Goal: Complete application form: Complete application form

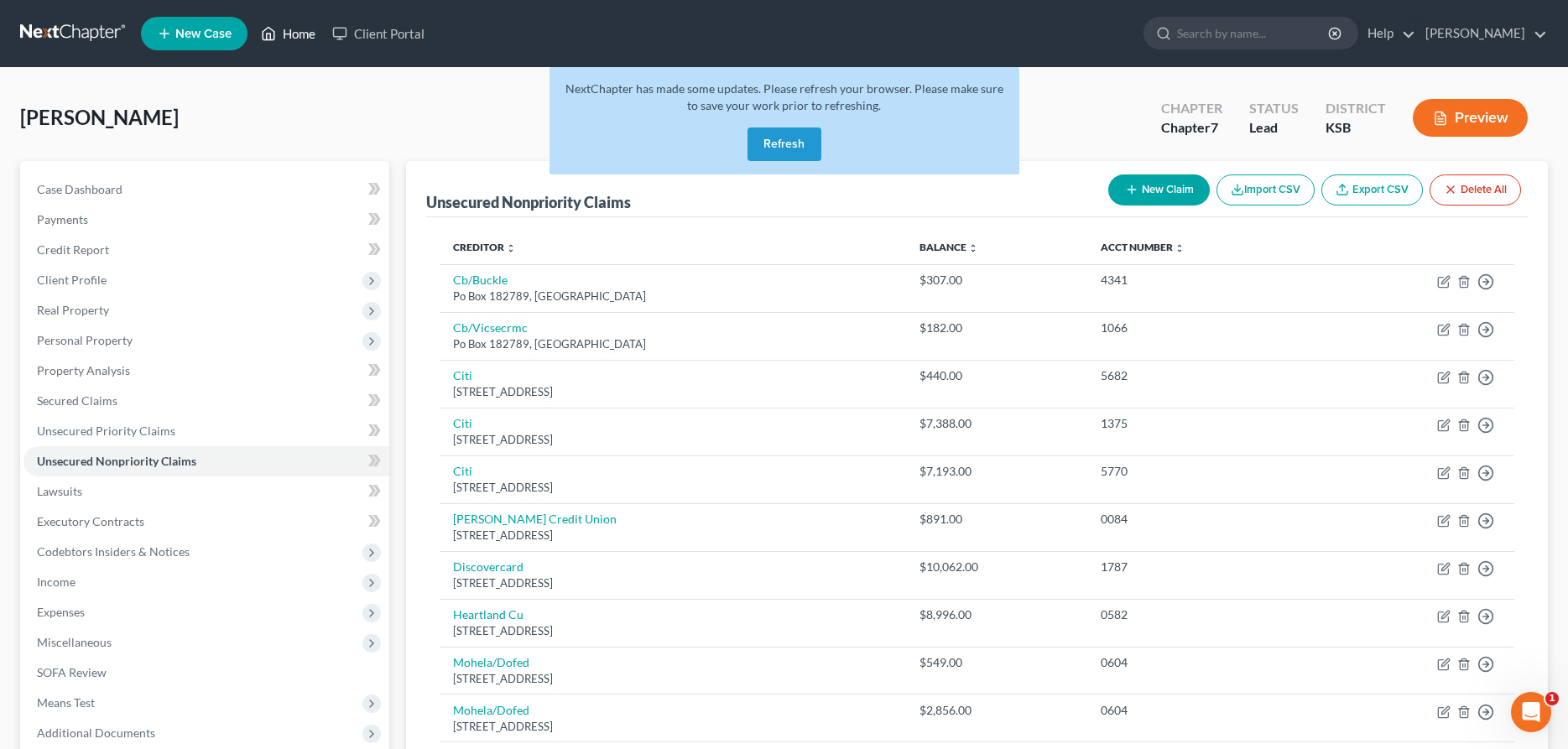
click at [294, 30] on link "Home" at bounding box center [288, 33] width 71 height 30
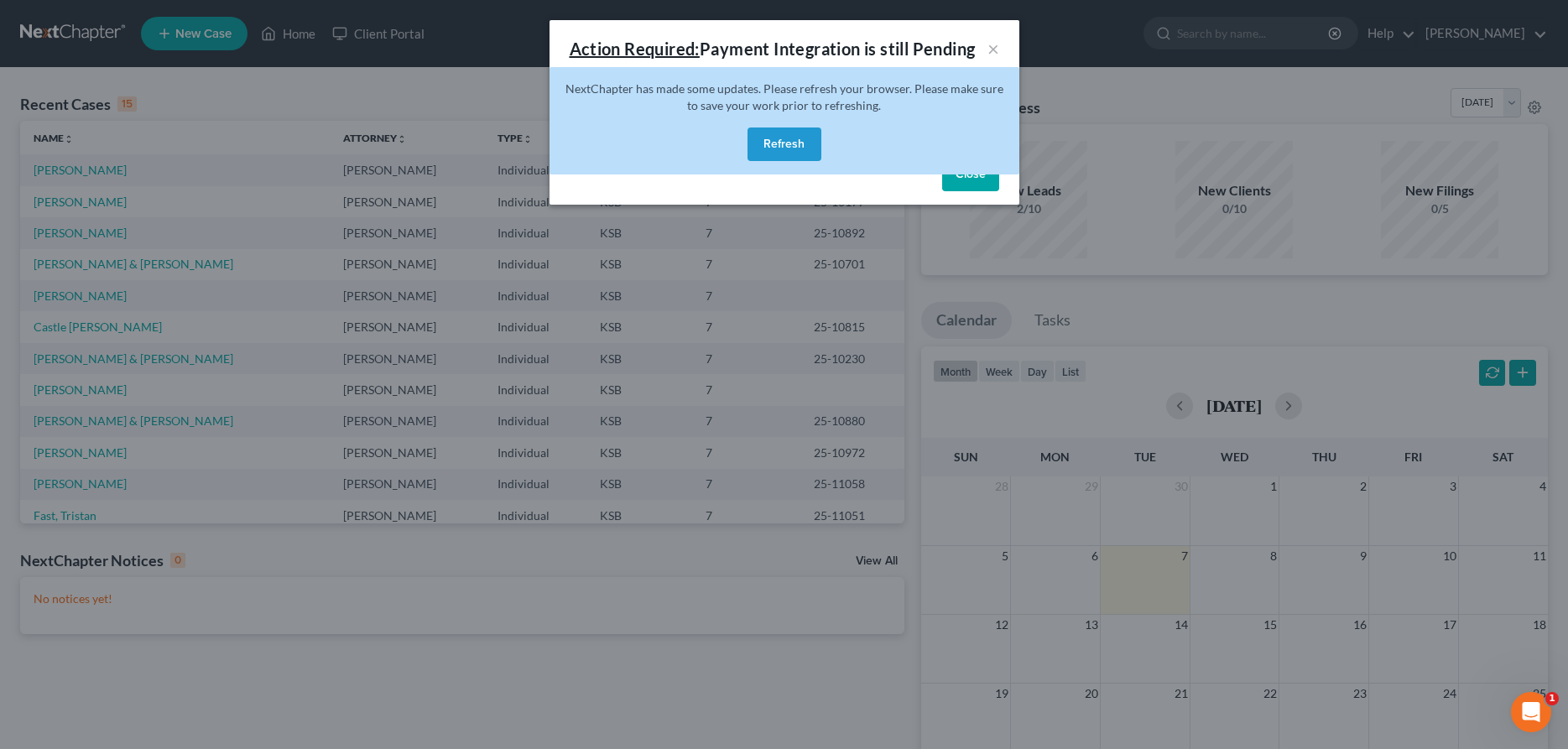
click at [805, 144] on button "Refresh" at bounding box center [784, 144] width 74 height 34
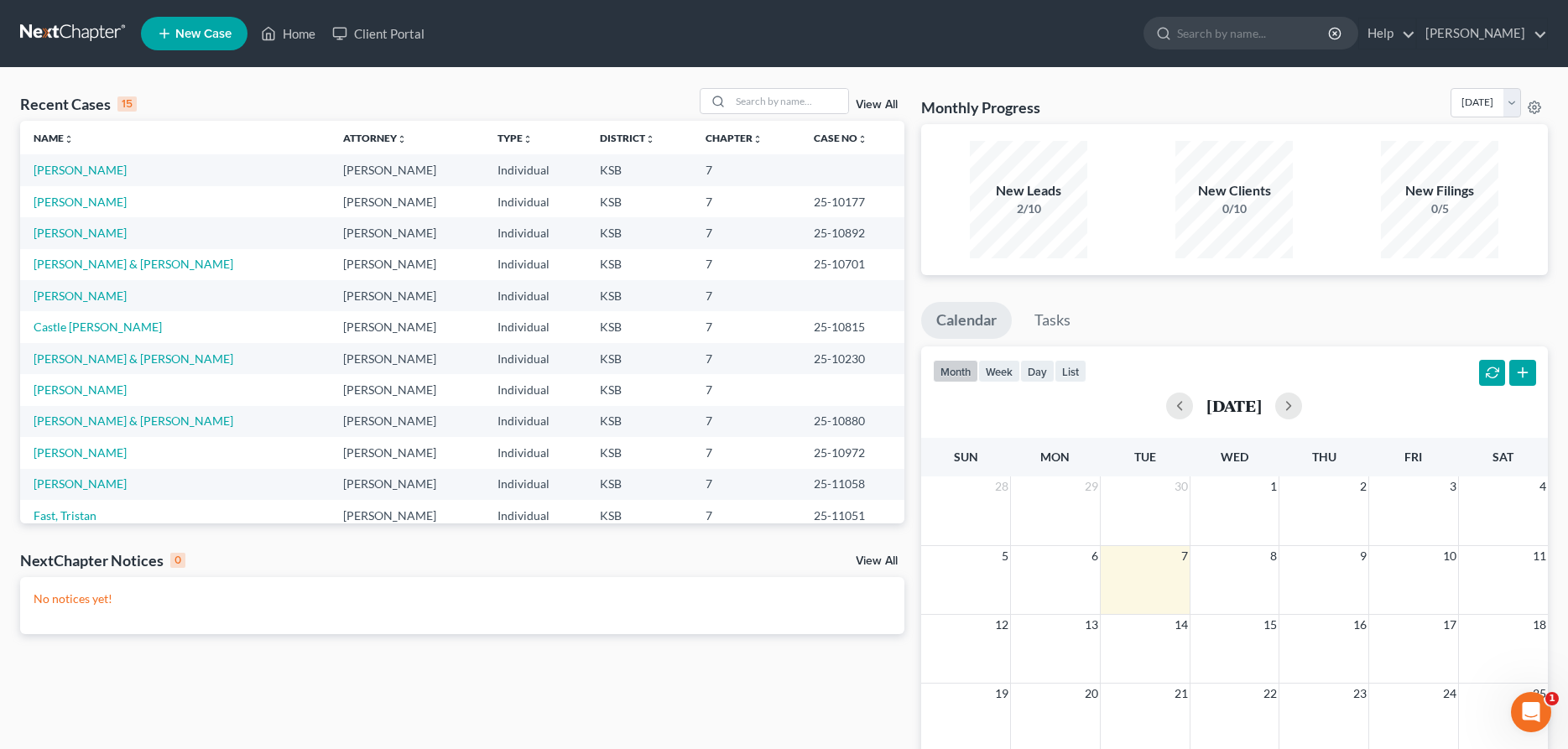
click at [225, 33] on span "New Case" at bounding box center [204, 34] width 57 height 12
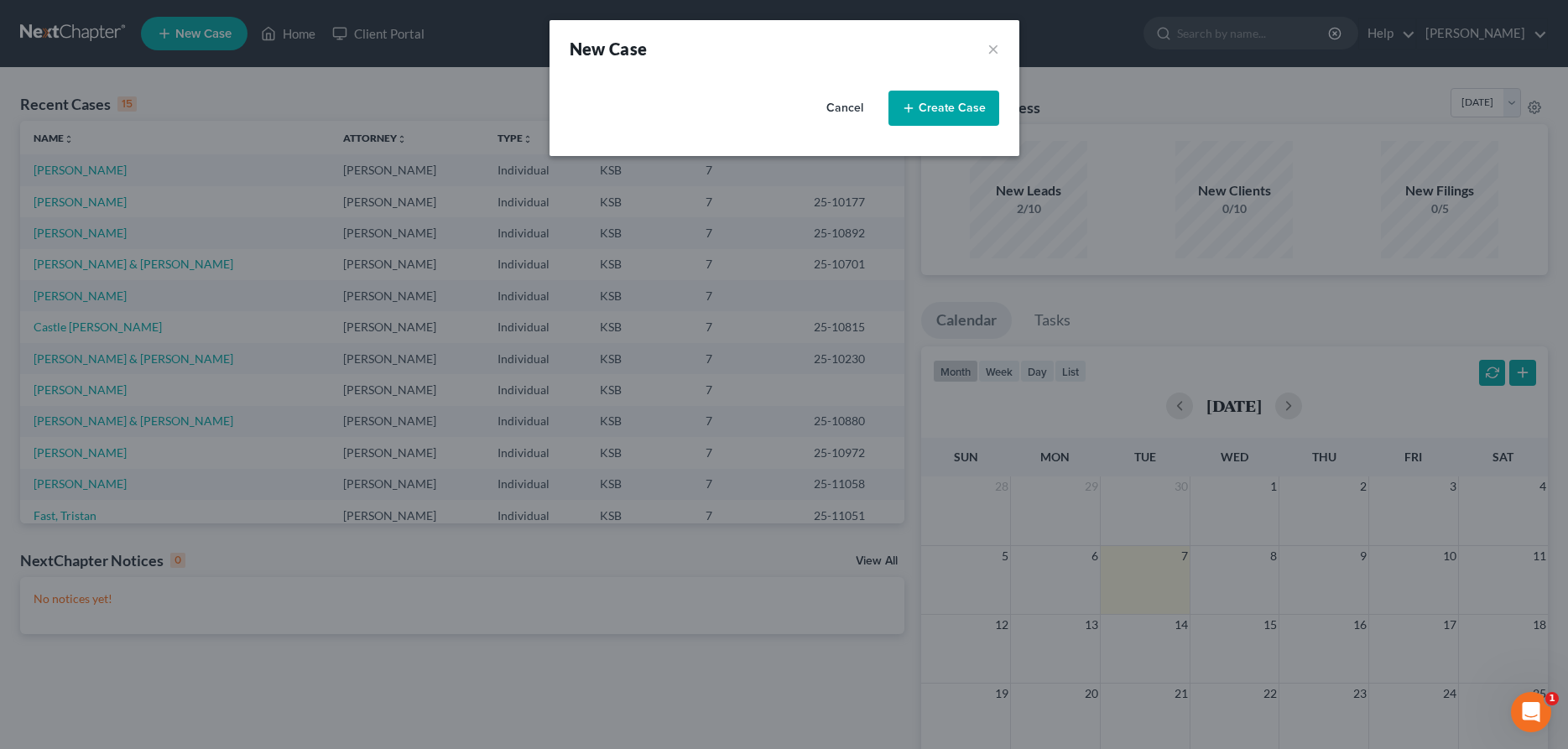
select select "31"
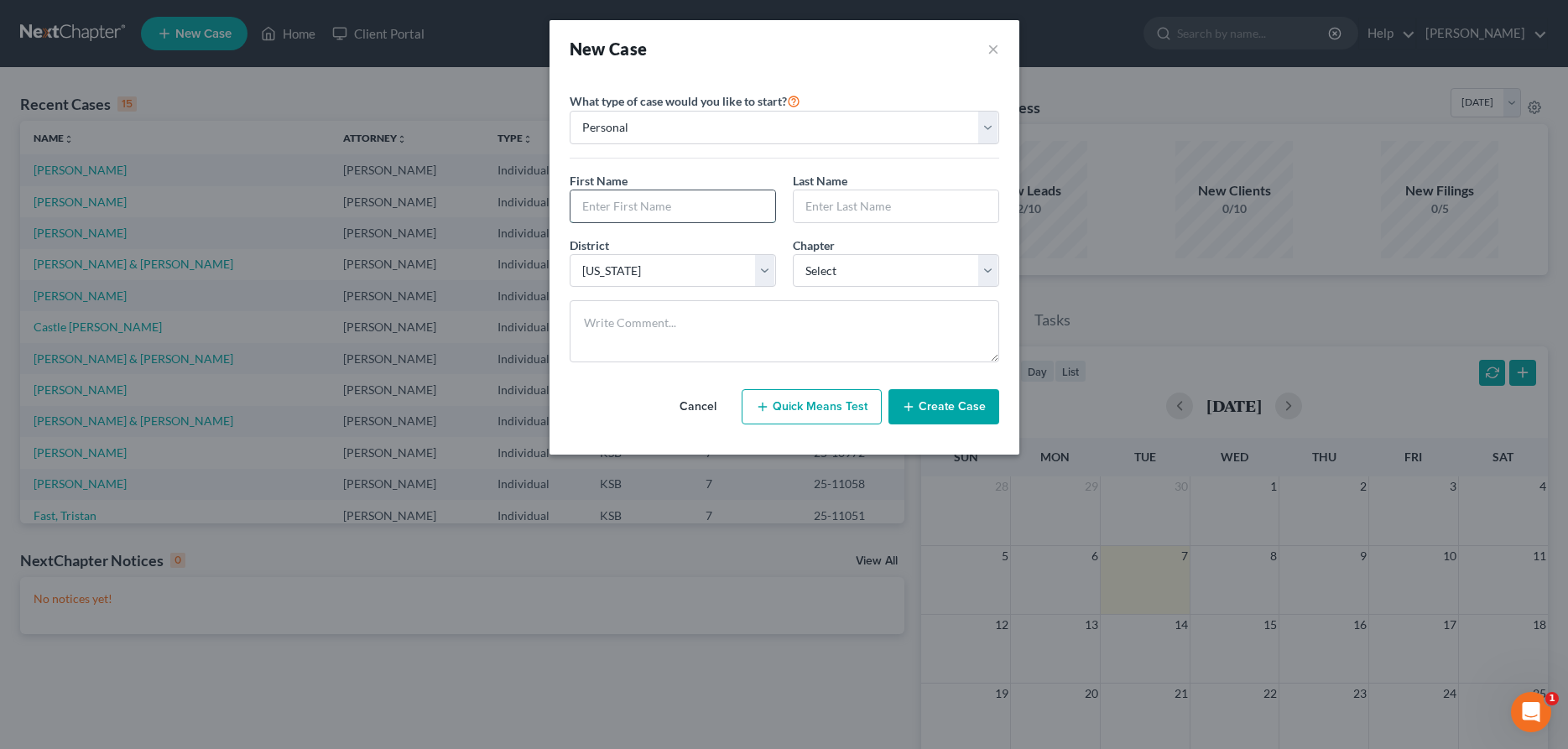
click at [698, 195] on input "text" at bounding box center [673, 206] width 204 height 32
type input "[PERSON_NAME]"
select select "0"
click at [955, 412] on button "Create Case" at bounding box center [943, 406] width 111 height 36
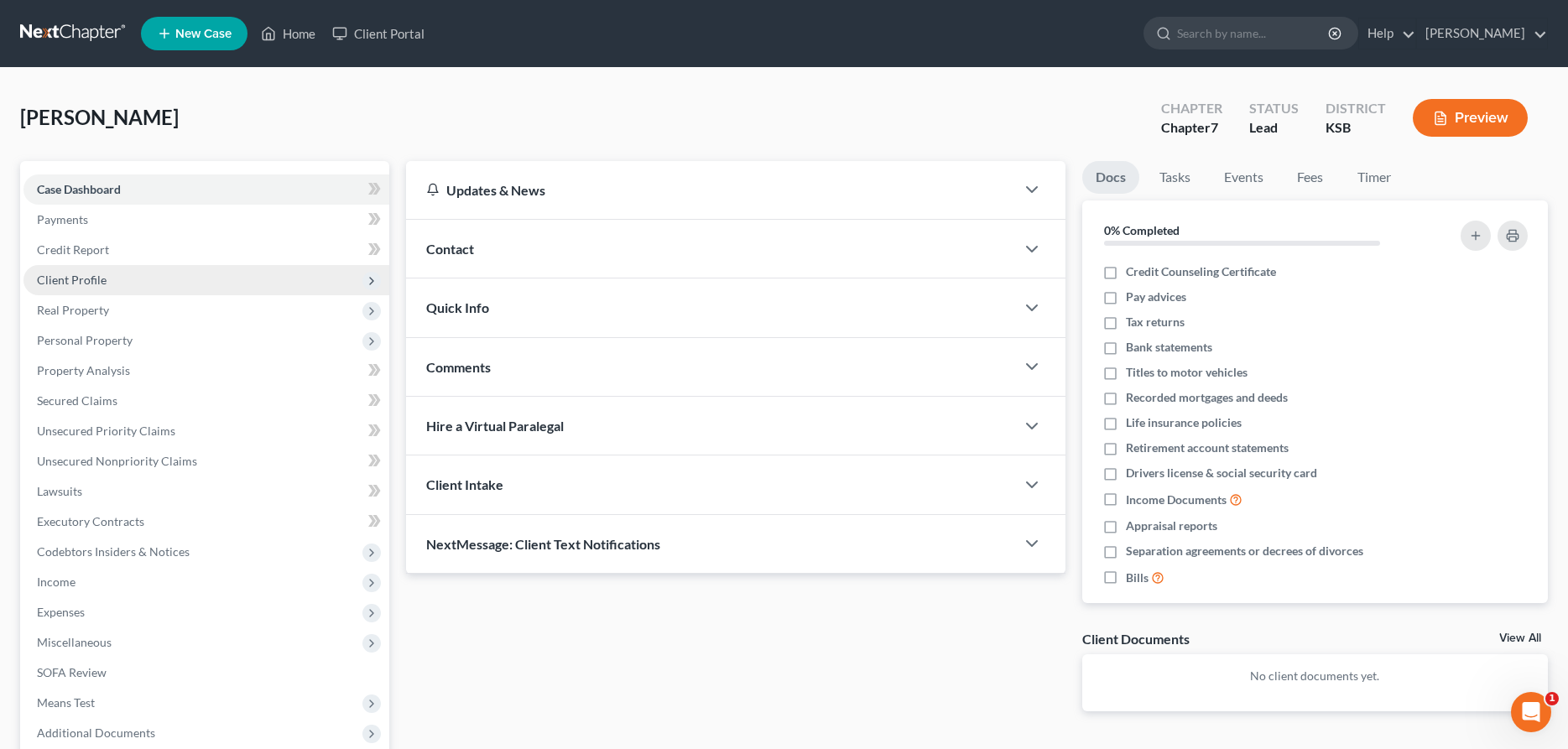
click at [69, 272] on span "Client Profile" at bounding box center [71, 279] width 70 height 14
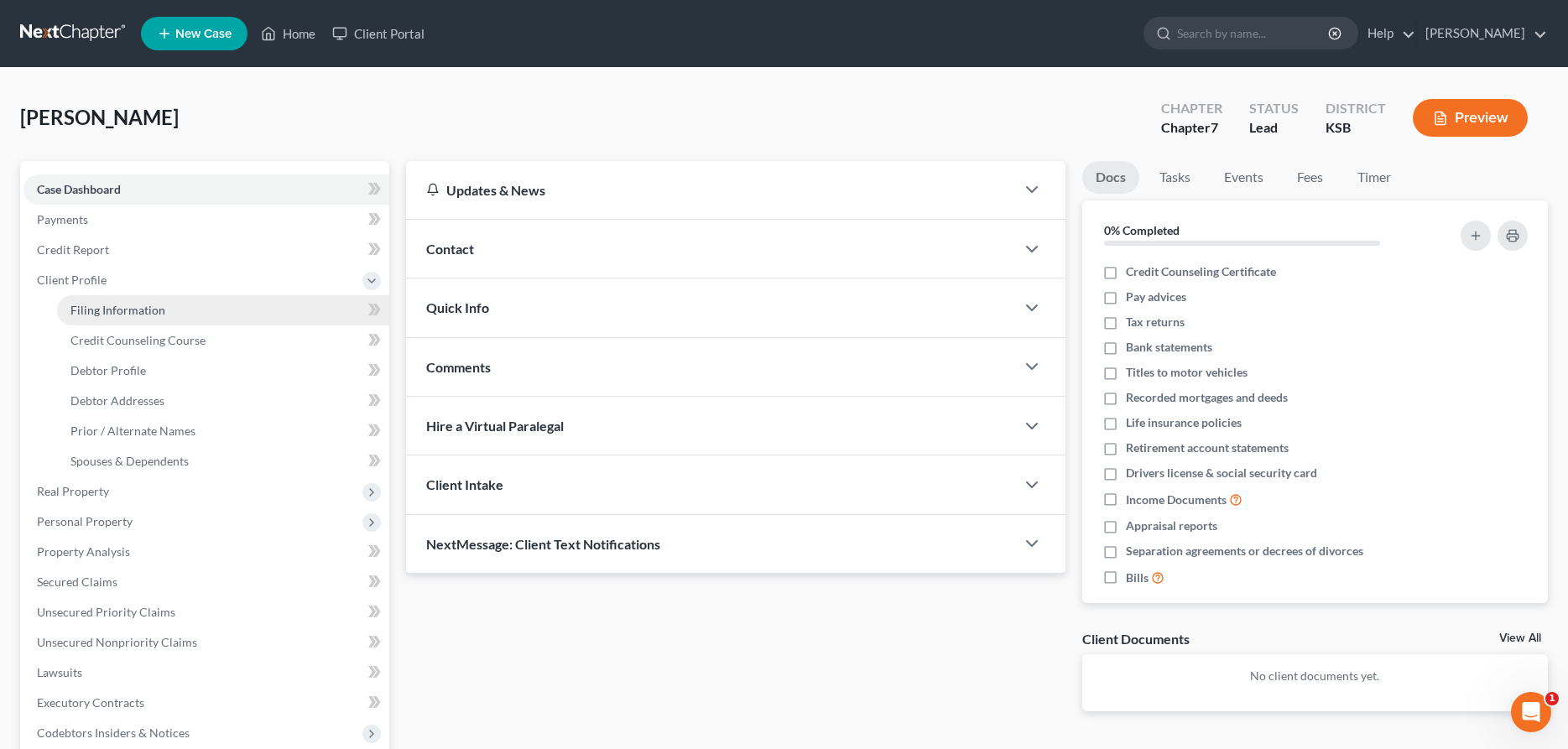
click at [97, 307] on span "Filing Information" at bounding box center [117, 310] width 95 height 14
select select "1"
select select "0"
select select "31"
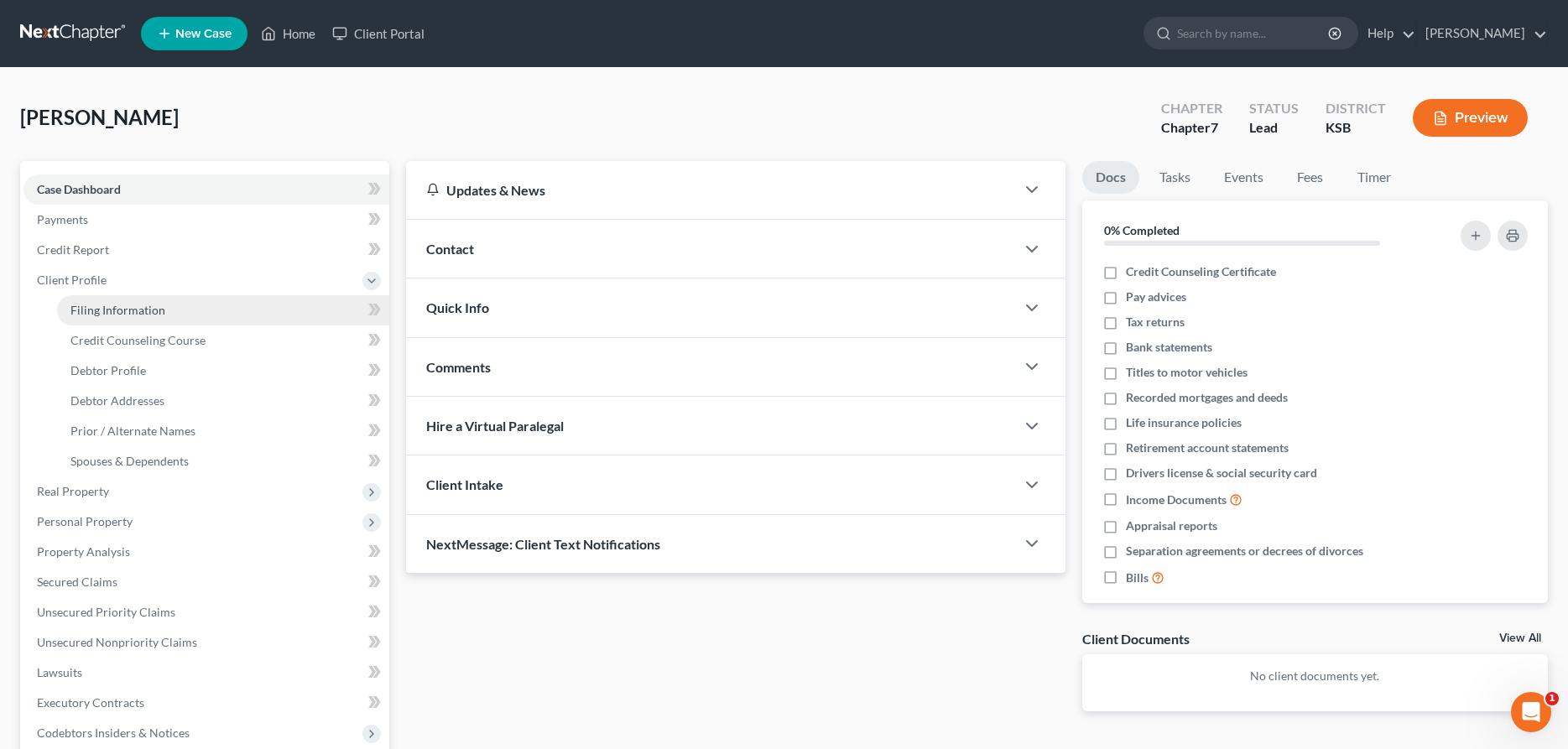
select select "17"
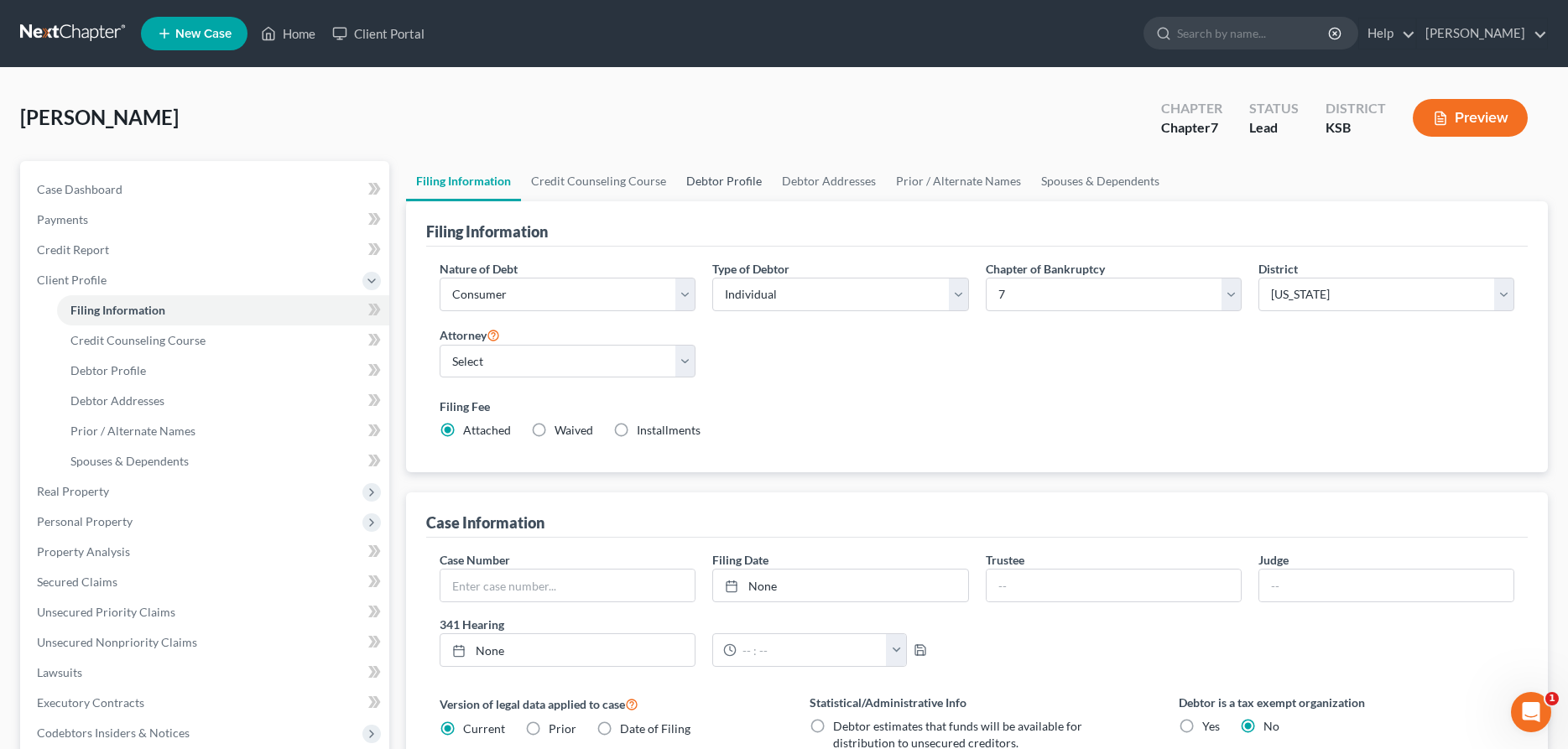
click at [704, 177] on link "Debtor Profile" at bounding box center [724, 181] width 96 height 40
select select "0"
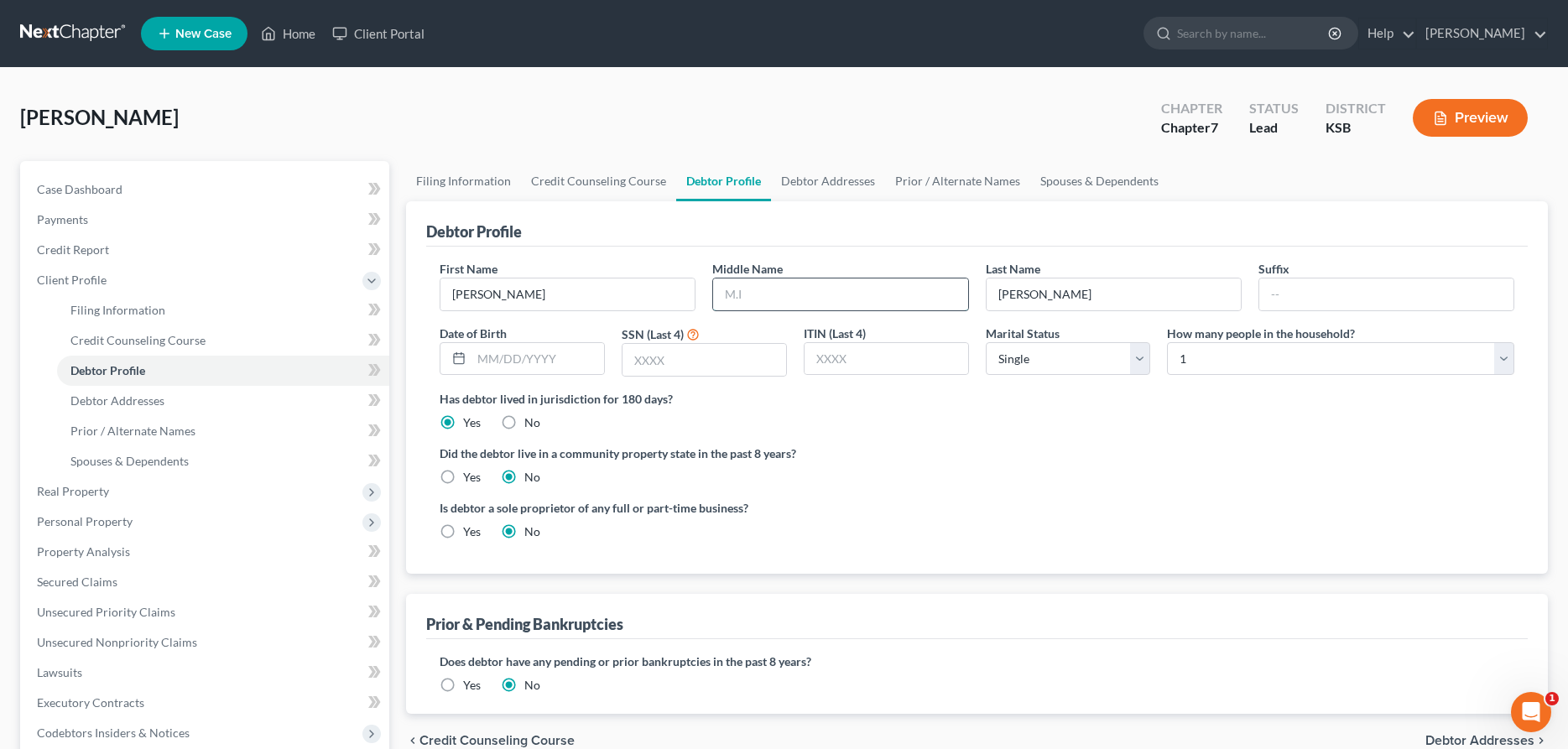
click at [852, 304] on input "text" at bounding box center [841, 294] width 254 height 32
type input "[PERSON_NAME]"
click at [569, 366] on input "text" at bounding box center [538, 358] width 132 height 32
type input "[DATE]"
type input "8390"
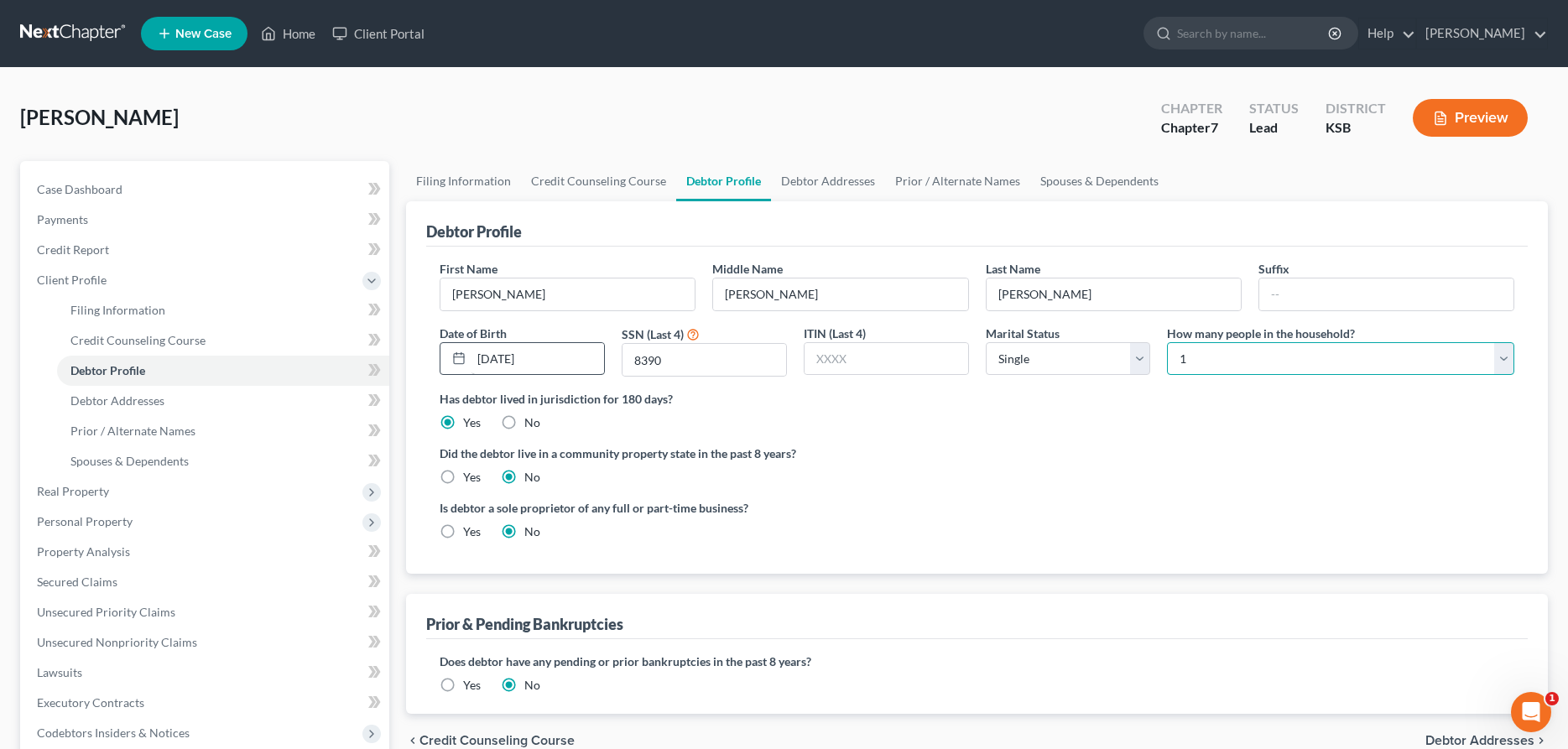
select select "1"
click at [791, 184] on link "Debtor Addresses" at bounding box center [828, 181] width 114 height 40
select select "0"
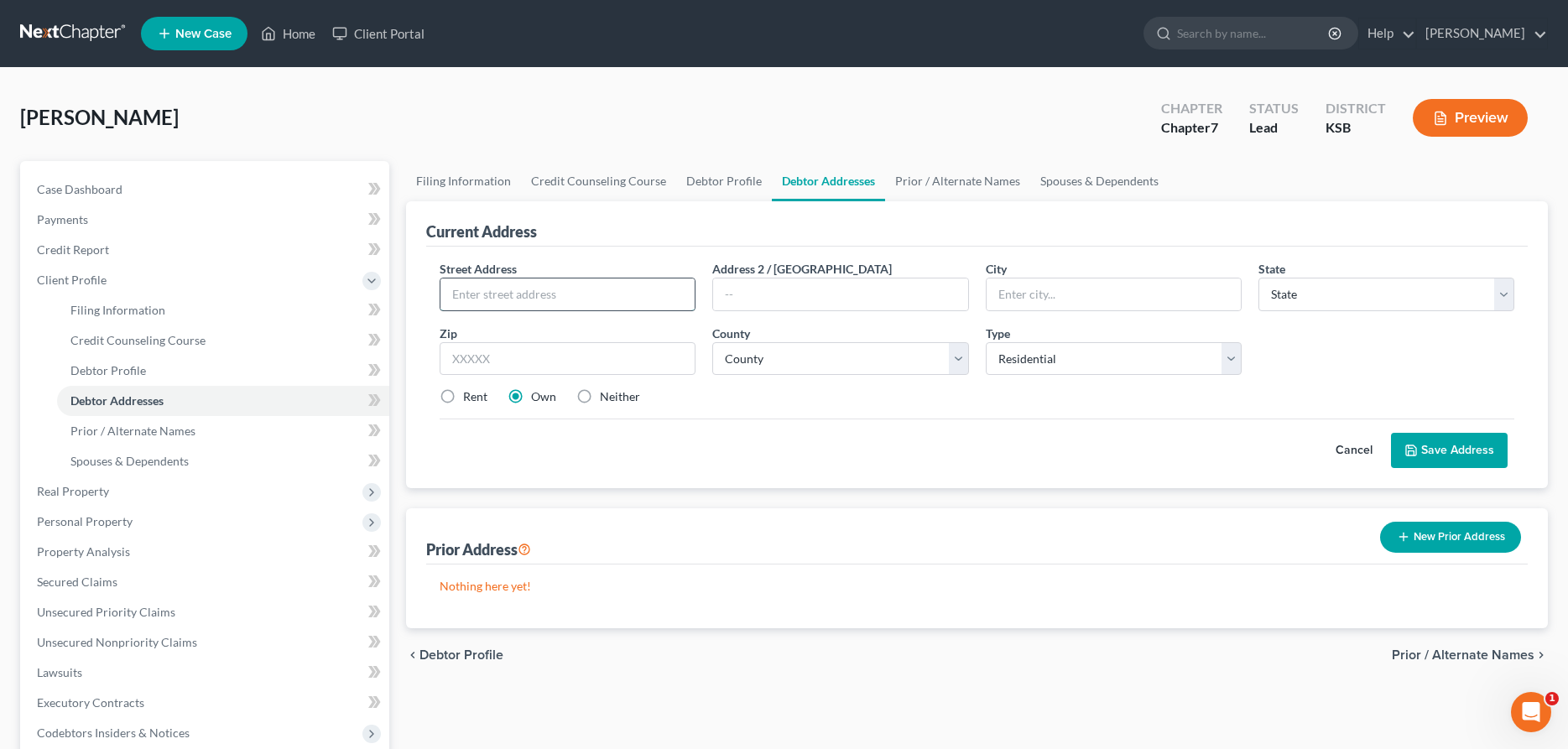
click at [492, 291] on input "text" at bounding box center [567, 294] width 254 height 32
type input "[STREET_ADDRESS]"
type input "[PERSON_NAME]"
select select "17"
type input "67501"
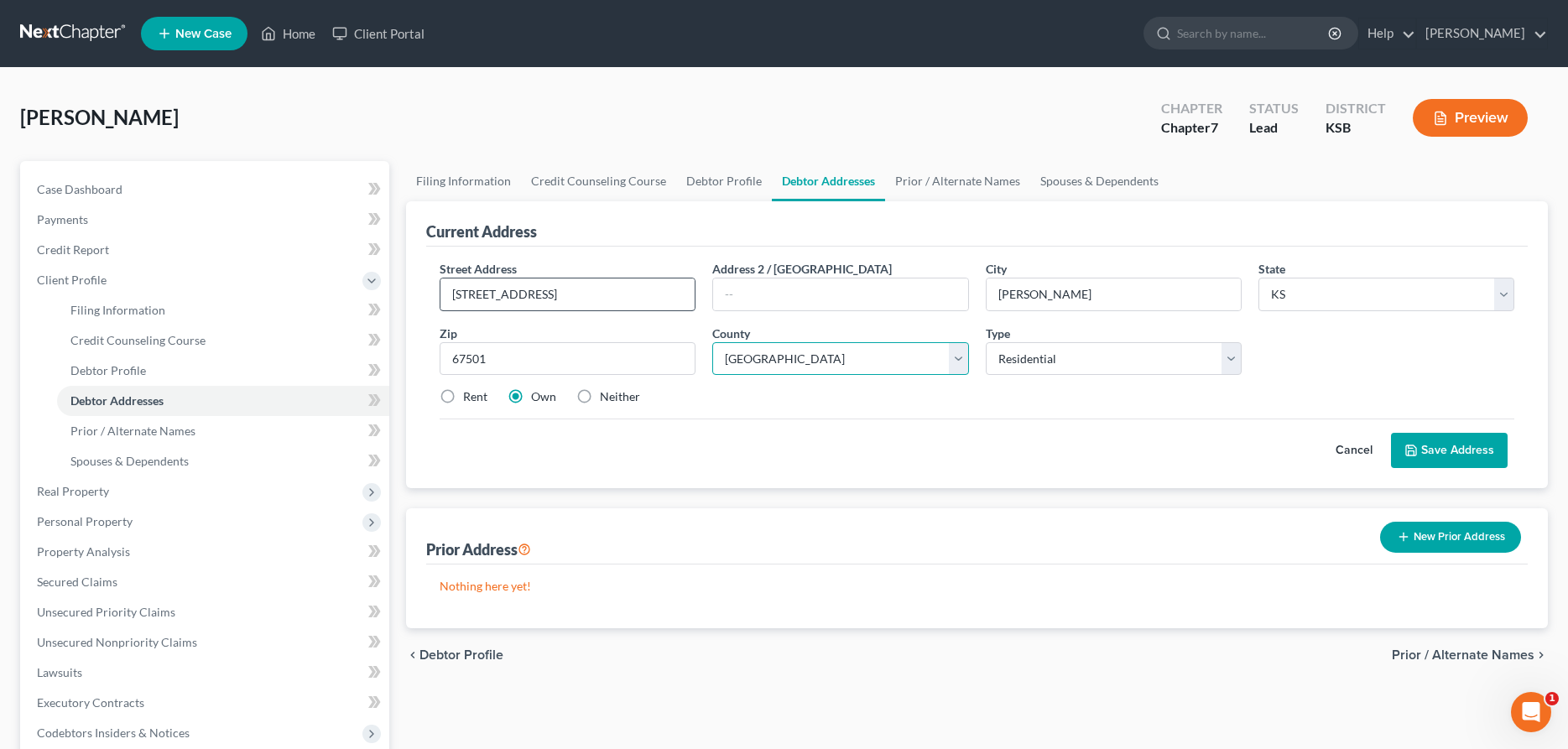
select select "77"
click at [1414, 445] on icon at bounding box center [1411, 450] width 13 height 13
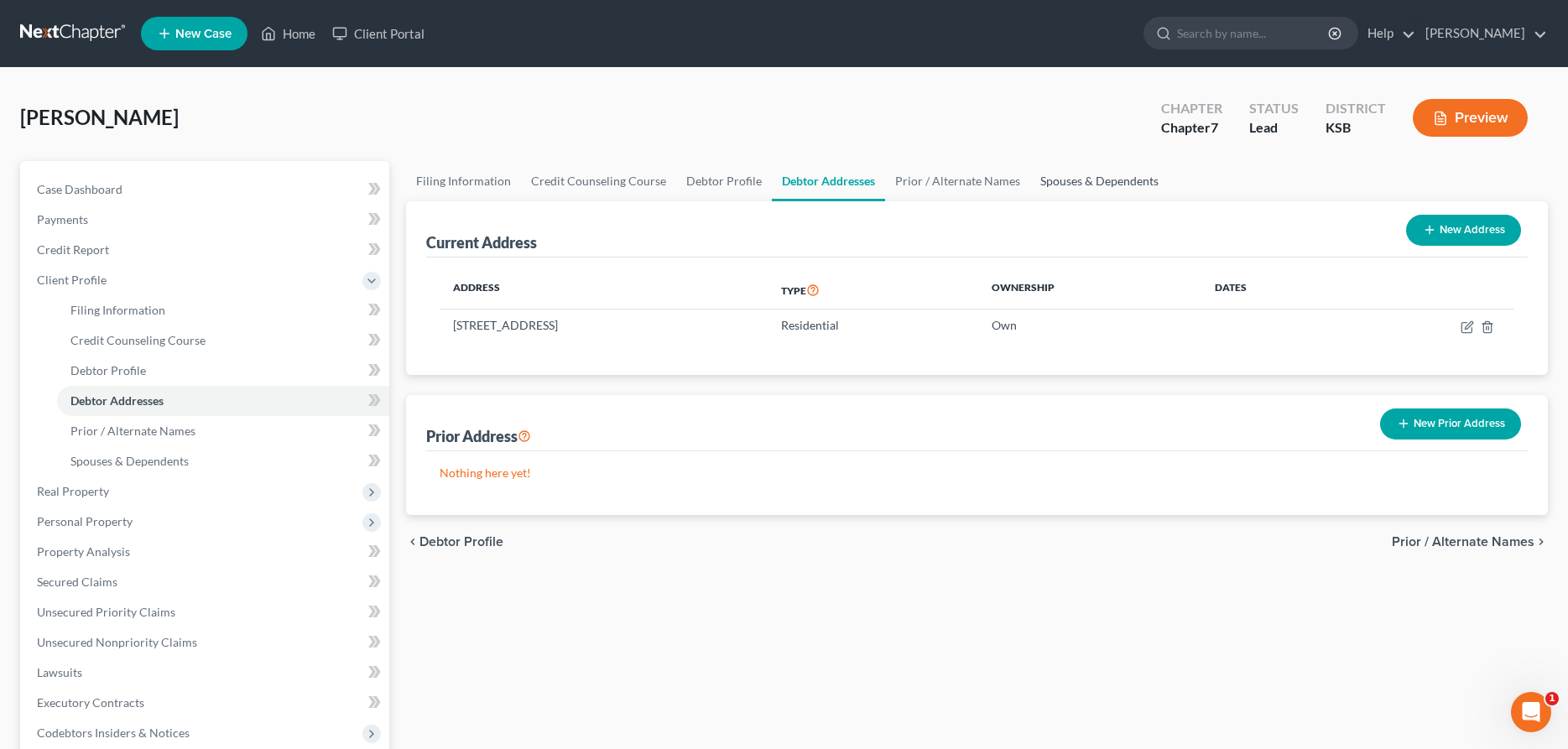
click at [1109, 177] on link "Spouses & Dependents" at bounding box center [1099, 181] width 138 height 40
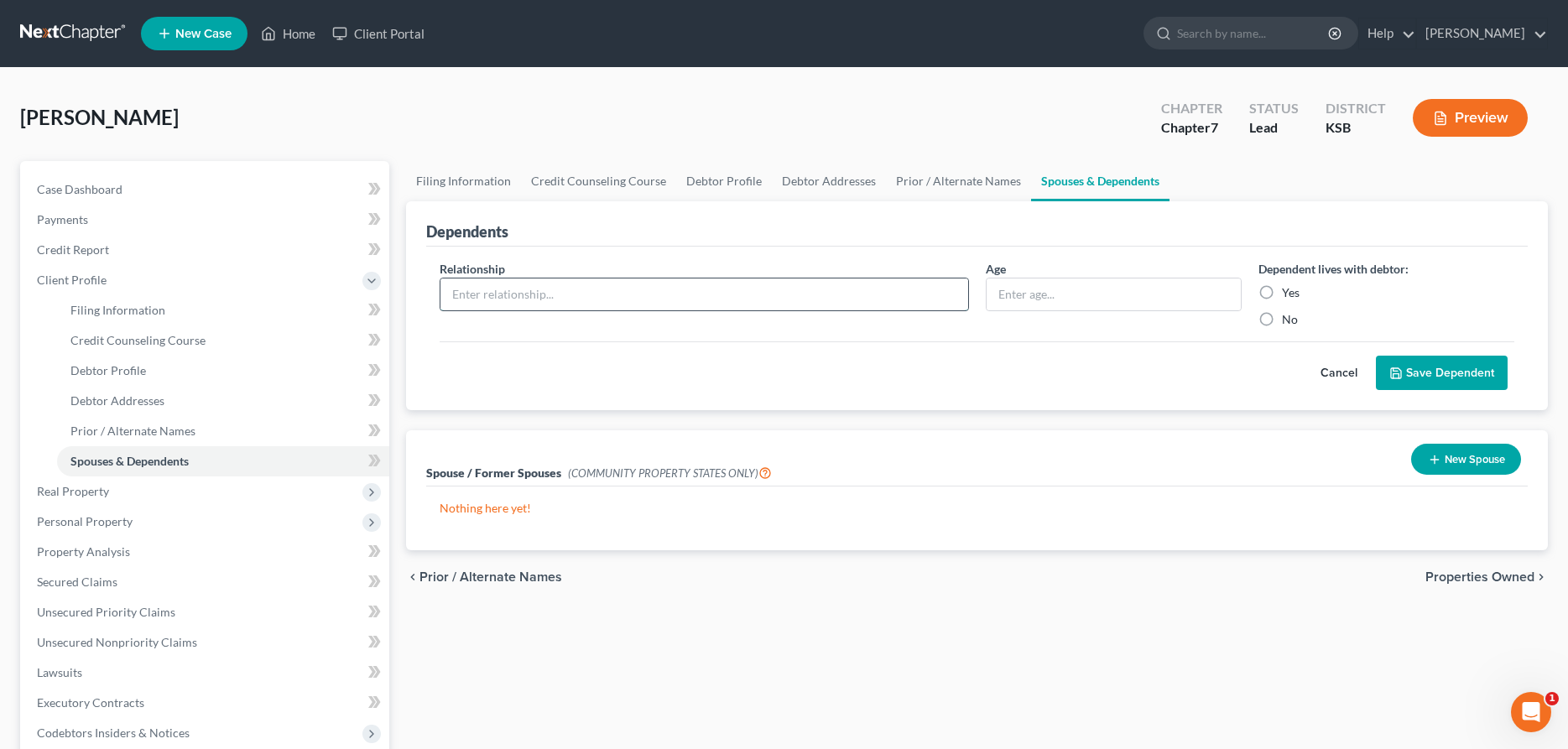
click at [854, 288] on input "text" at bounding box center [704, 294] width 527 height 32
type input "[PERSON_NAME]"
type input "10"
click at [1289, 284] on input "Yes" at bounding box center [1294, 290] width 11 height 11
radio input "true"
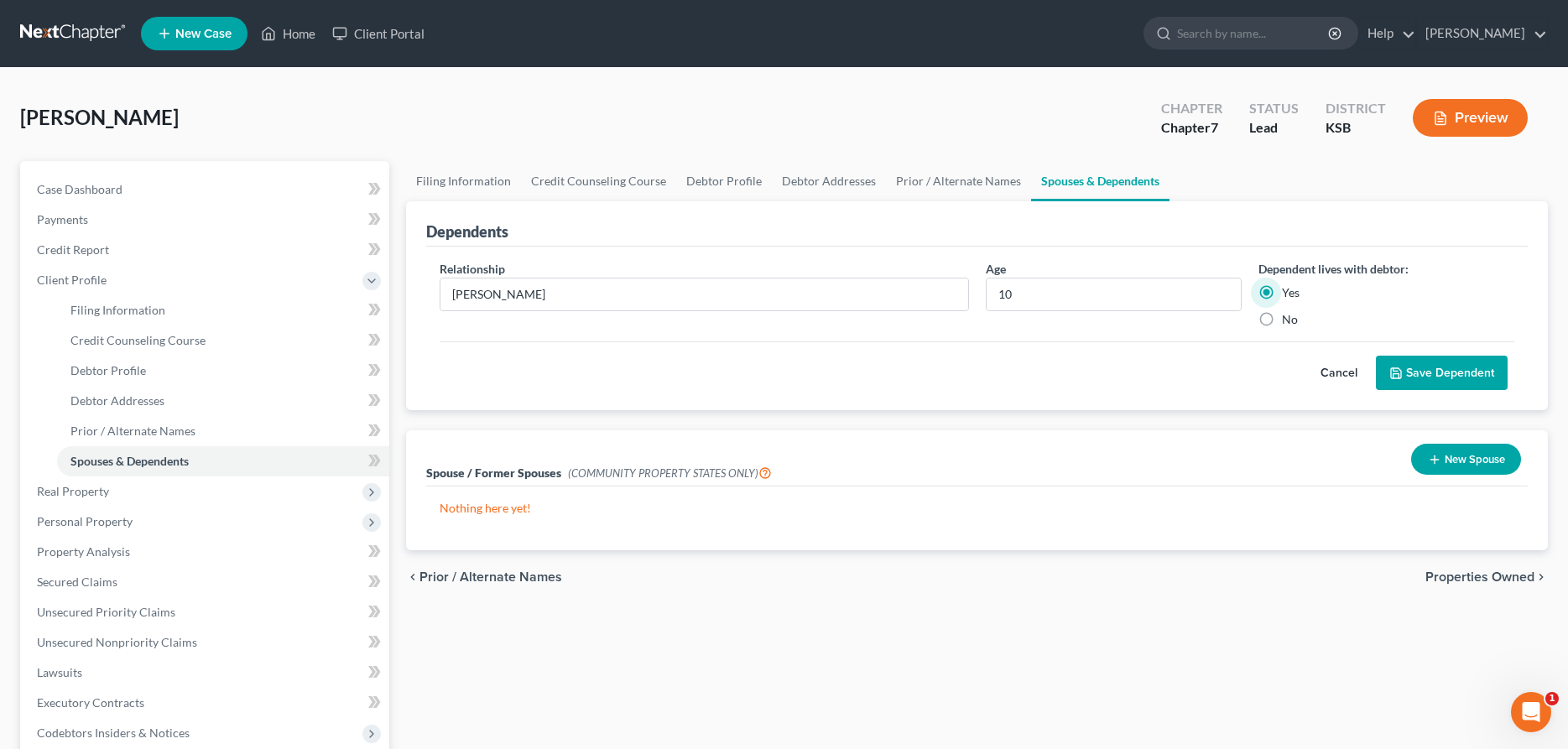
click at [1503, 354] on div "Cancel Save Dependent" at bounding box center [976, 365] width 1075 height 50
click at [1496, 364] on button "Save Dependent" at bounding box center [1441, 373] width 131 height 36
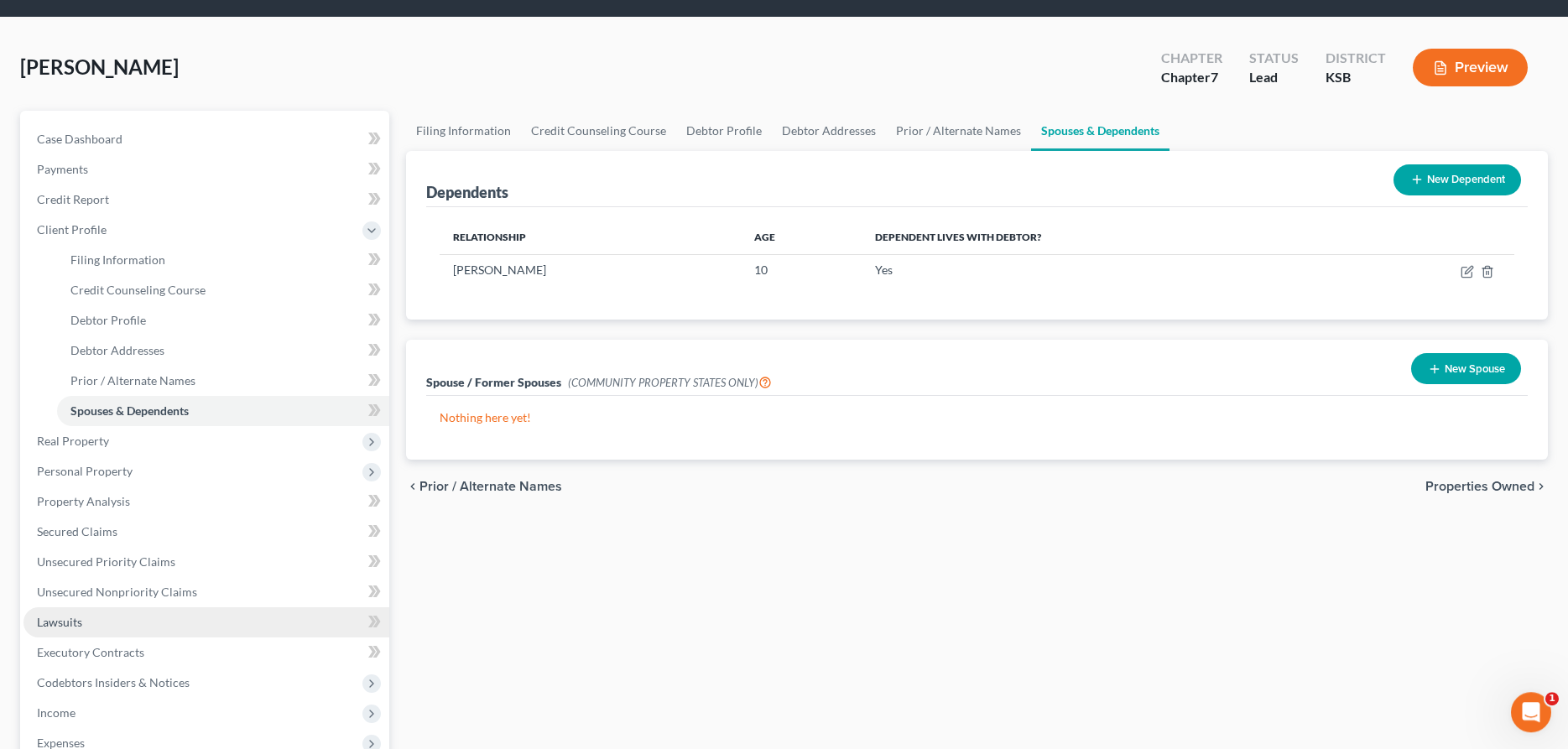
scroll to position [85, 0]
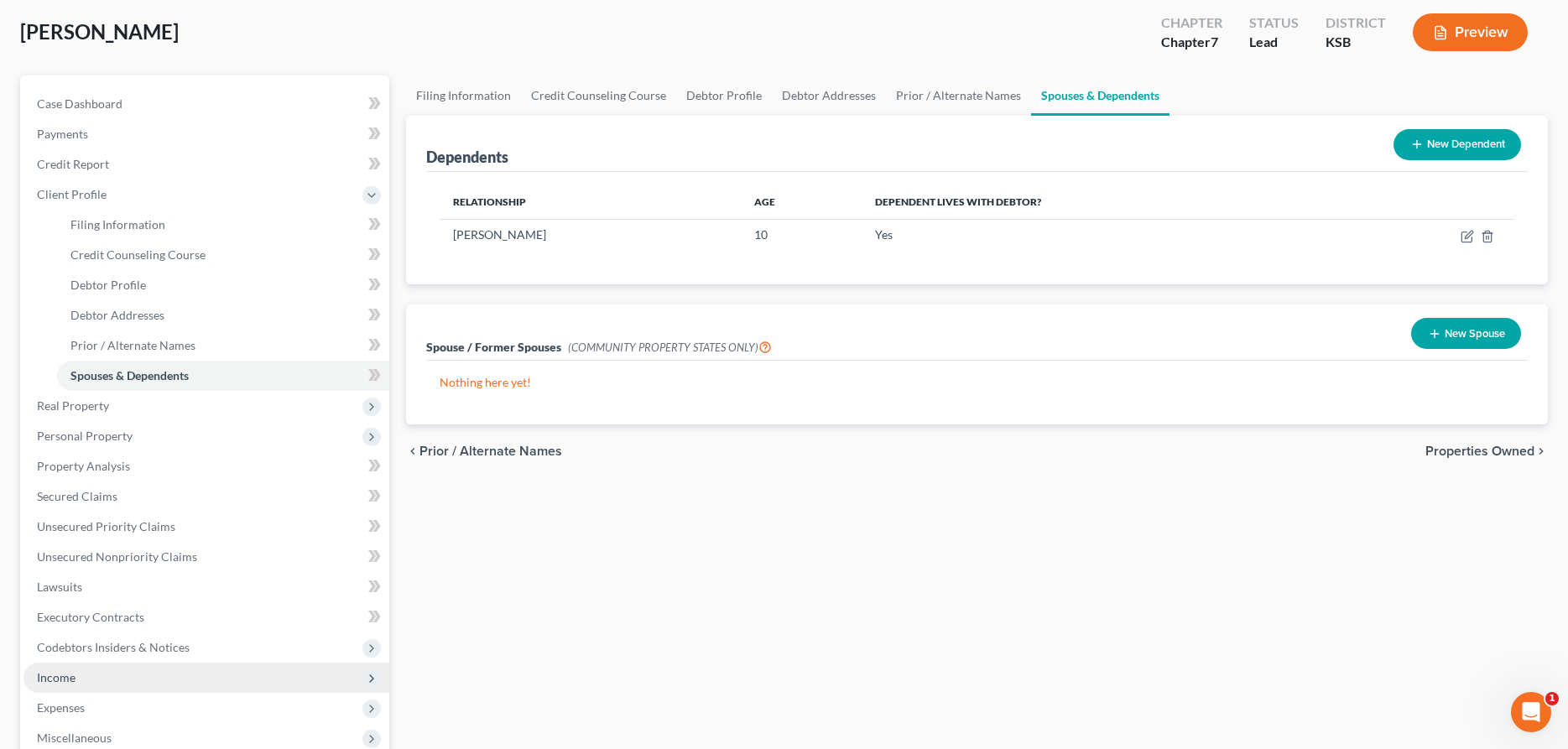
click at [54, 677] on span "Income" at bounding box center [56, 677] width 38 height 14
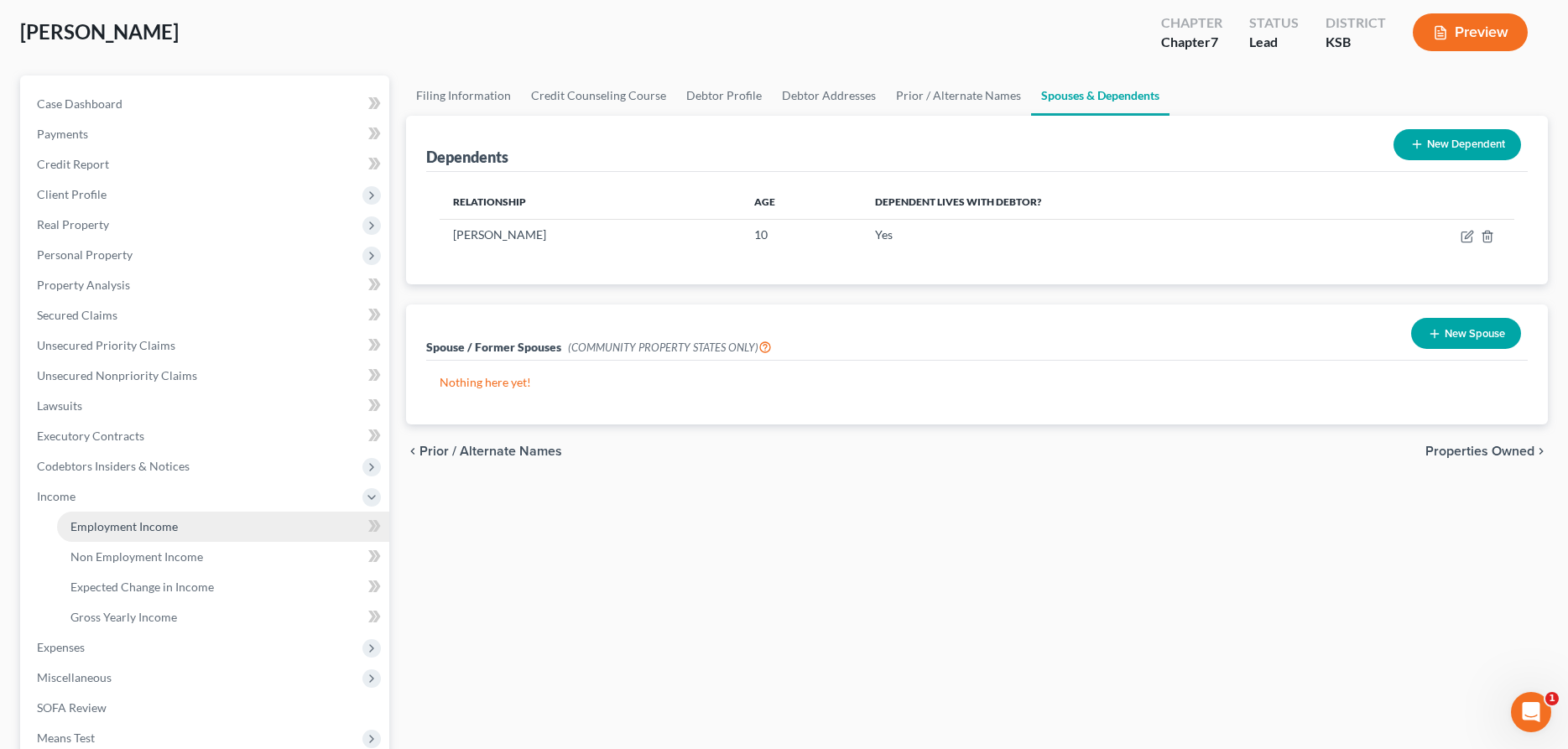
click at [158, 532] on span "Employment Income" at bounding box center [124, 526] width 107 height 14
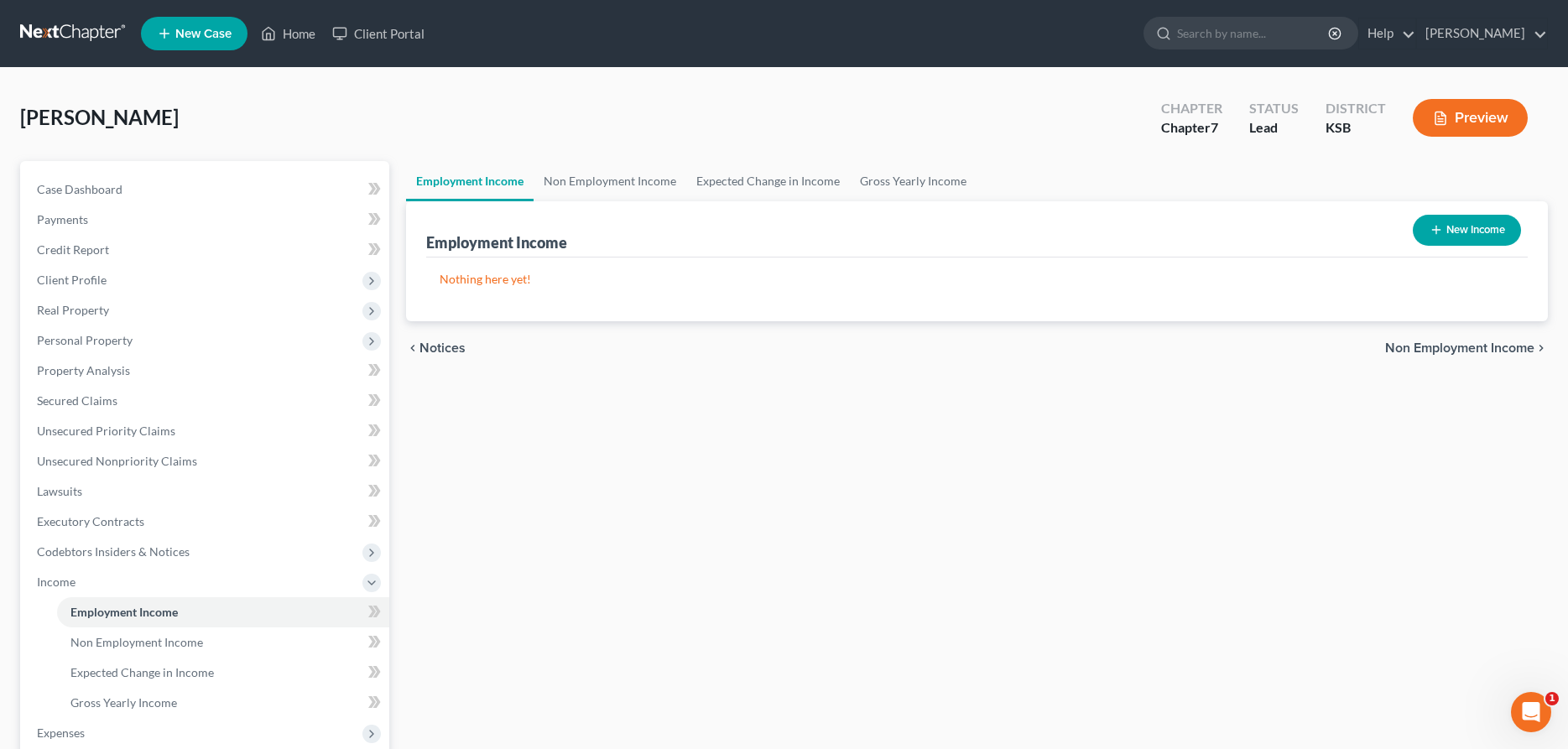
click at [1463, 237] on button "New Income" at bounding box center [1467, 231] width 108 height 31
select select "0"
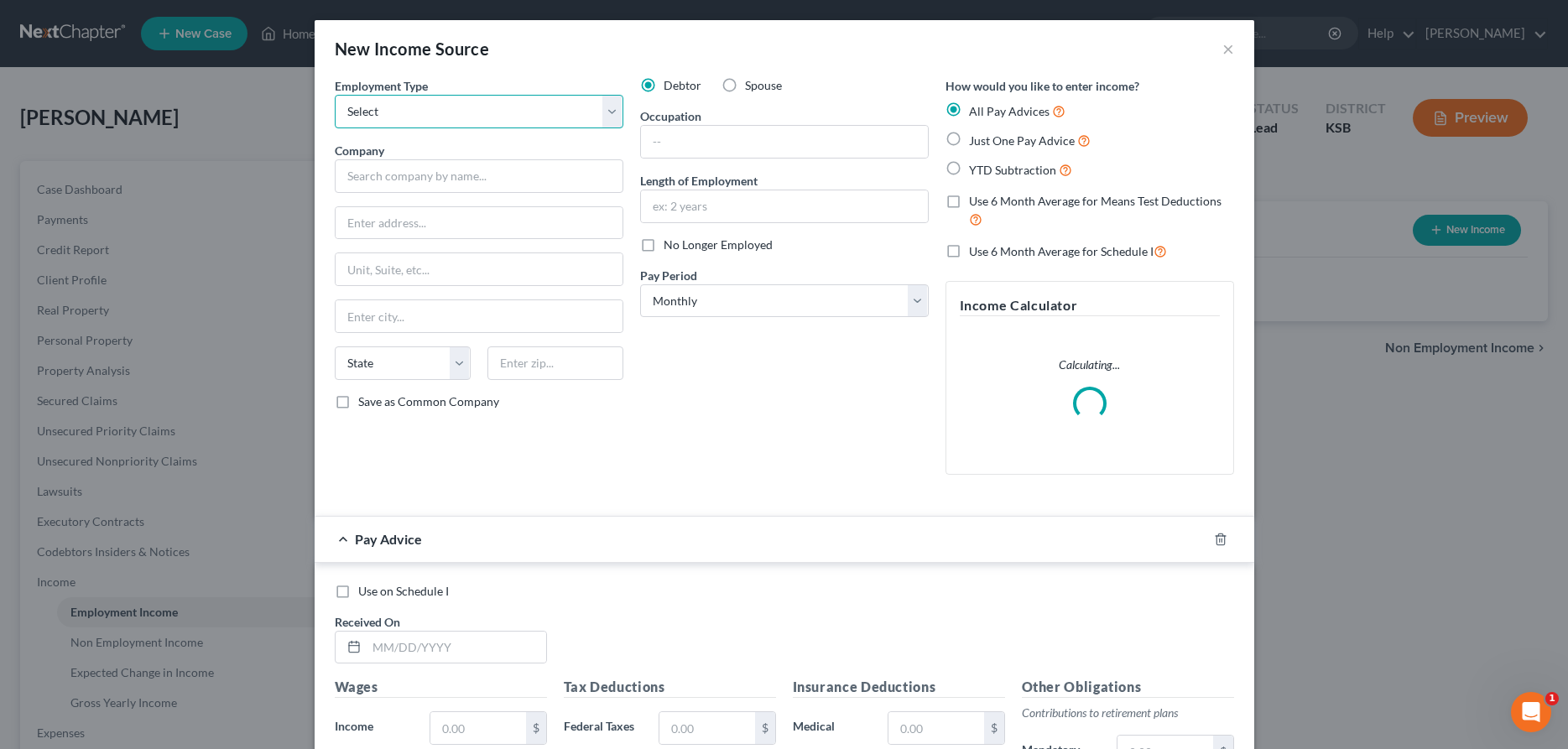
click at [335, 95] on select "Select Full or [DEMOGRAPHIC_DATA] Employment Self Employment" at bounding box center [479, 111] width 289 height 34
select select "0"
click option "Full or [DEMOGRAPHIC_DATA] Employment" at bounding box center [0, 0] width 0 height 0
click at [475, 176] on input "text" at bounding box center [479, 176] width 289 height 34
type input "ISEE"
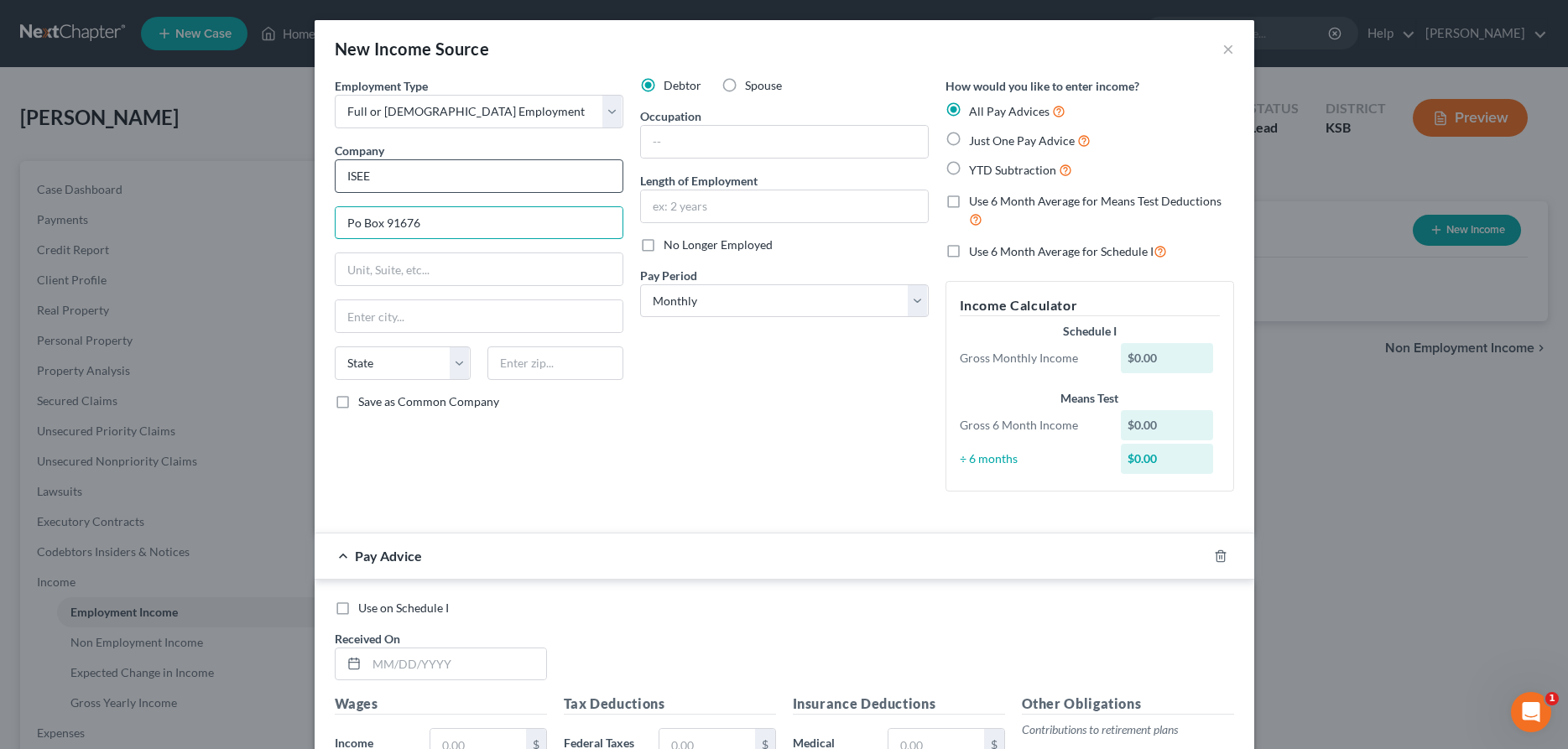
type input "Po Box 91676"
type input "[GEOGRAPHIC_DATA]"
select select "3"
type input "85752"
click at [719, 139] on input "text" at bounding box center [785, 142] width 287 height 32
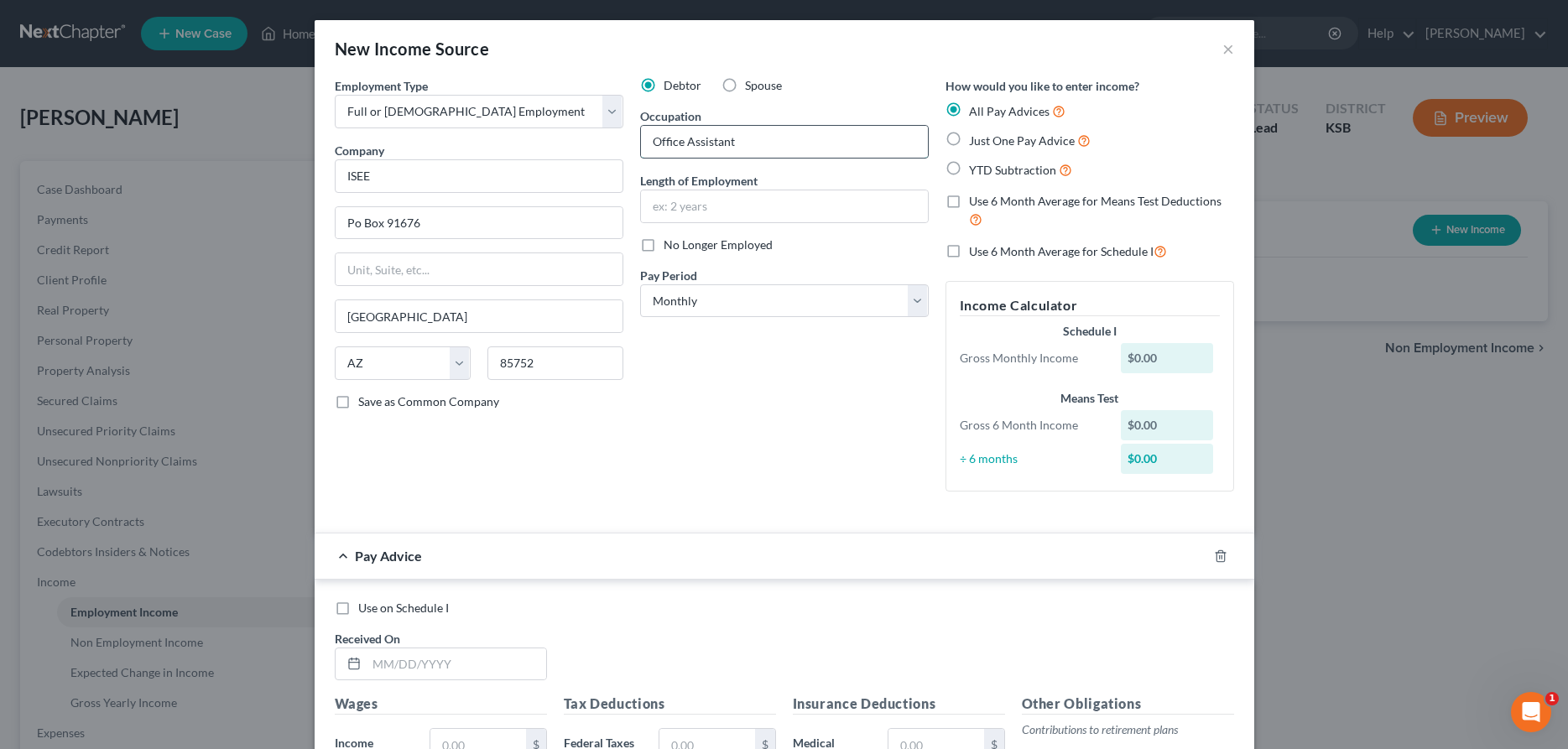
type input "Office Assistant"
type input "4 years"
click at [640, 284] on select "Select Monthly Twice Monthly Every Other Week Weekly" at bounding box center [785, 301] width 289 height 34
select select "2"
click option "Every Other Week" at bounding box center [0, 0] width 0 height 0
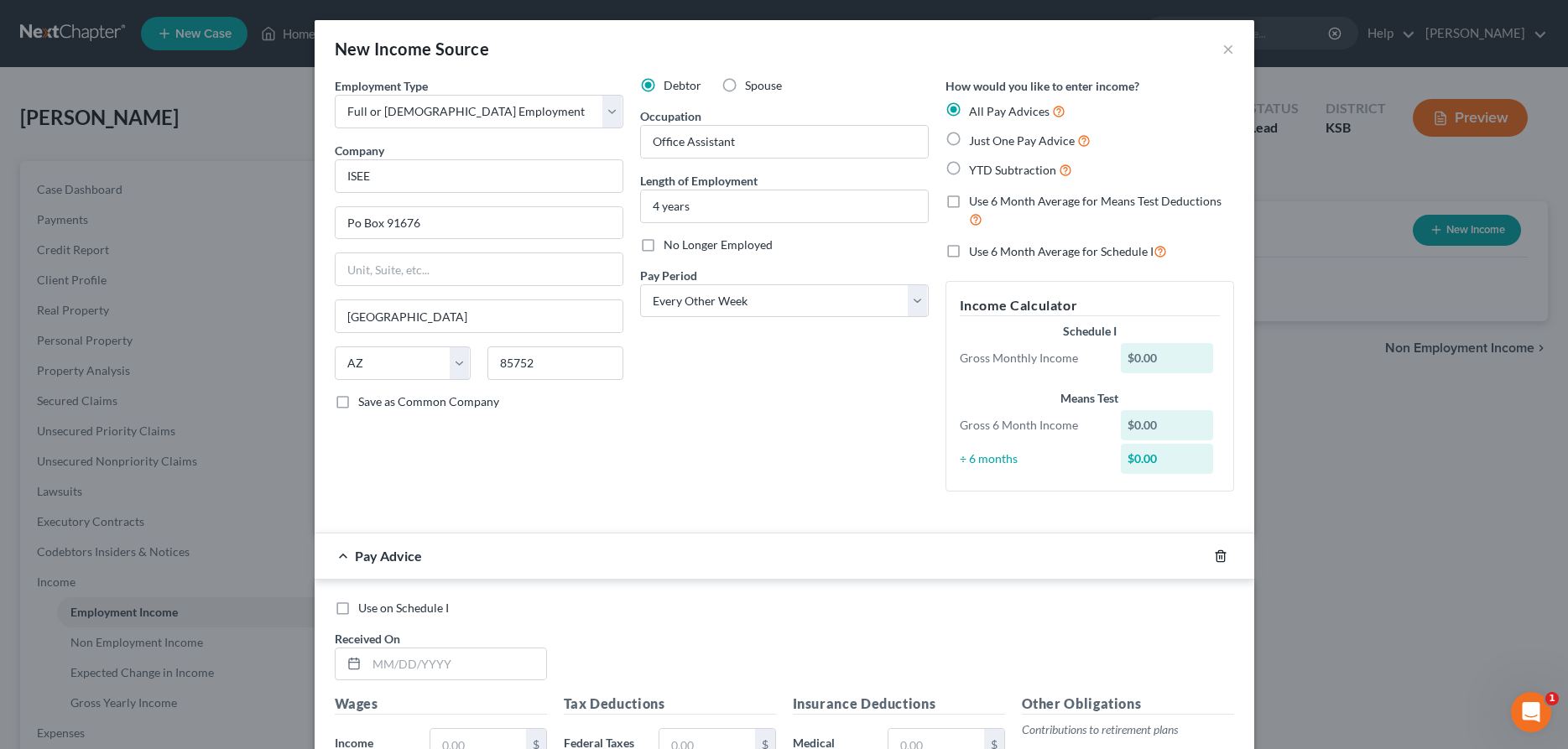
click at [1222, 561] on icon "button" at bounding box center [1220, 556] width 8 height 11
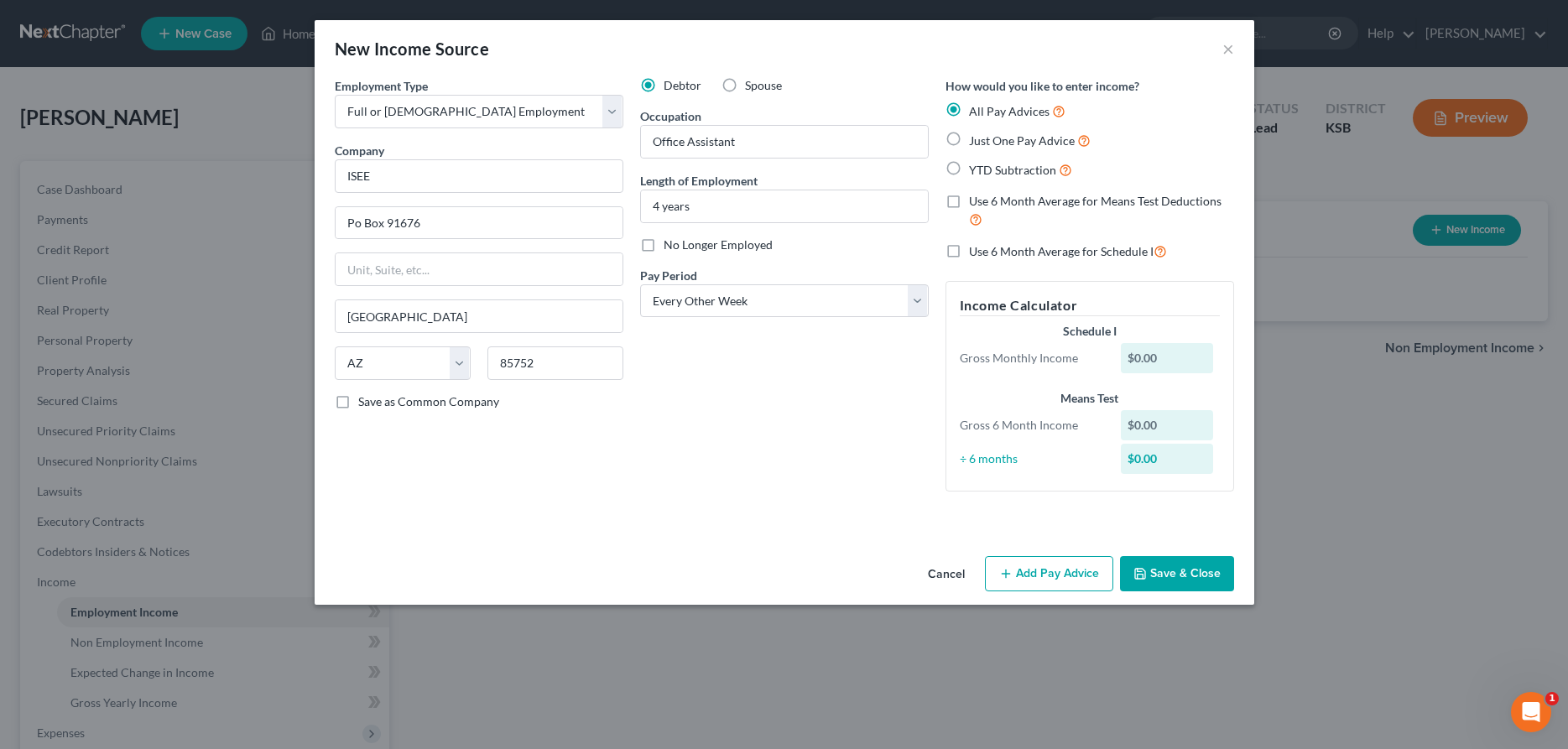
click at [1158, 574] on button "Save & Close" at bounding box center [1176, 573] width 114 height 36
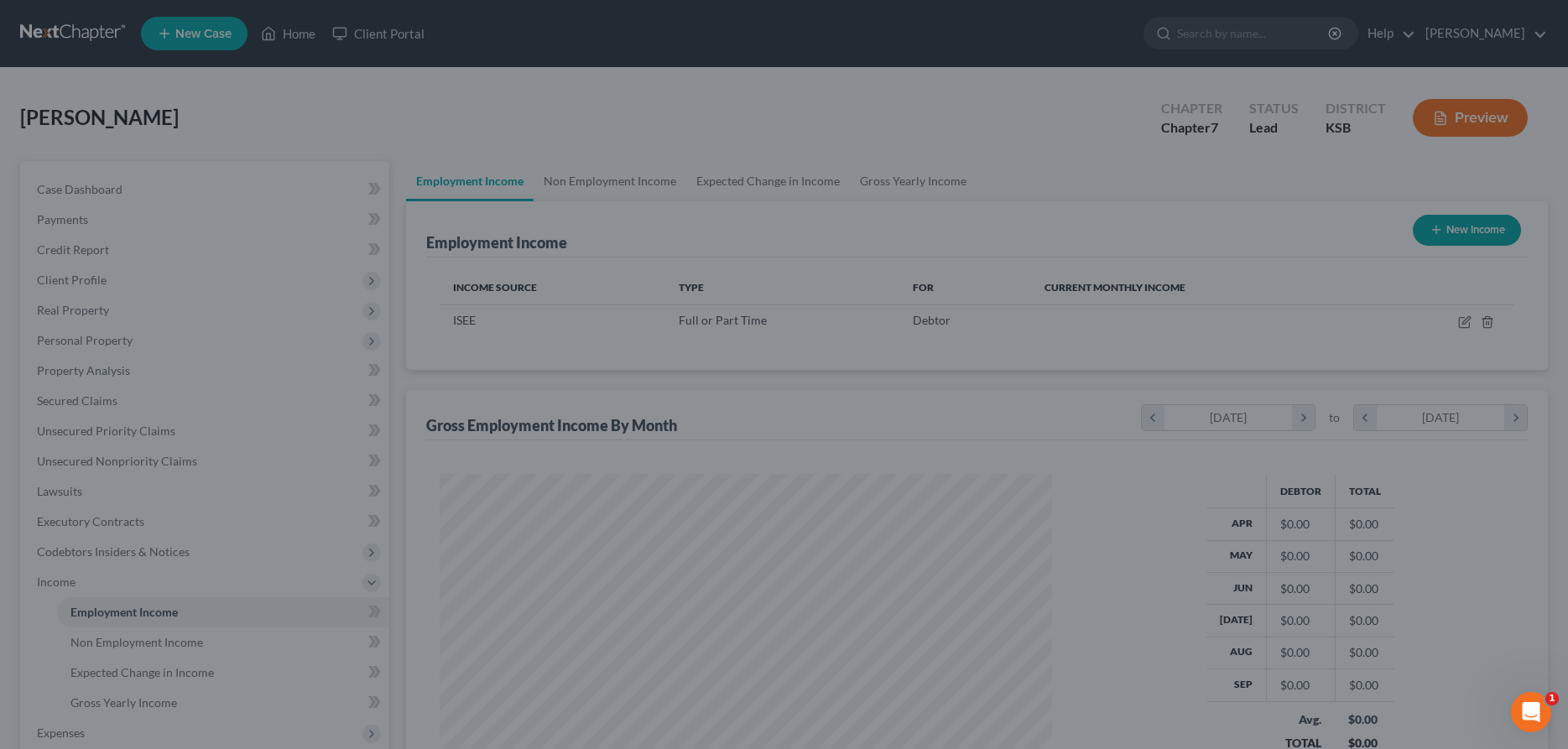
scroll to position [306, 647]
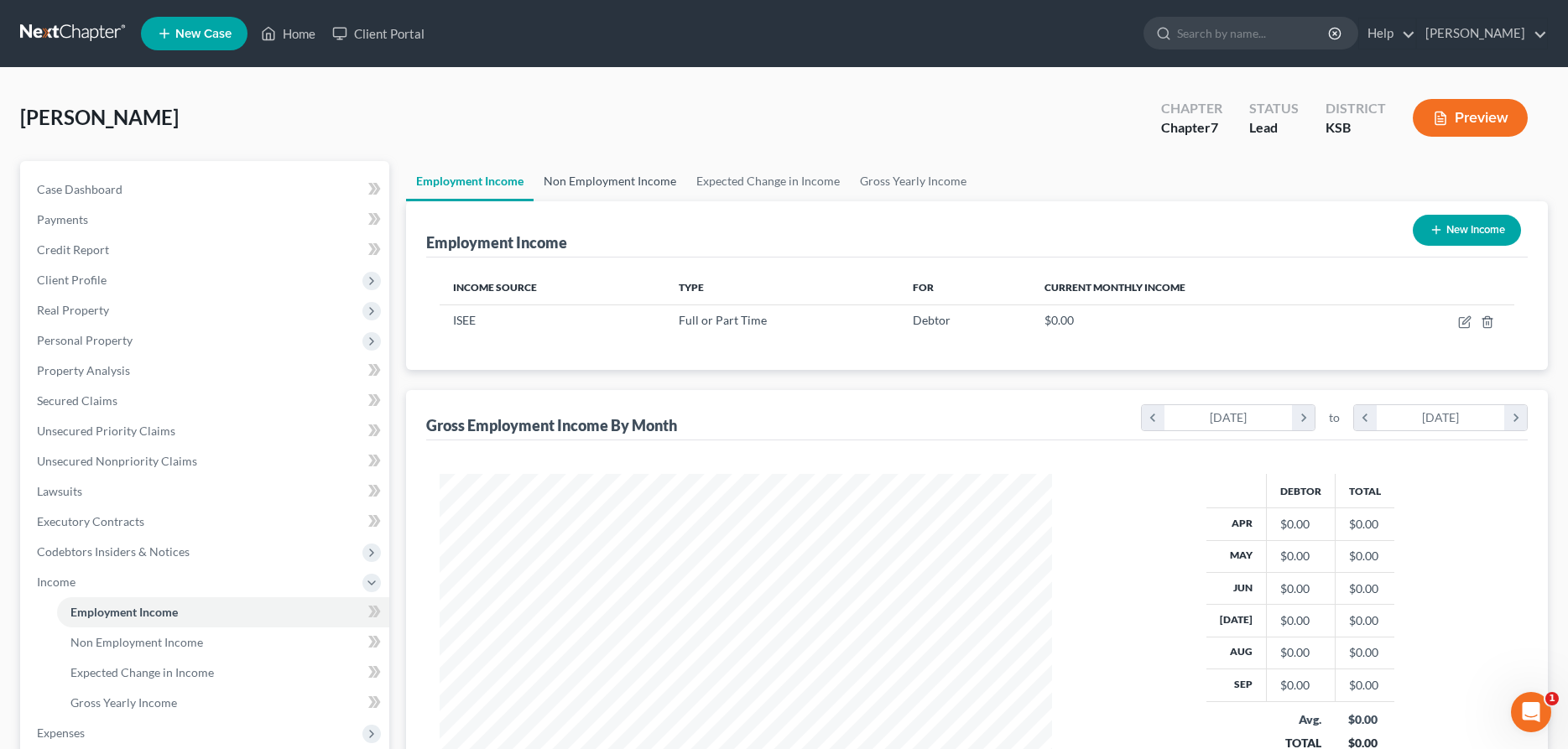
click at [593, 168] on link "Non Employment Income" at bounding box center [610, 181] width 153 height 40
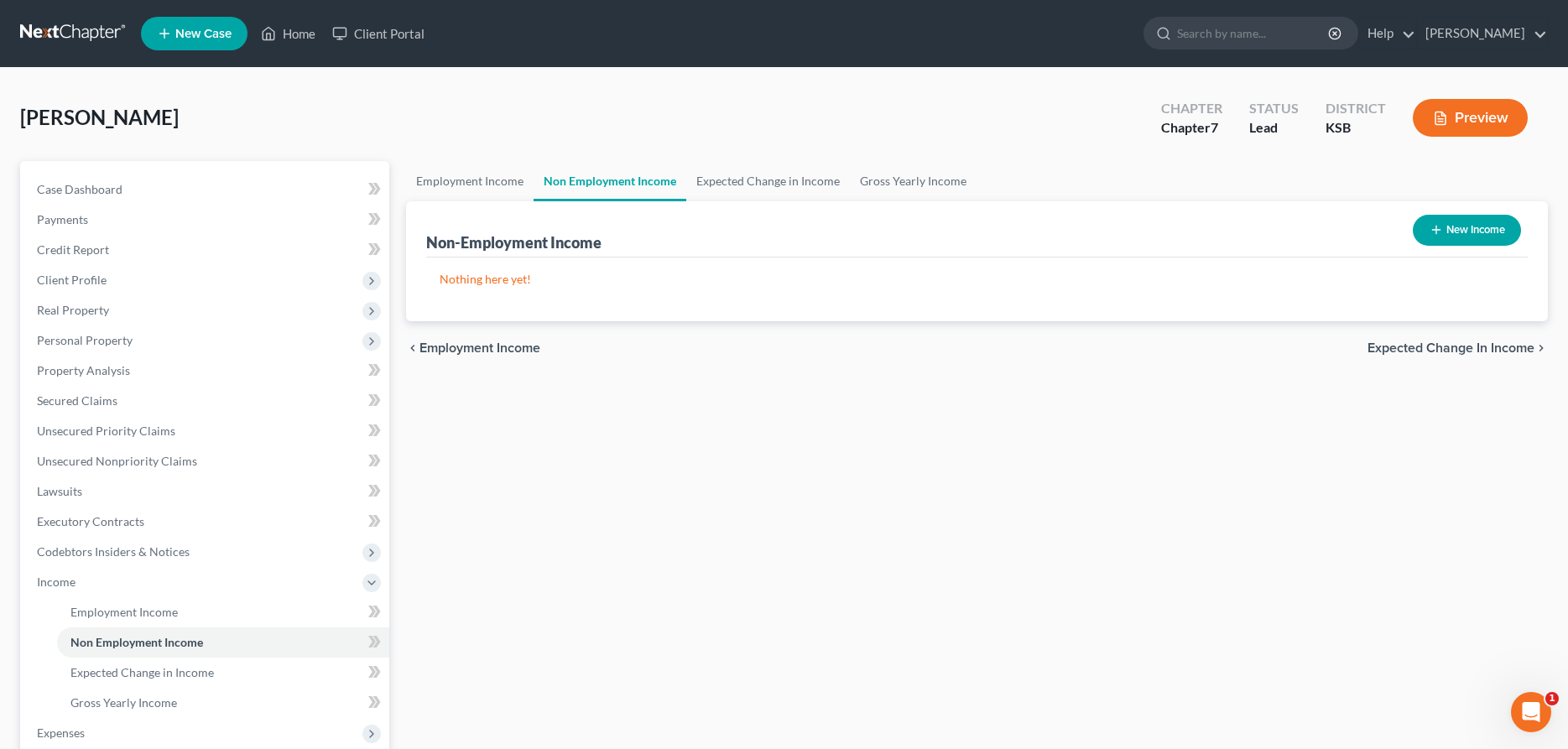
click at [1455, 230] on button "New Income" at bounding box center [1467, 231] width 108 height 31
select select "0"
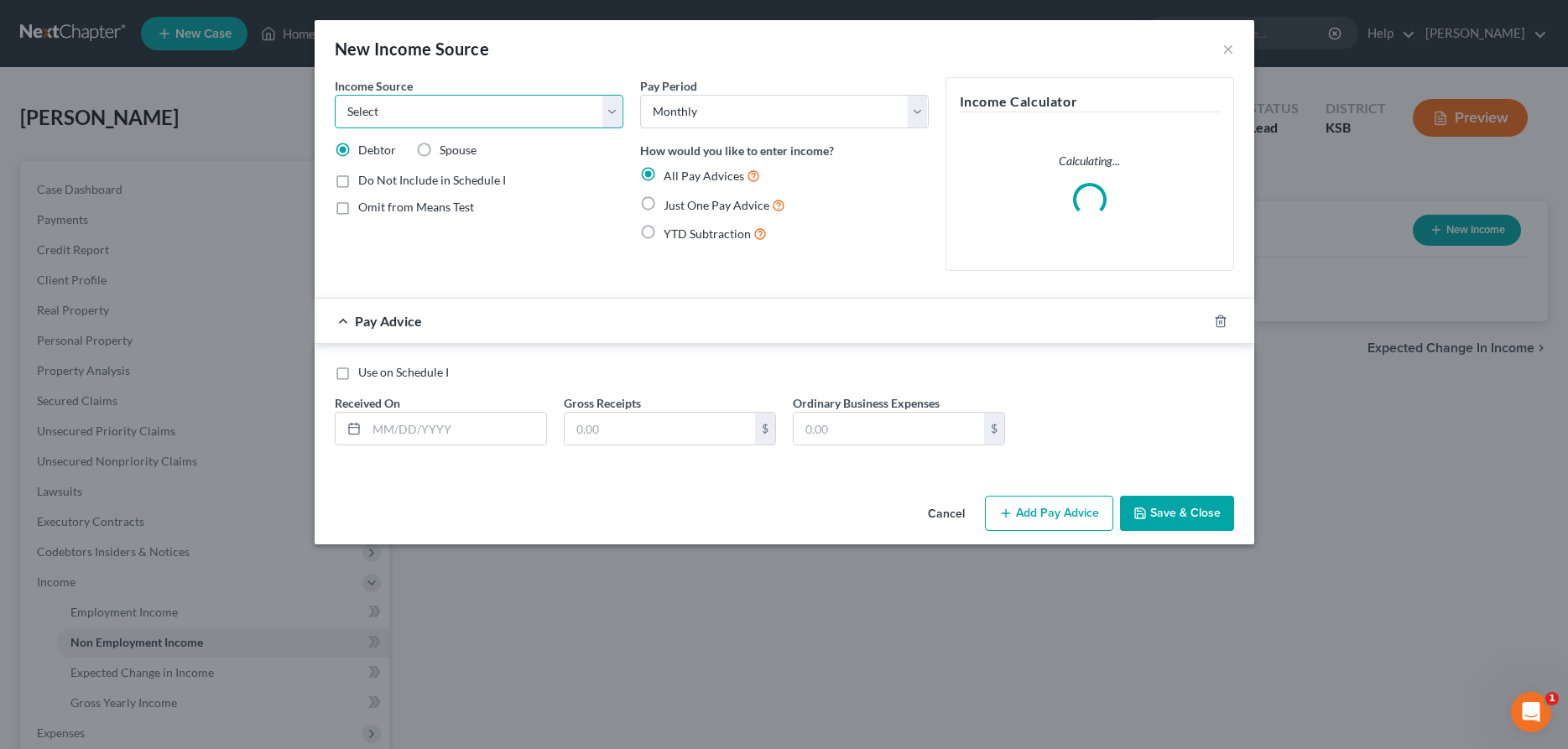
click at [335, 95] on select "Select Unemployment Disability (from employer) Pension Retirement Social Securi…" at bounding box center [479, 111] width 289 height 34
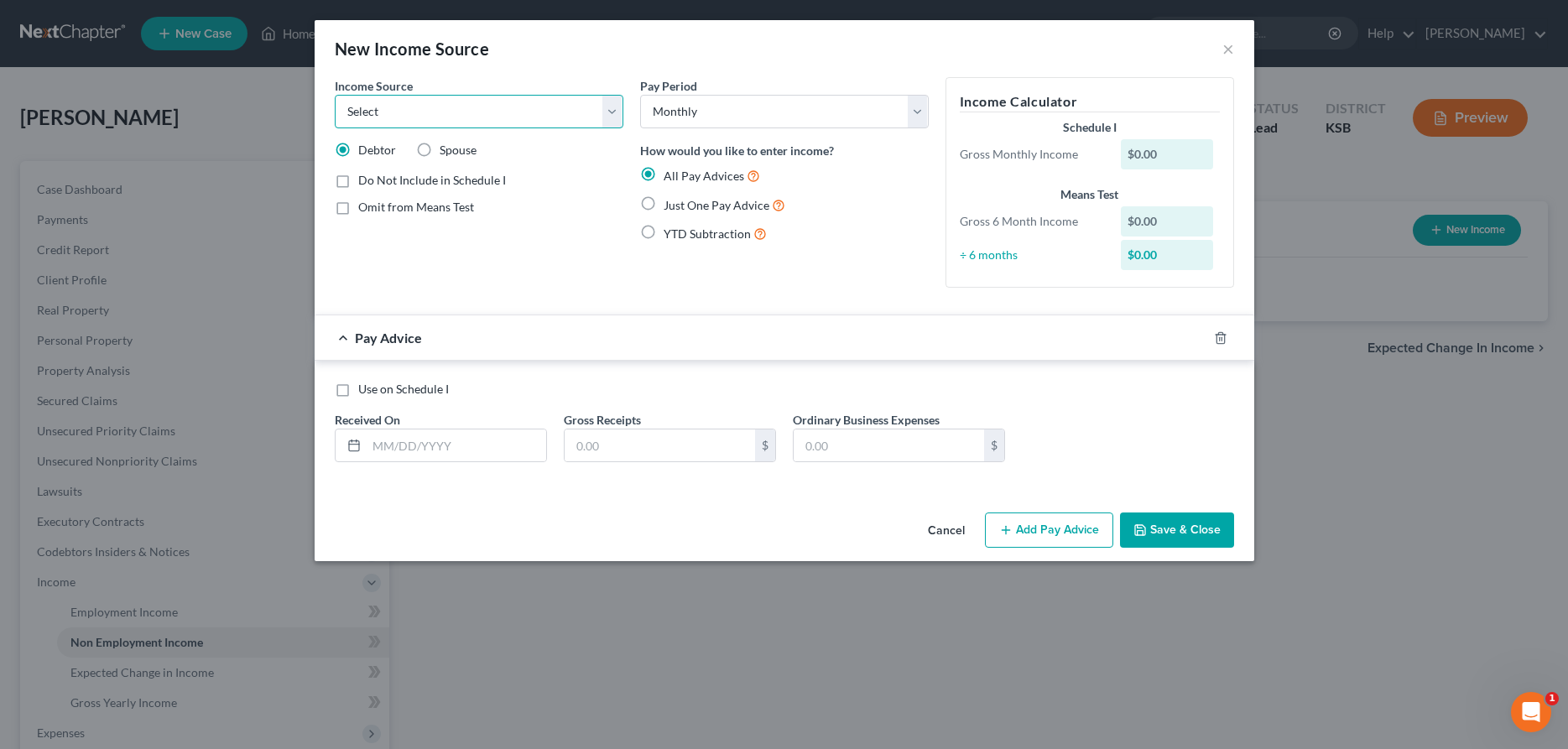
select select "7"
click option "Child / Family Support" at bounding box center [0, 0] width 0 height 0
click at [640, 95] on select "Select Monthly Twice Monthly Every Other Week Weekly" at bounding box center [785, 111] width 289 height 34
click option "Monthly" at bounding box center [0, 0] width 0 height 0
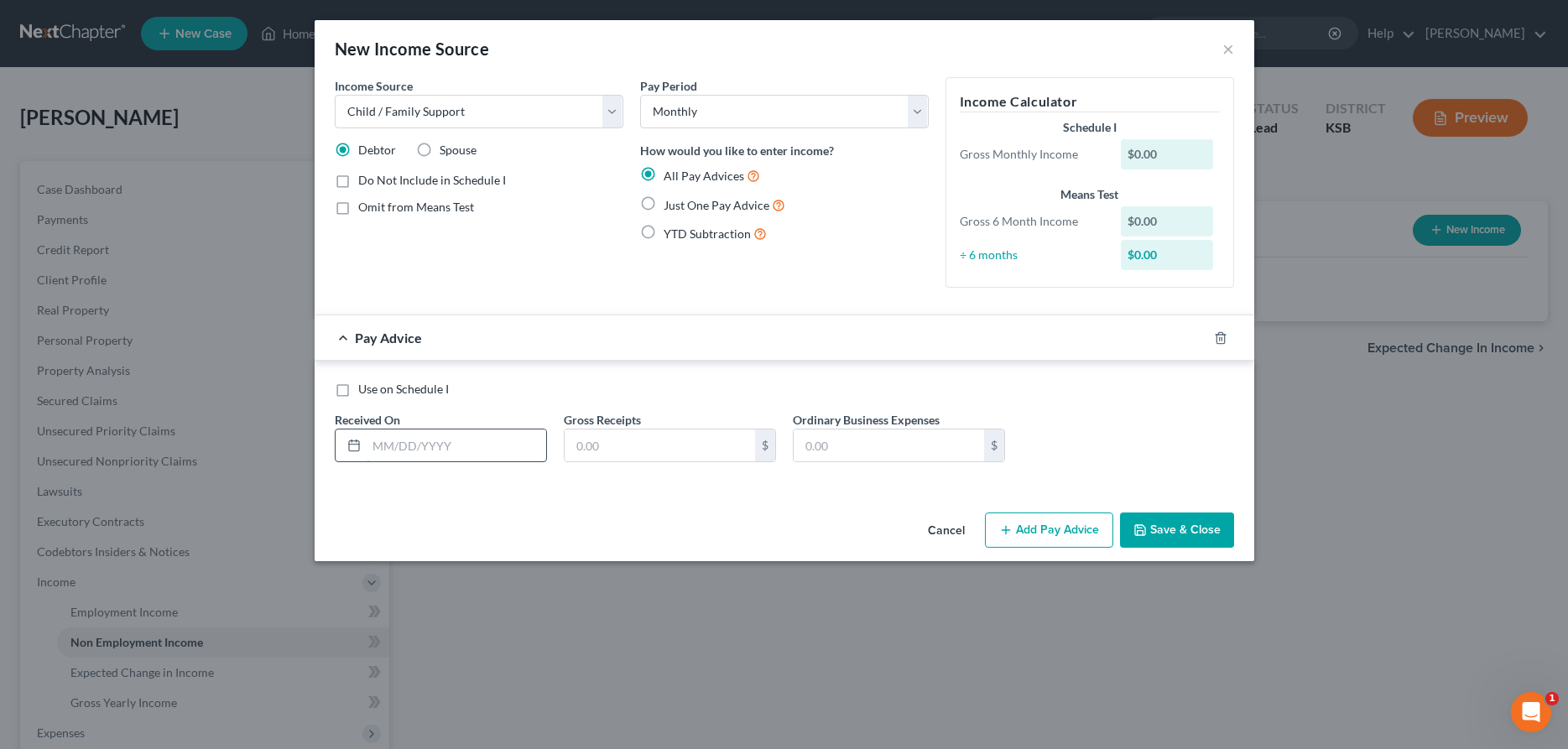
click at [432, 454] on input "text" at bounding box center [456, 445] width 179 height 32
type input "[DATE]"
type input "691.00"
click at [1202, 337] on rect "button" at bounding box center [1203, 340] width 8 height 8
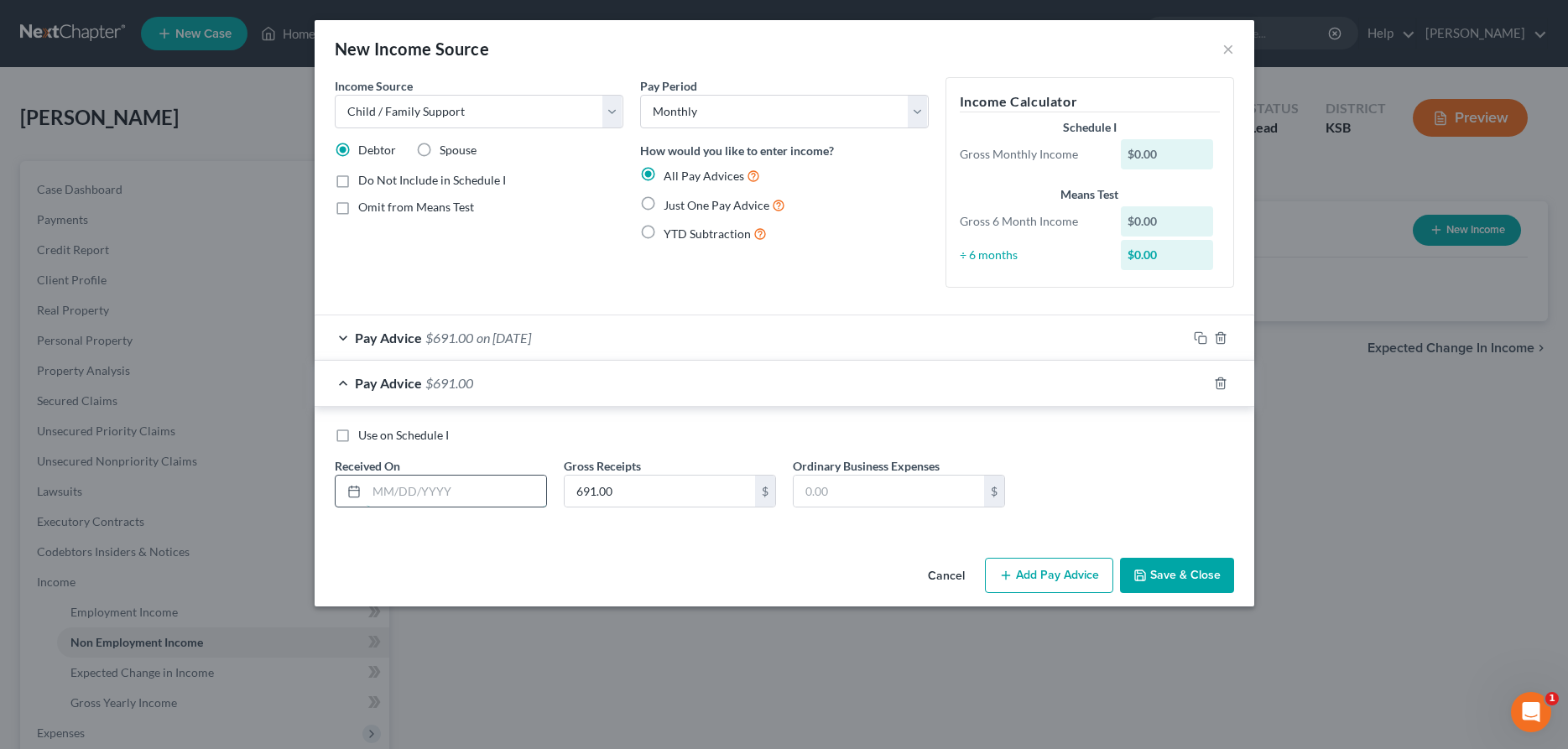
click at [466, 497] on input "text" at bounding box center [456, 492] width 179 height 32
type input "[DATE]"
click at [1201, 381] on icon "button" at bounding box center [1200, 383] width 13 height 13
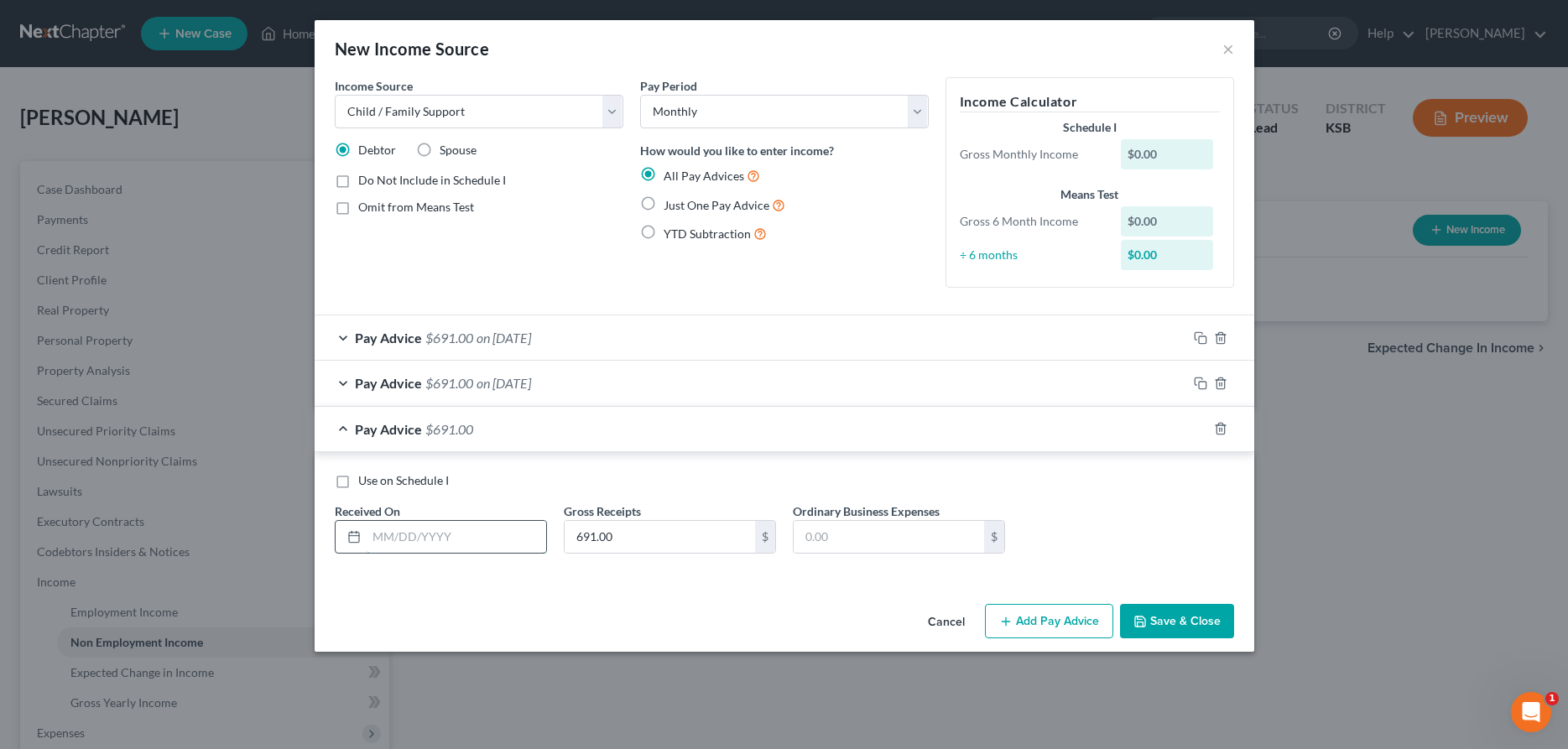
click at [392, 537] on input "text" at bounding box center [456, 537] width 179 height 32
type input "[DATE]"
click at [1206, 428] on rect "button" at bounding box center [1203, 431] width 8 height 8
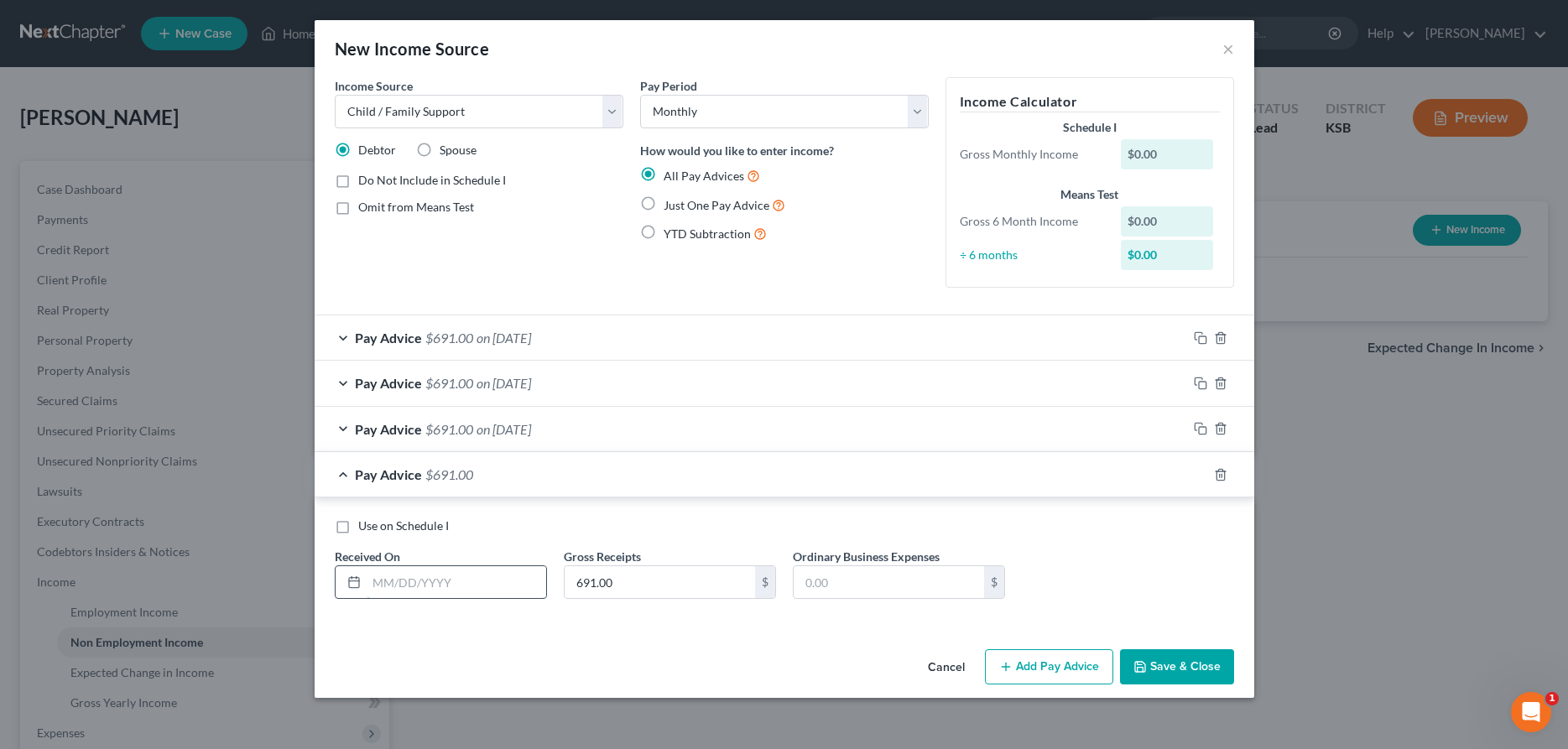
click at [496, 580] on input "text" at bounding box center [456, 582] width 179 height 32
type input "[DATE]"
click at [1201, 475] on icon "button" at bounding box center [1200, 474] width 13 height 13
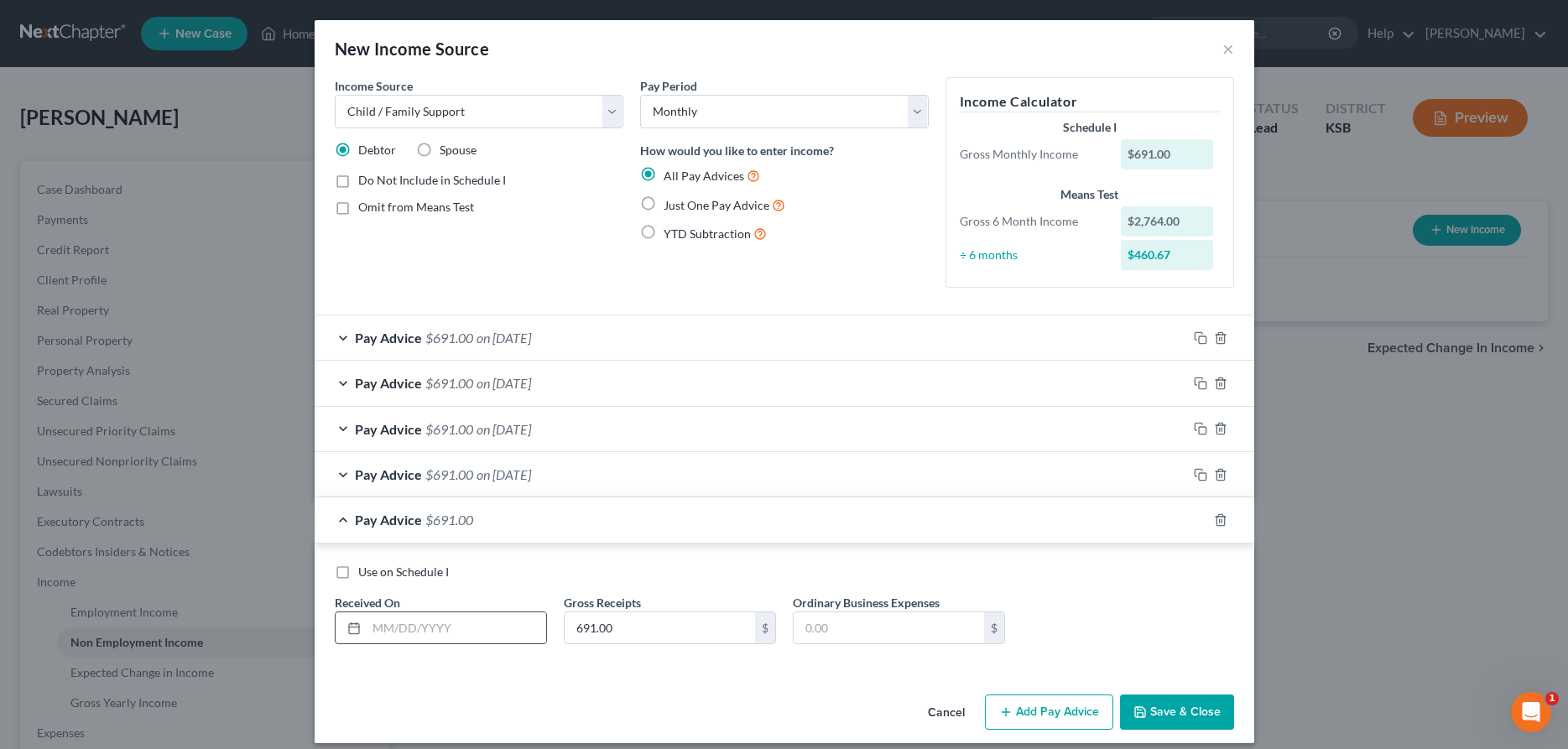
click at [455, 628] on input "text" at bounding box center [456, 628] width 179 height 32
type input "[DATE]"
click at [1206, 521] on rect "button" at bounding box center [1203, 522] width 8 height 8
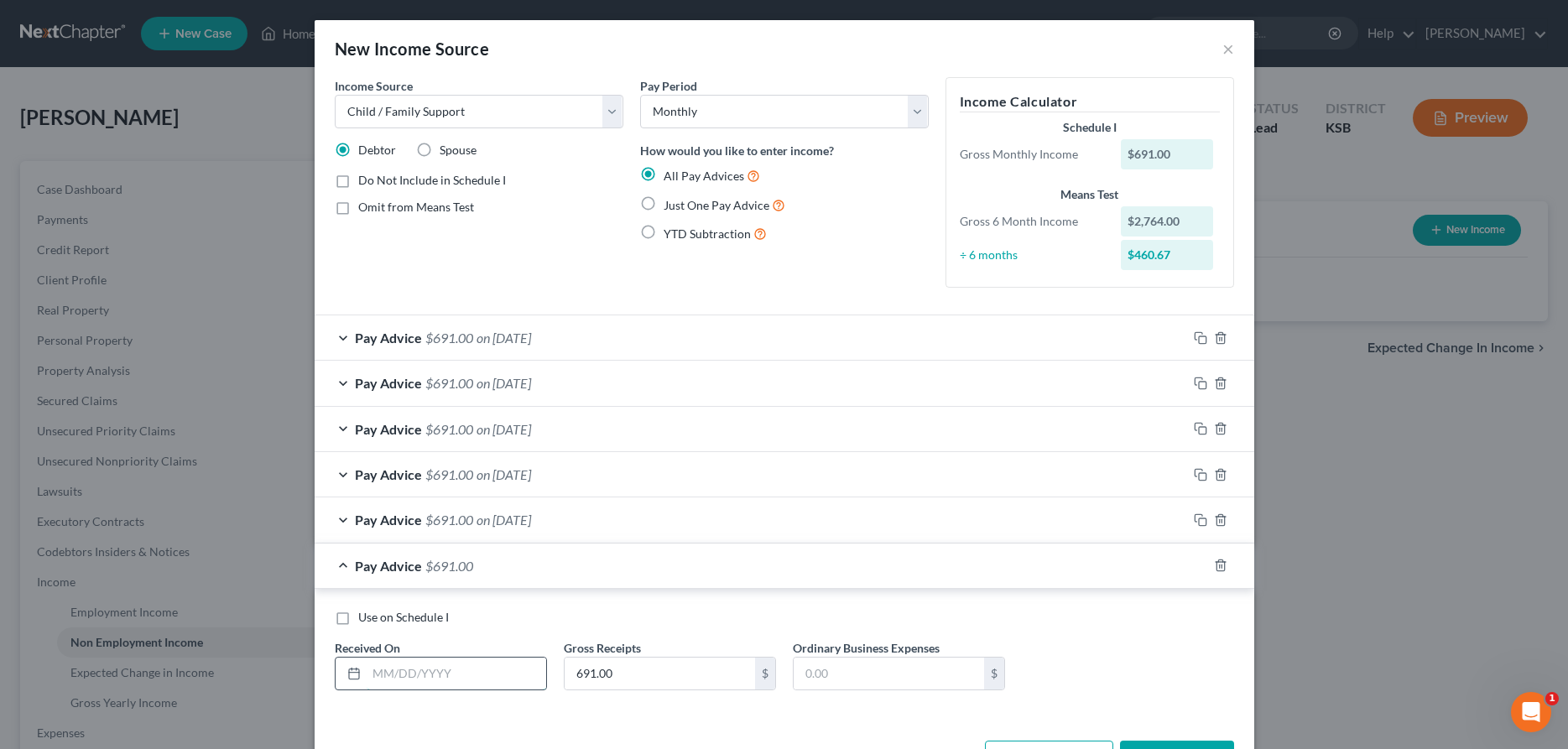
click at [454, 669] on input "text" at bounding box center [456, 673] width 179 height 32
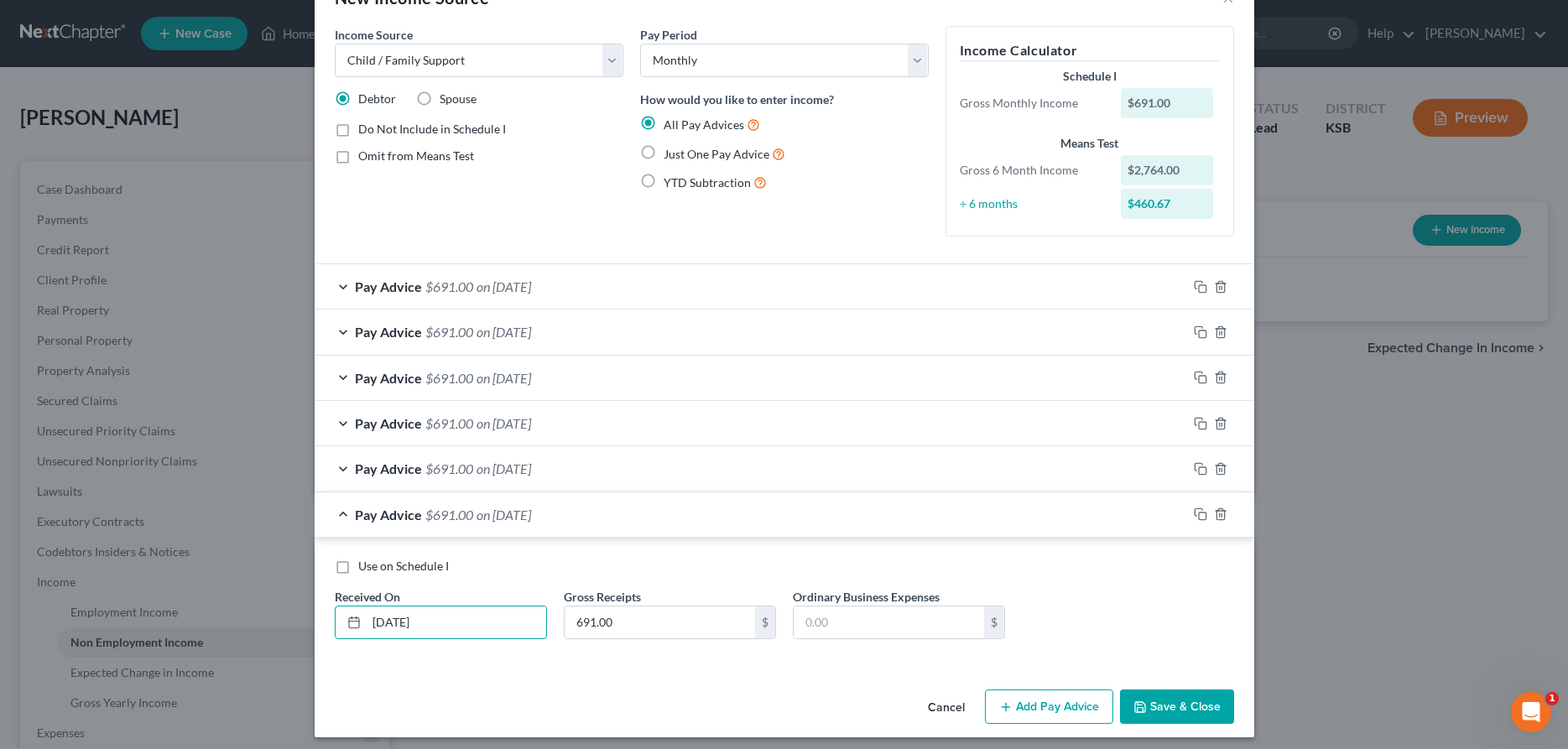
scroll to position [59, 0]
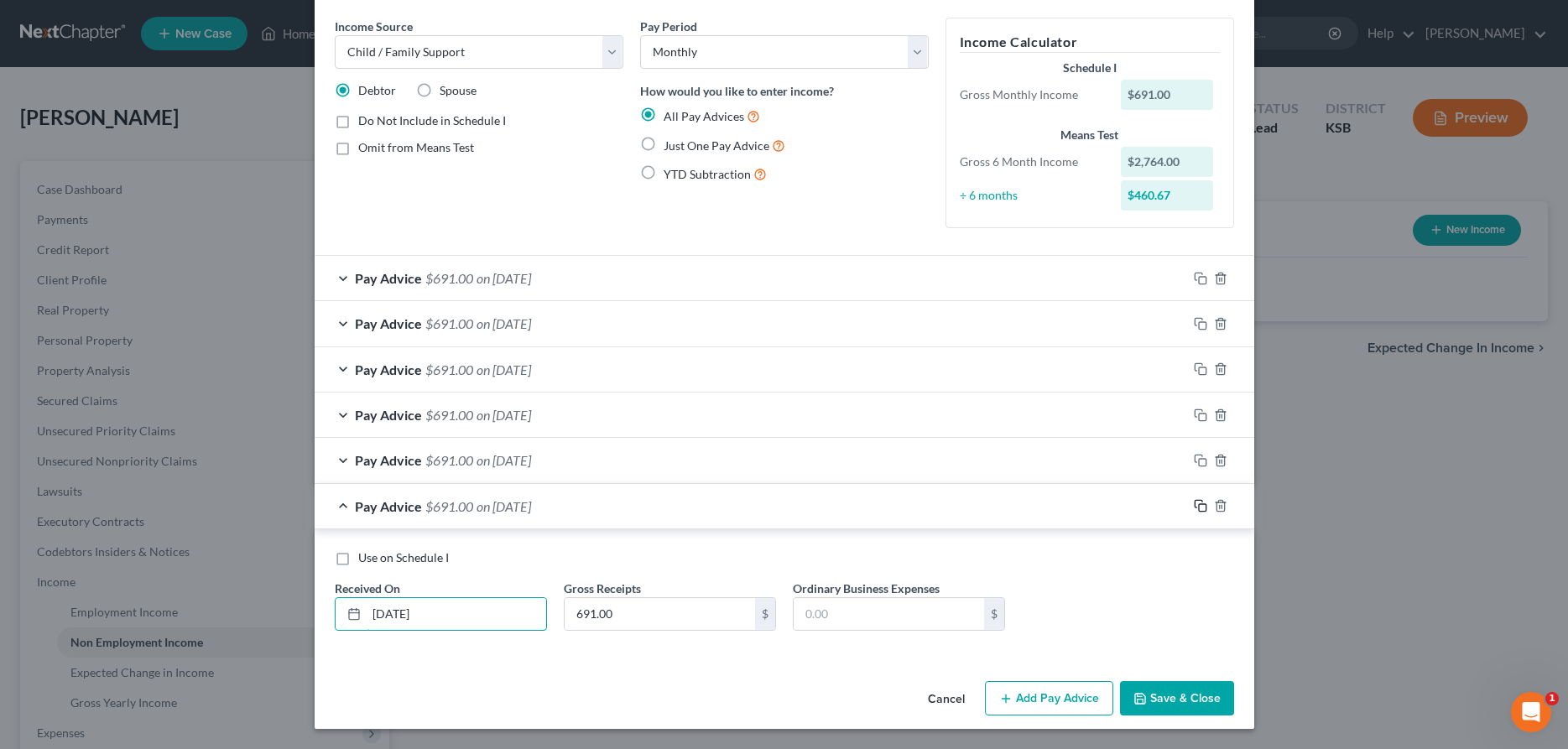
type input "[DATE]"
click at [1196, 505] on icon "button" at bounding box center [1200, 505] width 13 height 13
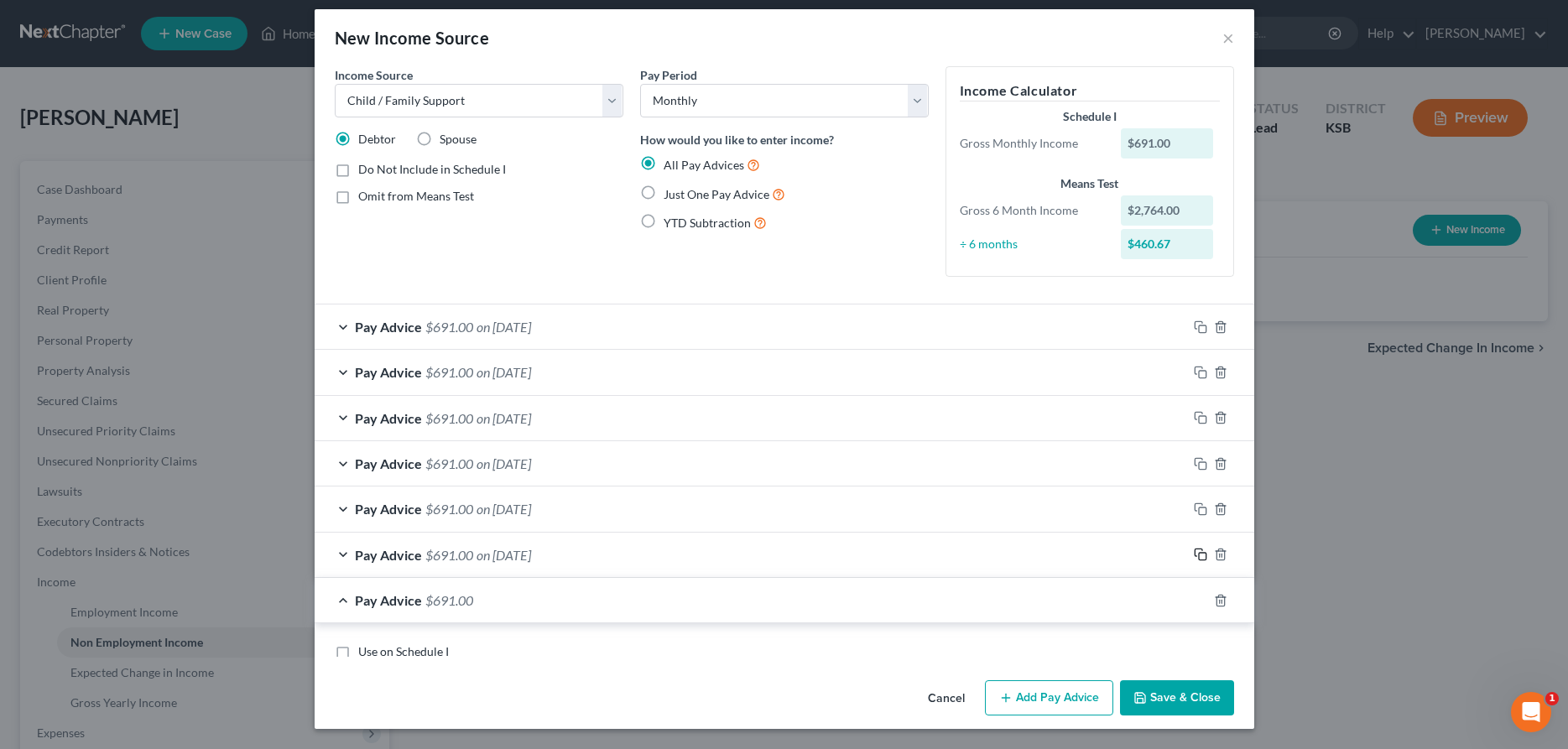
scroll to position [9, 0]
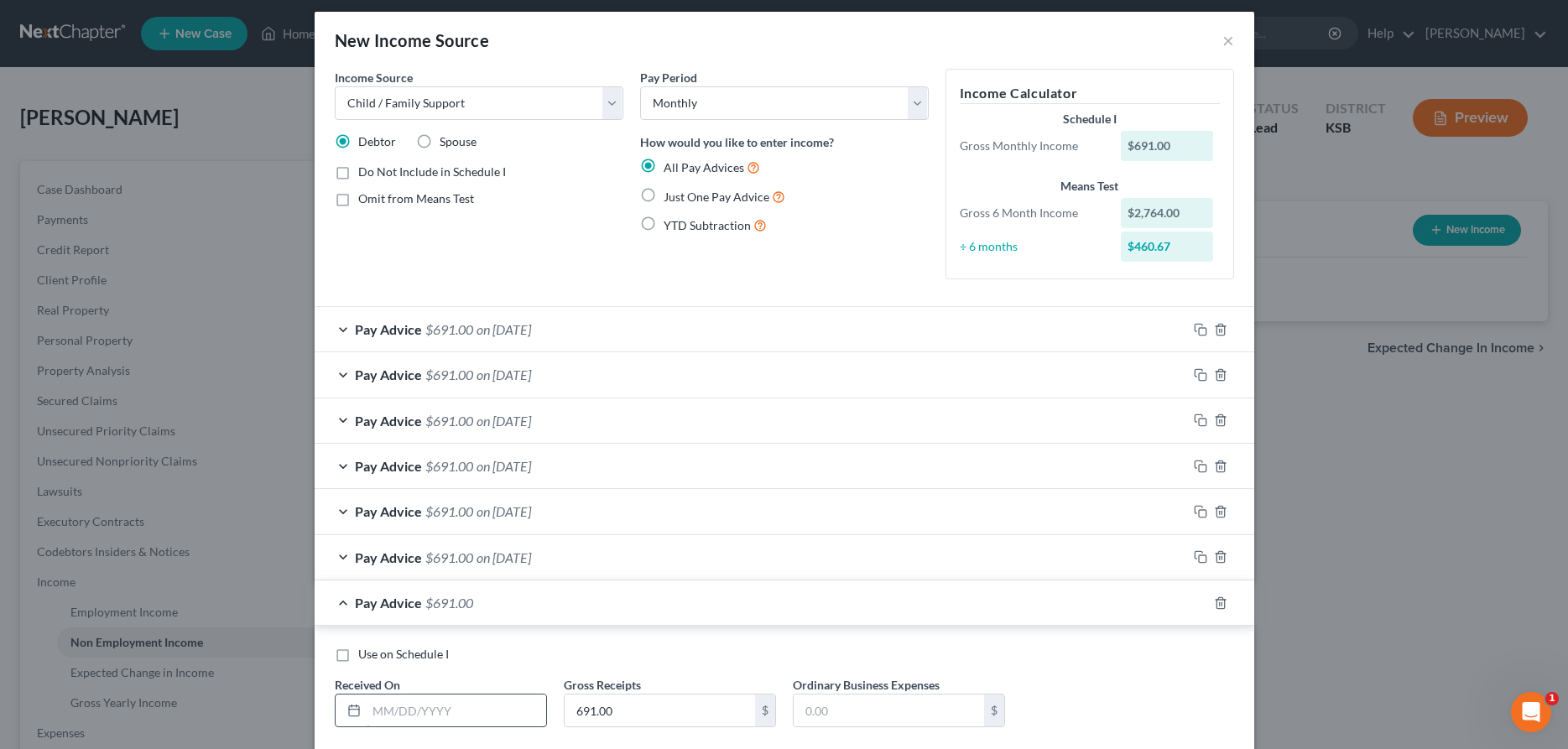
click at [446, 711] on input "text" at bounding box center [456, 710] width 179 height 32
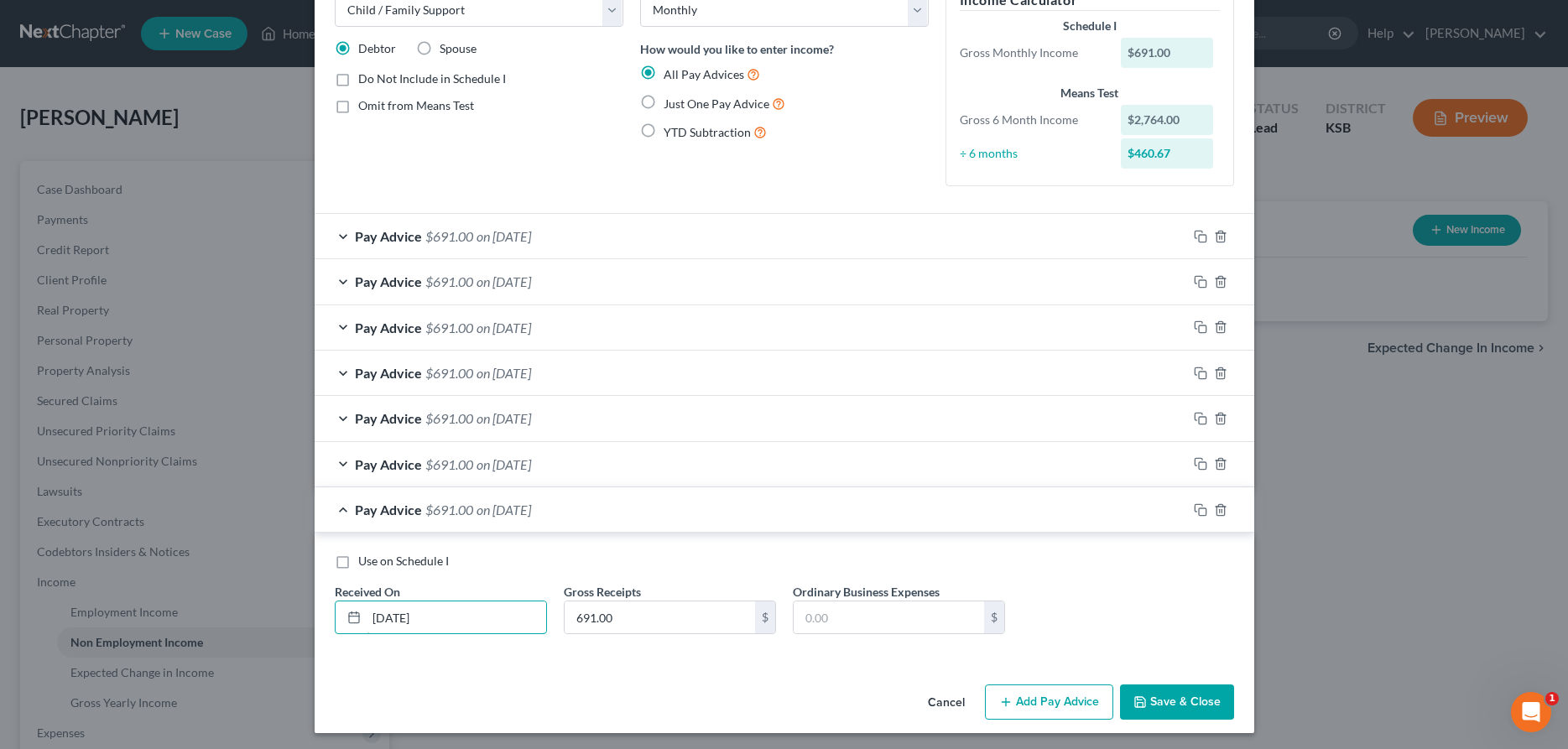
scroll to position [106, 0]
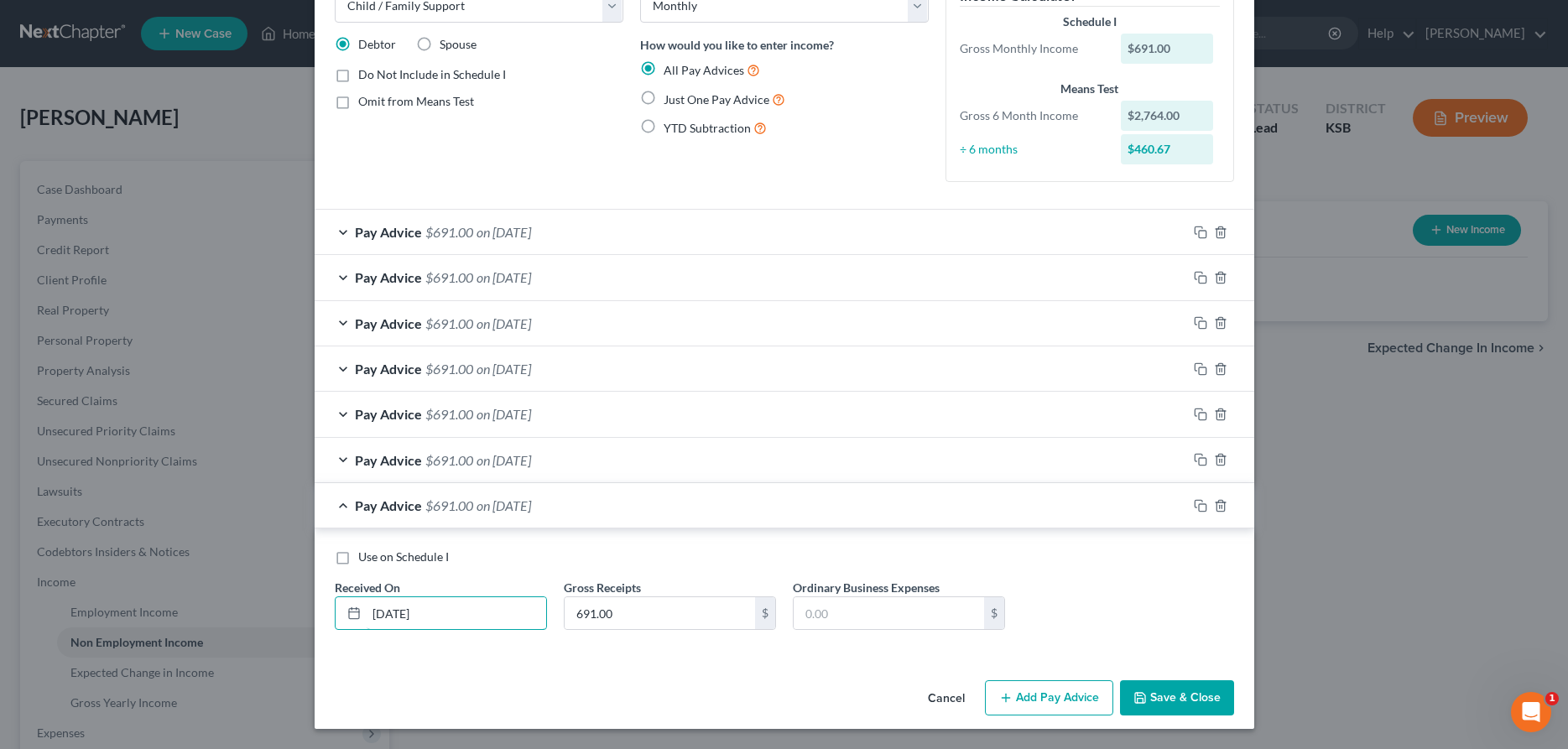
type input "[DATE]"
click at [1169, 694] on button "Save & Close" at bounding box center [1176, 698] width 114 height 36
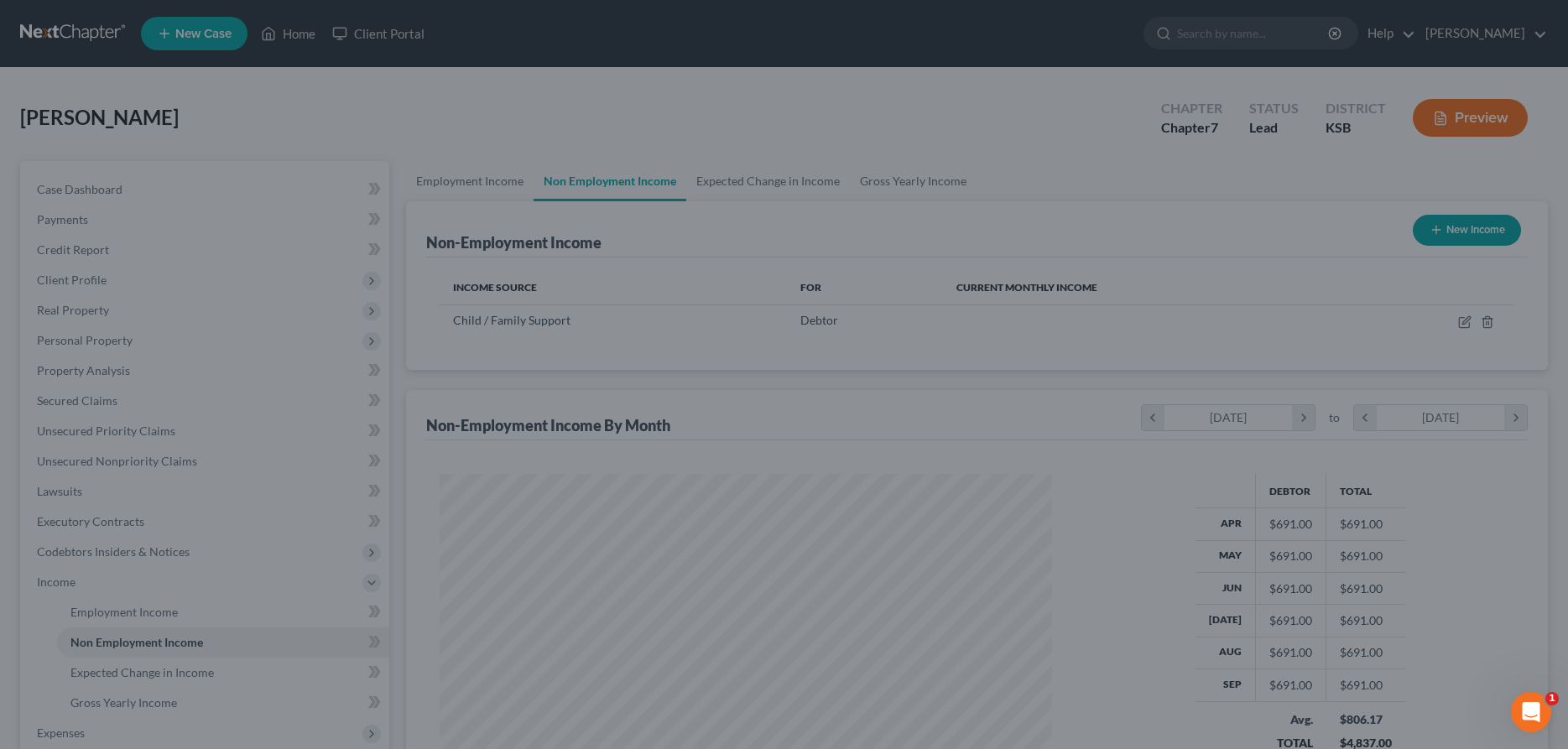
scroll to position [306, 647]
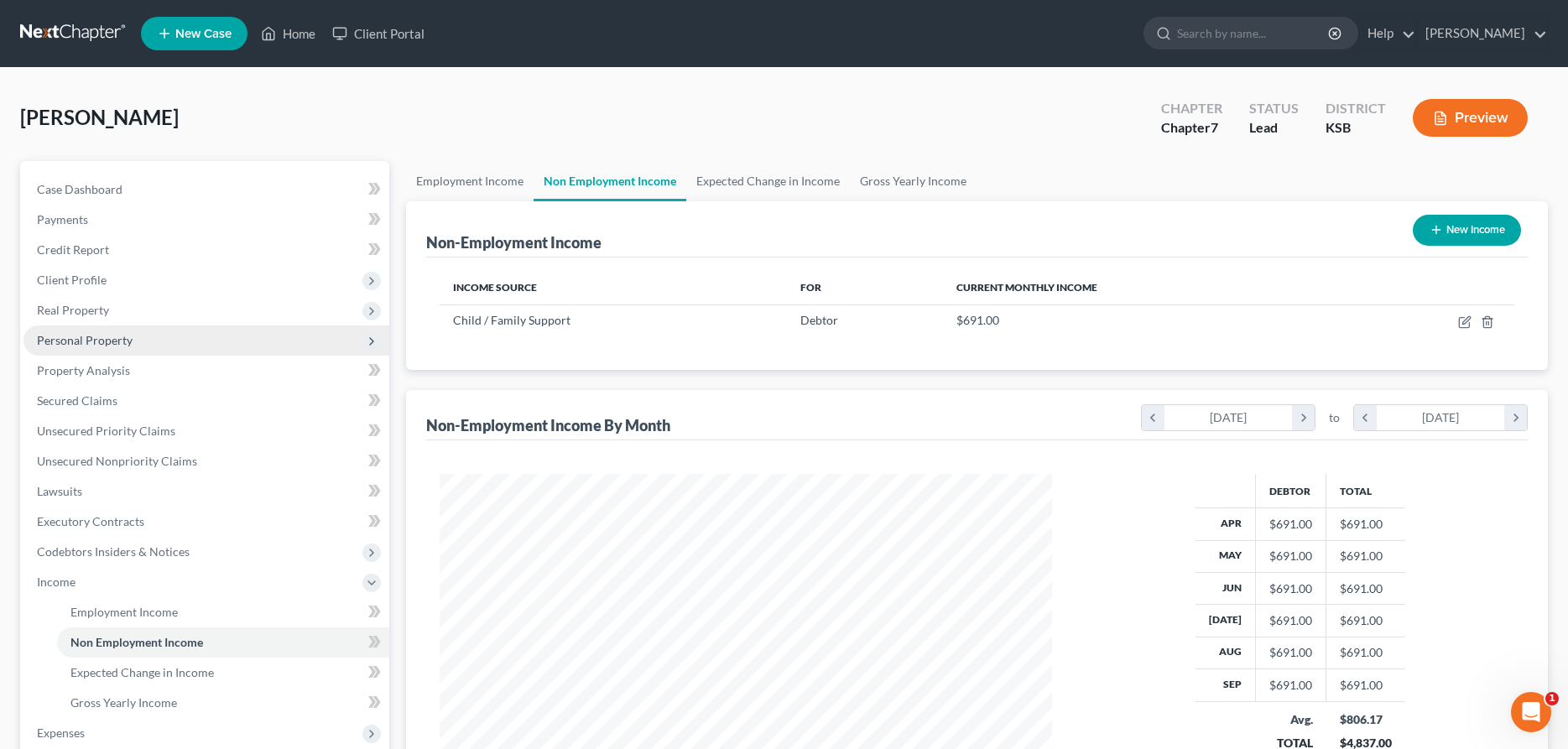
click at [128, 347] on span "Personal Property" at bounding box center [206, 340] width 365 height 30
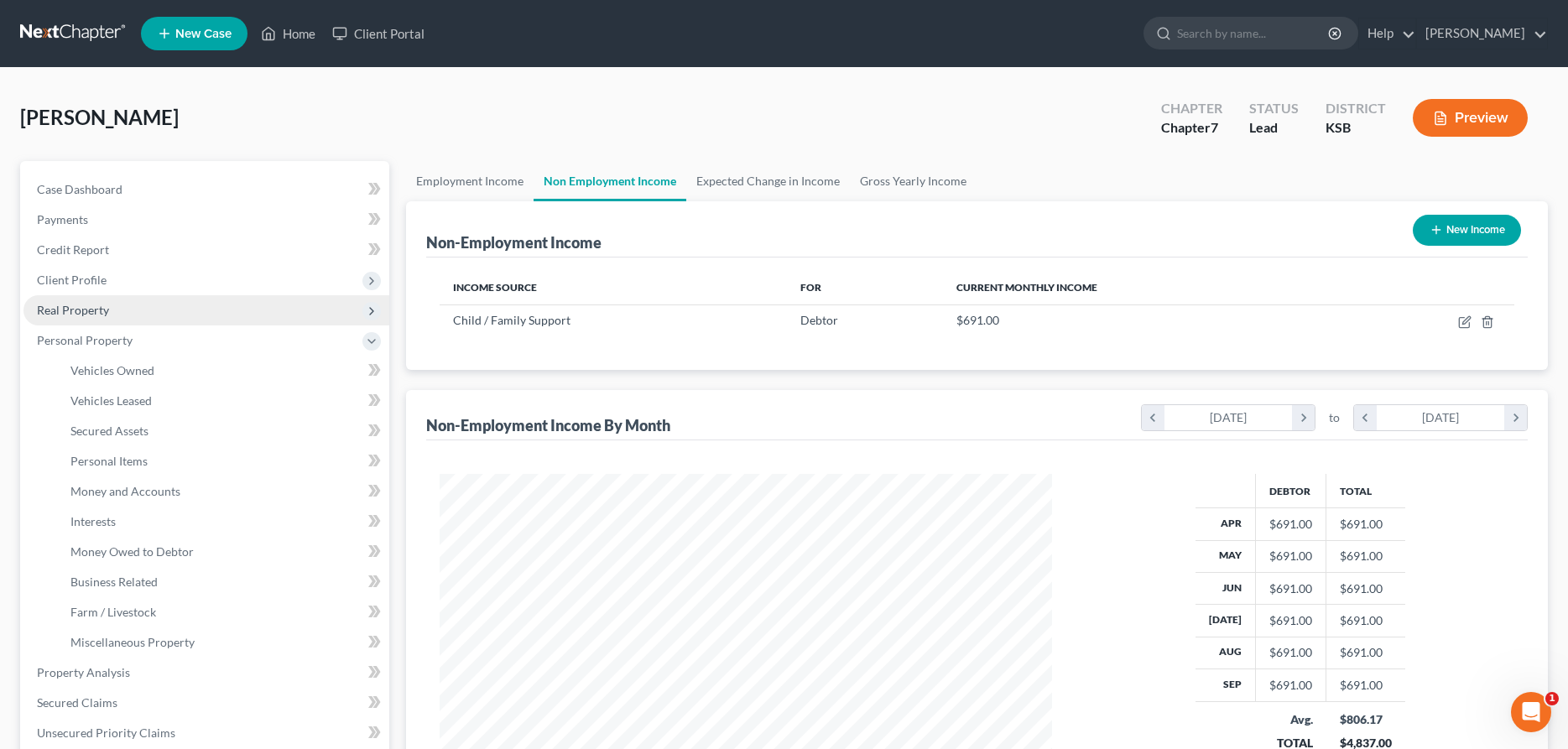
click at [91, 315] on span "Real Property" at bounding box center [72, 310] width 72 height 14
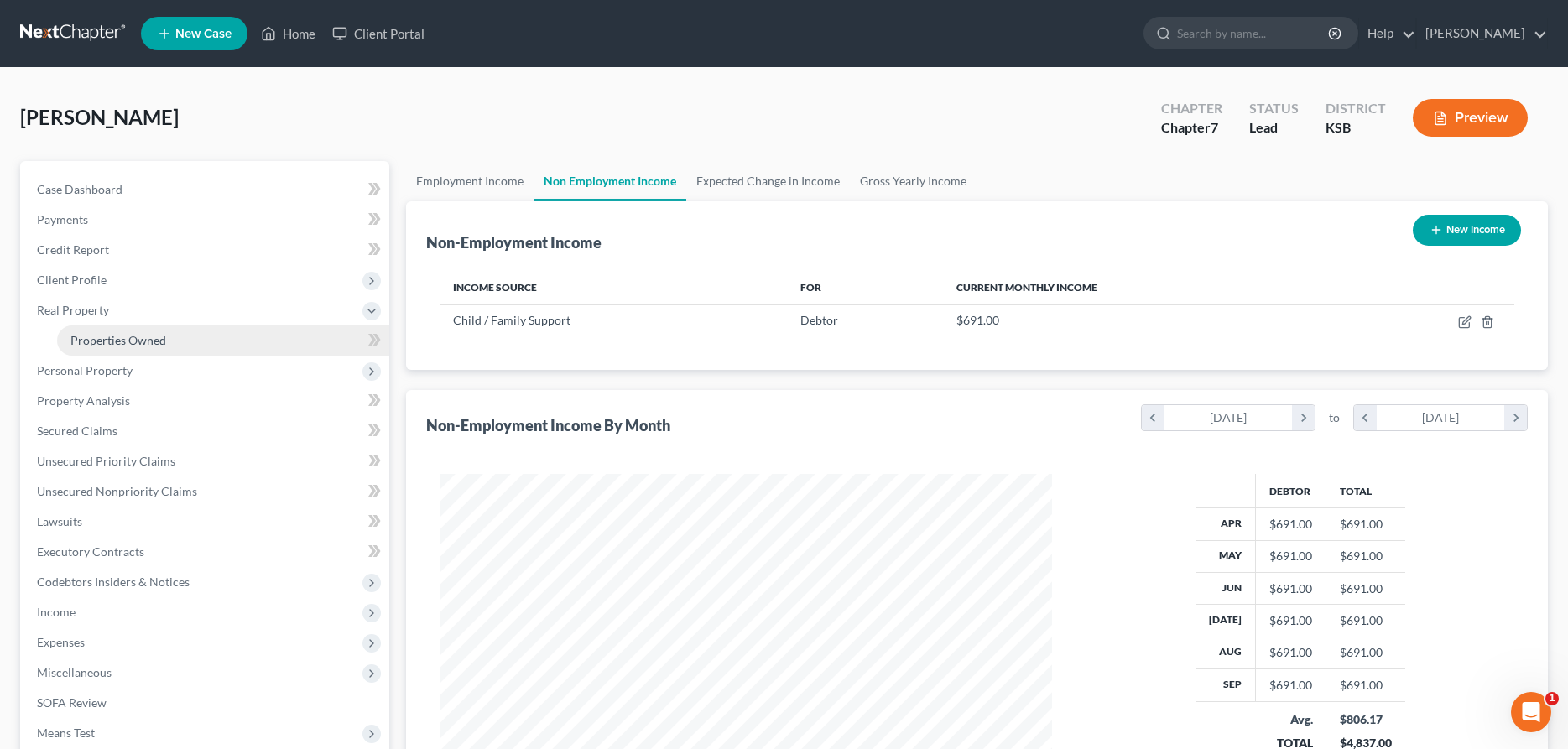
click at [109, 338] on span "Properties Owned" at bounding box center [118, 340] width 96 height 14
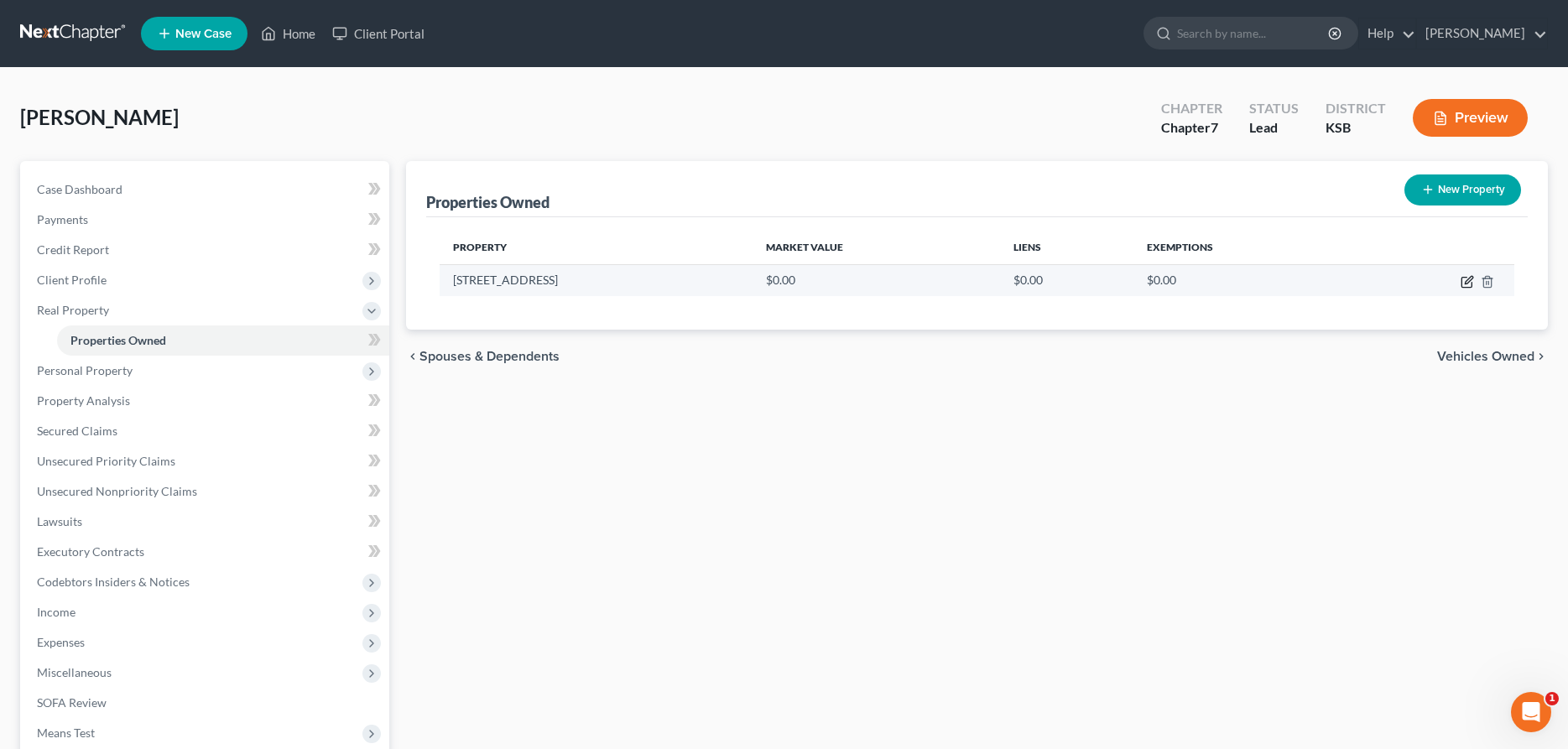
click at [1465, 284] on icon "button" at bounding box center [1469, 279] width 8 height 8
select select "17"
select select "77"
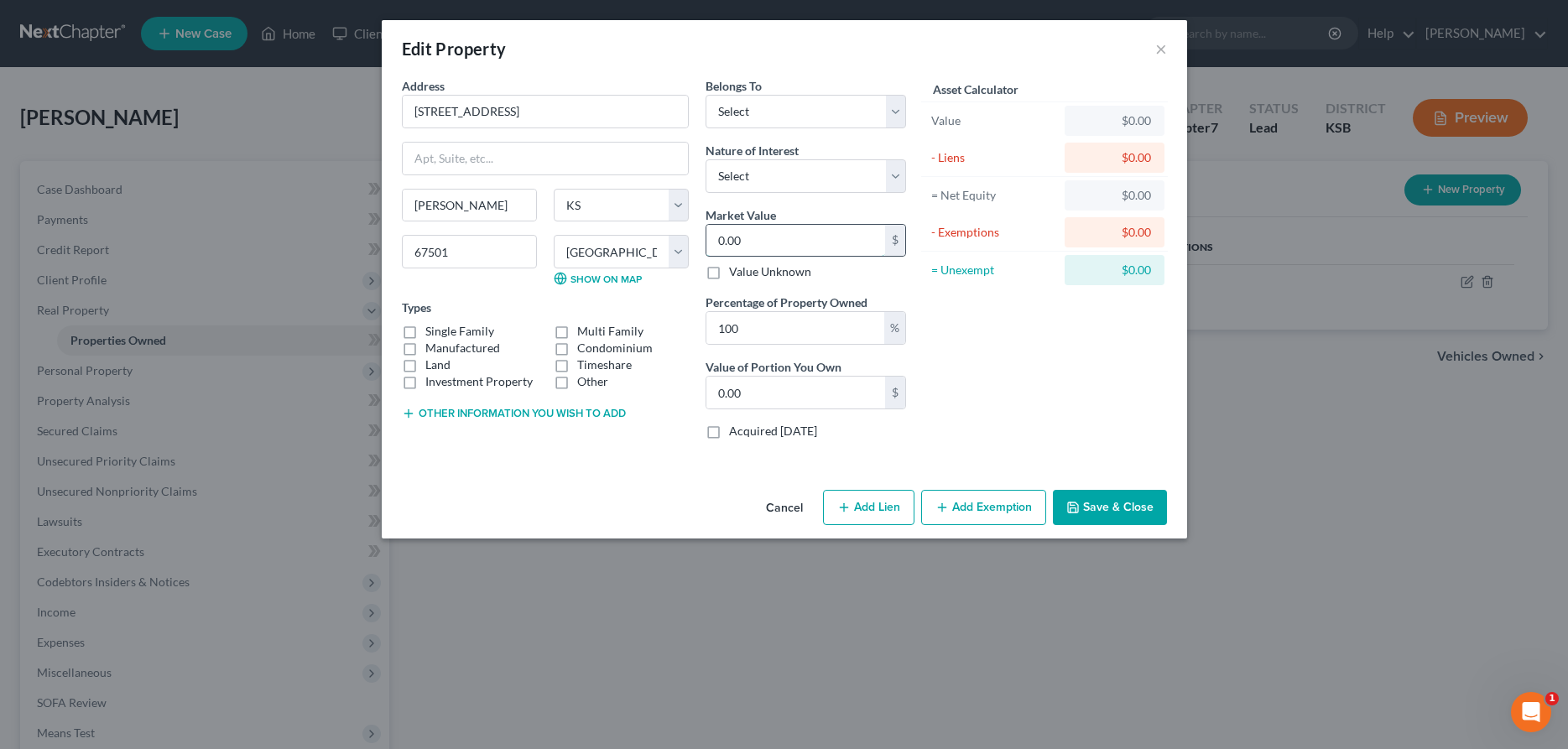
click at [786, 245] on input "0.00" at bounding box center [795, 240] width 178 height 32
type input "2"
type input "2.00"
type input "21"
type input "21.00"
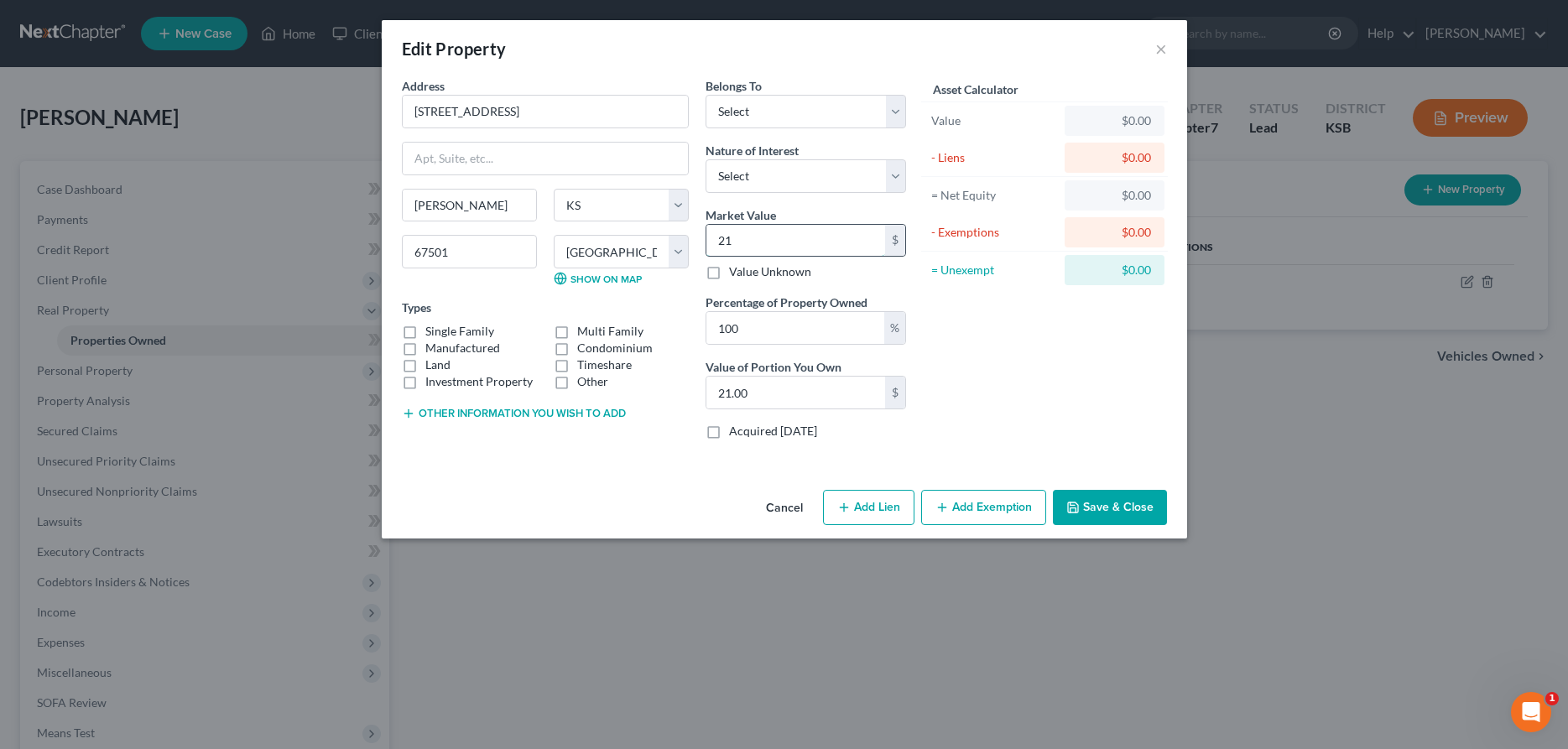
type input "210"
type input "210.00"
type input "2100"
type input "2,100.00"
type input "2,1000"
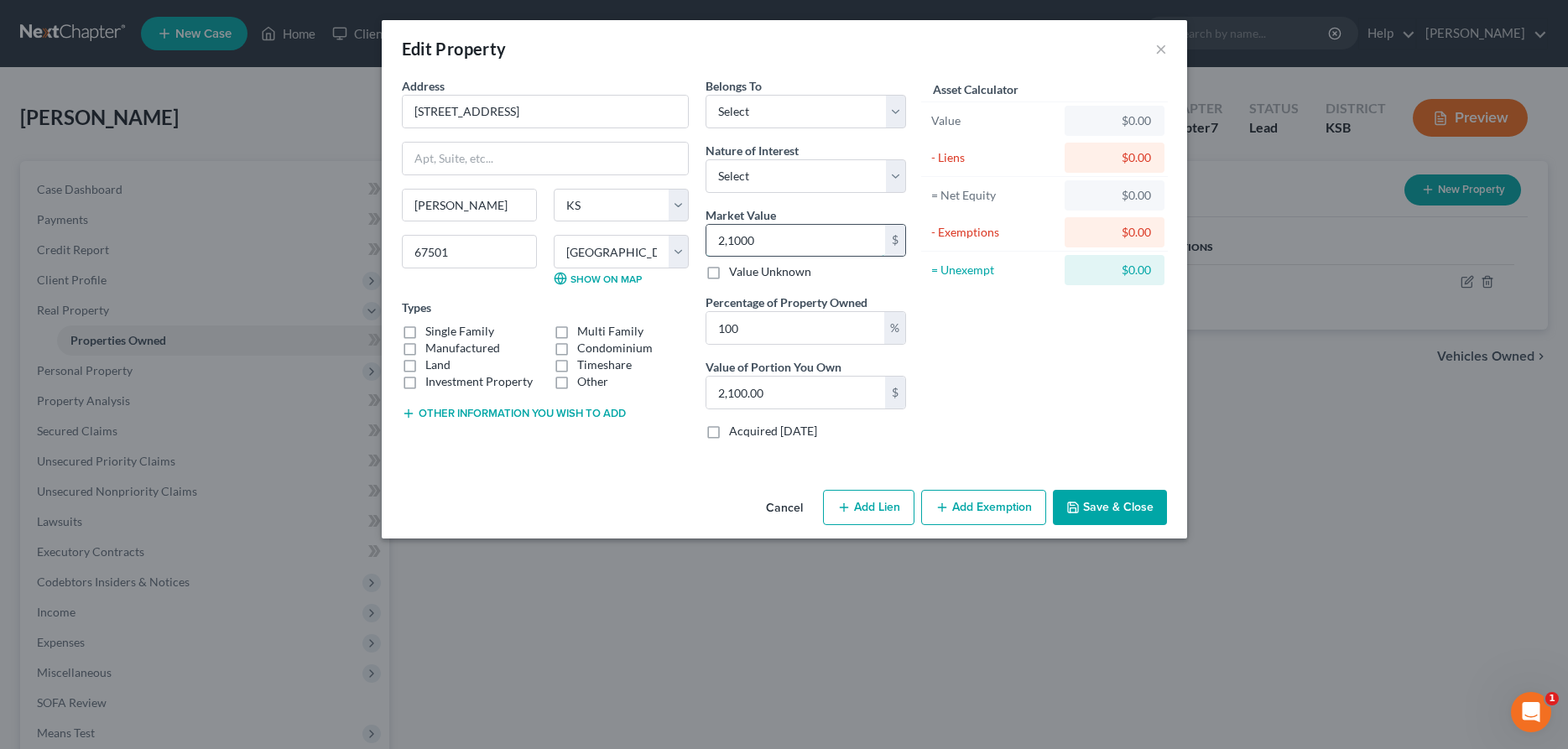
type input "21,000.00"
click at [426, 330] on label "Single Family" at bounding box center [459, 331] width 69 height 17
click at [432, 330] on input "Single Family" at bounding box center [438, 328] width 11 height 11
checkbox input "true"
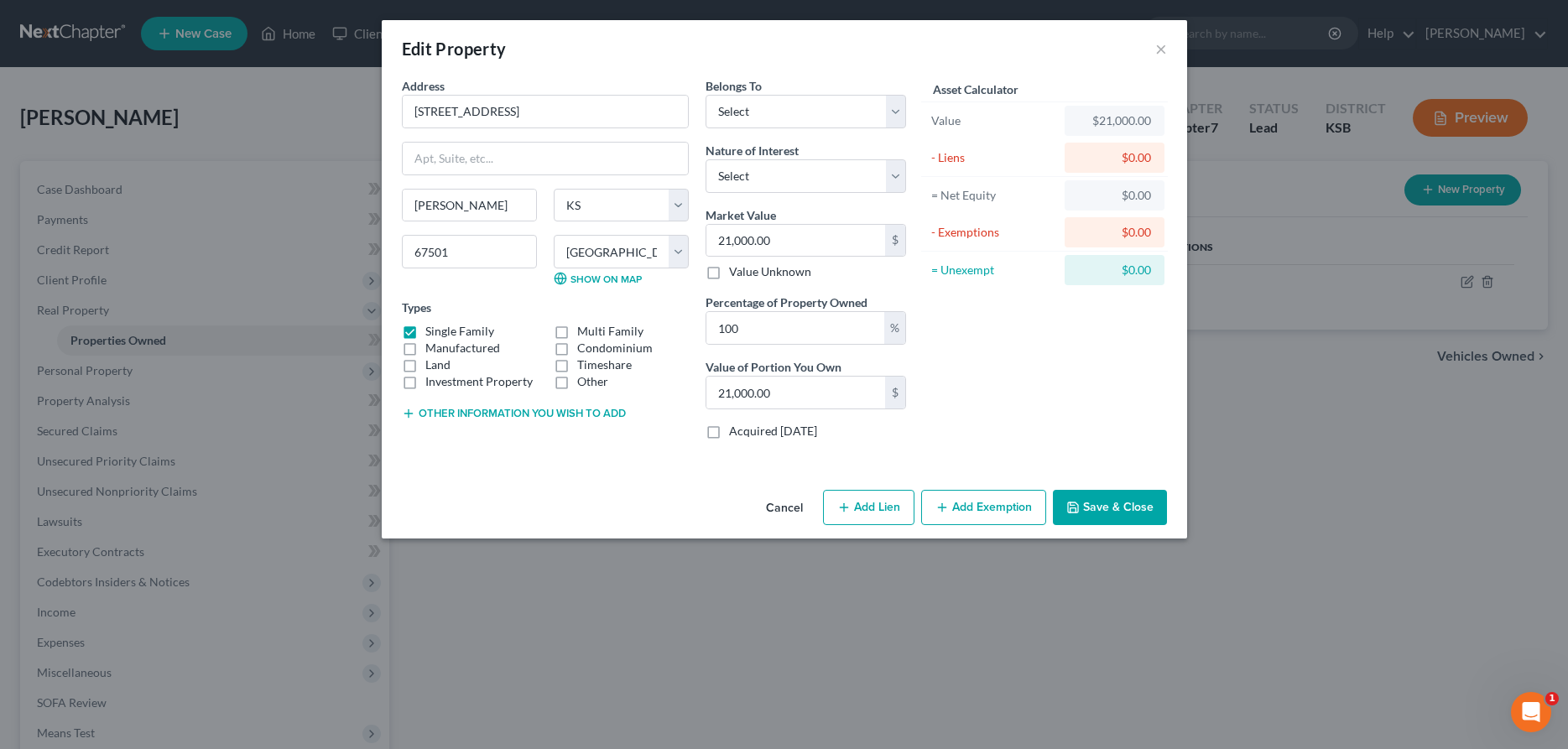
click at [962, 507] on button "Add Exemption" at bounding box center [984, 507] width 125 height 36
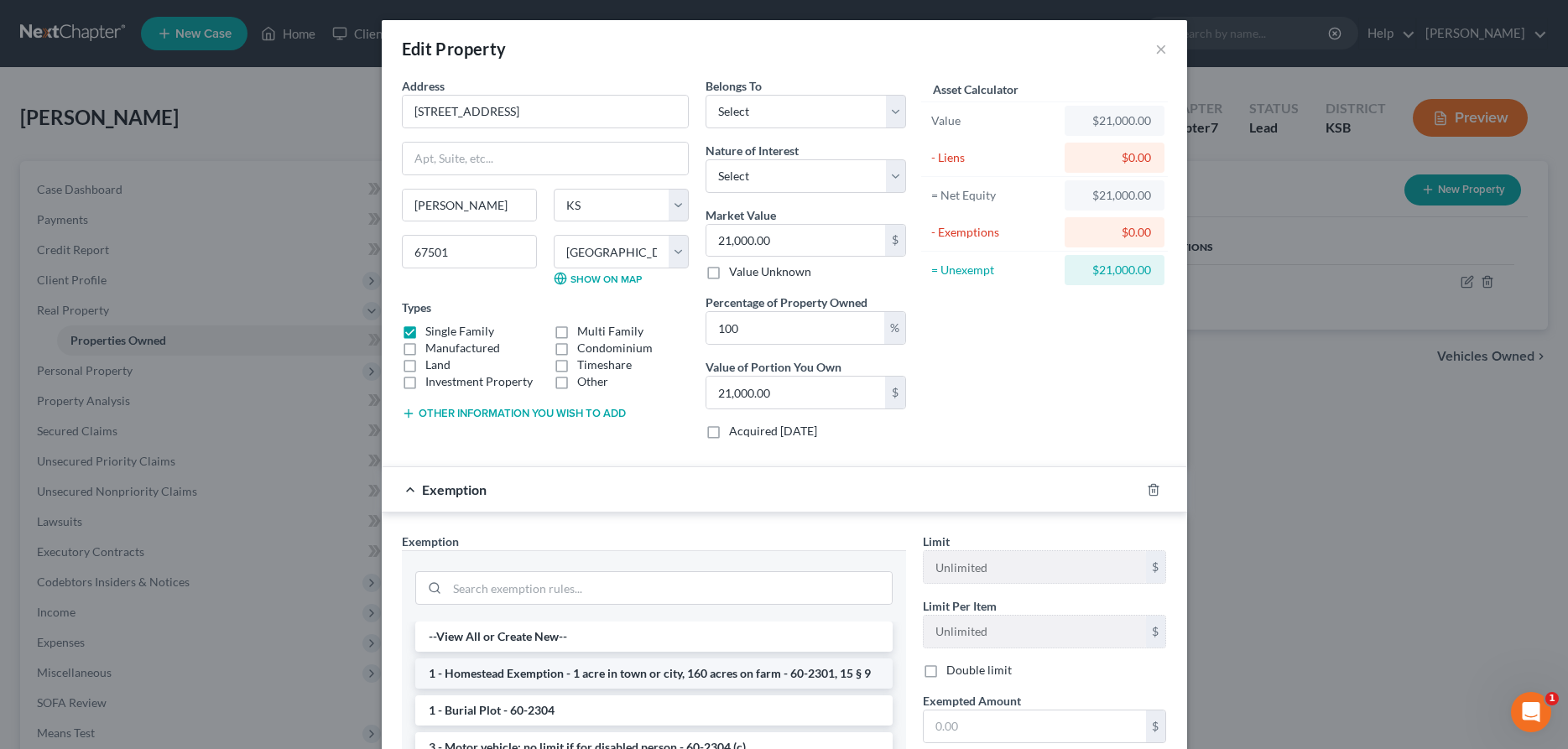
click at [632, 668] on li "1 - Homestead Exemption - 1 acre in town or city, 160 acres on farm - 60-2301, …" at bounding box center [653, 673] width 478 height 30
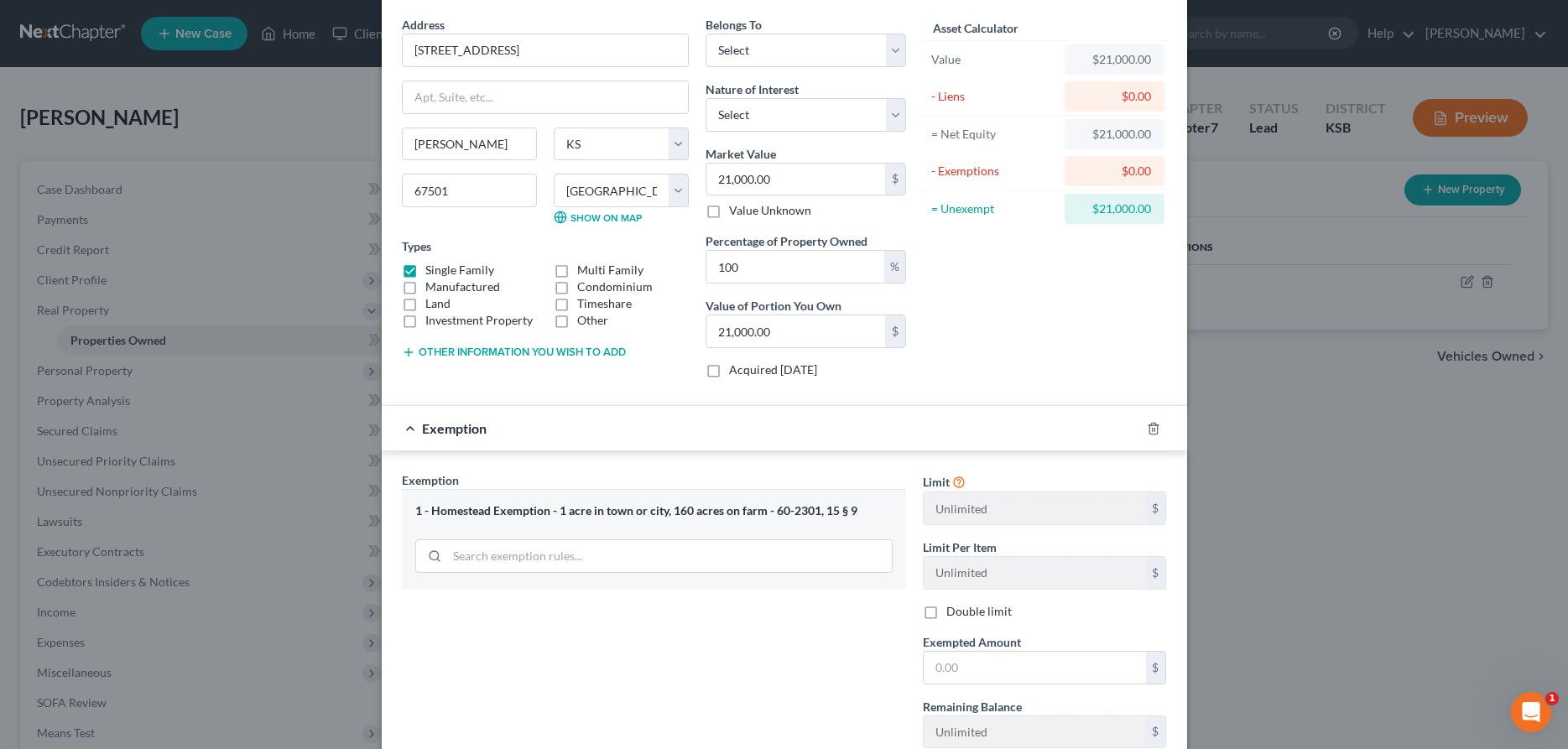
scroll to position [85, 0]
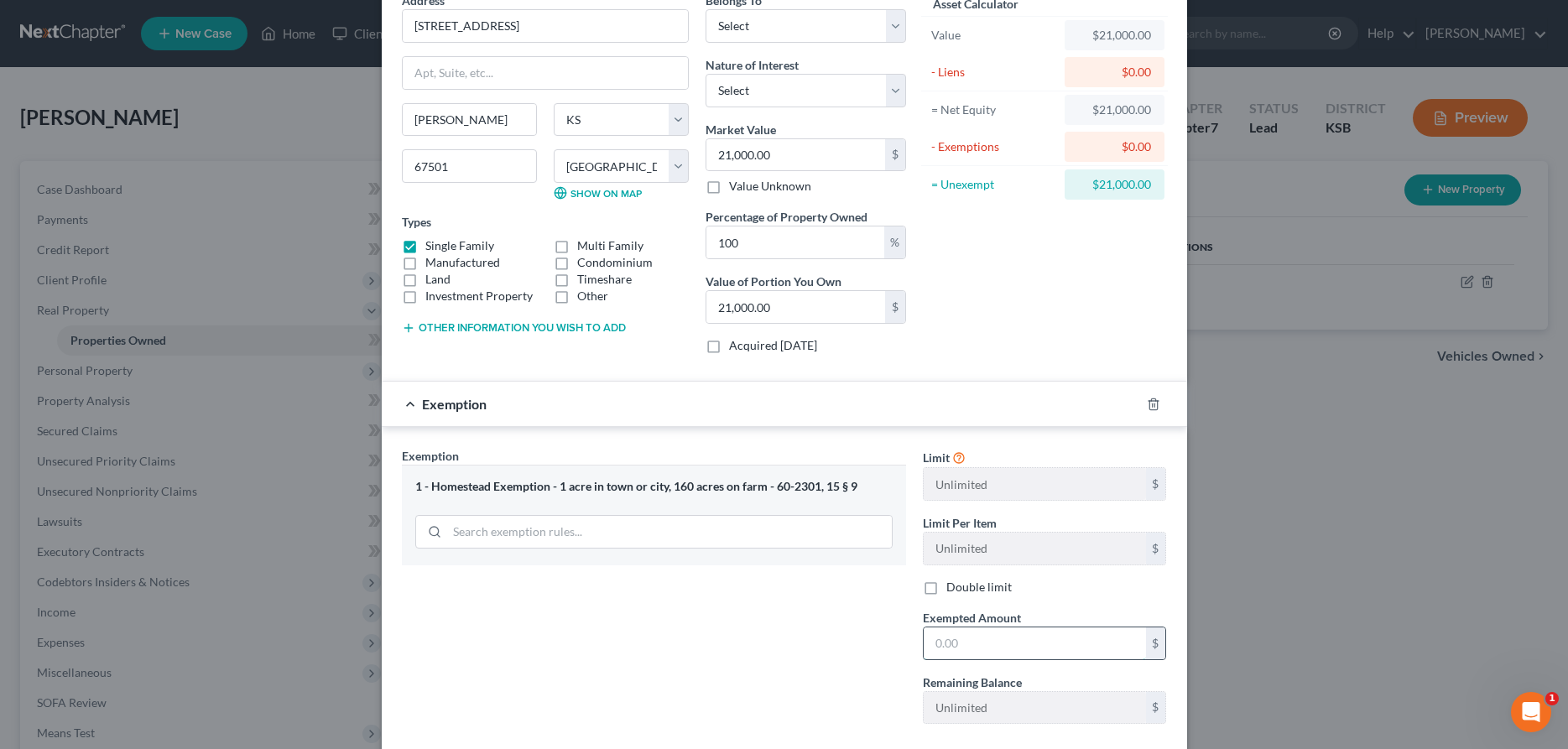
click at [979, 656] on input "text" at bounding box center [1035, 643] width 223 height 32
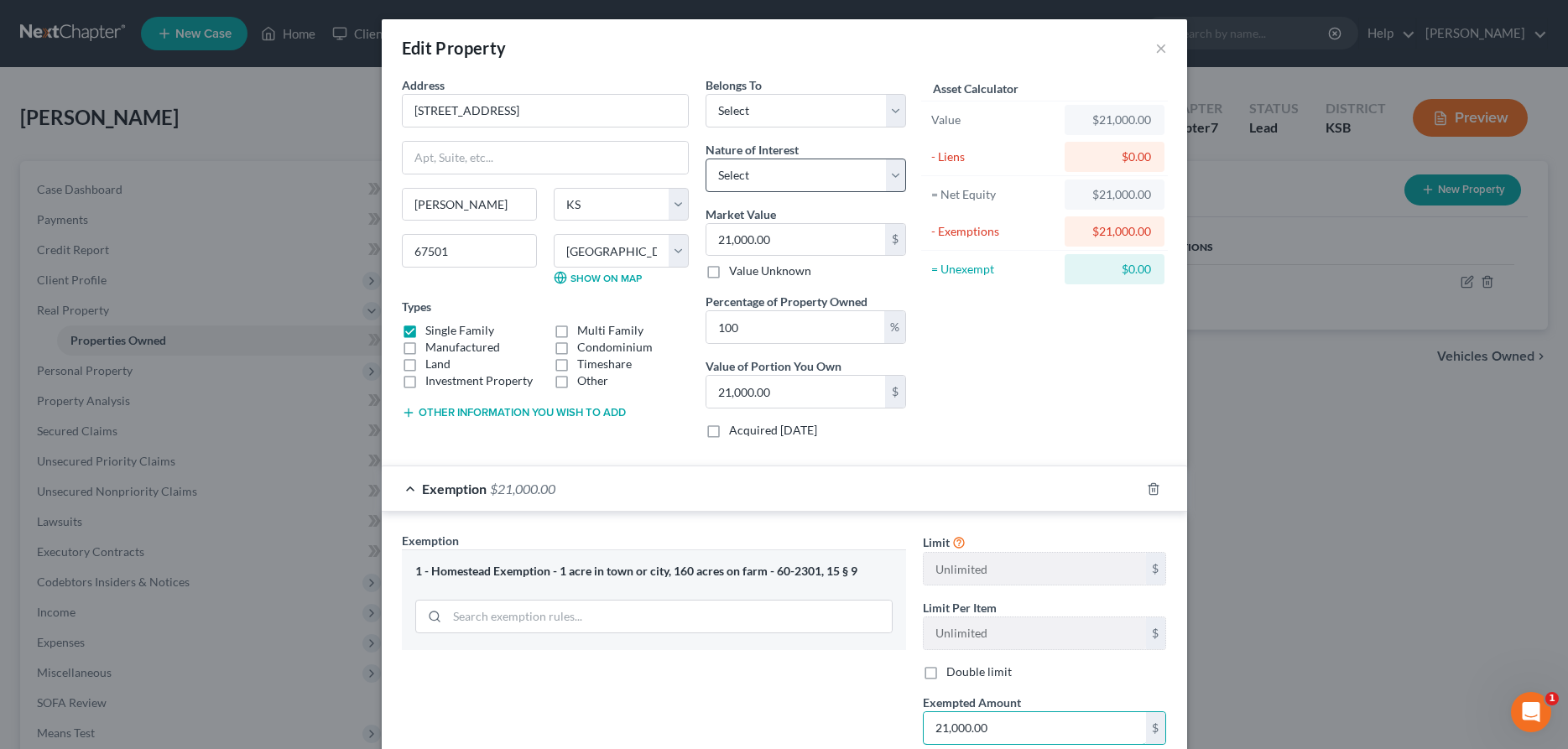
scroll to position [0, 0]
type input "21,000.00"
click at [706, 95] on select "Select Debtor 1 Only Debtor 2 Only Debtor 1 And Debtor 2 Only At Least One Of T…" at bounding box center [806, 111] width 200 height 34
select select "0"
click option "Debtor 1 Only" at bounding box center [0, 0] width 0 height 0
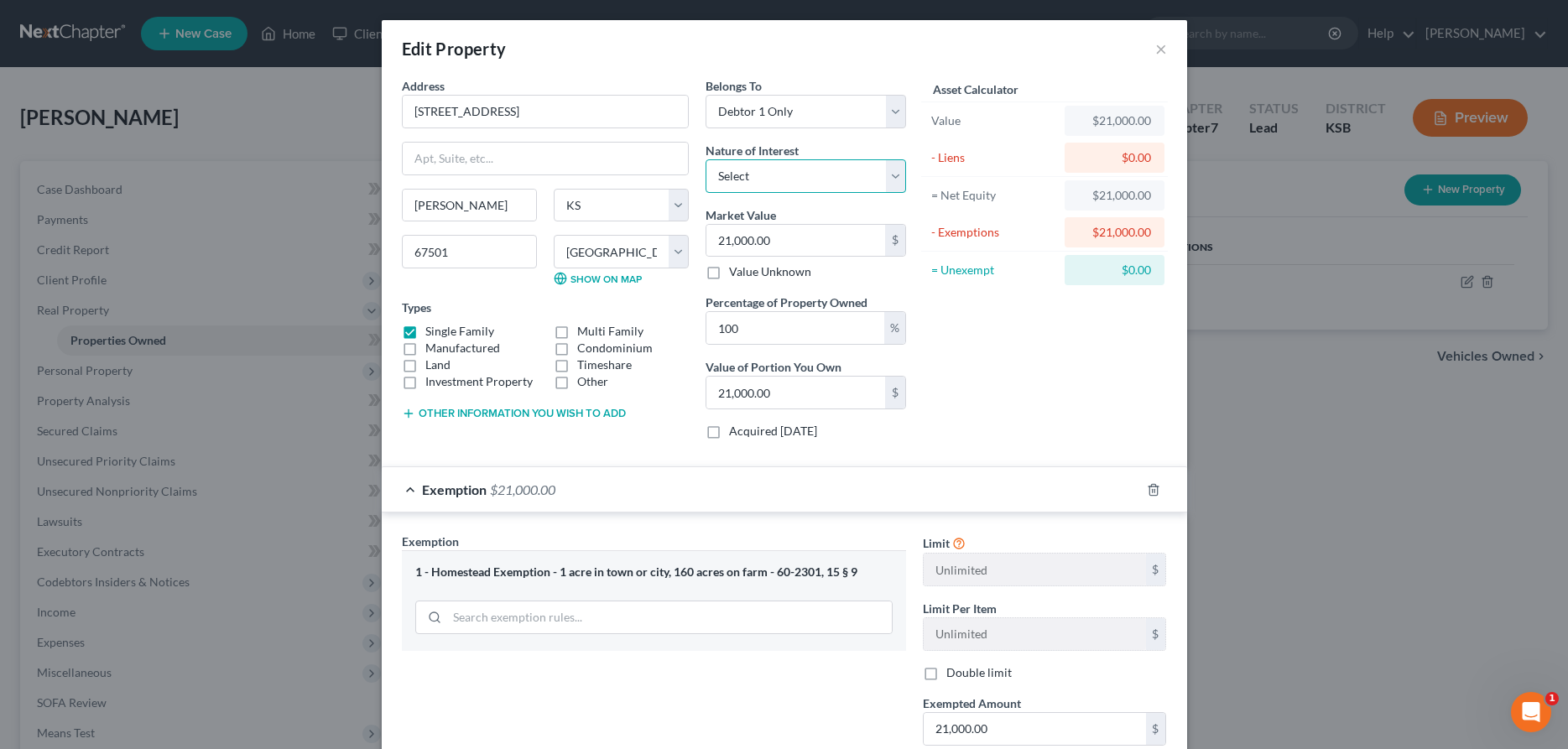
click at [706, 159] on select "Select Fee Simple Joint Tenant Life Estate Equitable Interest Future Interest T…" at bounding box center [806, 176] width 200 height 34
click at [758, 173] on select "Select Fee Simple Joint Tenant Life Estate Equitable Interest Future Interest T…" at bounding box center [806, 176] width 200 height 34
click at [706, 159] on select "Select Fee Simple Joint Tenant Life Estate Equitable Interest Future Interest T…" at bounding box center [806, 176] width 200 height 34
click at [758, 173] on select "Select Fee Simple Joint Tenant Life Estate Equitable Interest Future Interest T…" at bounding box center [806, 176] width 200 height 34
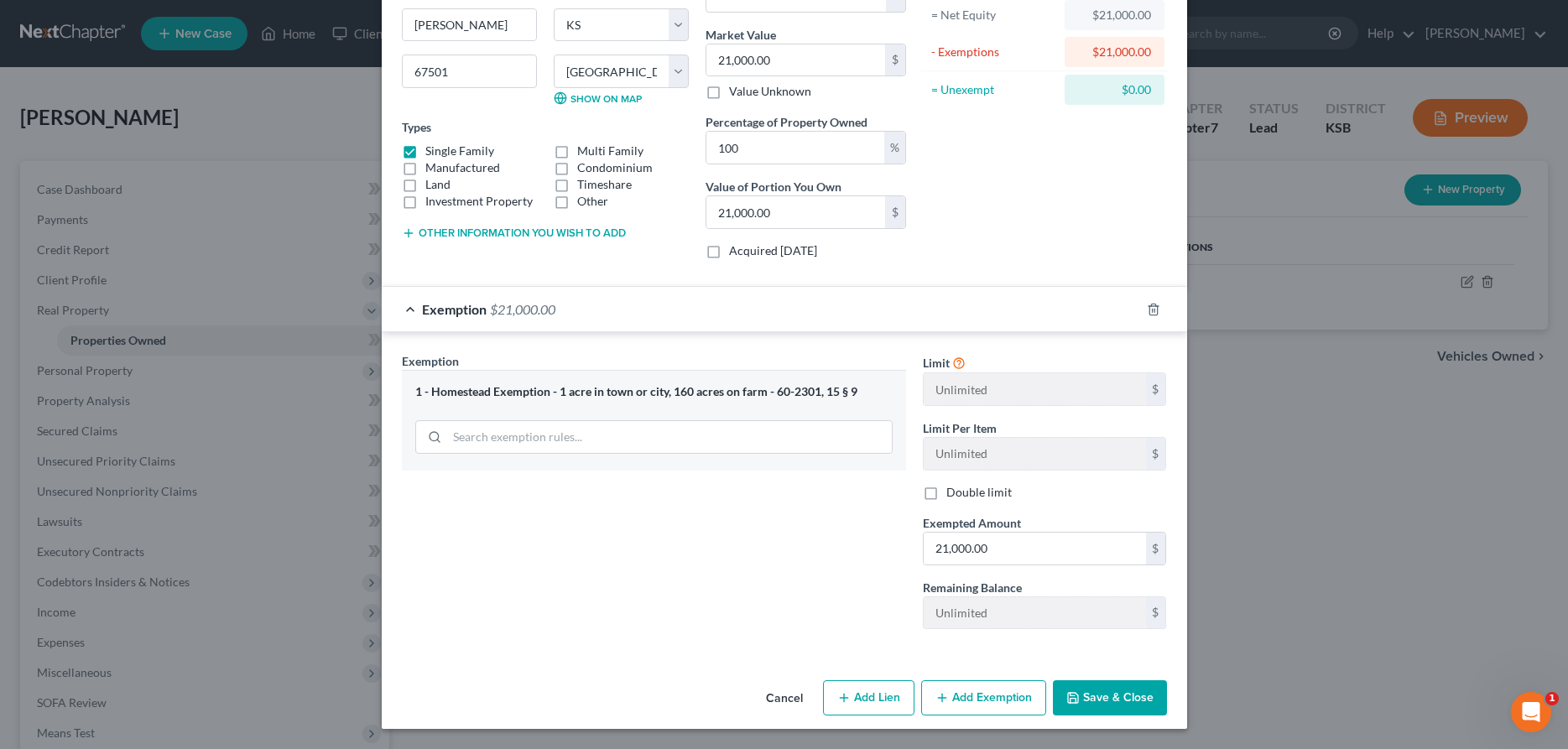
click at [1097, 701] on button "Save & Close" at bounding box center [1109, 698] width 114 height 36
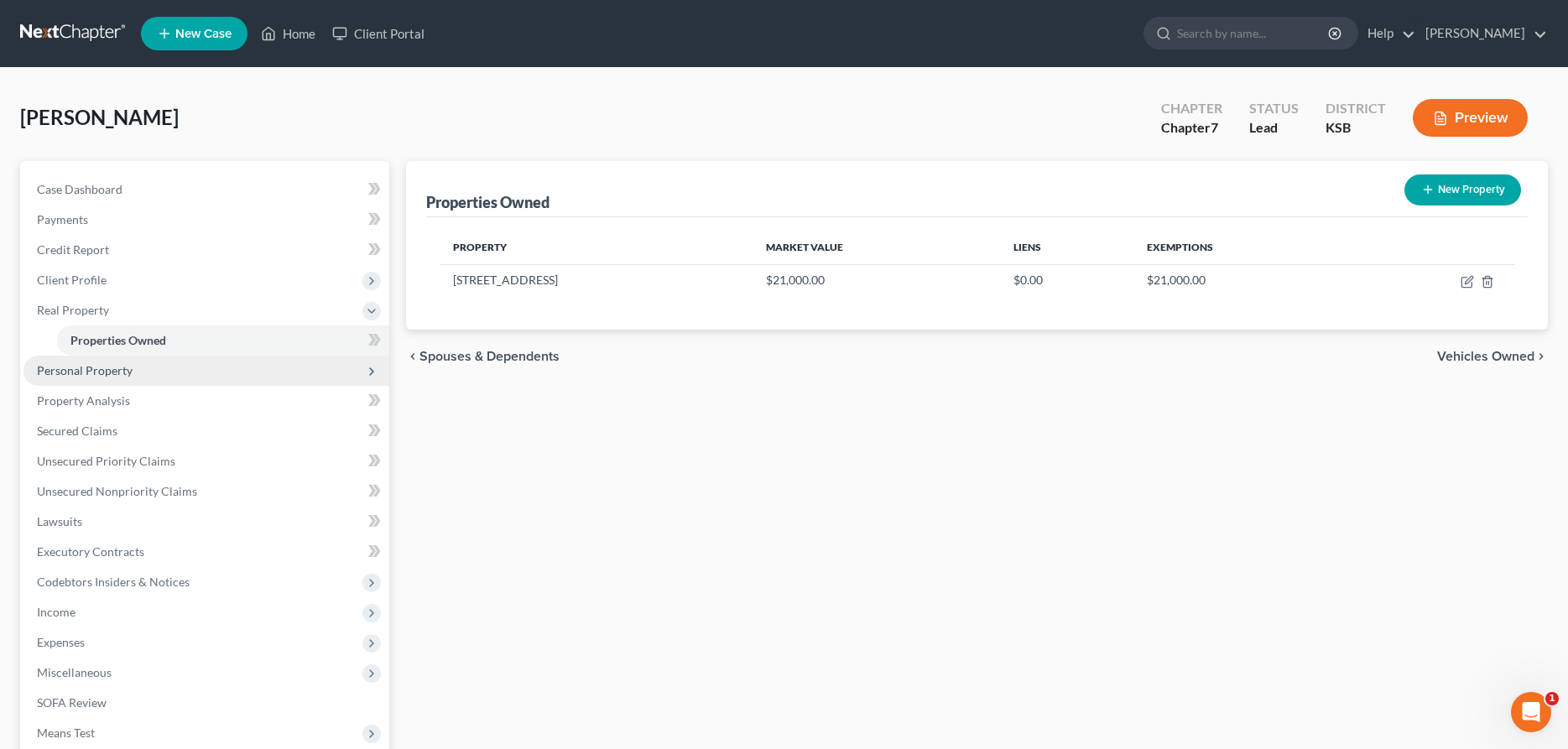
click at [60, 371] on span "Personal Property" at bounding box center [84, 371] width 96 height 14
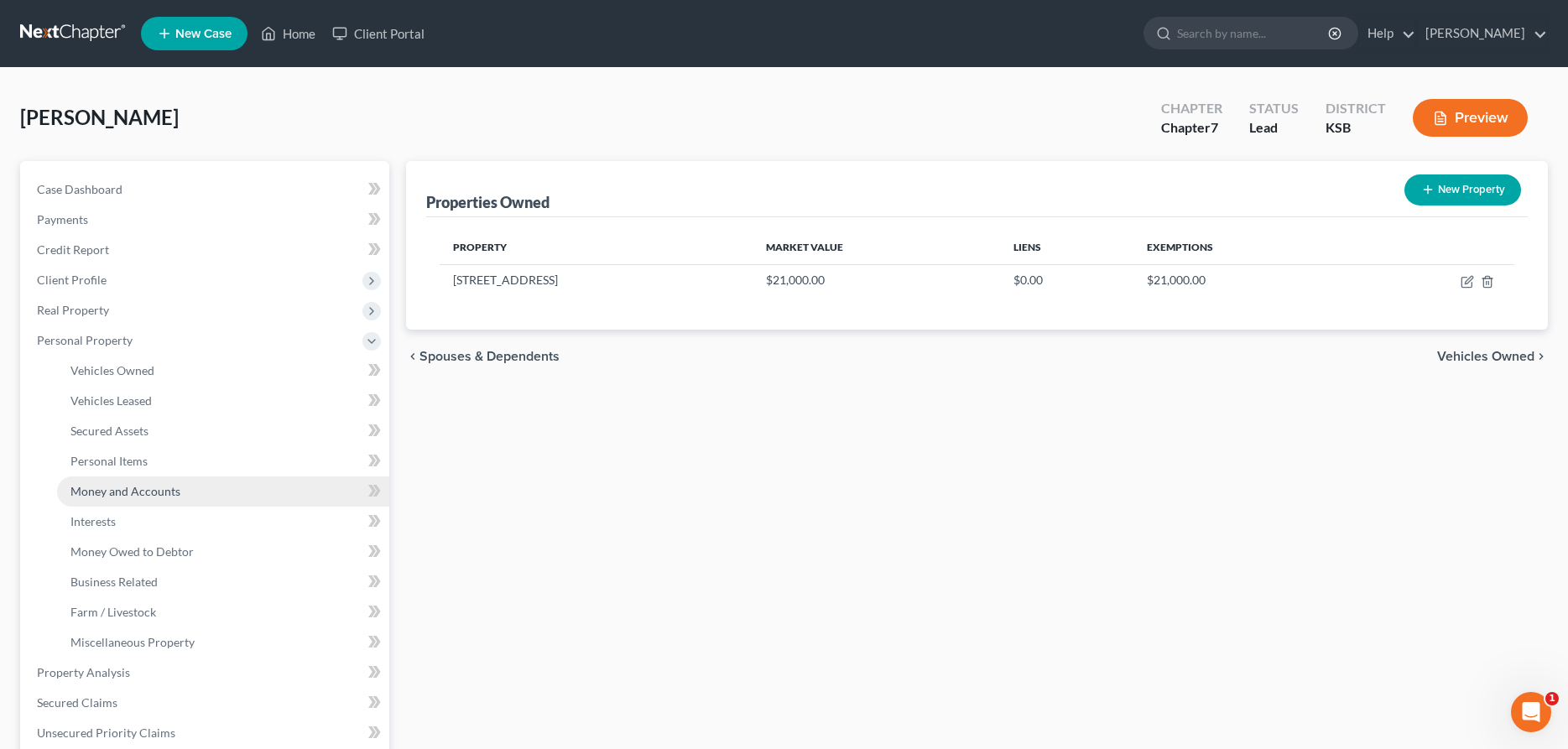
click at [113, 495] on span "Money and Accounts" at bounding box center [125, 491] width 110 height 14
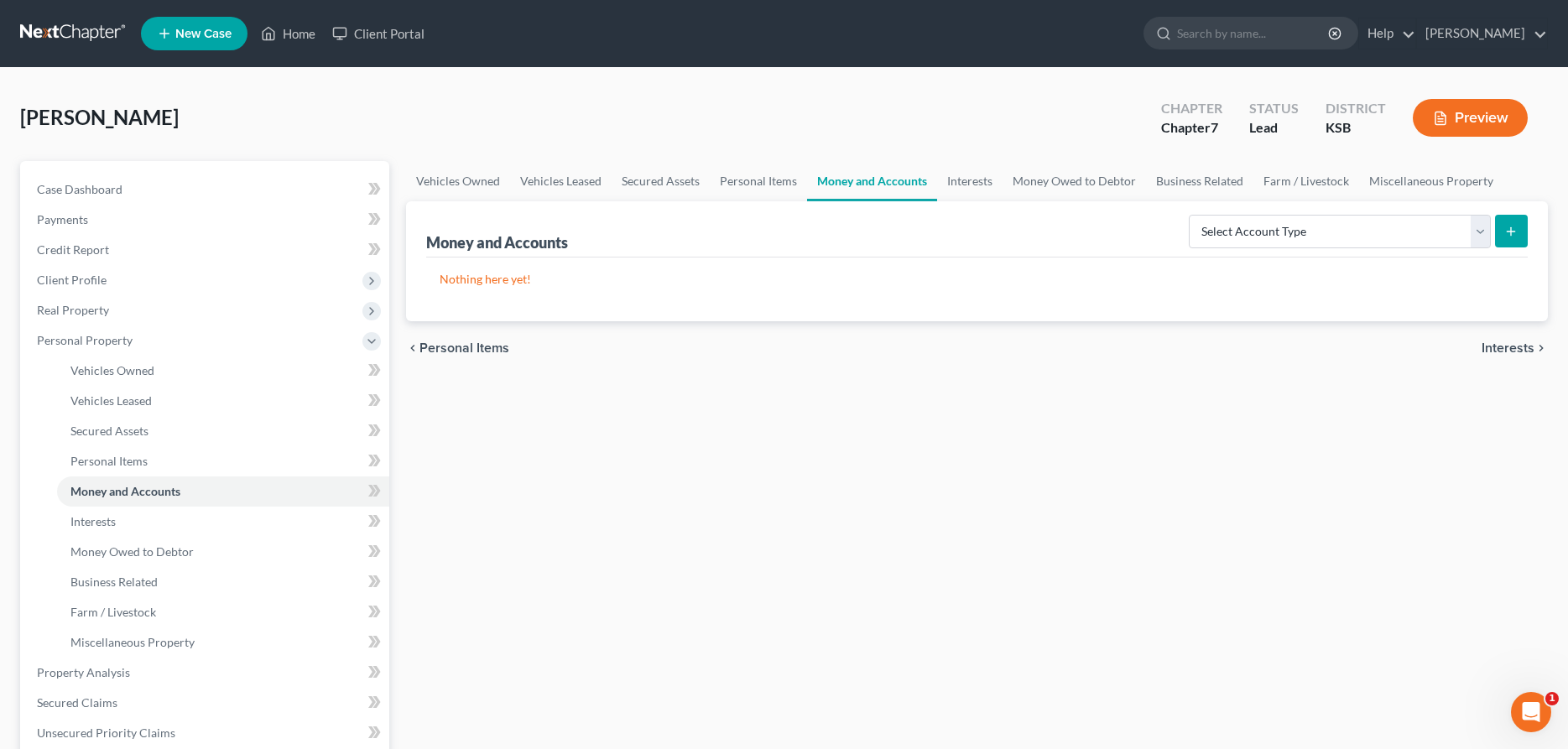
click at [1273, 248] on div "Select Account Type Brokerage Cash on Hand Certificates of Deposit Checking Acc…" at bounding box center [1355, 230] width 345 height 44
click at [1189, 215] on select "Select Account Type Brokerage Cash on Hand Certificates of Deposit Checking Acc…" at bounding box center [1339, 231] width 302 height 34
select select "checking"
click option "Checking Account" at bounding box center [0, 0] width 0 height 0
click at [1498, 229] on button "submit" at bounding box center [1511, 231] width 33 height 33
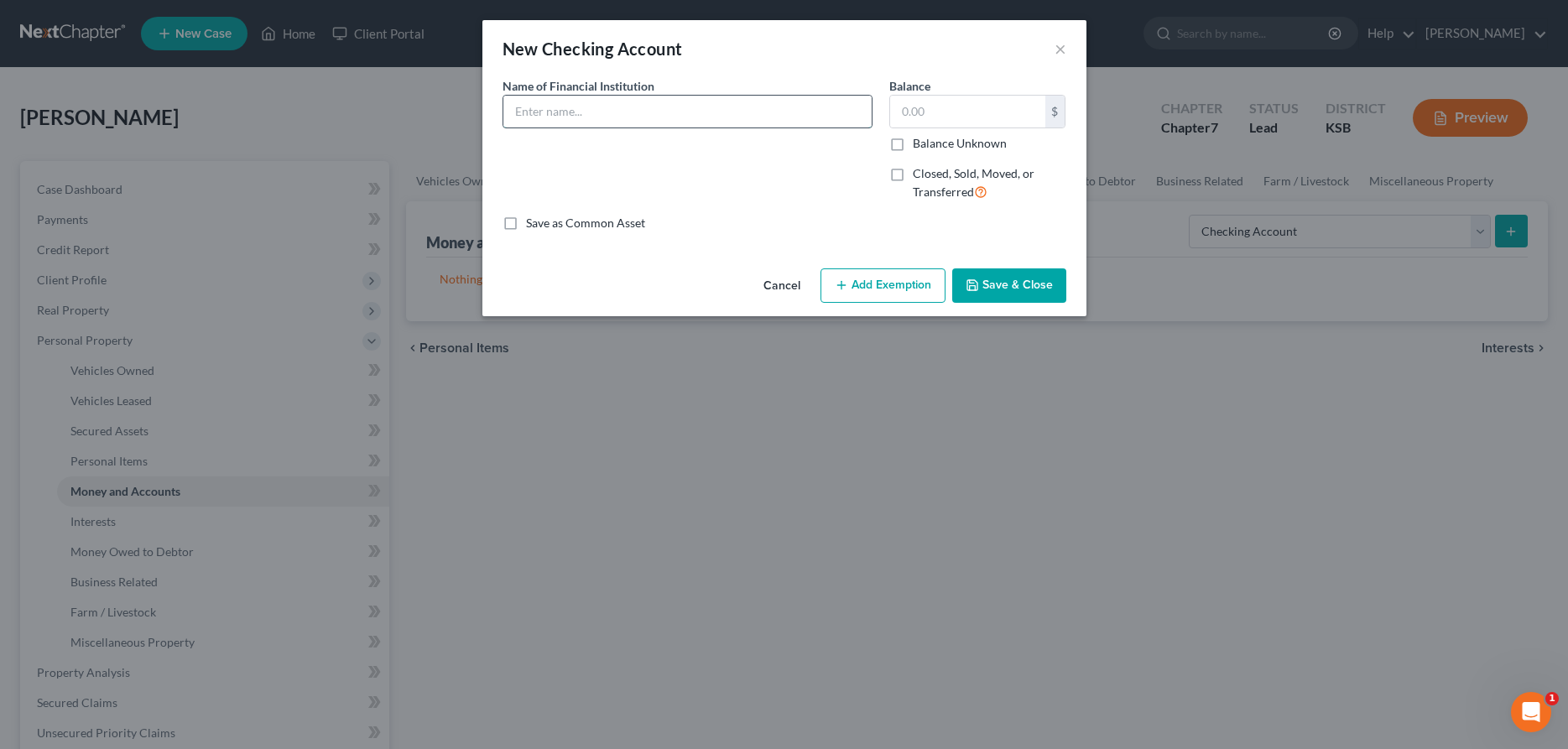
click at [513, 115] on input "text" at bounding box center [687, 111] width 368 height 32
type input "Heartland Credit Union"
type input "10.00"
click at [975, 287] on icon "button" at bounding box center [972, 284] width 13 height 13
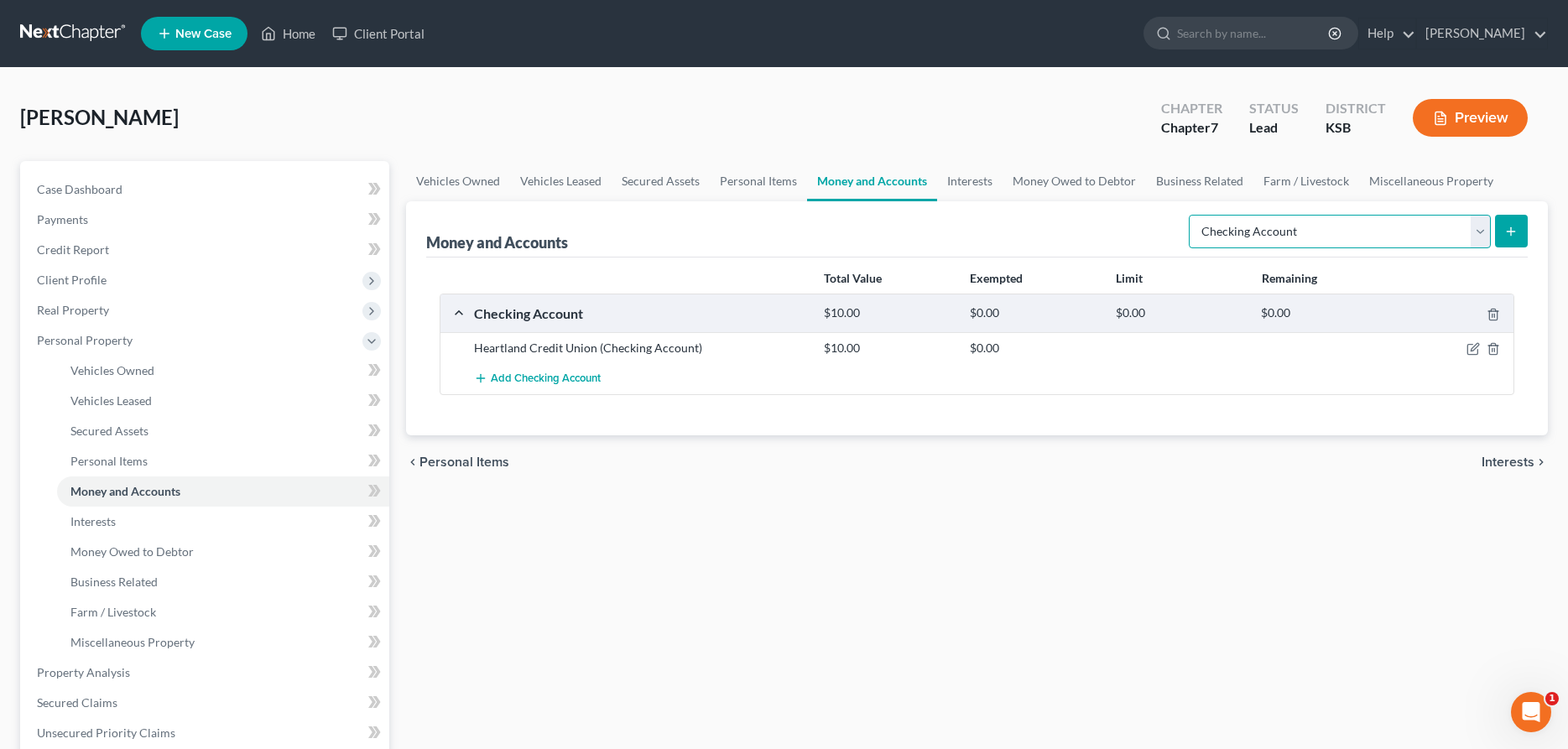
click at [1189, 215] on select "Select Account Type Brokerage Cash on Hand Certificates of Deposit Checking Acc…" at bounding box center [1339, 231] width 302 height 34
select select "savings"
click option "Savings Account" at bounding box center [0, 0] width 0 height 0
click at [1512, 237] on icon "submit" at bounding box center [1511, 231] width 13 height 13
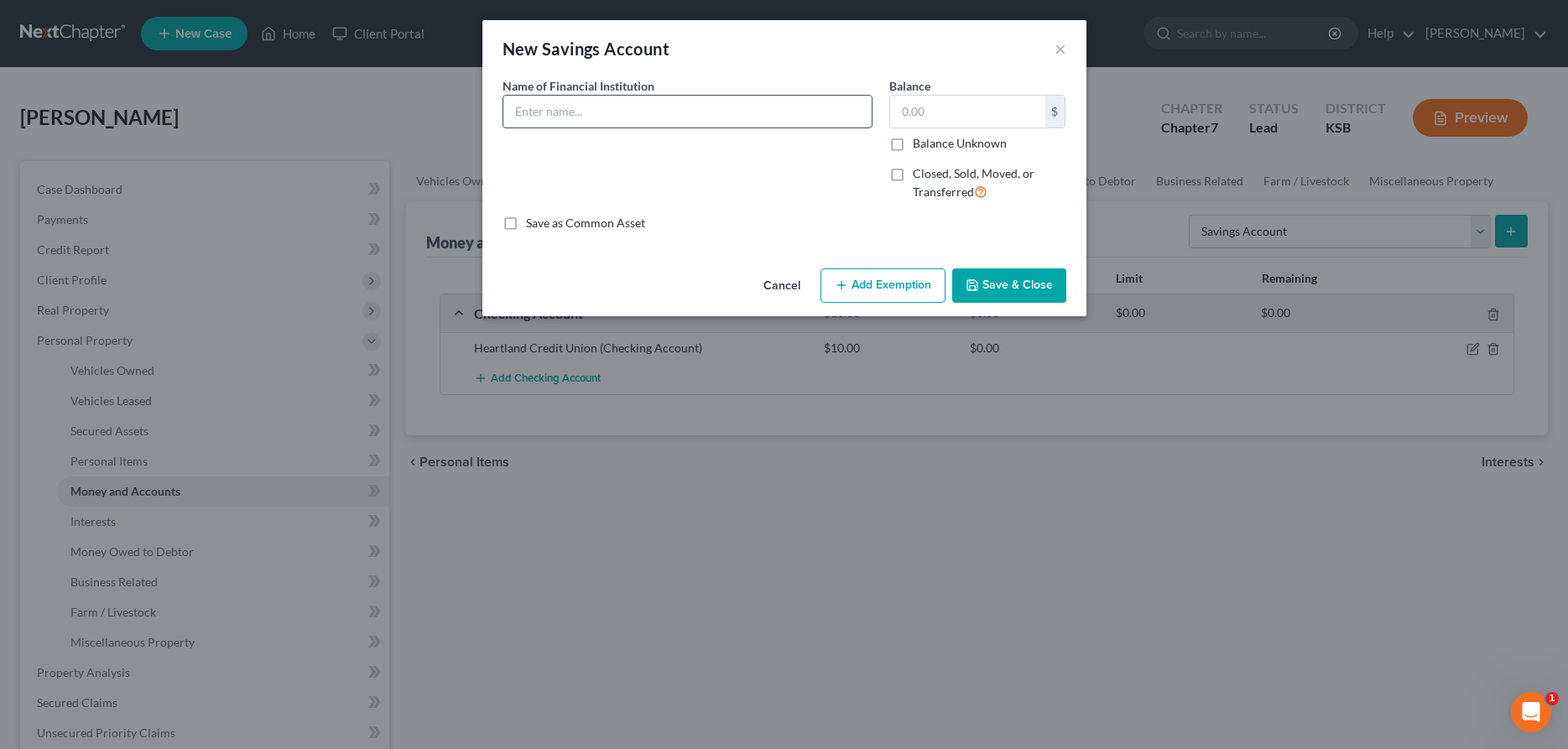
click at [657, 112] on input "text" at bounding box center [687, 111] width 368 height 32
type input "Heartland Credit Union"
type input "5.00"
click at [982, 284] on button "Save & Close" at bounding box center [1008, 286] width 114 height 36
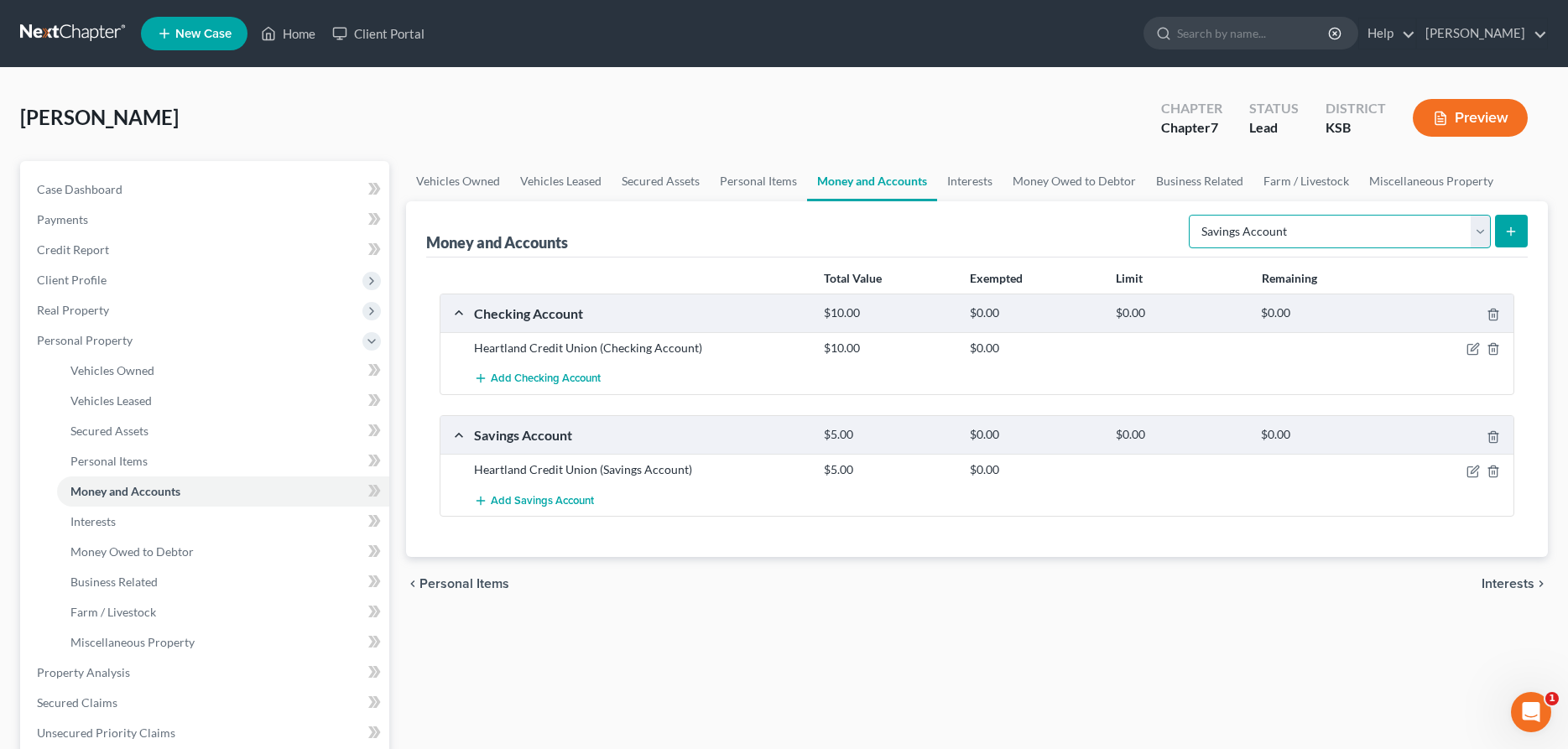
click at [1189, 215] on select "Select Account Type Brokerage Cash on Hand Certificates of Deposit Checking Acc…" at bounding box center [1339, 231] width 302 height 34
select select "other"
click option "Other (Credit Union, Health Savings Account, etc)" at bounding box center [0, 0] width 0 height 0
click at [1509, 231] on line "submit" at bounding box center [1511, 231] width 8 height 0
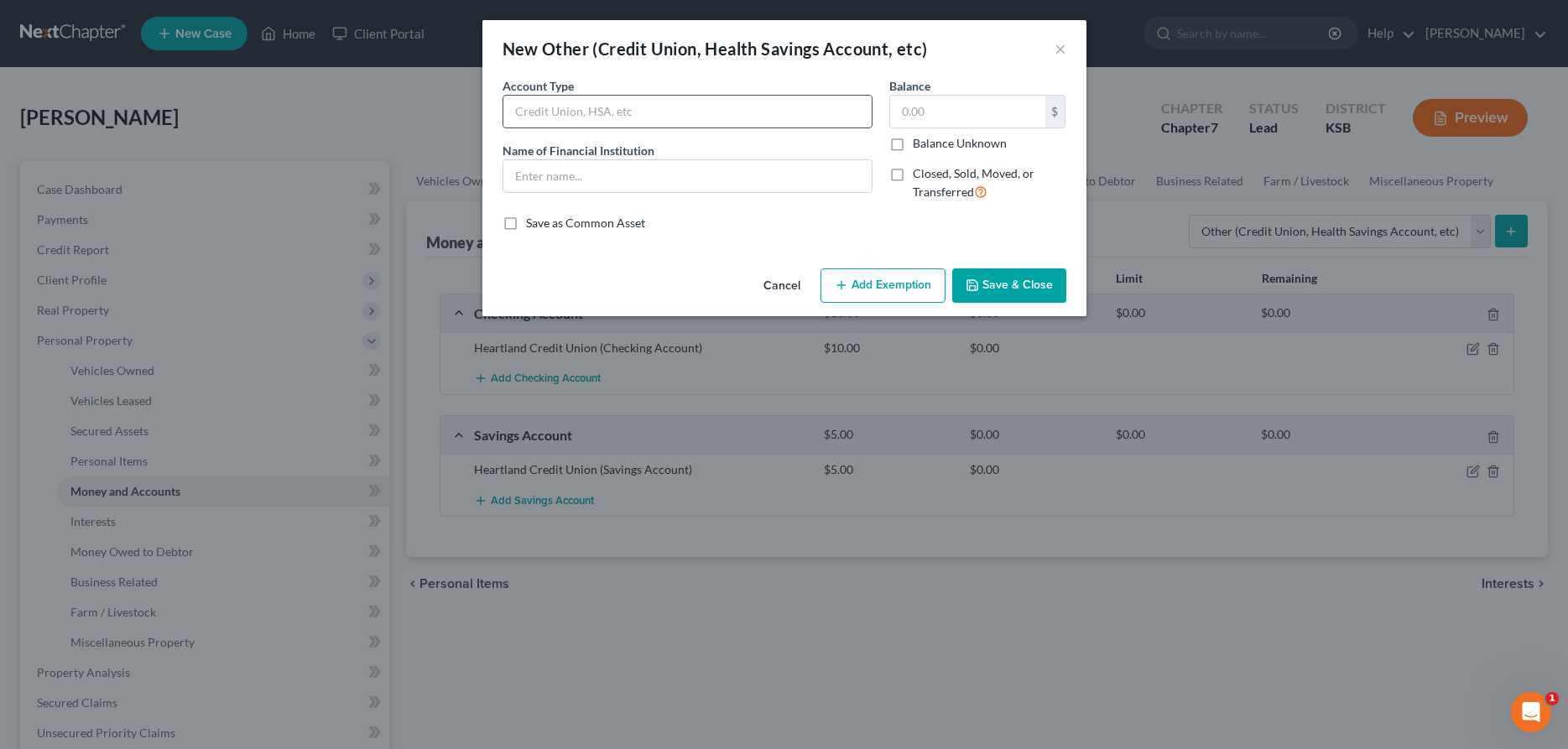
click at [561, 121] on input "text" at bounding box center [687, 111] width 368 height 32
type input "PayPal"
click at [1002, 285] on button "Save & Close" at bounding box center [1008, 286] width 114 height 36
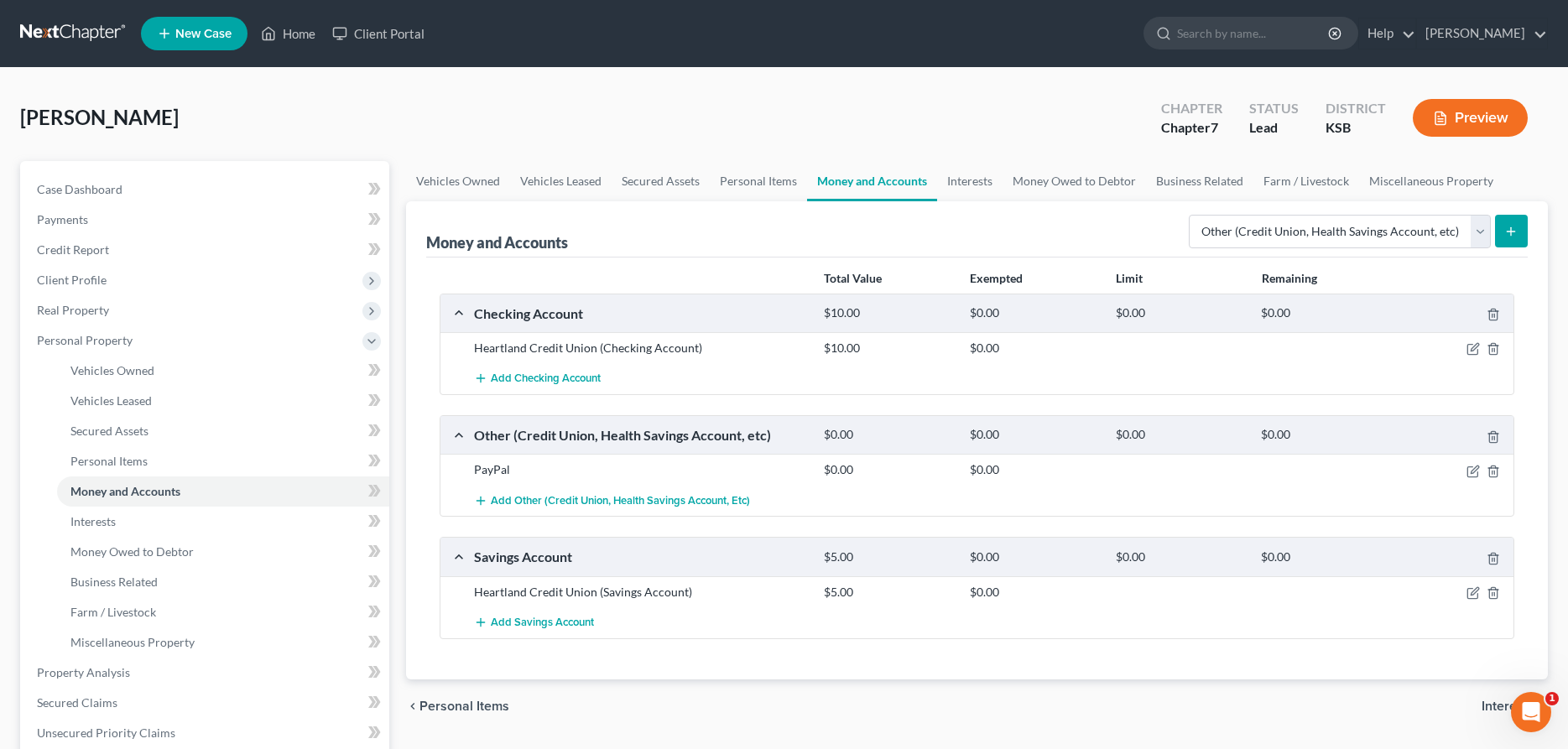
click at [1526, 229] on button "submit" at bounding box center [1511, 231] width 33 height 33
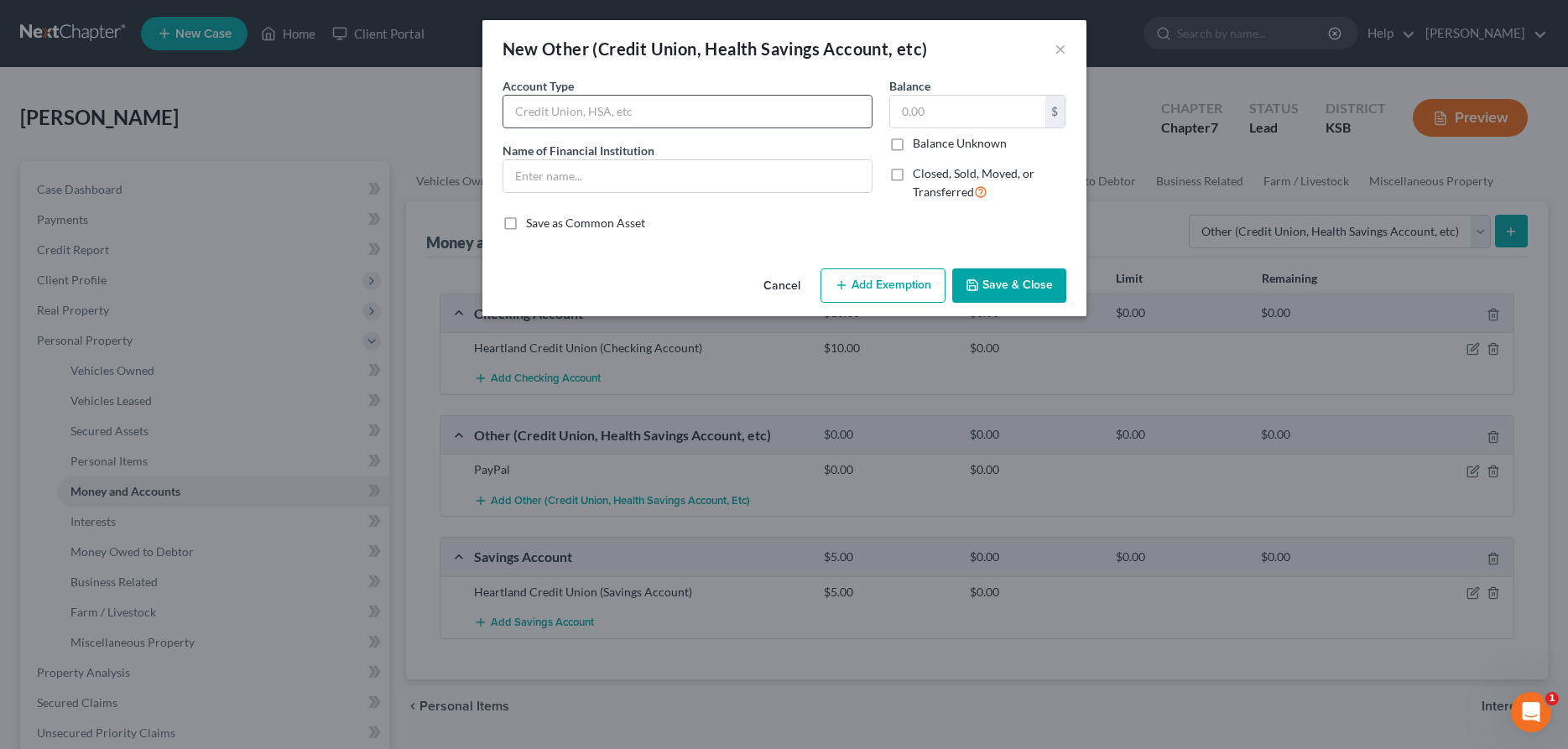
click at [519, 116] on input "text" at bounding box center [687, 111] width 368 height 32
type input "Venmo"
click at [1042, 291] on button "Save & Close" at bounding box center [1008, 286] width 114 height 36
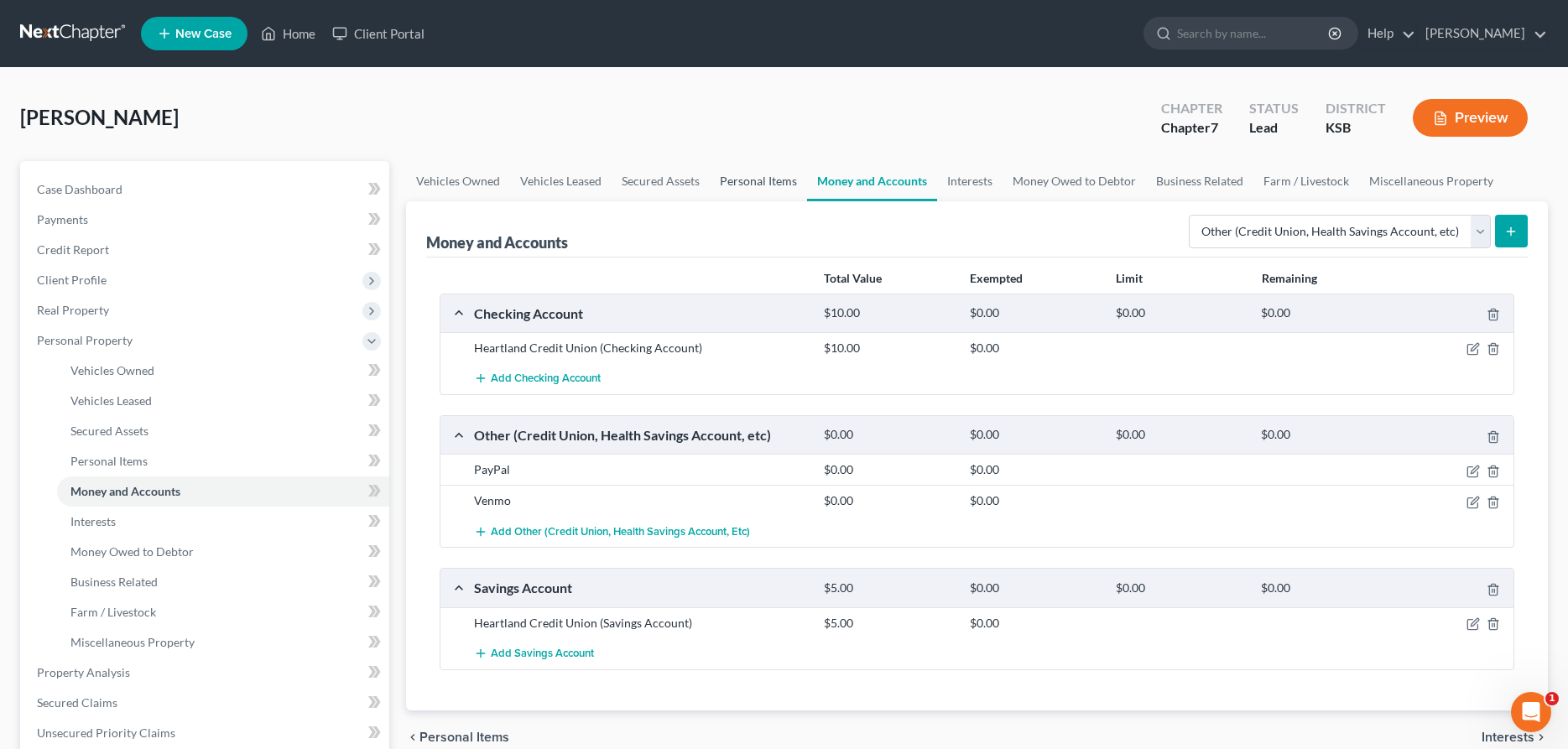
click at [738, 185] on link "Personal Items" at bounding box center [759, 181] width 97 height 40
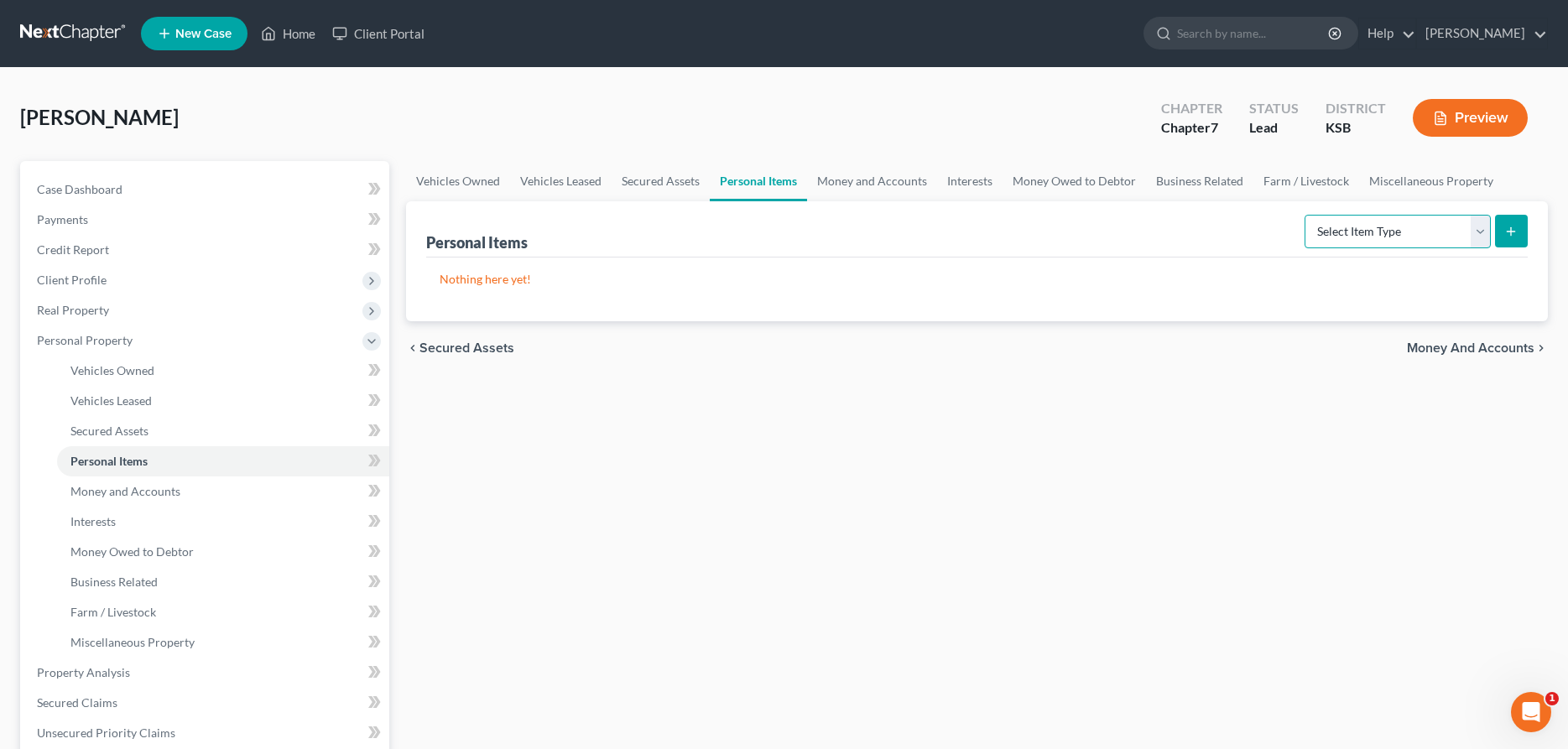
click at [1304, 215] on select "Select Item Type Clothing Collectibles Of Value Electronics Firearms Household …" at bounding box center [1397, 231] width 186 height 34
select select "household_goods"
click option "Household Goods" at bounding box center [0, 0] width 0 height 0
click at [1506, 224] on button "submit" at bounding box center [1511, 231] width 33 height 33
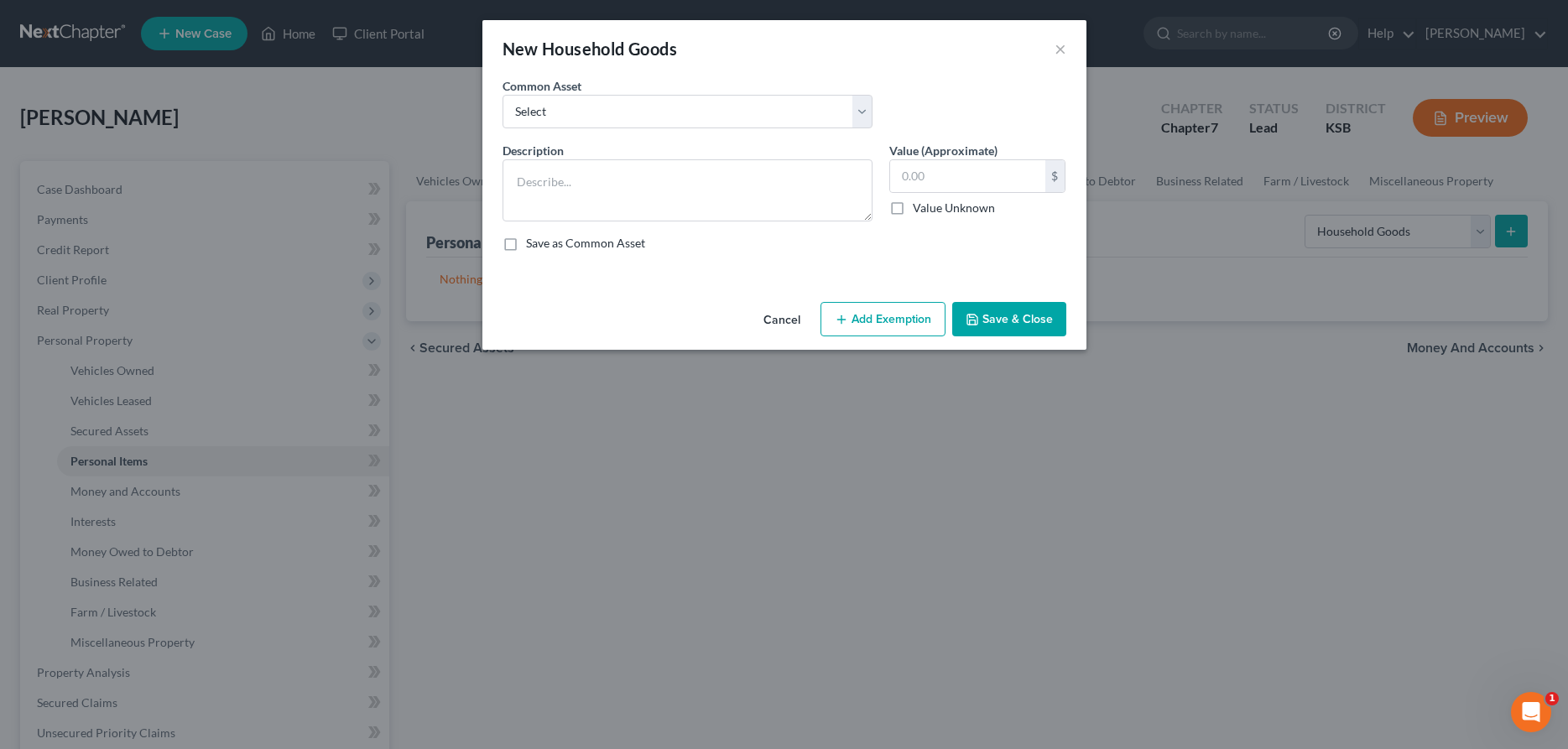
click at [587, 132] on div "Common Asset Select Household Goods" at bounding box center [784, 110] width 580 height 64
click at [503, 95] on select "Select Household Goods" at bounding box center [687, 111] width 370 height 34
select select "0"
click option "Household Goods" at bounding box center [0, 0] width 0 height 0
type textarea "Household Goods"
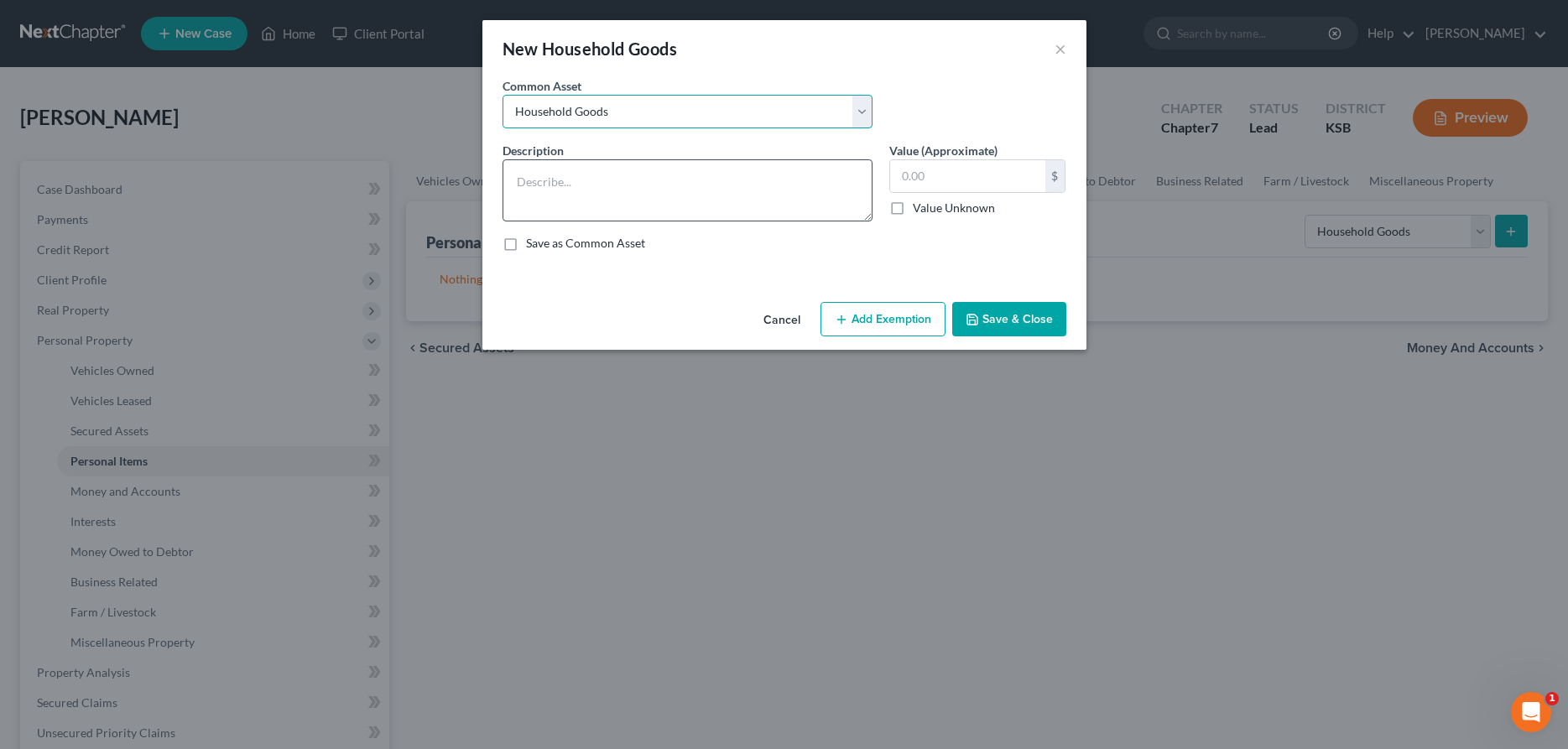
type input "2,000.00"
click at [848, 311] on button "Add Exemption" at bounding box center [883, 319] width 125 height 36
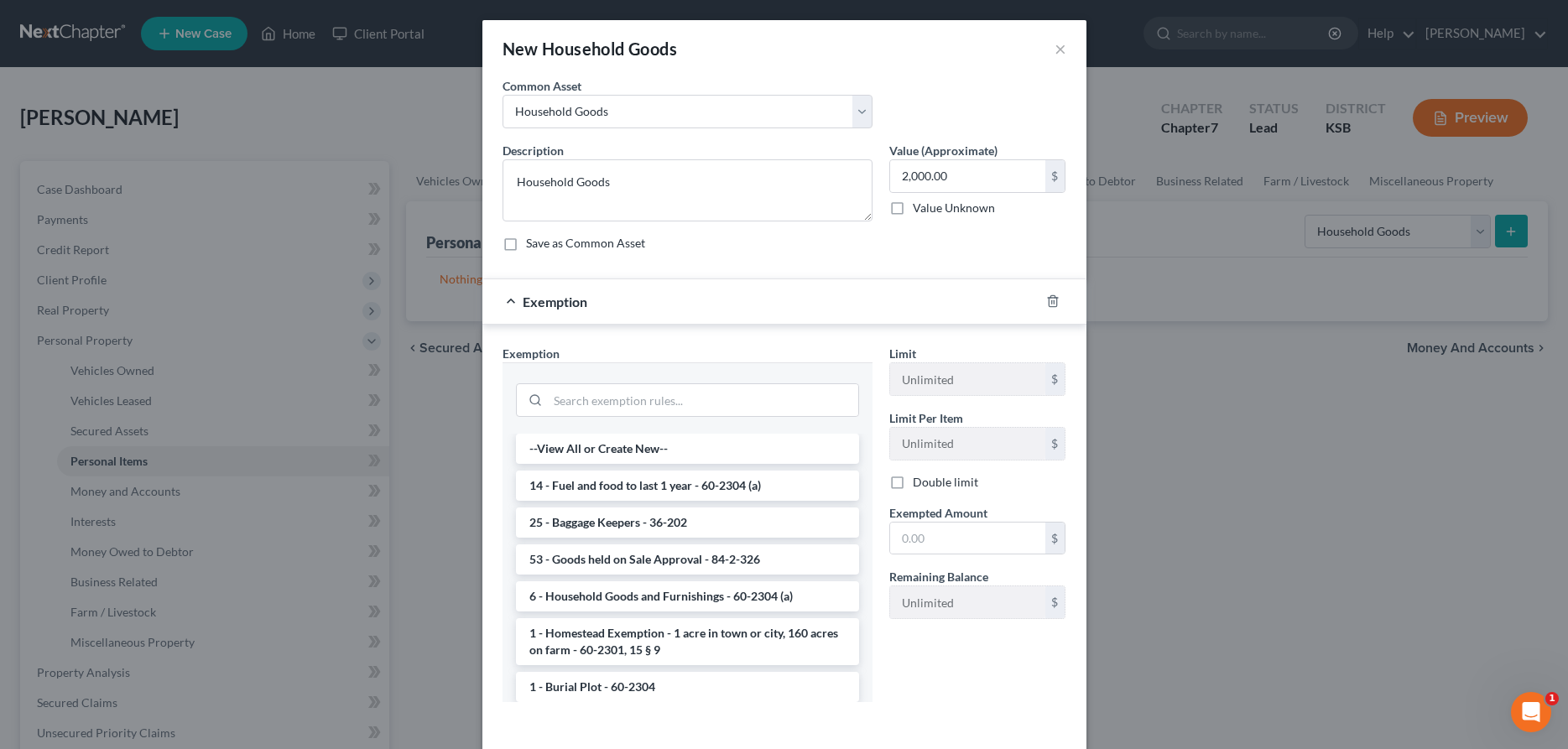
drag, startPoint x: 651, startPoint y: 601, endPoint x: 766, endPoint y: 576, distance: 117.7
click at [656, 599] on li "6 - Household Goods and Furnishings - 60-2304 (a)" at bounding box center [687, 596] width 343 height 30
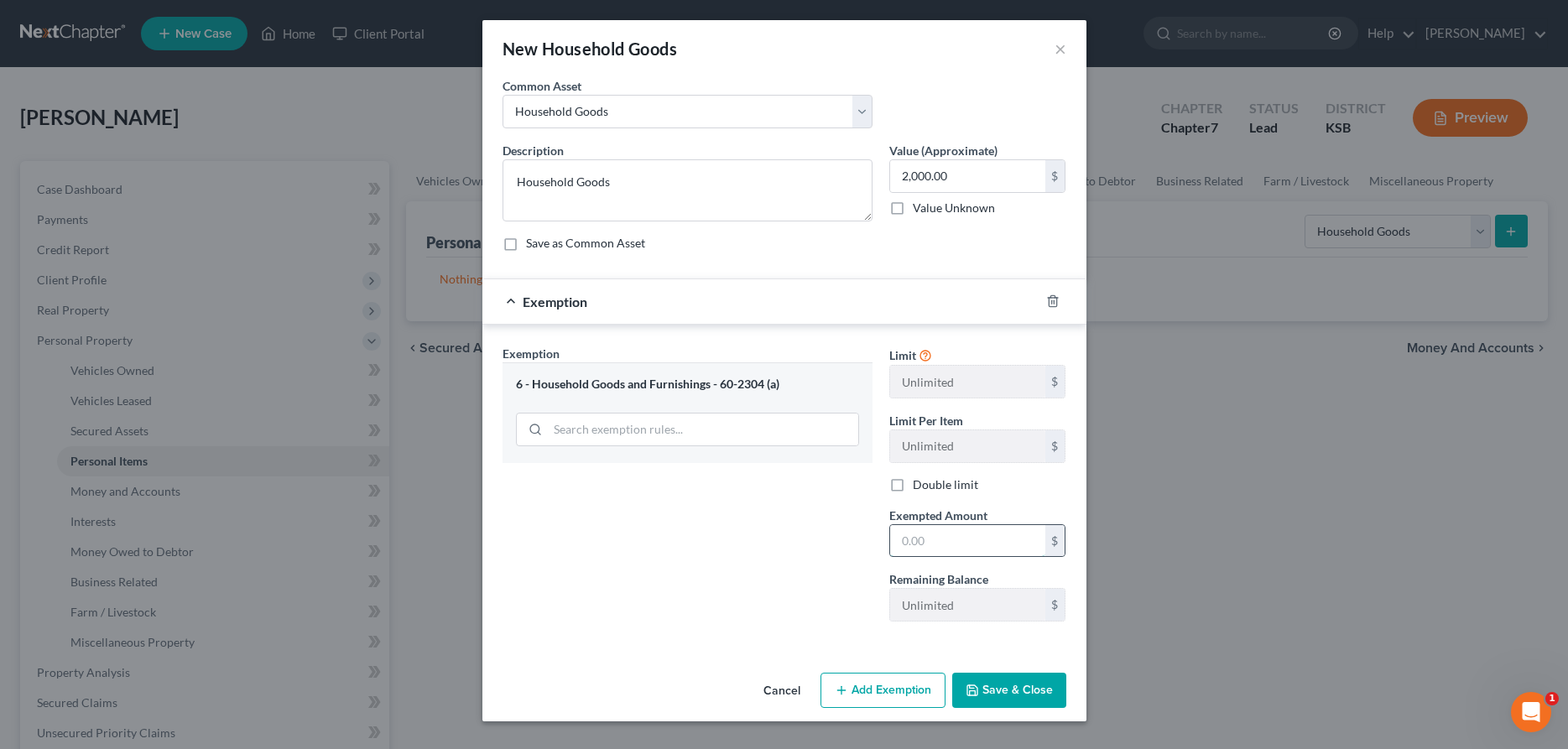
click at [935, 536] on input "text" at bounding box center [968, 541] width 155 height 32
type input "2,000.00"
click at [1021, 702] on button "Save & Close" at bounding box center [1008, 690] width 114 height 36
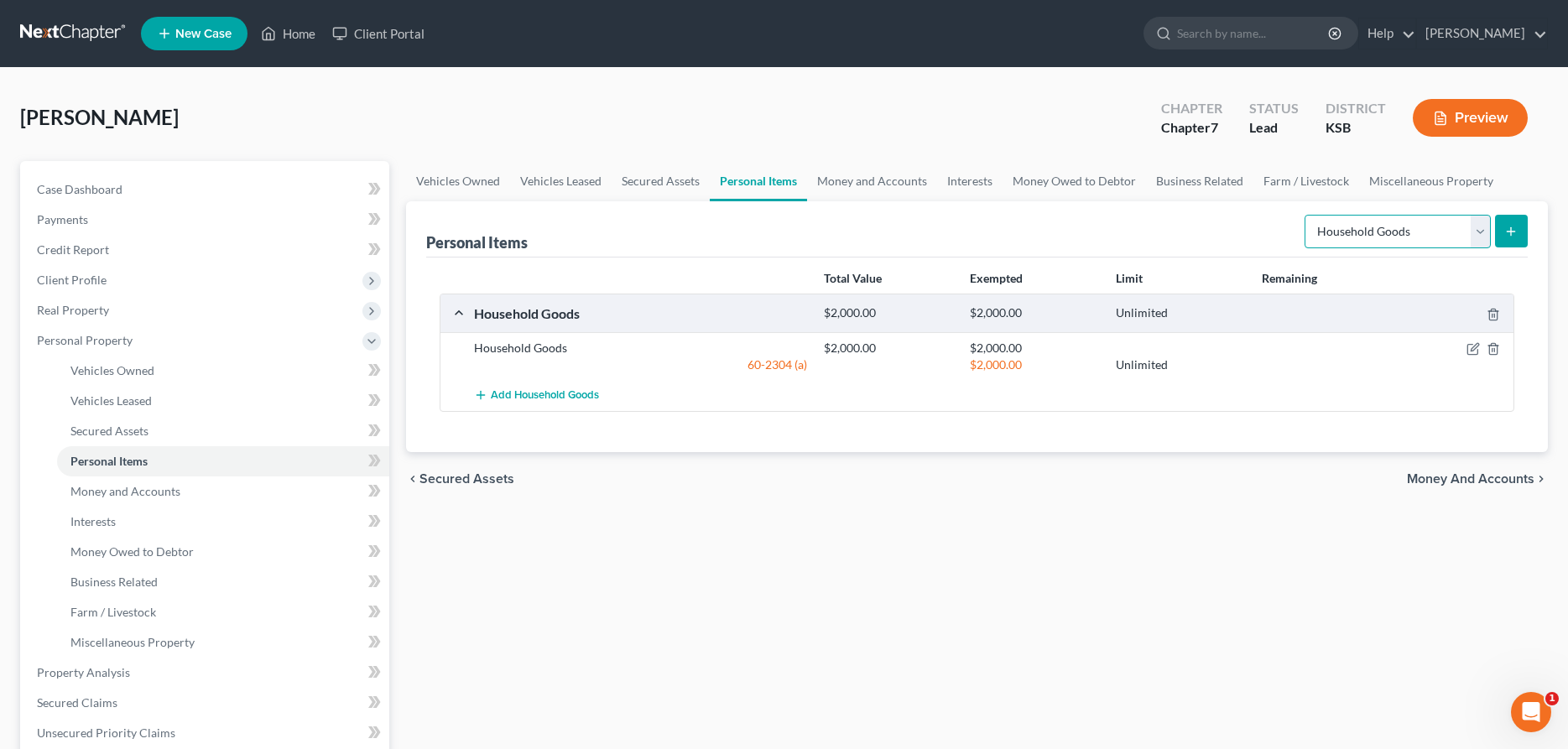
click at [1304, 215] on select "Select Item Type Clothing Collectibles Of Value Electronics Firearms Household …" at bounding box center [1397, 231] width 186 height 34
select select "clothing"
click option "Clothing" at bounding box center [0, 0] width 0 height 0
click at [1506, 224] on icon "submit" at bounding box center [1511, 231] width 13 height 13
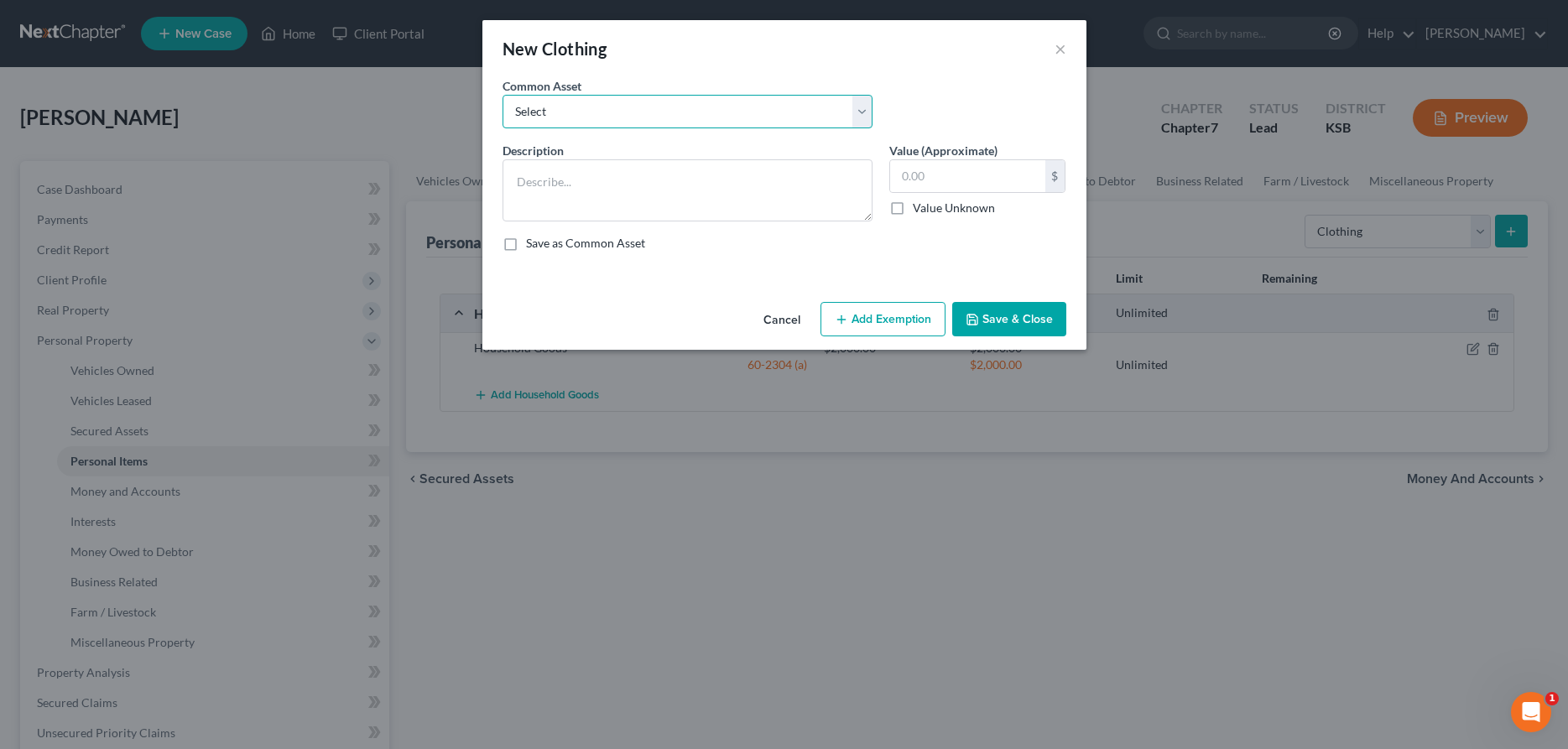
click at [503, 95] on select "Select Clothing" at bounding box center [687, 111] width 370 height 34
select select "0"
click option "Clothing" at bounding box center [0, 0] width 0 height 0
type textarea "Clothing"
type input "1,000.00"
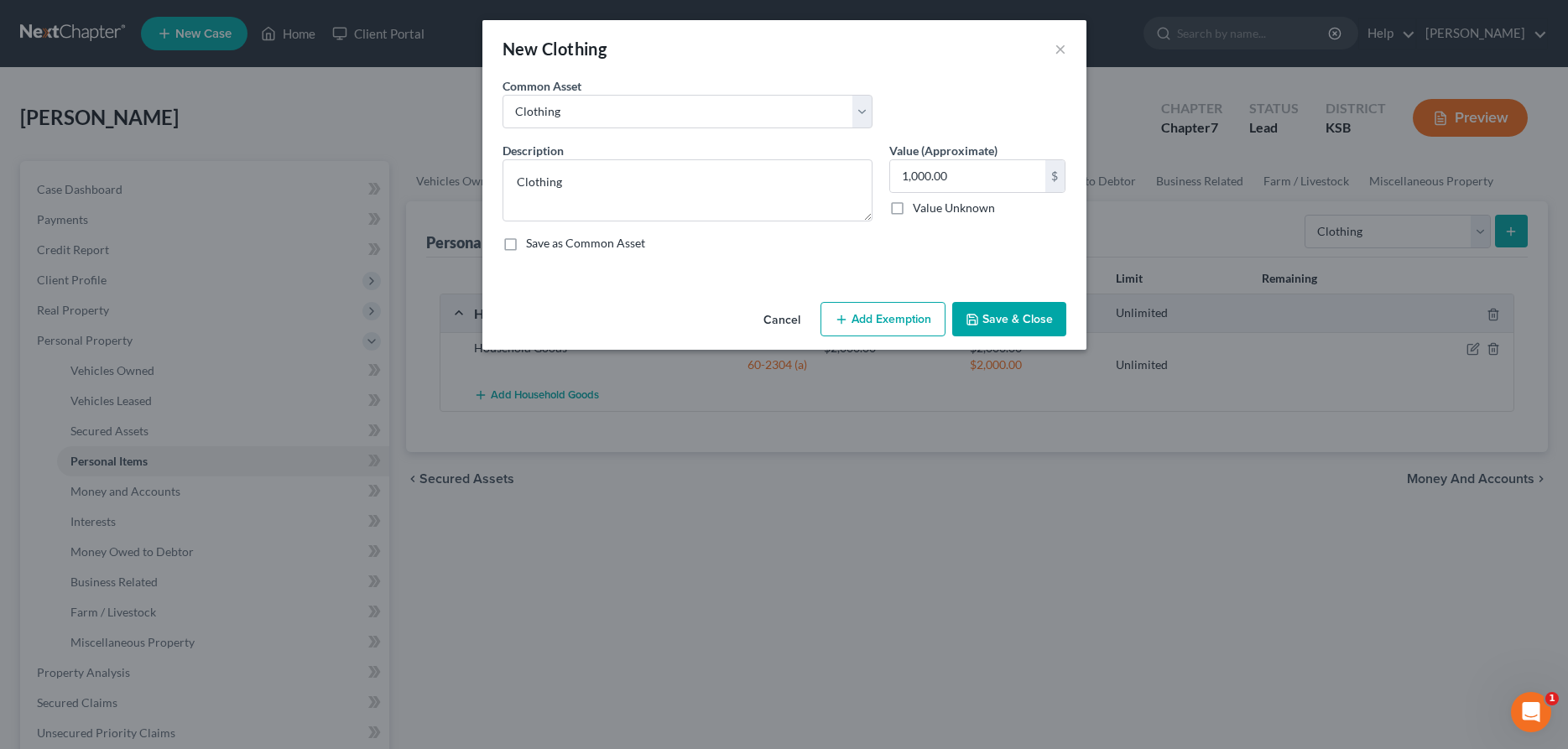
click at [900, 322] on button "Add Exemption" at bounding box center [883, 319] width 125 height 36
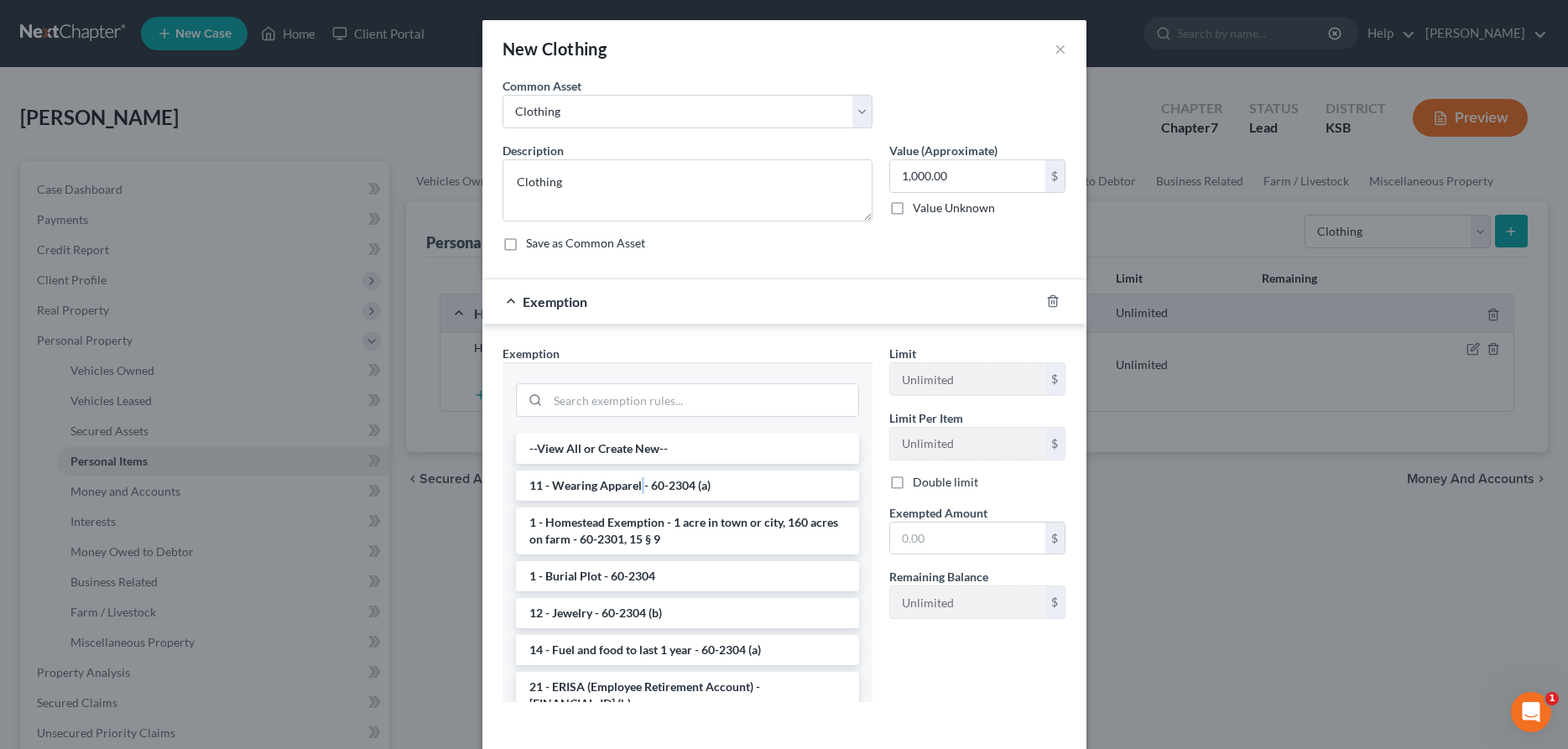
drag, startPoint x: 643, startPoint y: 488, endPoint x: 828, endPoint y: 505, distance: 185.8
click at [649, 485] on li "11 - Wearing Apparel - 60-2304 (a)" at bounding box center [687, 485] width 343 height 30
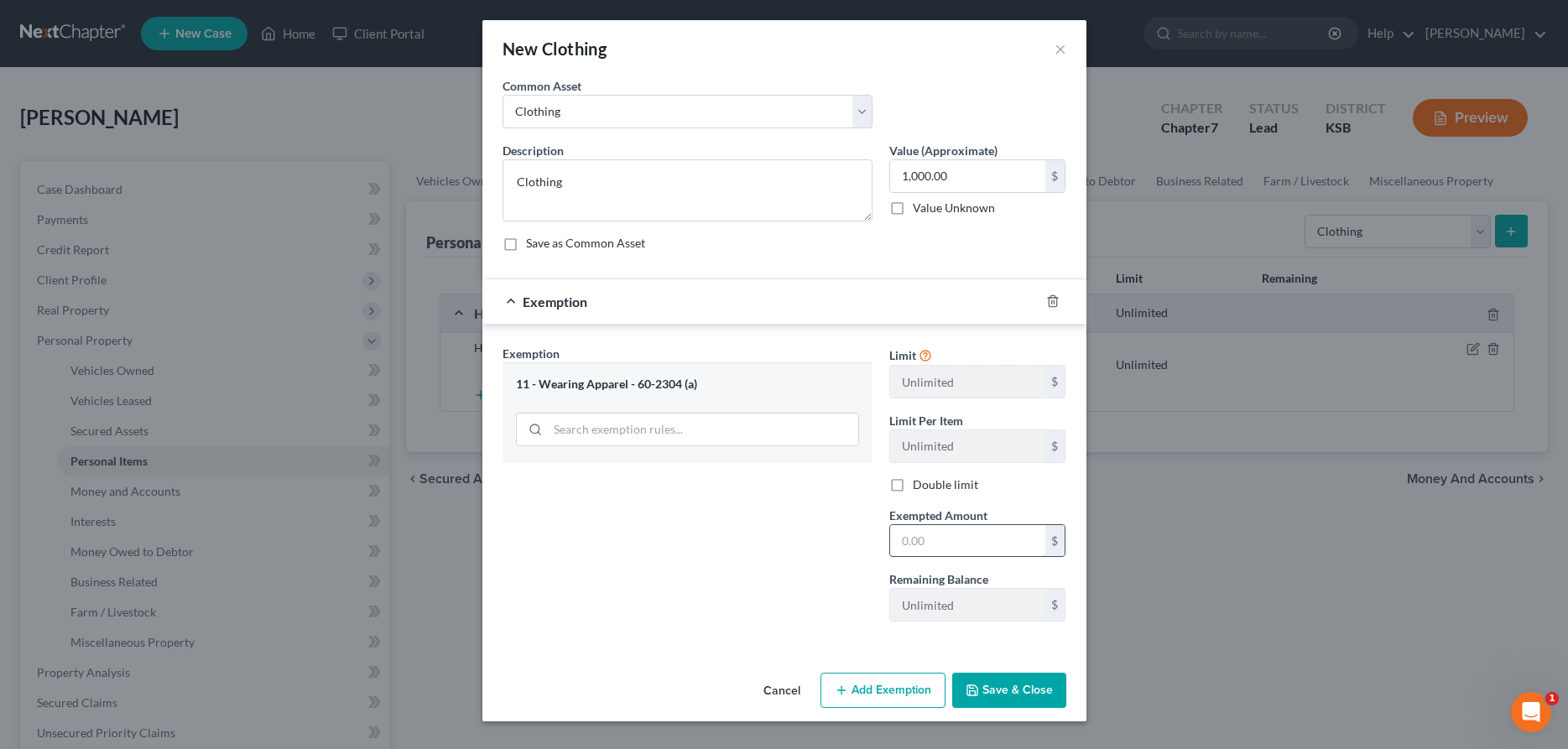
click at [906, 538] on input "text" at bounding box center [968, 541] width 155 height 32
type input "1,000.00"
click at [1018, 704] on button "Save & Close" at bounding box center [1008, 690] width 114 height 36
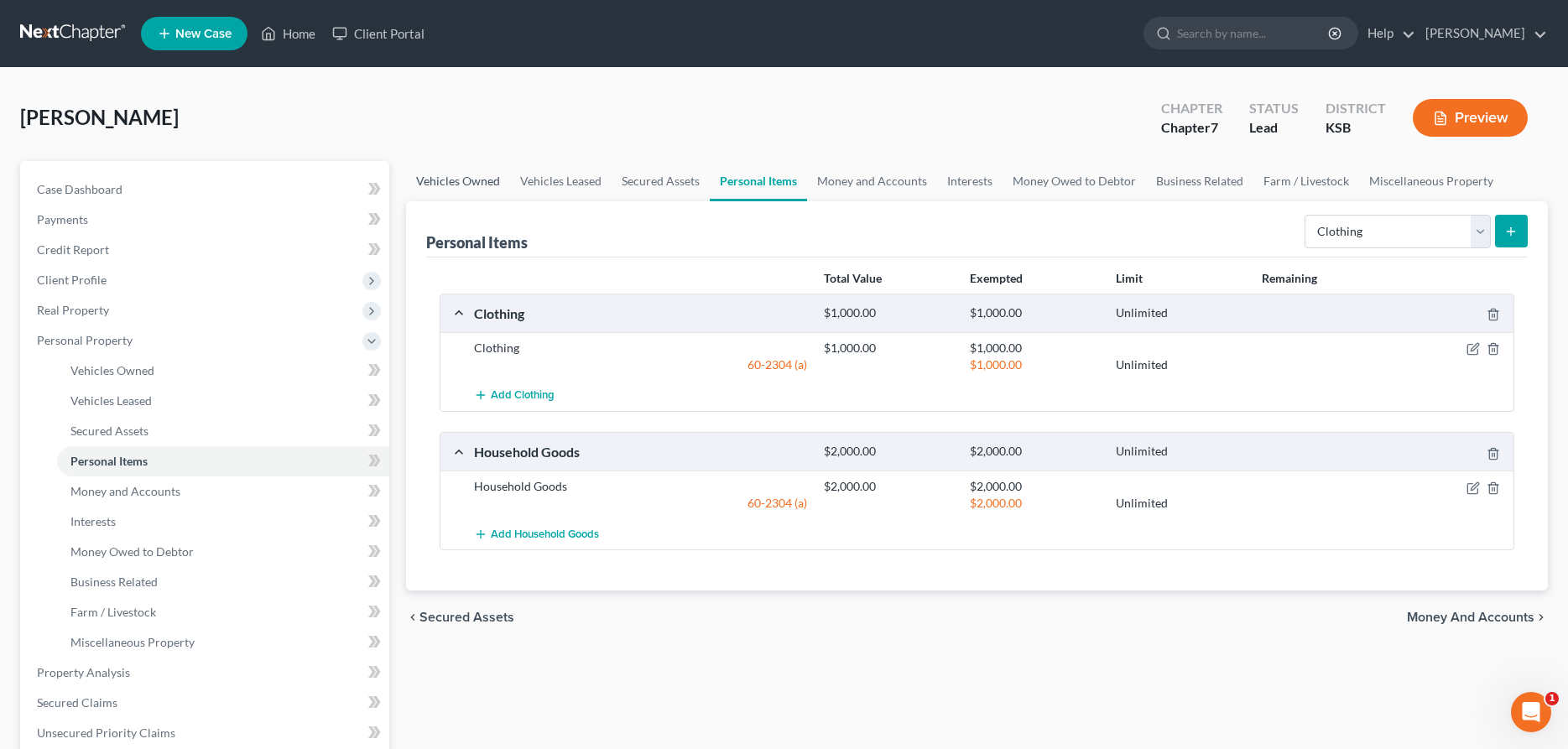
click at [481, 186] on link "Vehicles Owned" at bounding box center [459, 181] width 104 height 40
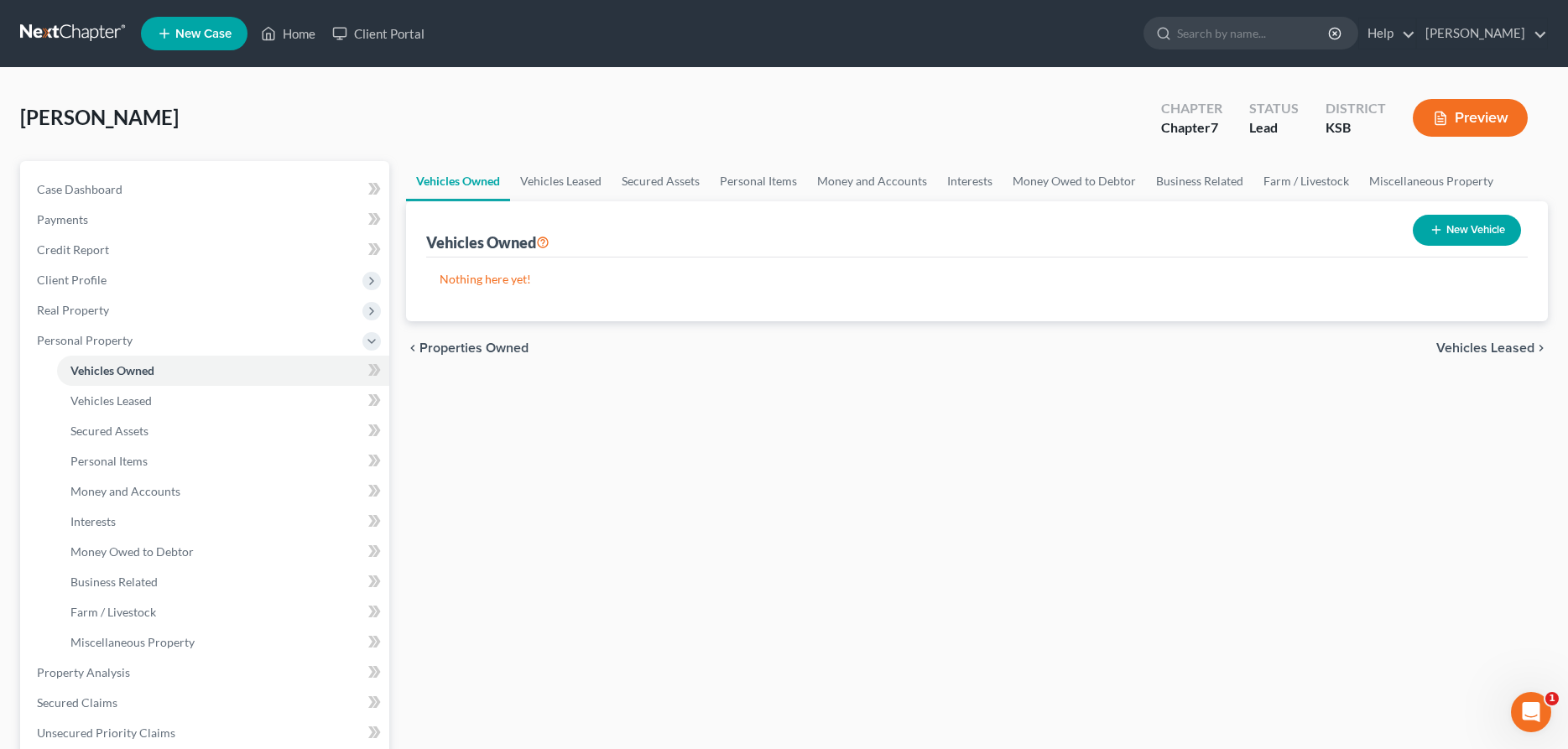
click at [1444, 223] on button "New Vehicle" at bounding box center [1467, 231] width 108 height 31
select select "0"
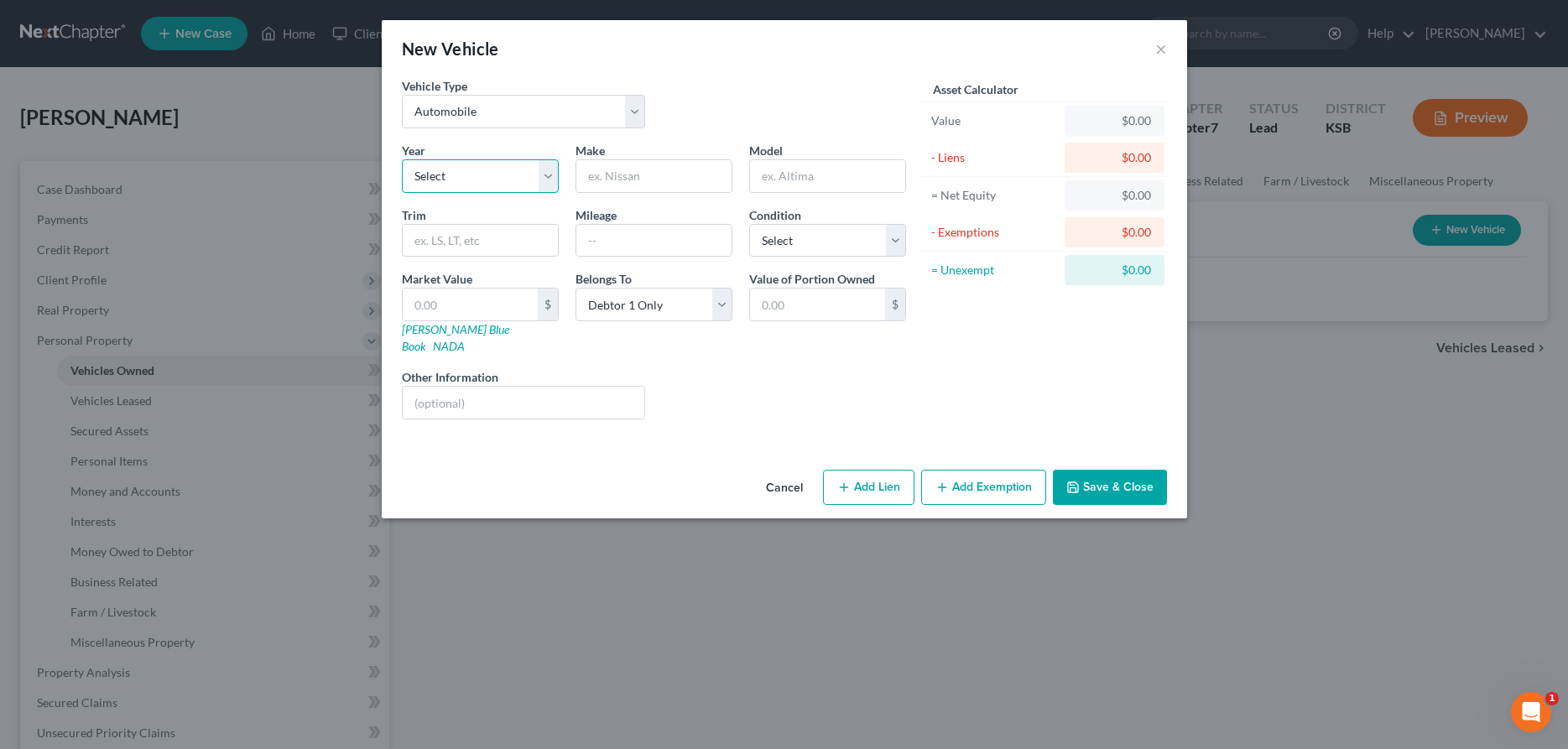
click at [402, 159] on select "Select 2026 2025 2024 2023 2022 2021 2020 2019 2018 2017 2016 2015 2014 2013 20…" at bounding box center [480, 176] width 157 height 34
select select "13"
click option "2013" at bounding box center [0, 0] width 0 height 0
click at [601, 189] on input "text" at bounding box center [653, 176] width 155 height 32
type input "GMC"
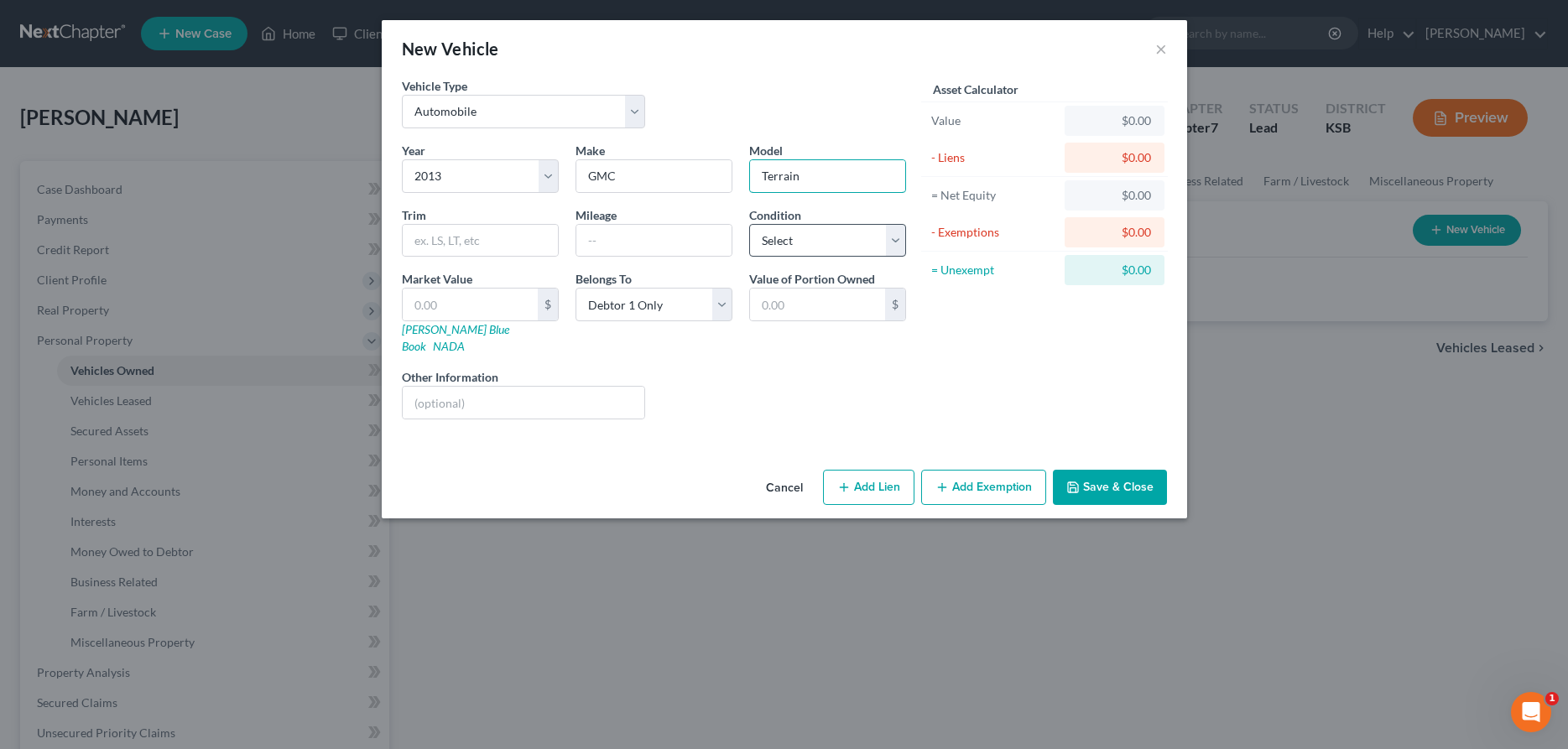
type input "Terrain"
click at [749, 224] on select "Select Excellent Very Good Good Fair Poor" at bounding box center [828, 240] width 157 height 34
select select "2"
click option "Good" at bounding box center [0, 0] width 0 height 0
click at [776, 304] on input "text" at bounding box center [817, 304] width 135 height 32
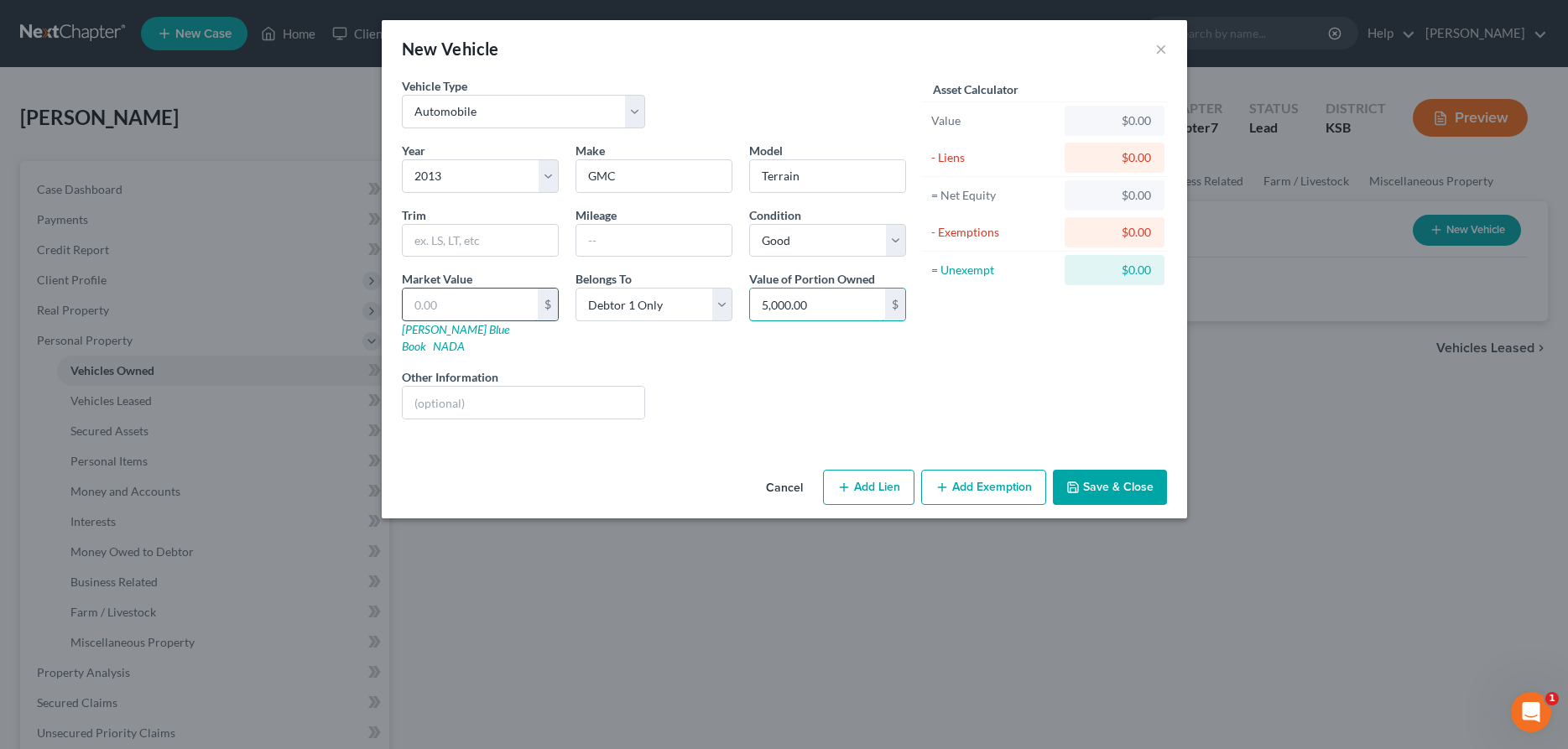
type input "5,000.00"
click at [525, 301] on input "text" at bounding box center [470, 304] width 135 height 32
type input "5"
type input "5.00"
type input "50"
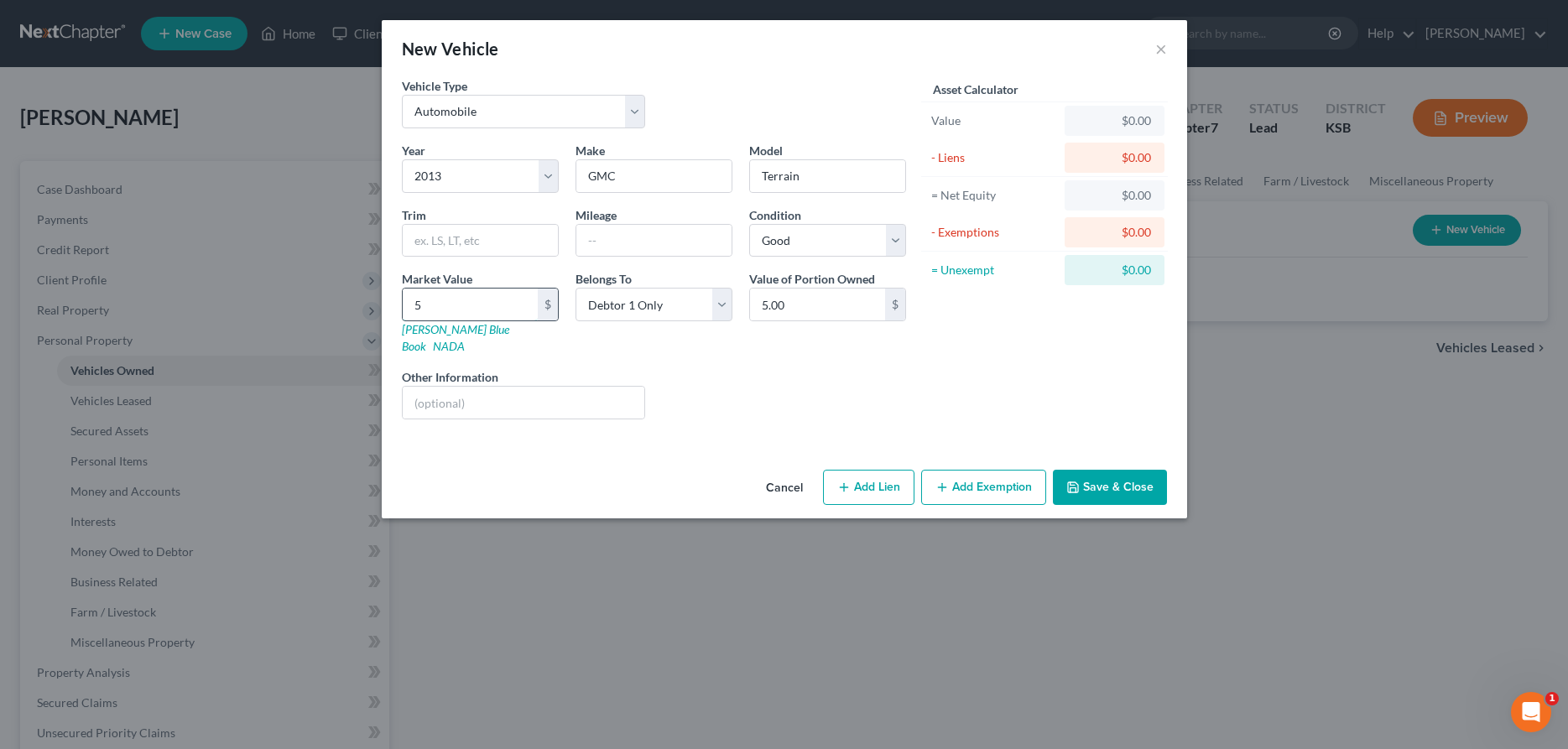
type input "50.00"
type input "500"
type input "500.00"
type input "5000"
type input "5,000.00"
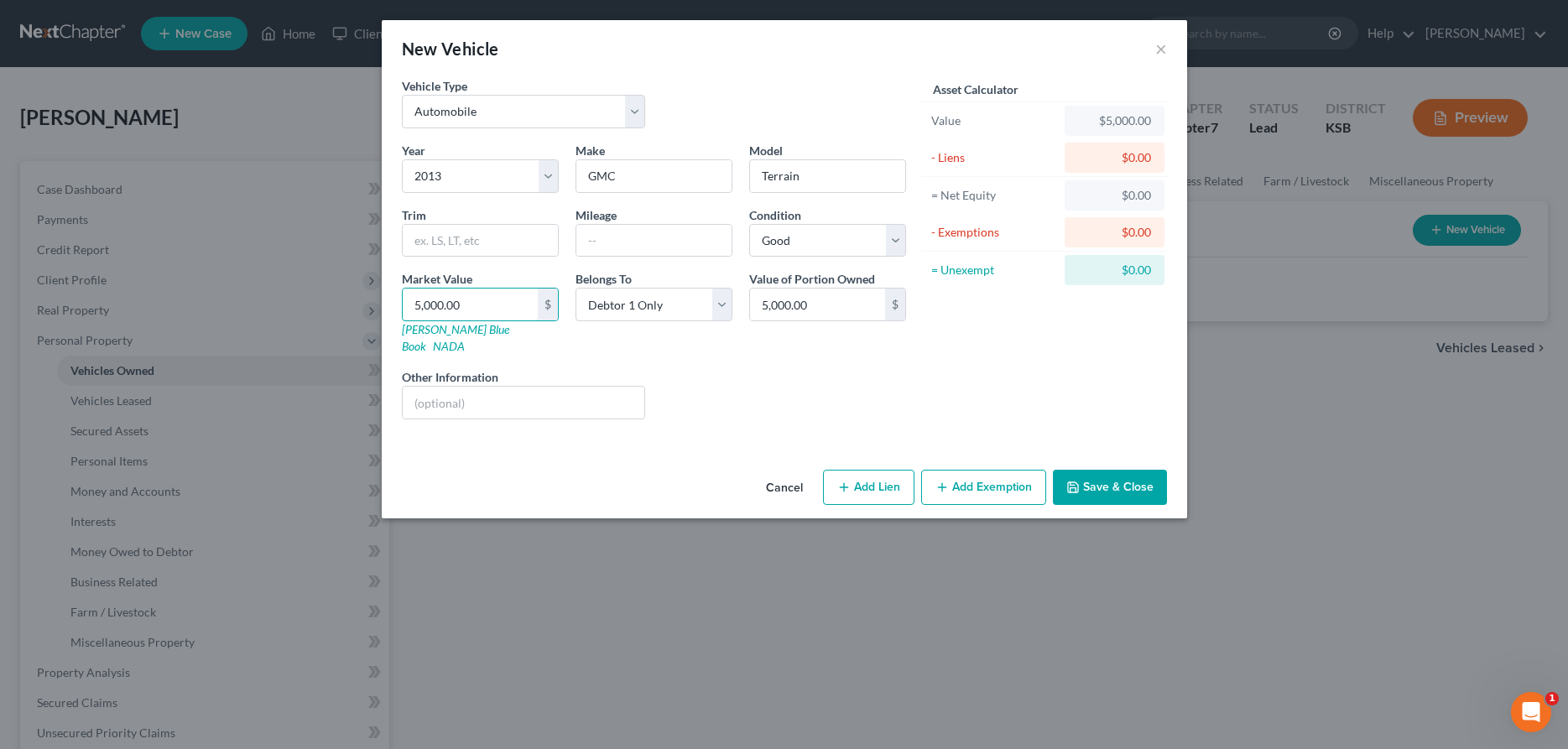
type input "5,000.00"
click at [973, 470] on button "Add Exemption" at bounding box center [984, 487] width 125 height 36
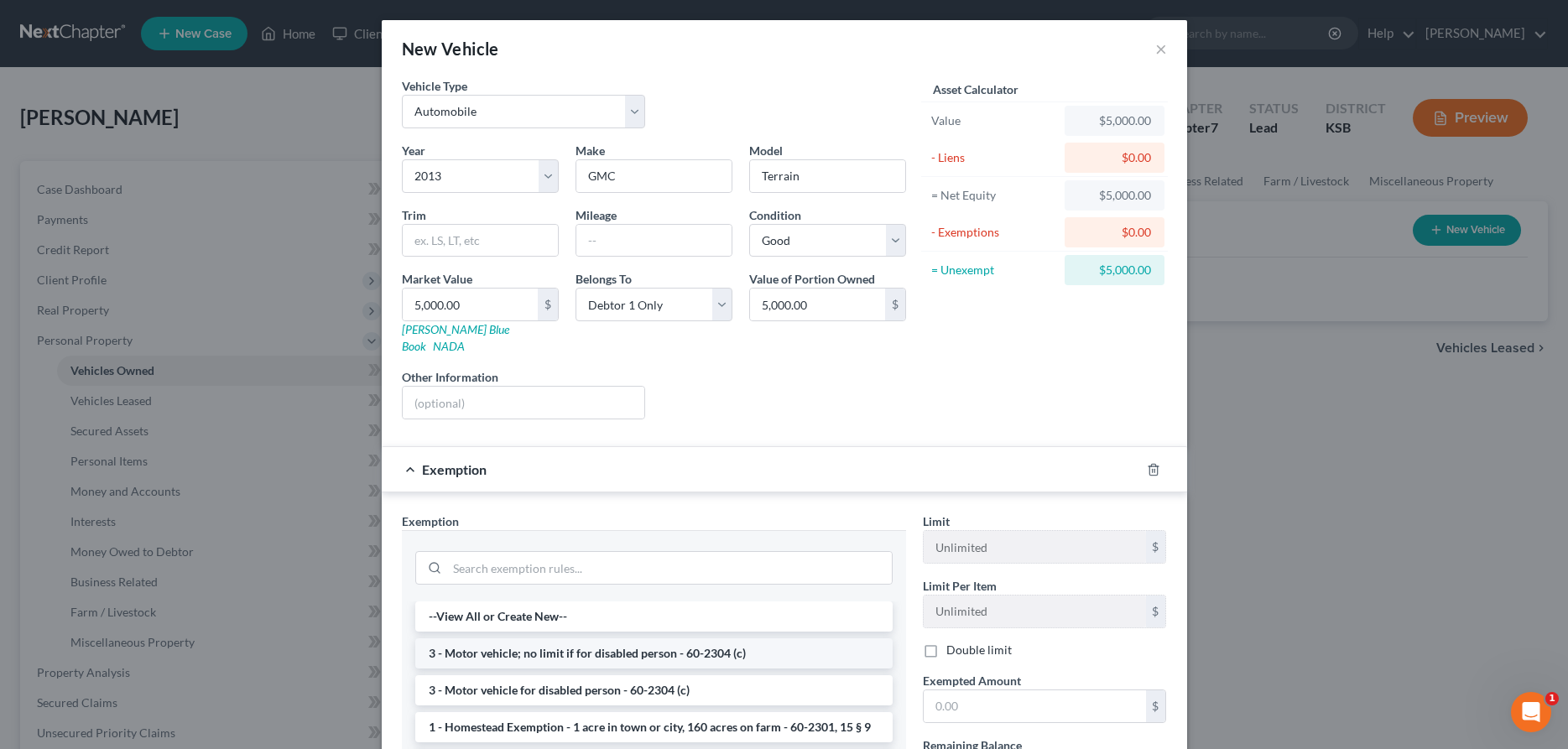
click at [640, 642] on li "3 - Motor vehicle; no limit if for disabled person - 60-2304 (c)" at bounding box center [653, 653] width 478 height 30
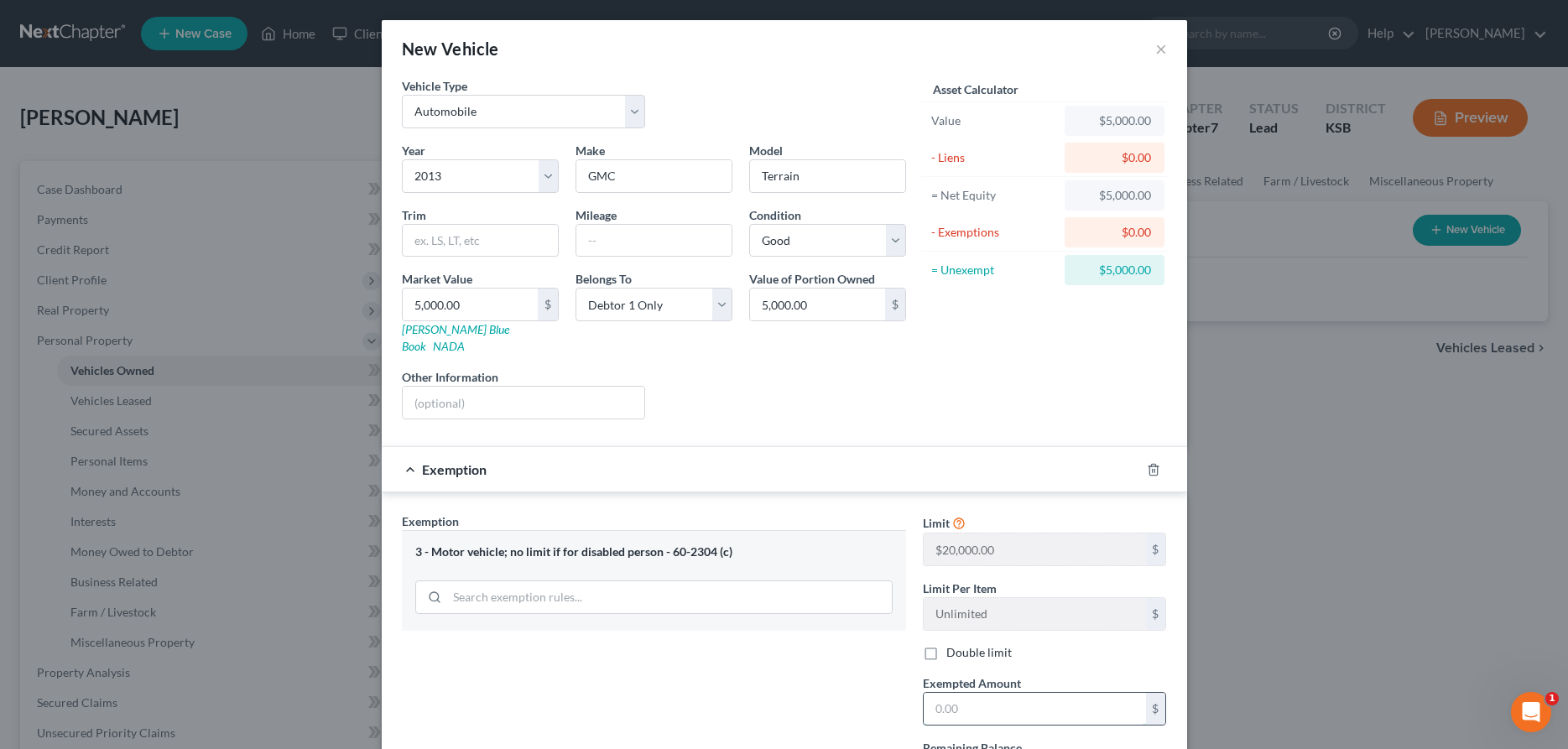
click at [960, 693] on input "text" at bounding box center [1035, 709] width 223 height 32
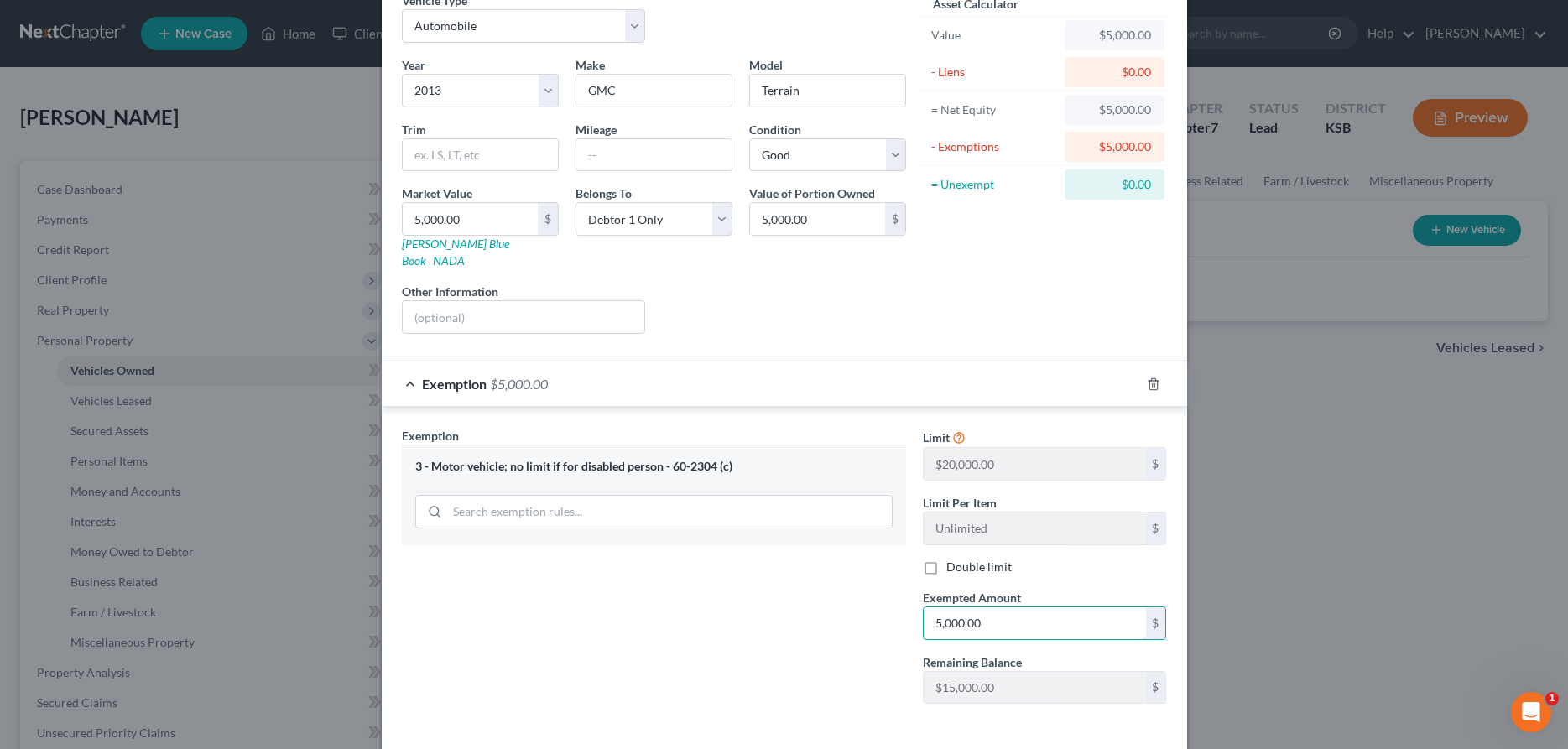
scroll to position [144, 0]
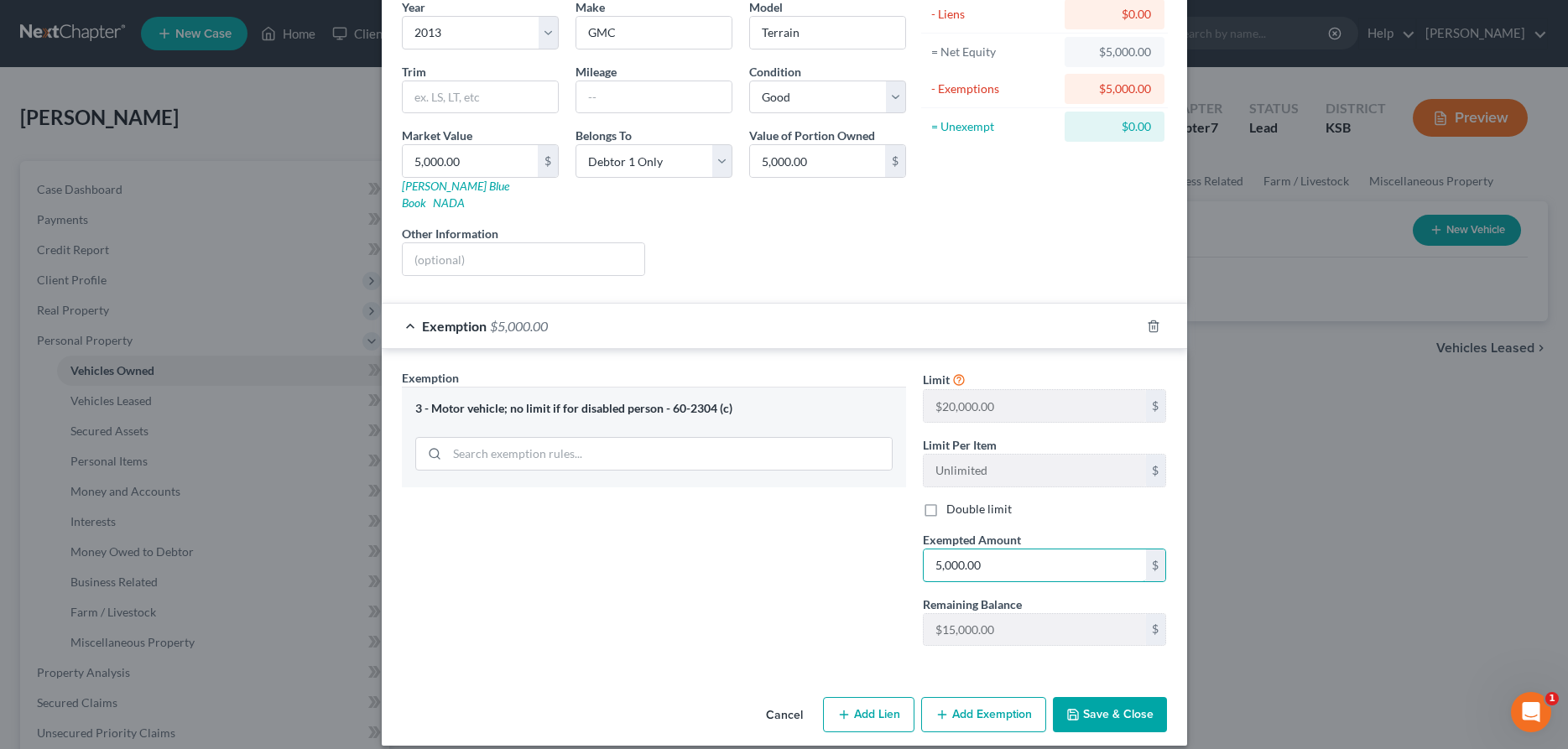
type input "5,000.00"
click at [1099, 697] on button "Save & Close" at bounding box center [1109, 714] width 114 height 36
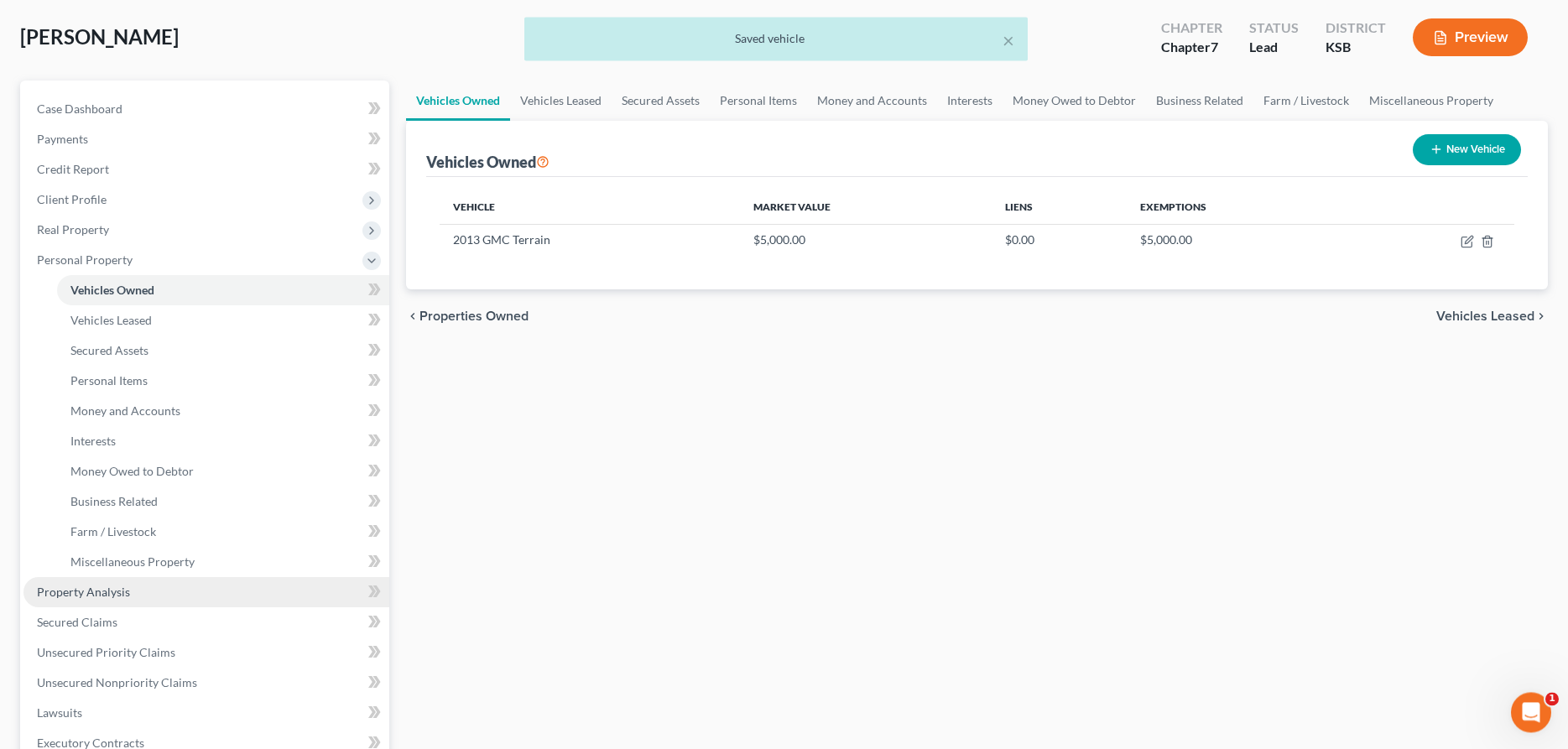
scroll to position [171, 0]
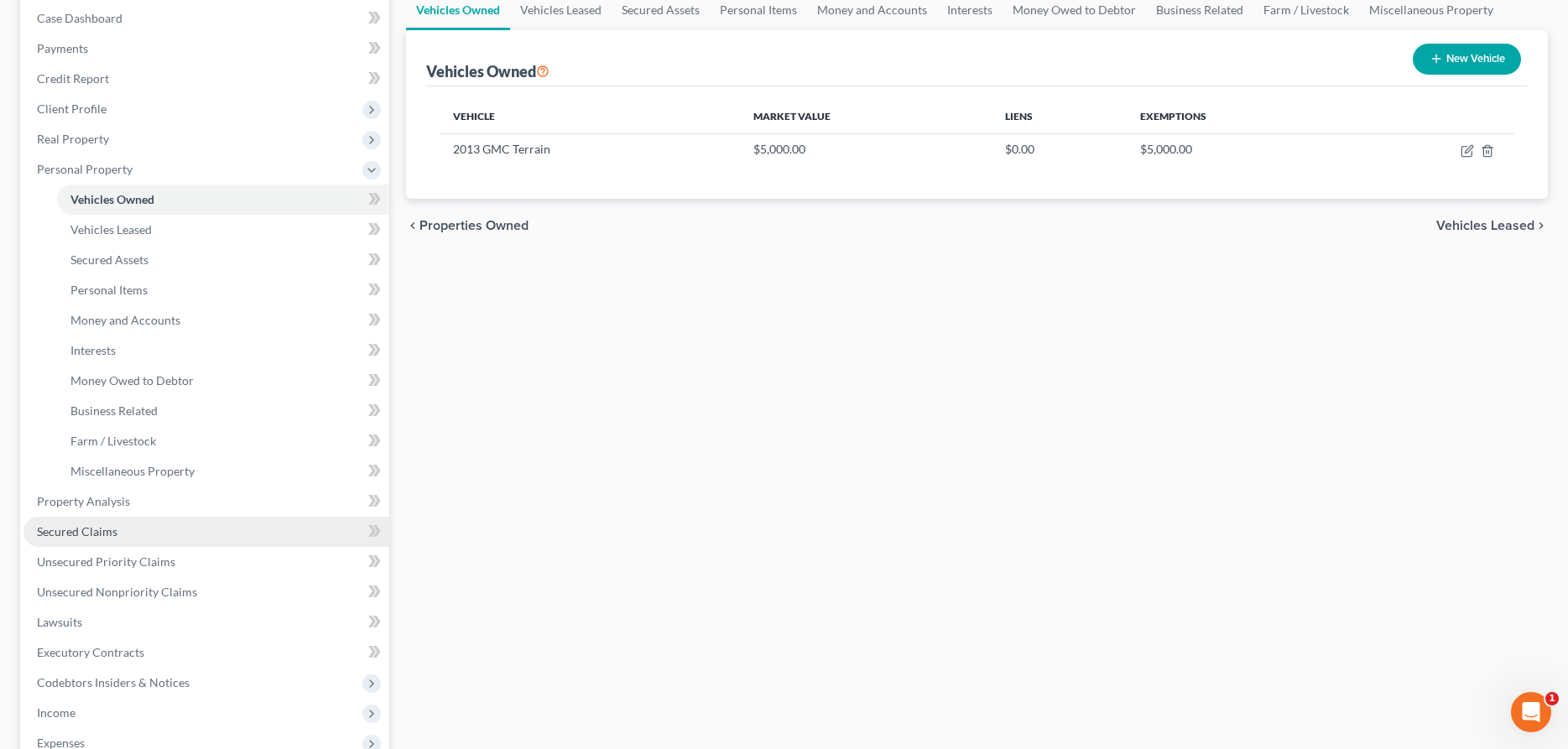
click at [79, 538] on link "Secured Claims" at bounding box center [206, 532] width 365 height 30
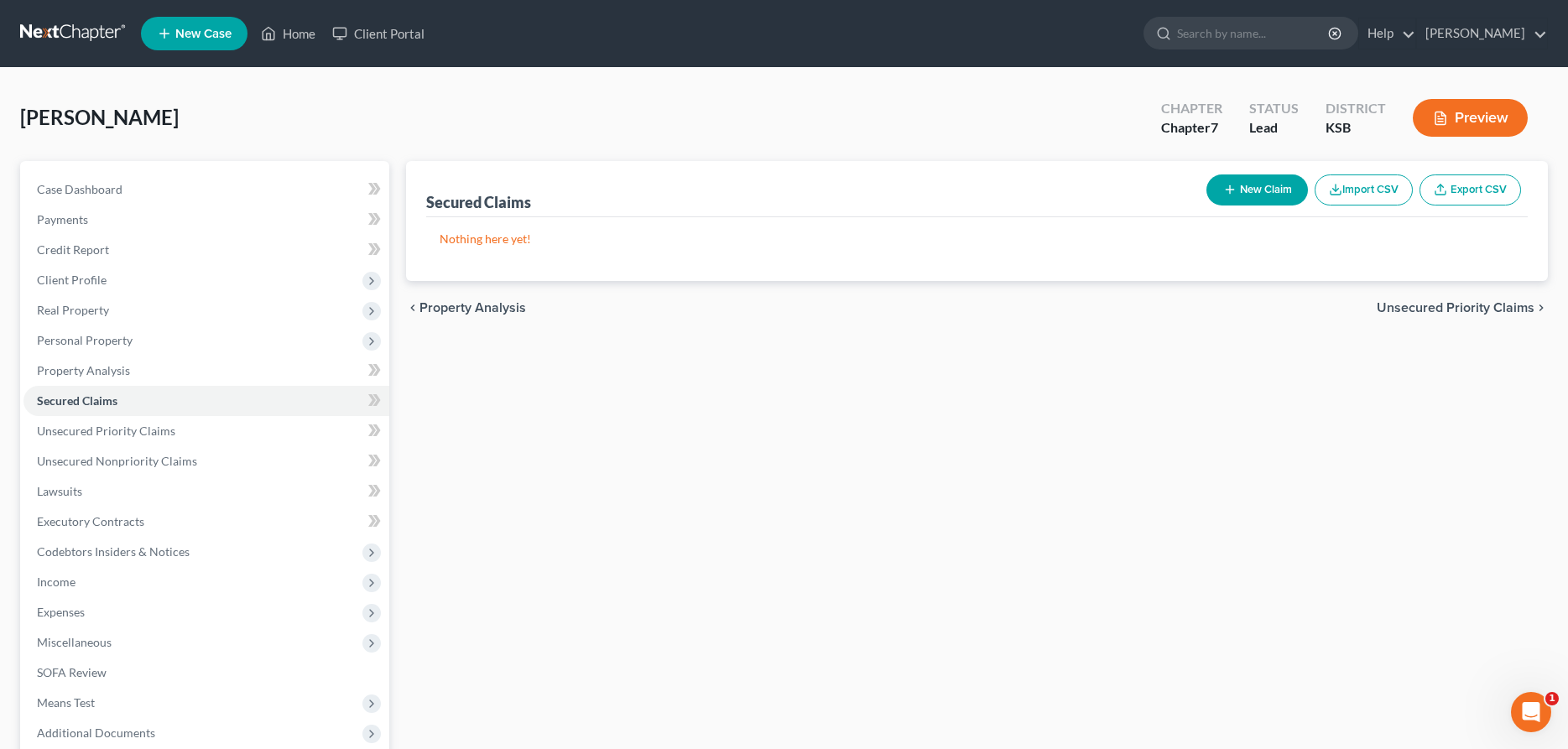
click at [1272, 193] on button "New Claim" at bounding box center [1257, 191] width 102 height 31
select select "0"
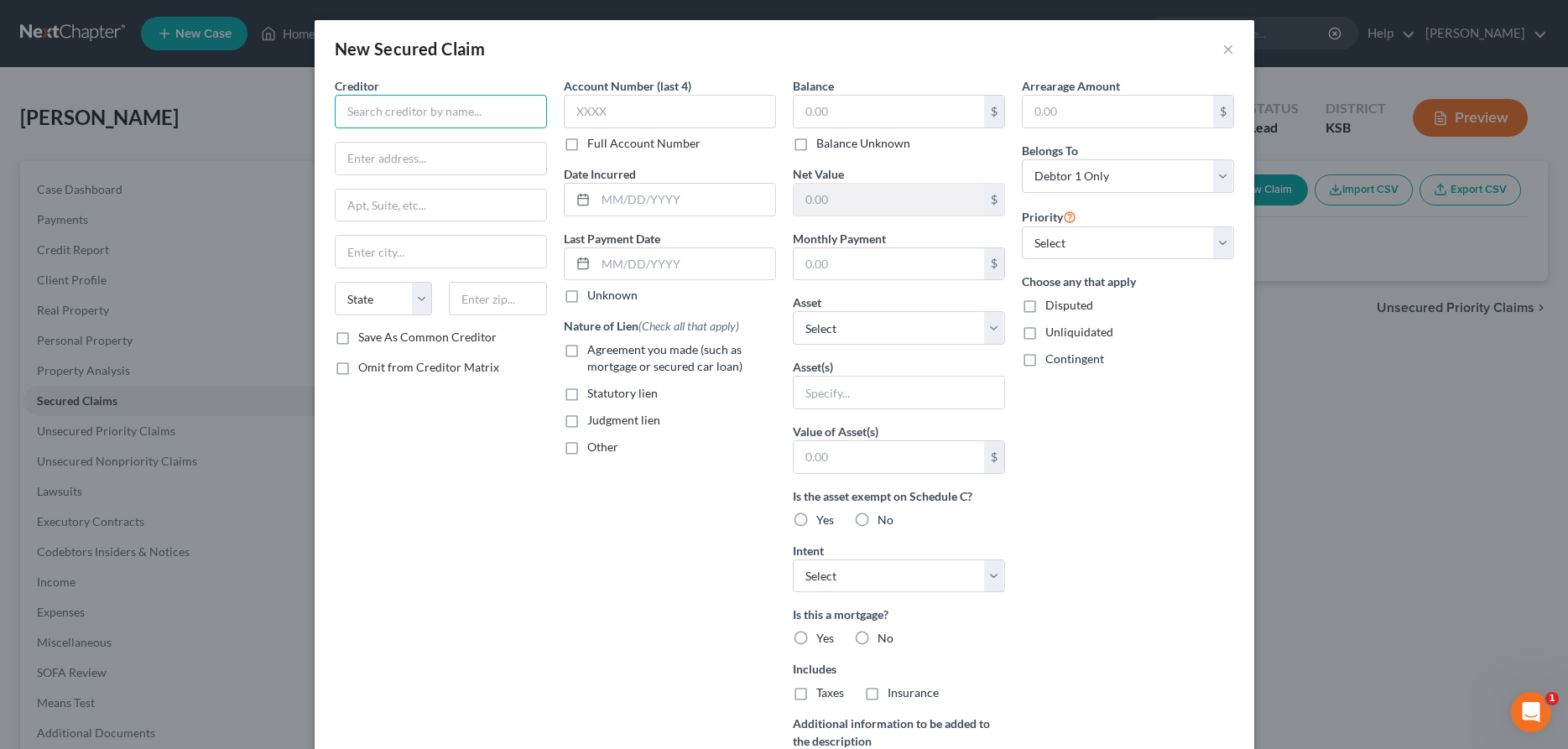
click at [353, 109] on input "text" at bounding box center [441, 111] width 212 height 34
type input "Rocket Mortgage"
click at [671, 116] on input "text" at bounding box center [670, 111] width 212 height 34
type input "7613"
click at [808, 110] on input "text" at bounding box center [888, 111] width 191 height 32
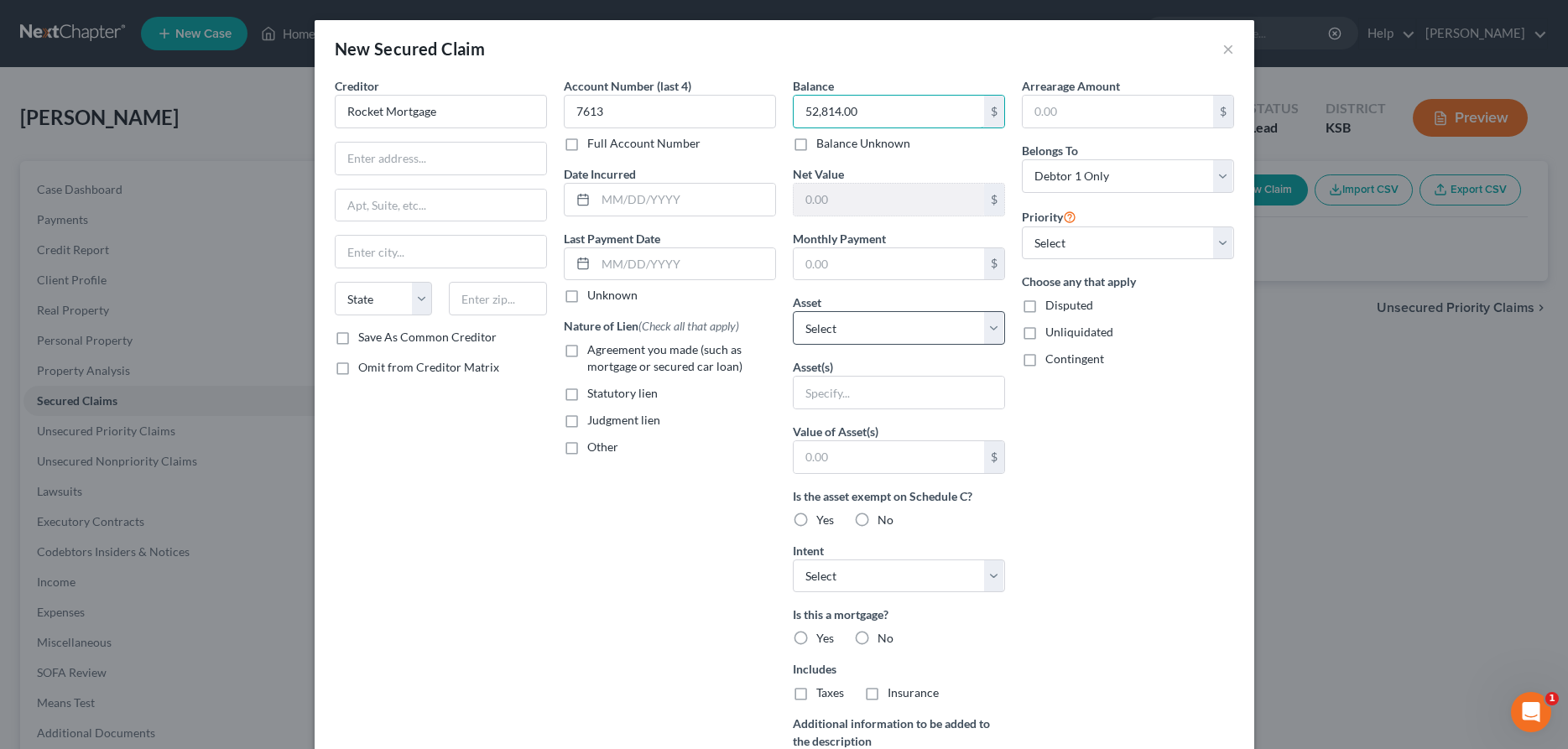
type input "52,814.00"
click at [793, 311] on select "Select Other Multiple Assets [STREET_ADDRESS] - $21000.0 Clothing - Clothing - …" at bounding box center [899, 328] width 212 height 34
select select "2"
click option "[STREET_ADDRESS] - $21000.0" at bounding box center [0, 0] width 0 height 0
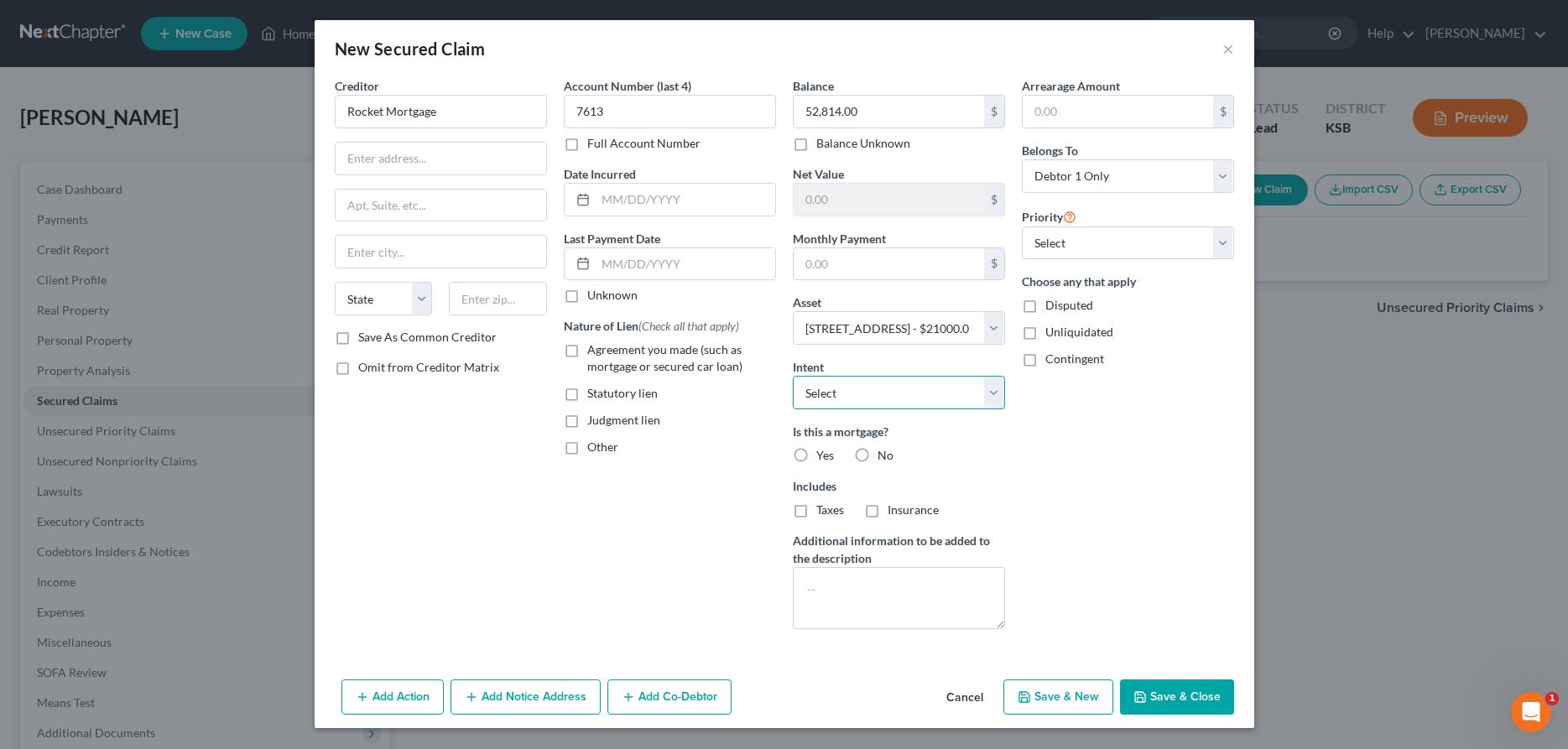
click at [793, 376] on select "Select Surrender Redeem Reaffirm Avoid Other" at bounding box center [899, 392] width 212 height 34
select select "2"
click option "Reaffirm" at bounding box center [0, 0] width 0 height 0
click at [587, 351] on label "Agreement you made (such as mortgage or secured car loan)" at bounding box center [681, 358] width 189 height 34
click at [594, 351] on input "Agreement you made (such as mortgage or secured car loan)" at bounding box center [600, 346] width 11 height 11
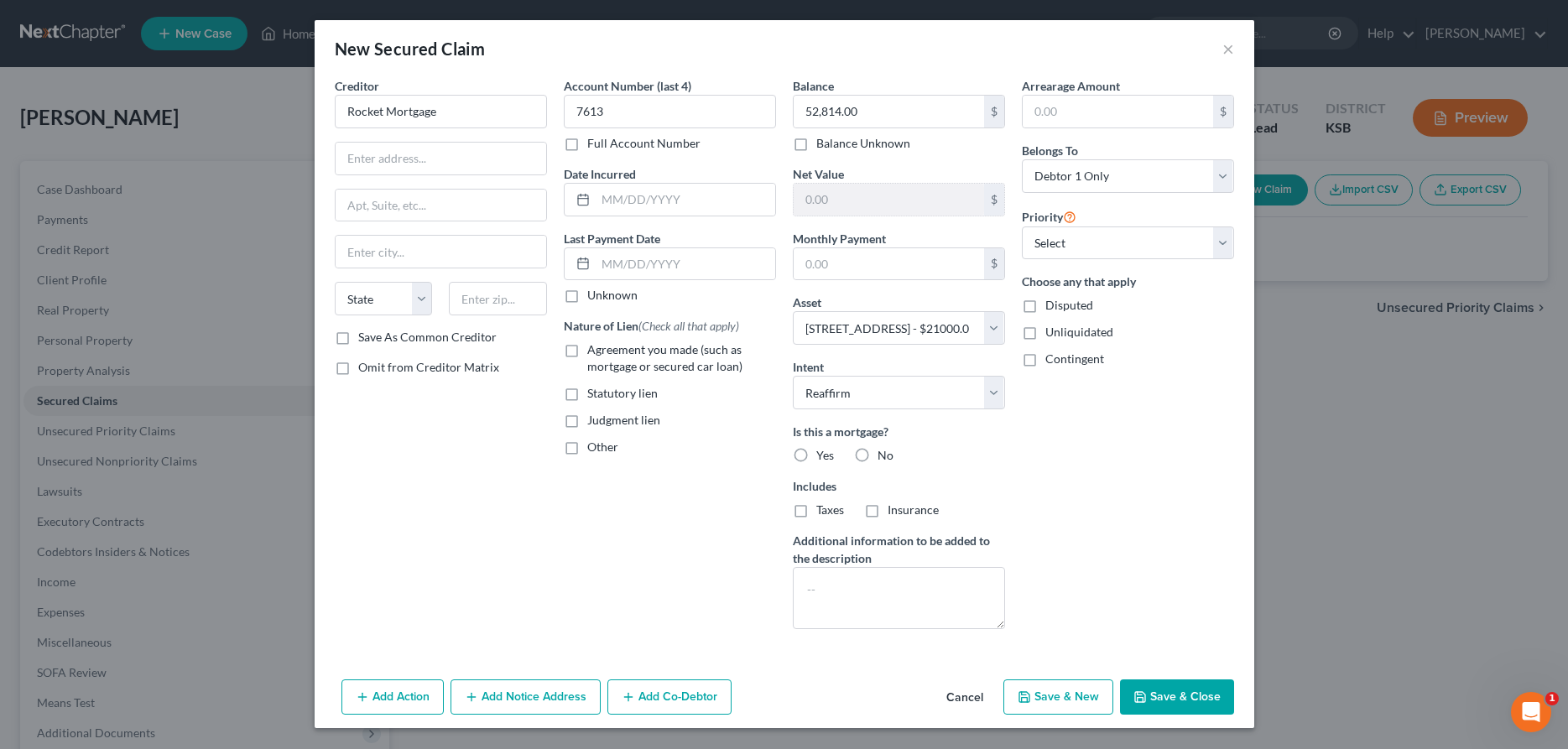
checkbox input "true"
click at [816, 455] on label "Yes" at bounding box center [825, 455] width 17 height 17
click at [823, 455] on input "Yes" at bounding box center [828, 452] width 11 height 11
radio input "true"
click at [816, 510] on label "Taxes" at bounding box center [830, 510] width 28 height 17
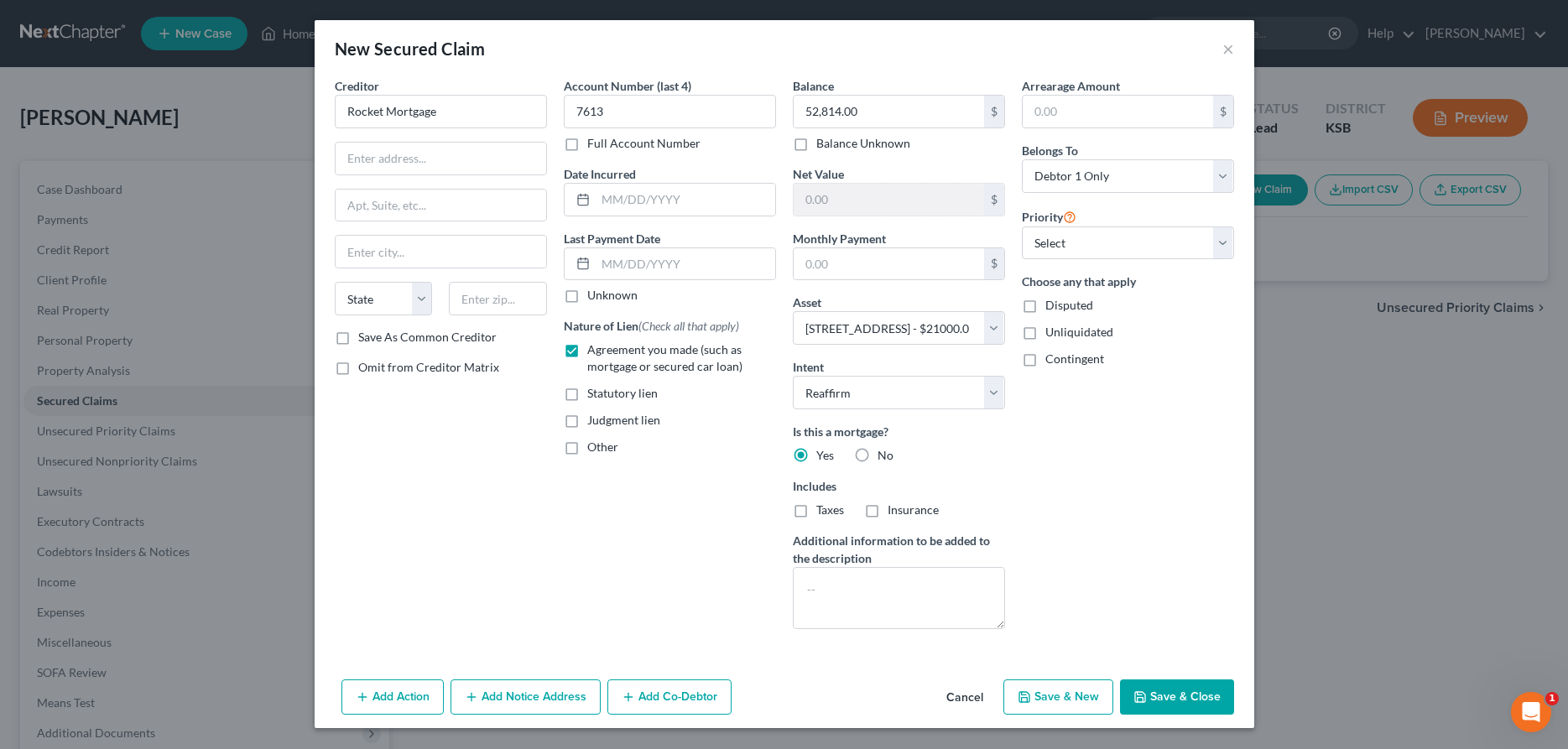
click at [823, 510] on input "Taxes" at bounding box center [828, 507] width 11 height 11
checkbox input "true"
click at [888, 509] on label "Insurance" at bounding box center [913, 510] width 51 height 17
click at [895, 509] on input "Insurance" at bounding box center [900, 507] width 11 height 11
checkbox input "true"
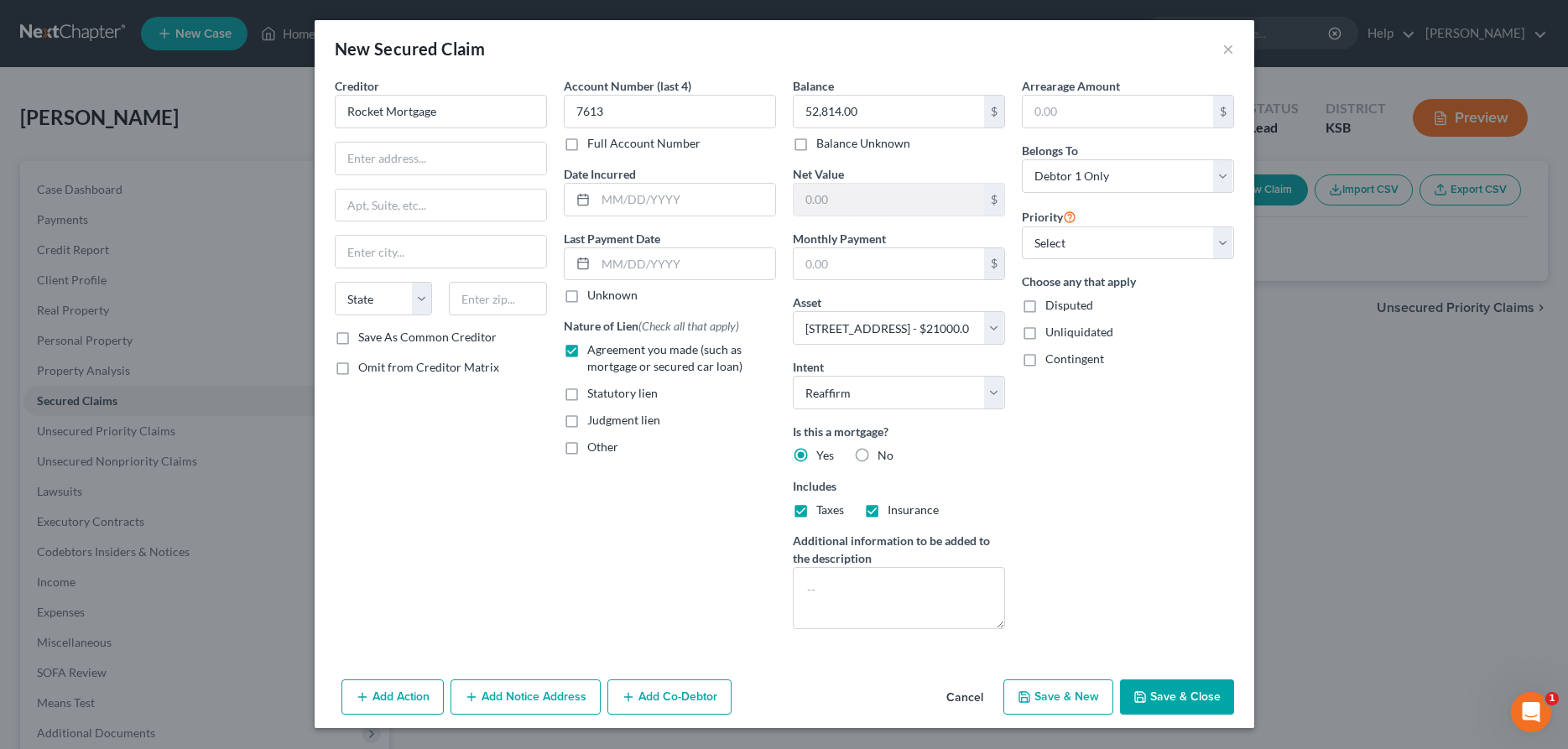
click at [1190, 697] on button "Save & Close" at bounding box center [1176, 697] width 114 height 36
select select
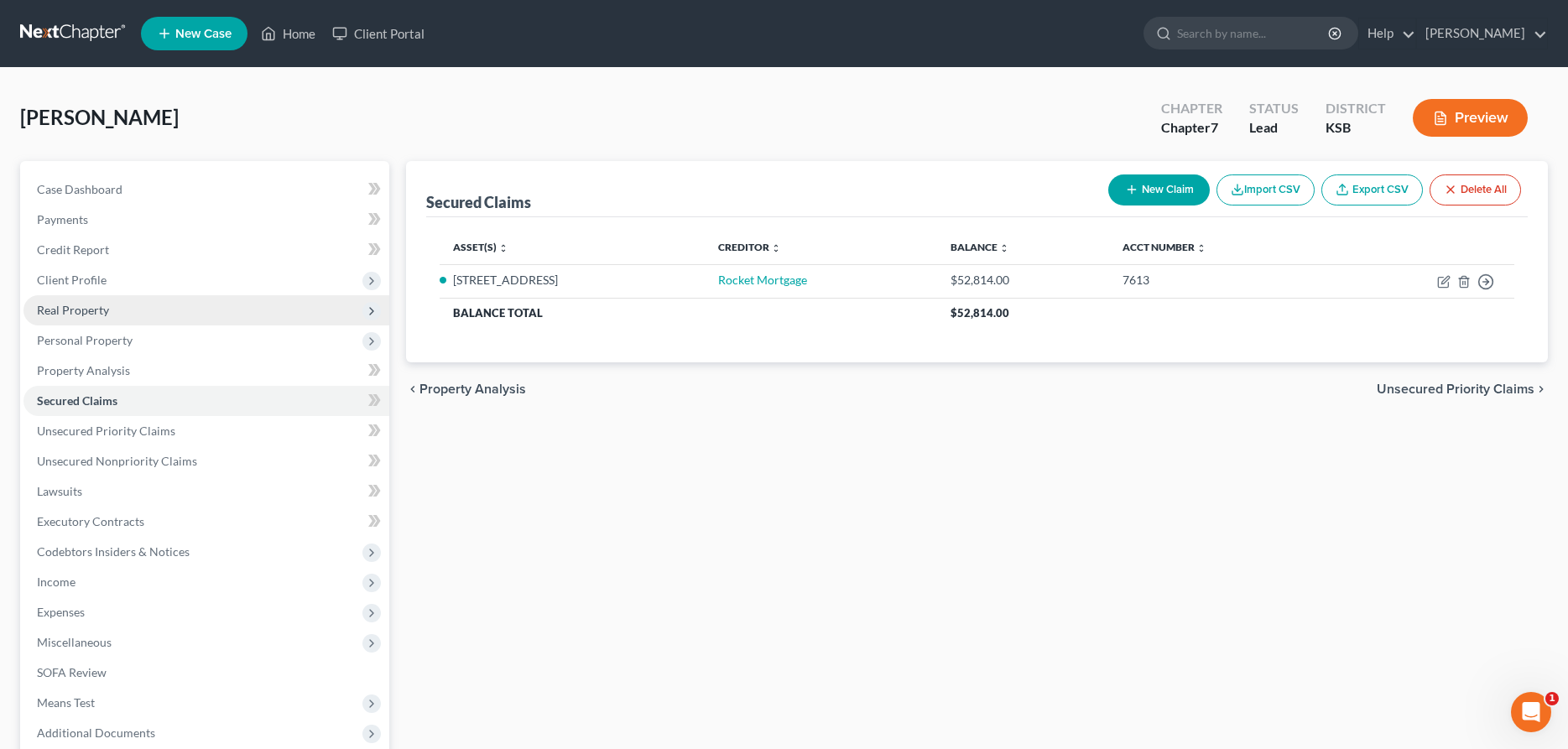
click at [63, 309] on span "Real Property" at bounding box center [72, 310] width 72 height 14
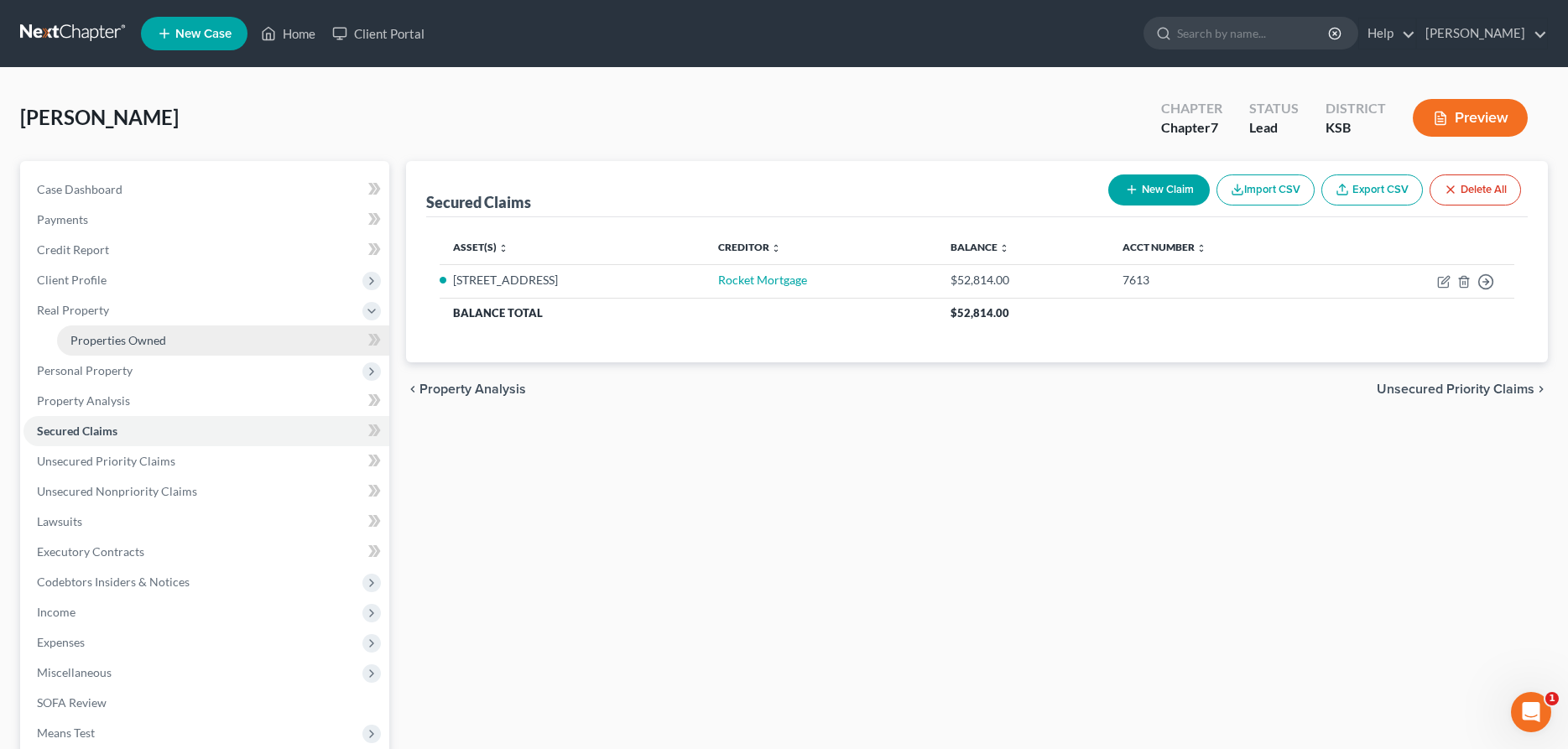
click at [94, 337] on span "Properties Owned" at bounding box center [118, 340] width 96 height 14
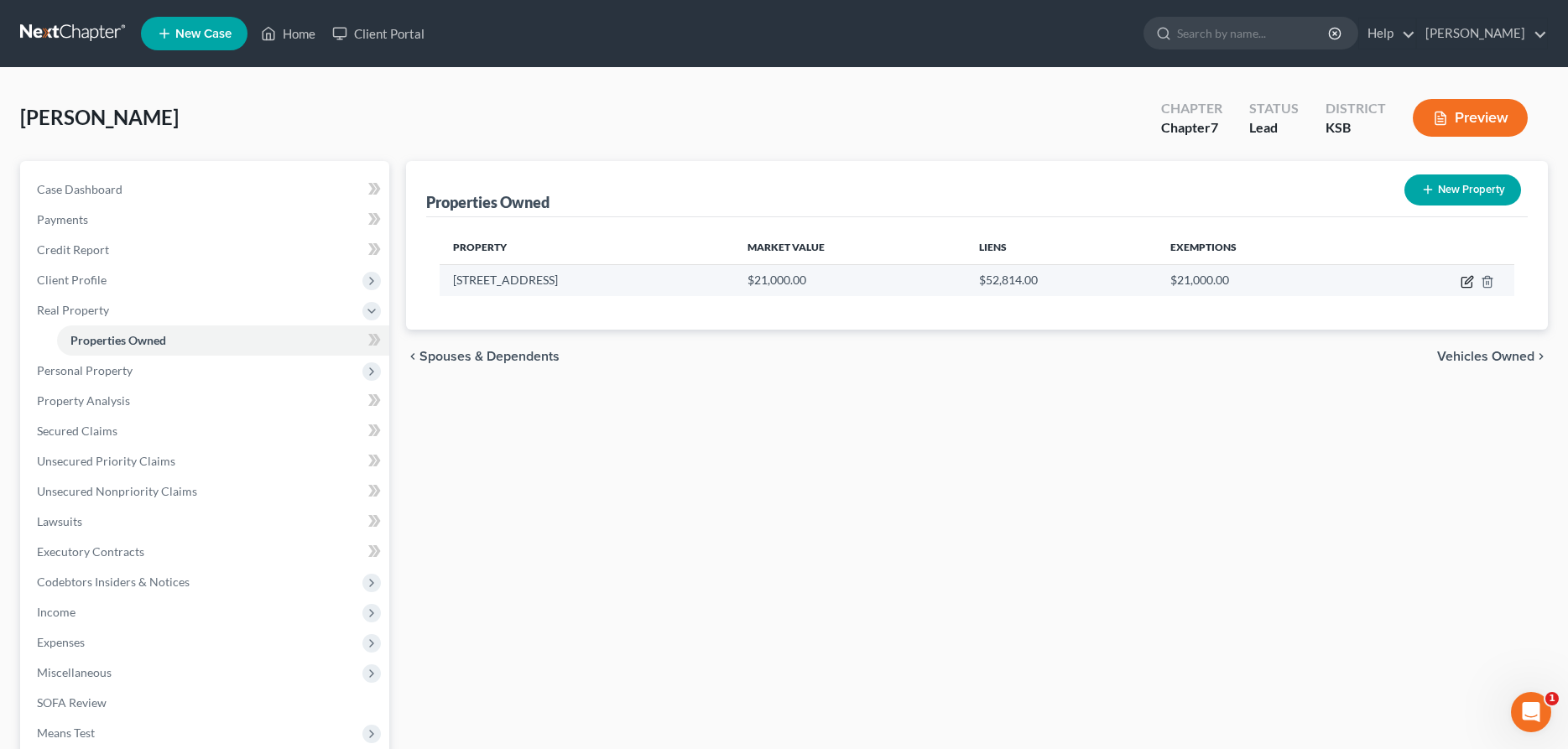
click at [1469, 278] on icon "button" at bounding box center [1469, 279] width 8 height 8
select select "17"
select select "77"
select select "0"
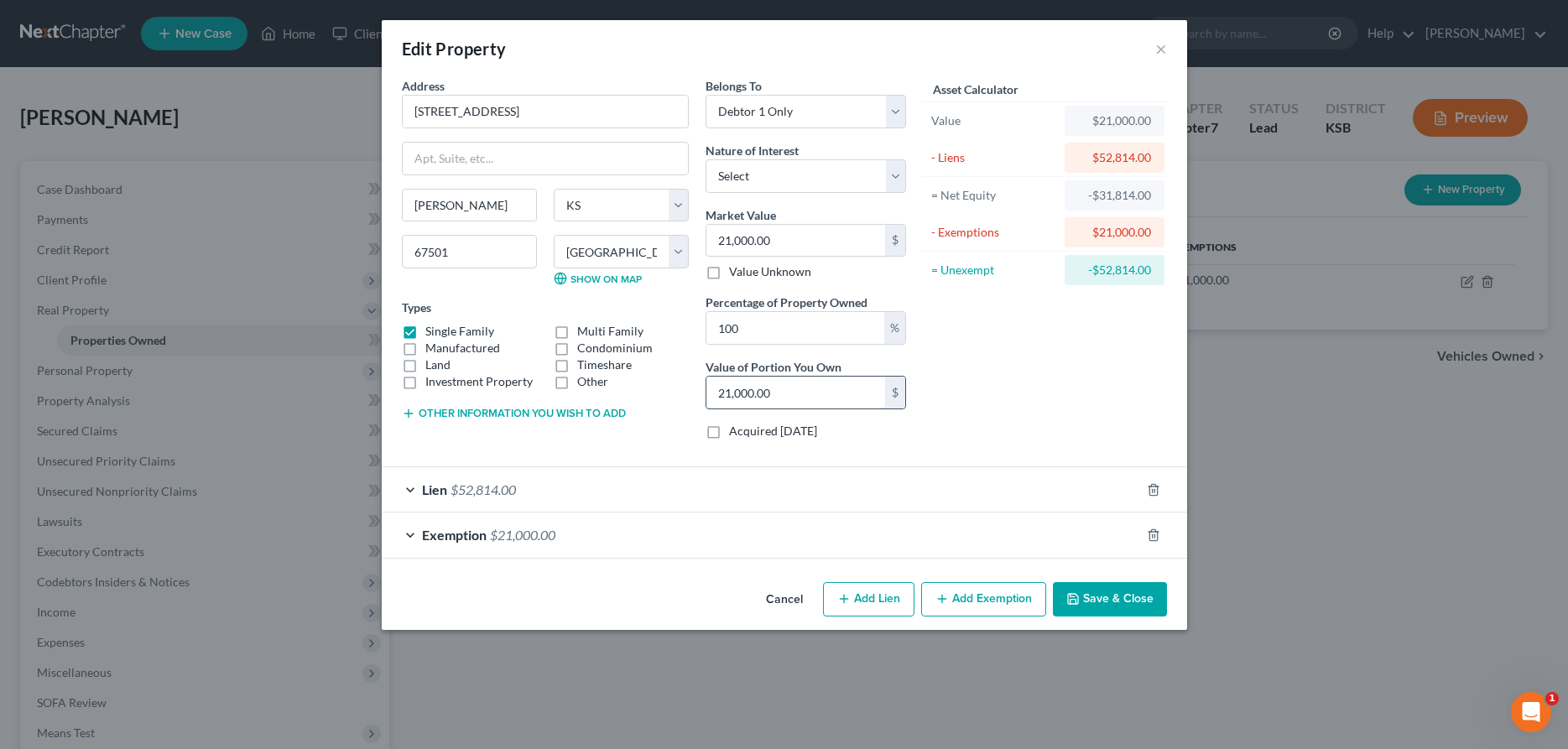
drag, startPoint x: 807, startPoint y: 396, endPoint x: 600, endPoint y: 397, distance: 207.0
click at [707, 397] on input "21,000.00" at bounding box center [795, 392] width 178 height 32
type input "0.02"
type input "5"
type input "0.25"
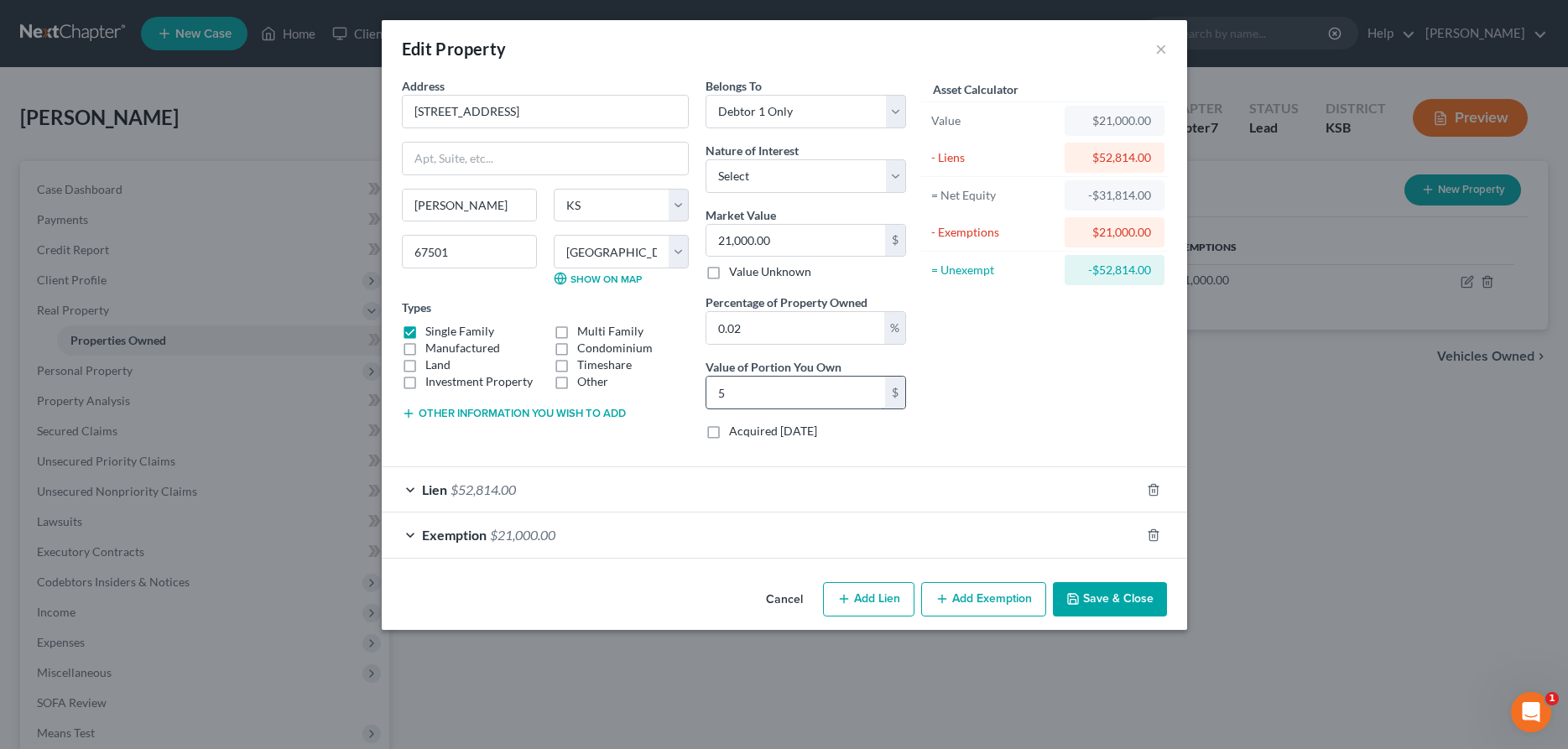
type input "52"
type input "2.48"
type input "520"
type input "24.76"
type input "5,200"
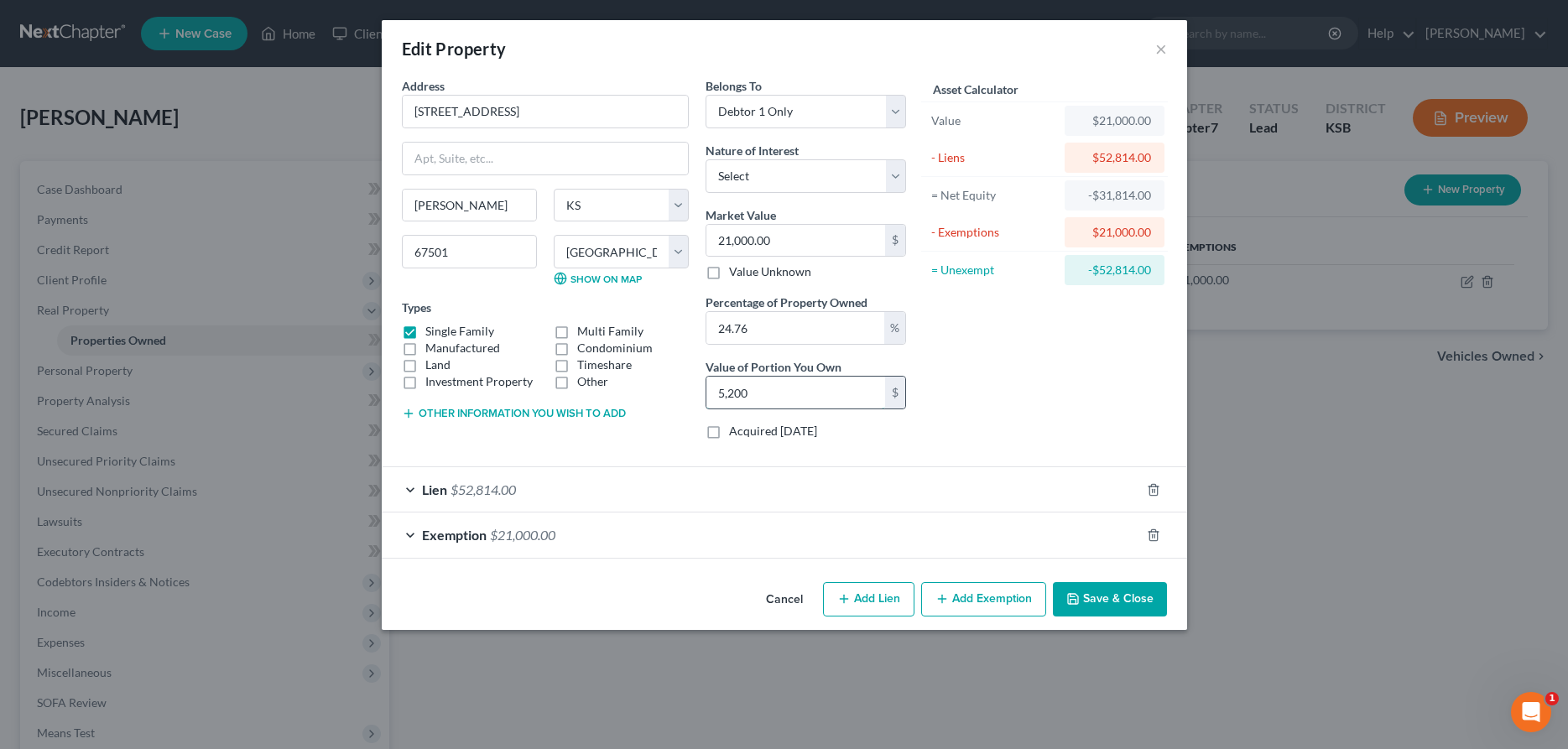
type input "247.62"
type input "52,000.00"
drag, startPoint x: 784, startPoint y: 244, endPoint x: 686, endPoint y: 246, distance: 98.0
click at [707, 244] on input "21,000.00" at bounding box center [795, 240] width 178 height 32
type input "5"
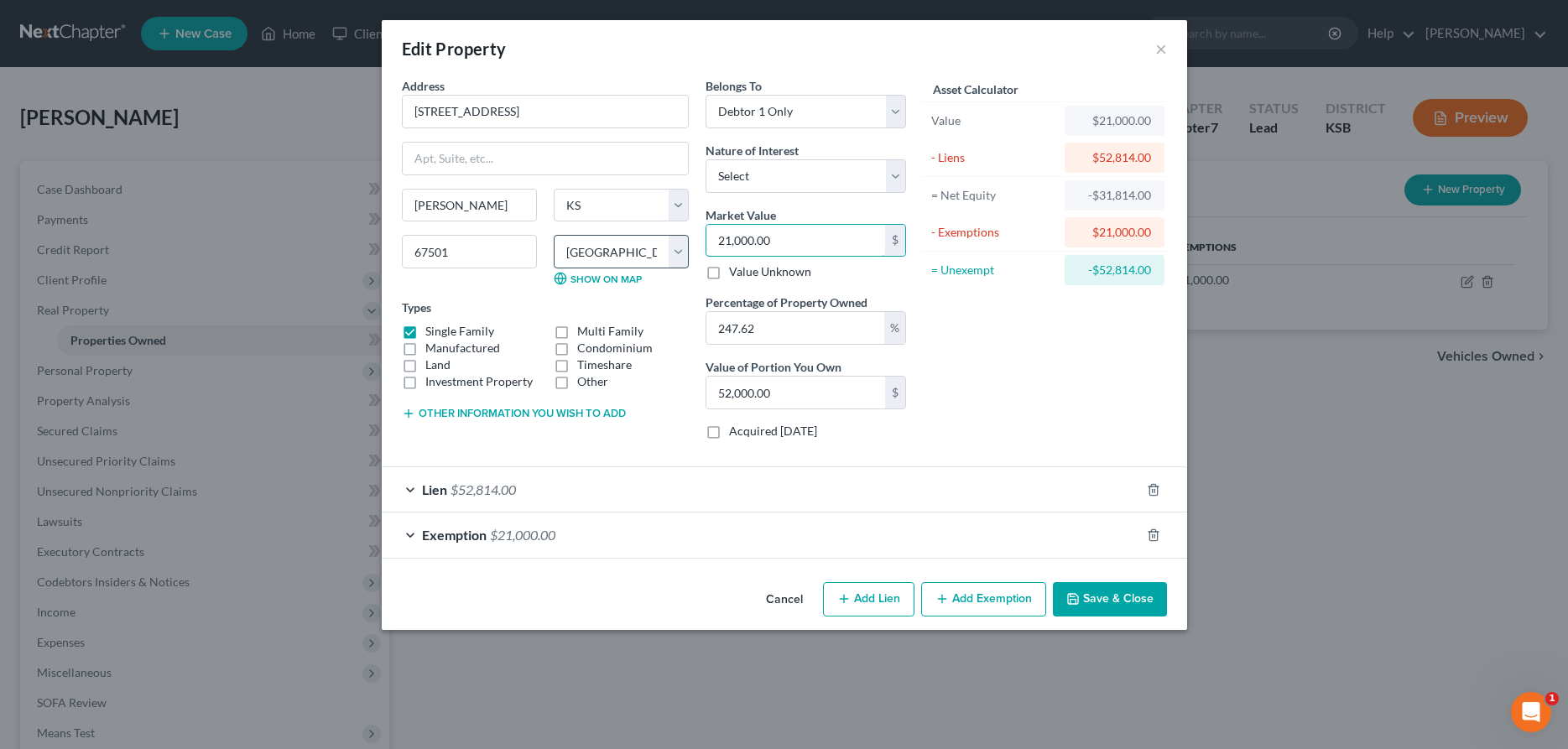
type input "12.38"
type input "52"
type input "128.76"
type input "520"
type input "1,287.62"
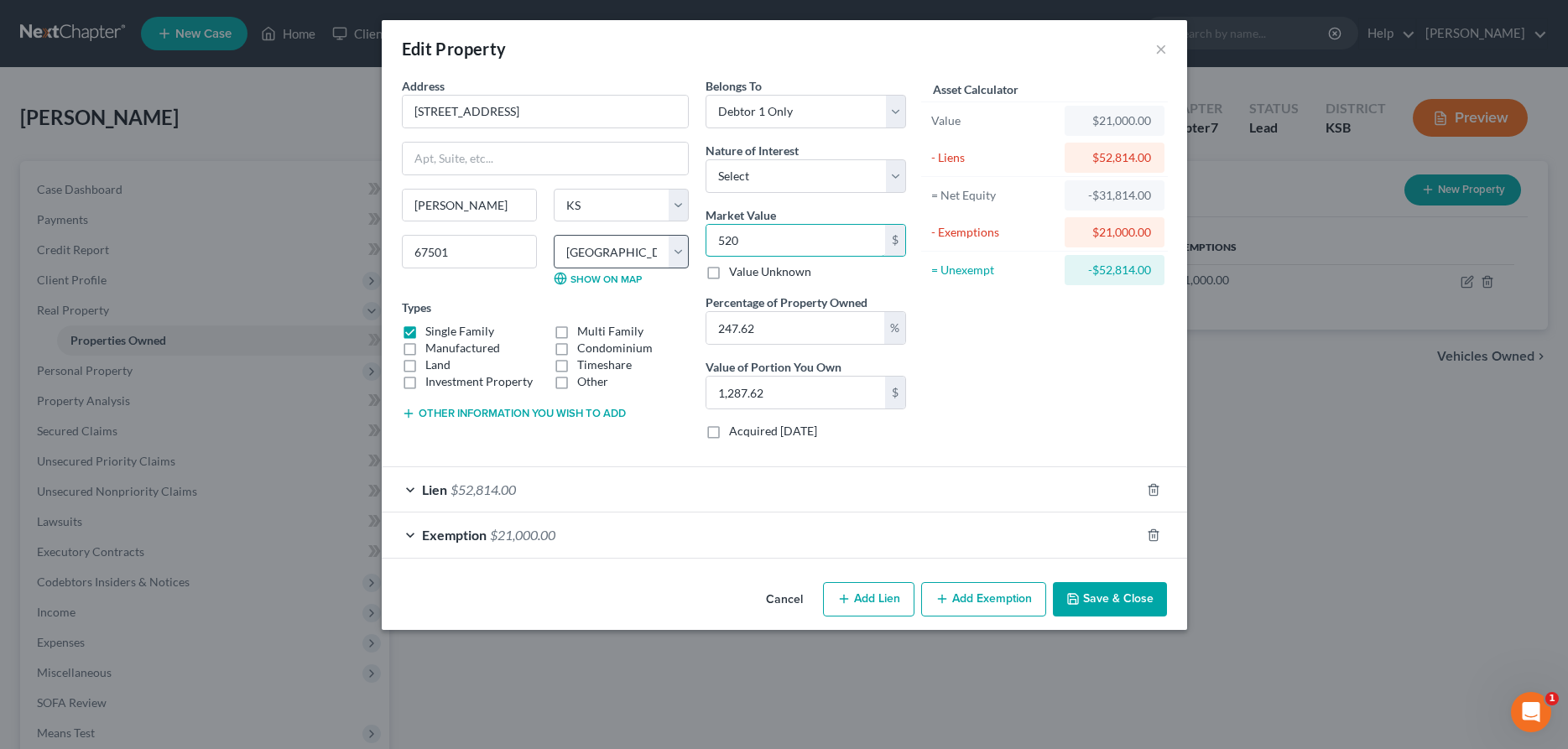
type input "5200"
type input "12,876.24"
type input "5,2000"
type input "128,762.40"
type input "52,000.00"
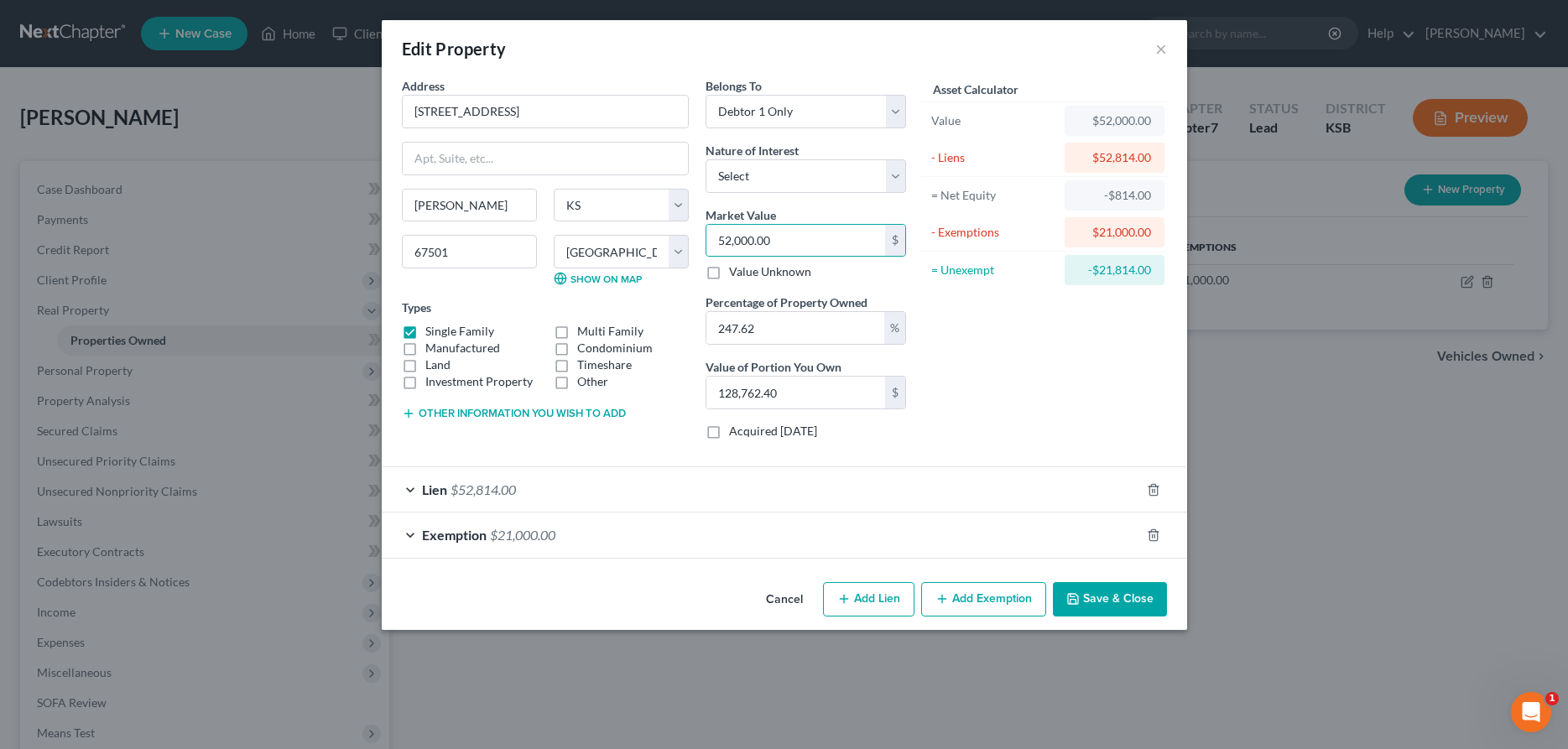
click at [409, 537] on div "Exemption $21,000.00" at bounding box center [761, 534] width 759 height 44
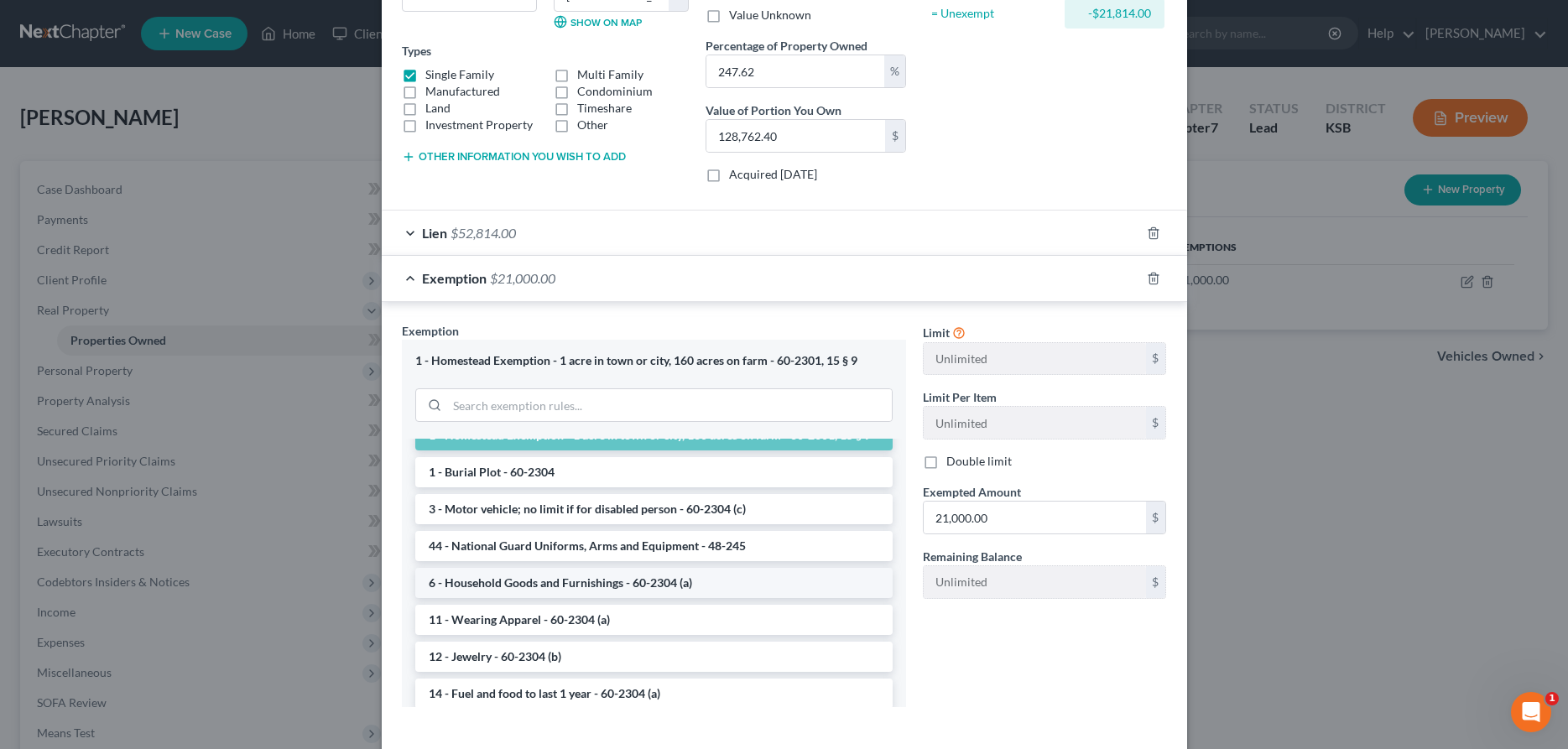
scroll to position [85, 0]
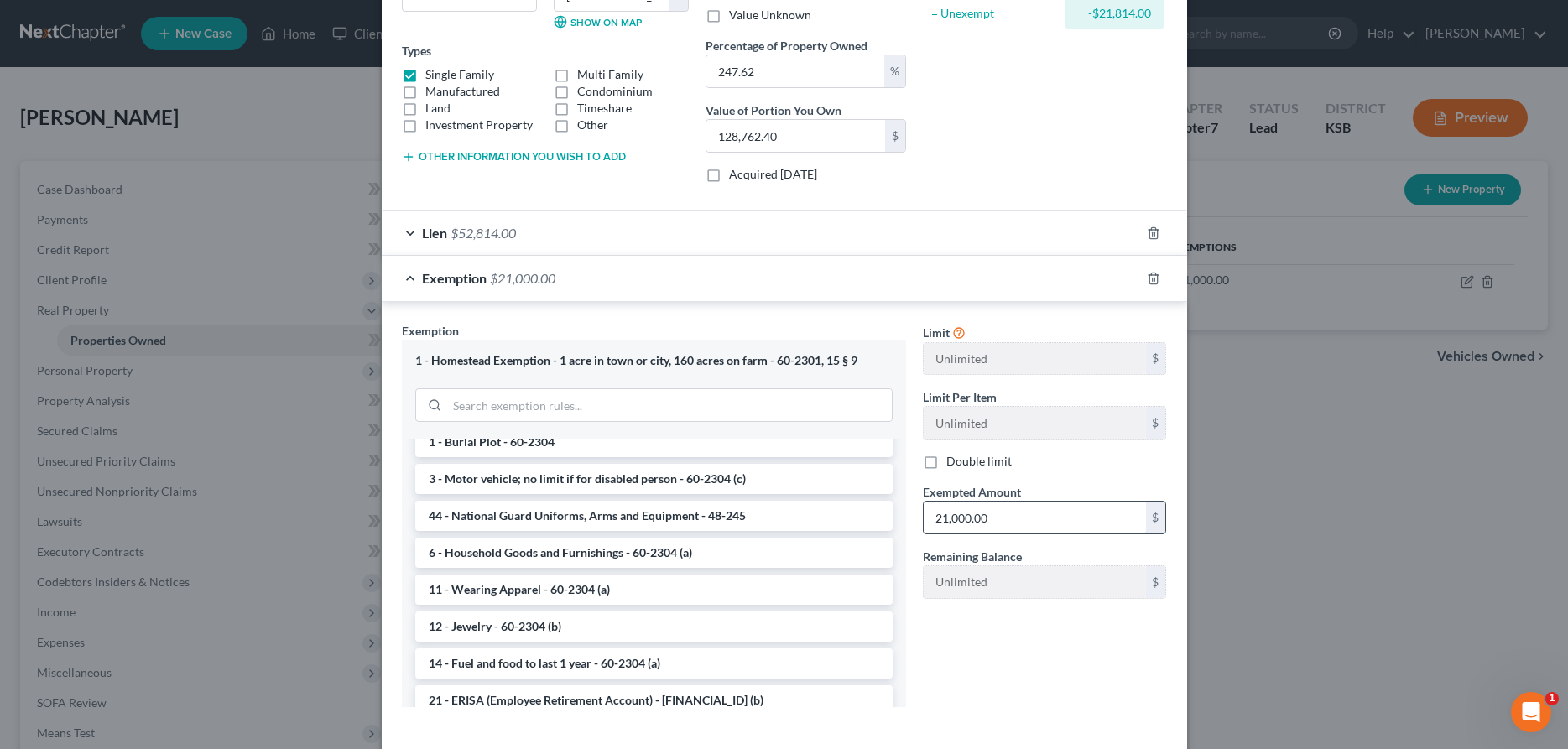
drag, startPoint x: 1001, startPoint y: 523, endPoint x: 919, endPoint y: 529, distance: 82.2
click at [924, 529] on input "21,000.00" at bounding box center [1035, 518] width 223 height 32
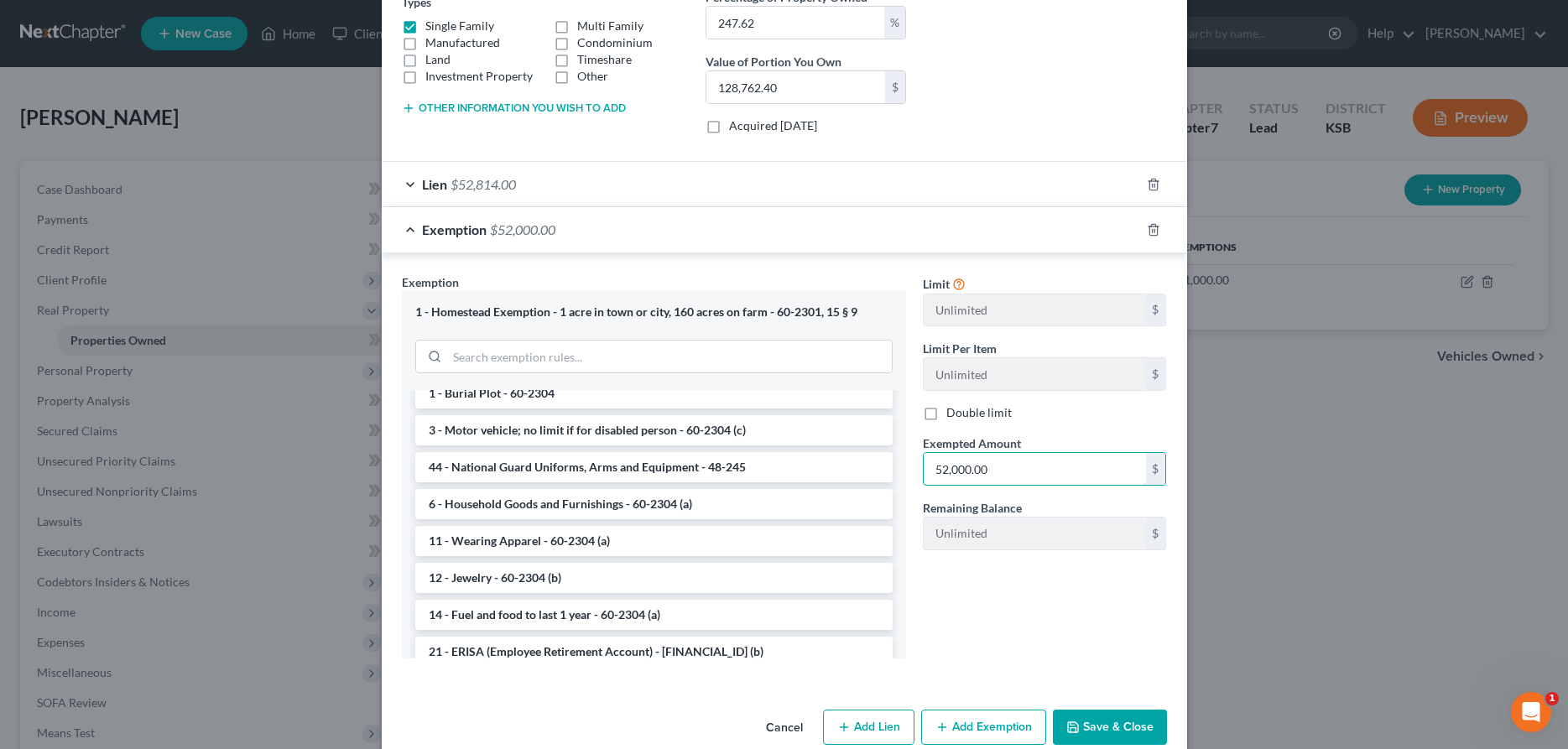
scroll to position [335, 0]
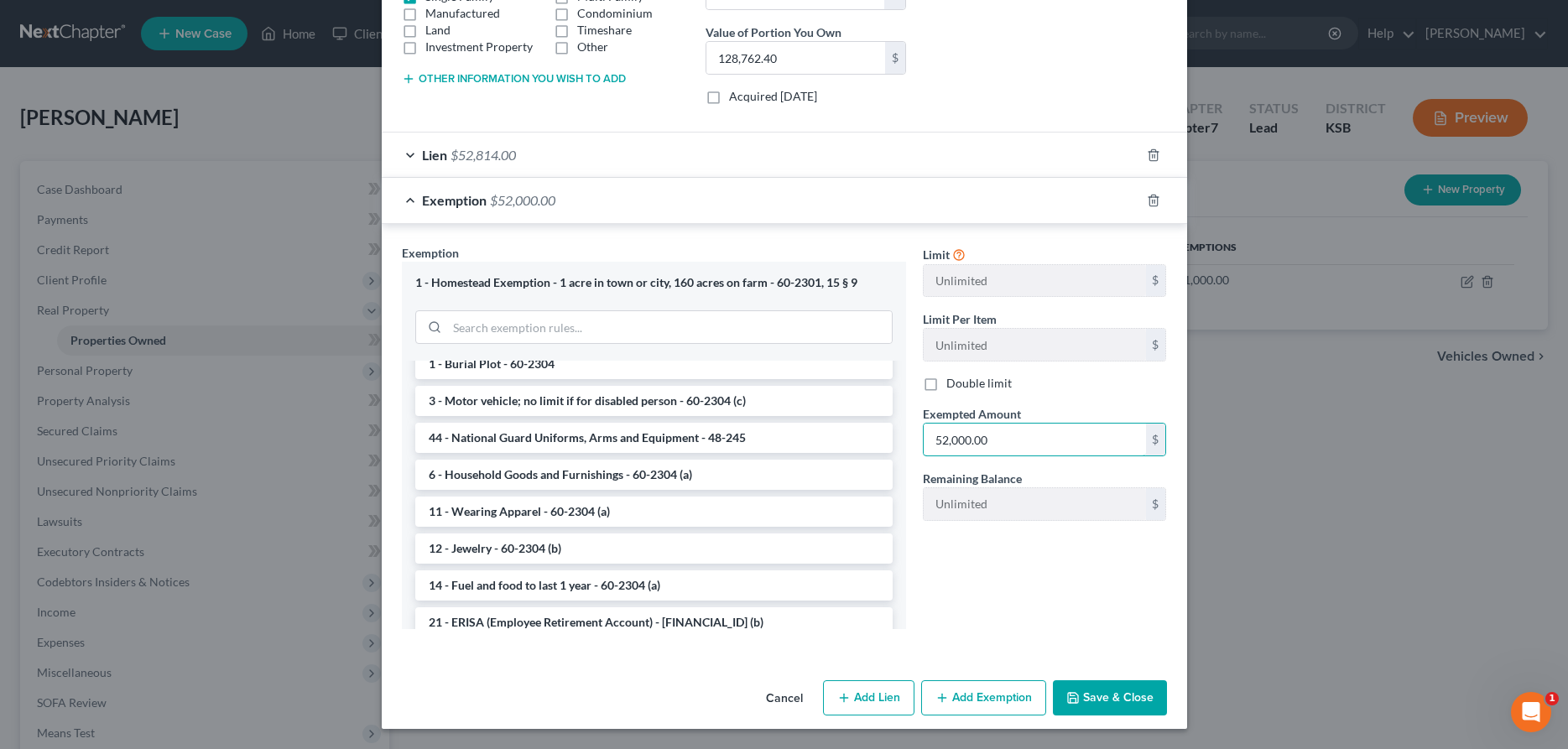
type input "52,000.00"
click at [1121, 685] on button "Save & Close" at bounding box center [1109, 698] width 114 height 36
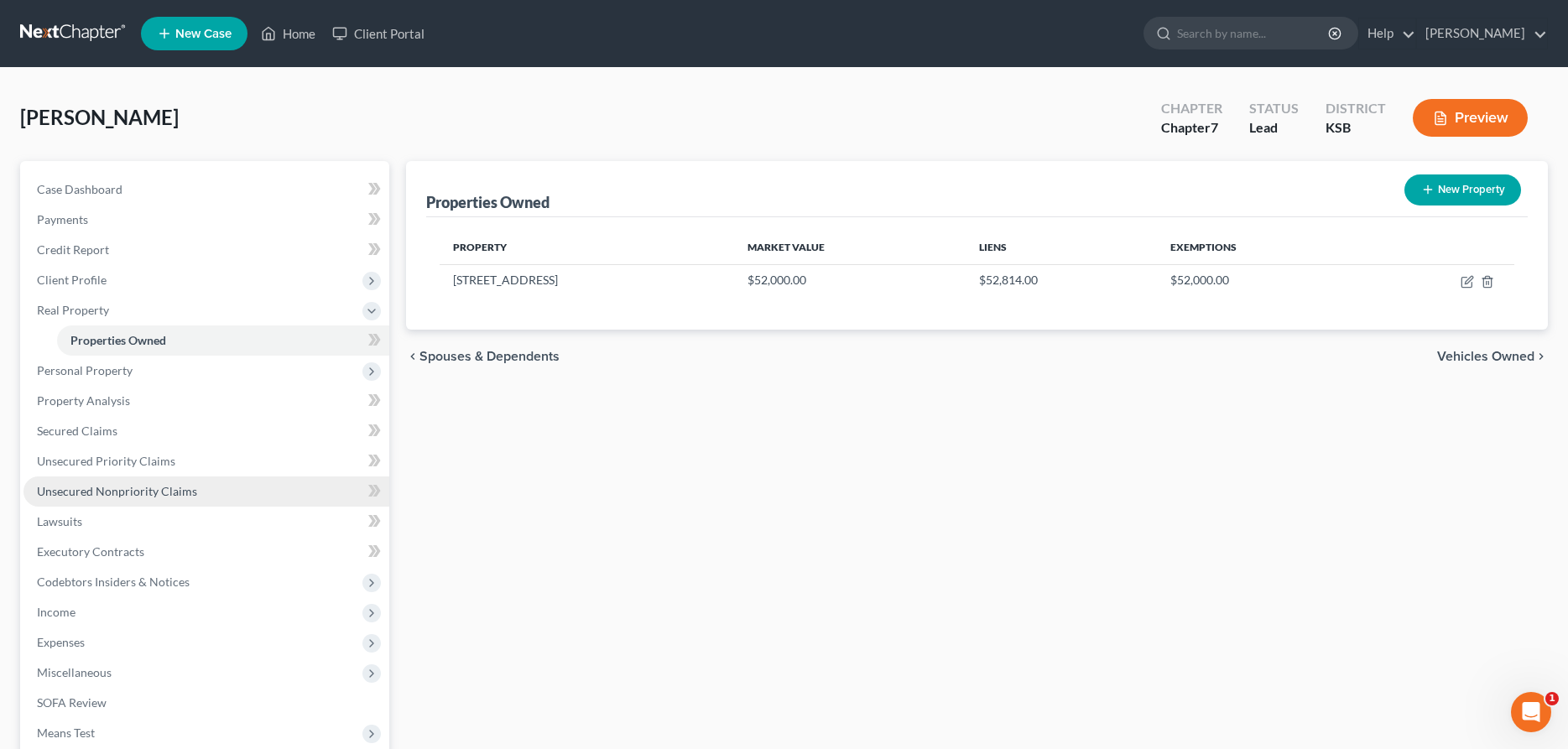
click at [104, 485] on span "Unsecured Nonpriority Claims" at bounding box center [117, 491] width 160 height 14
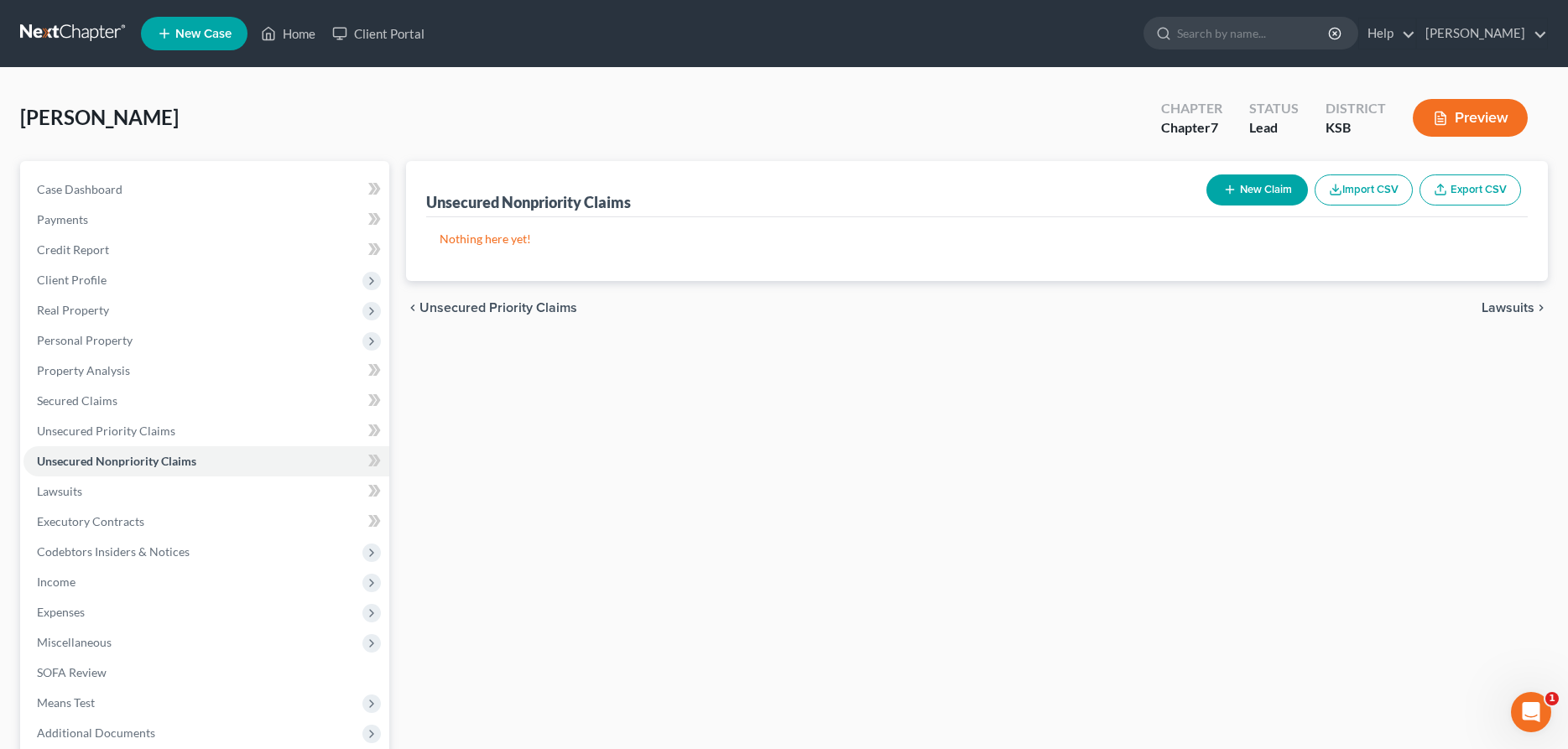
click at [1250, 189] on button "New Claim" at bounding box center [1257, 191] width 102 height 31
select select "0"
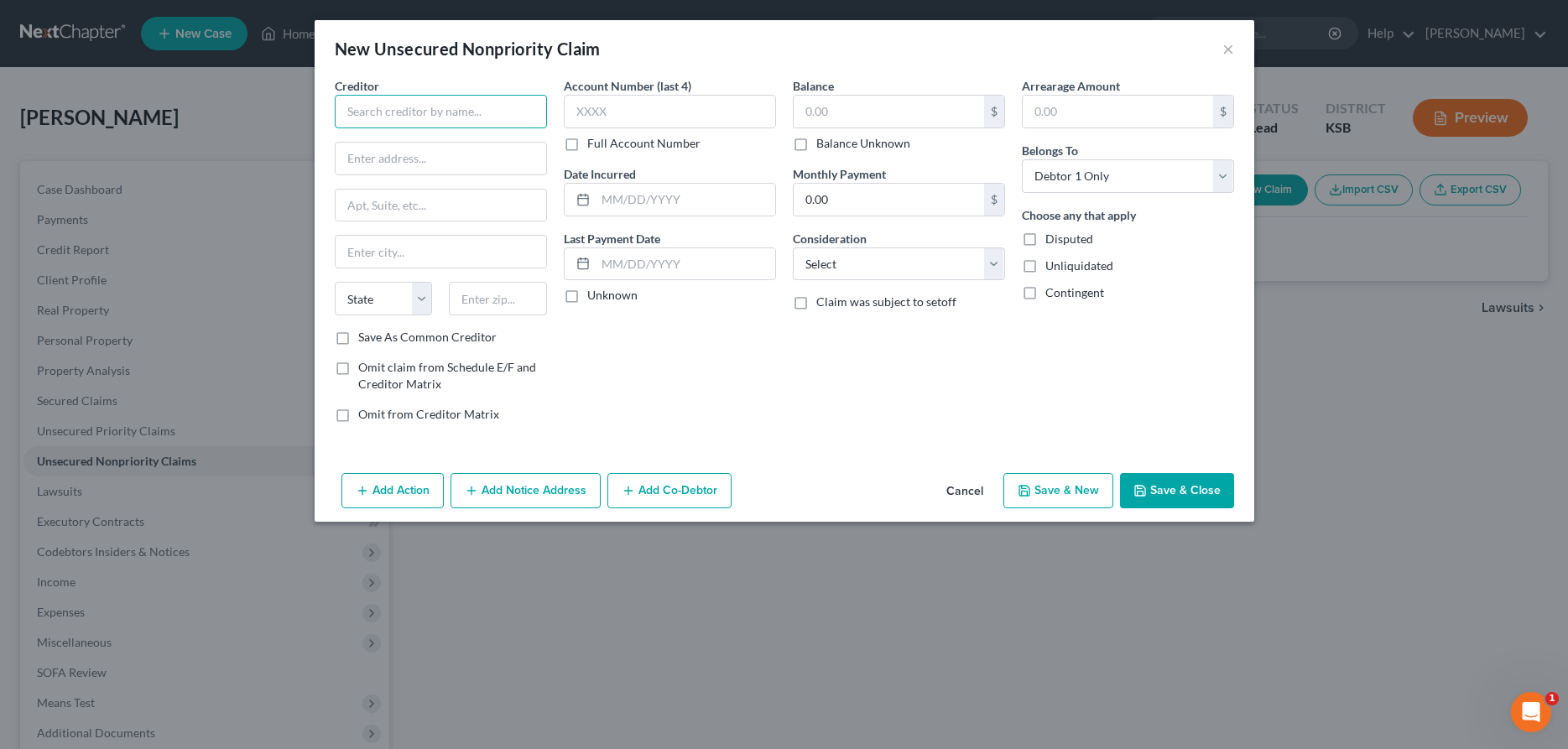
click at [365, 115] on input "text" at bounding box center [441, 111] width 212 height 34
type input "Best Egg"
click at [405, 164] on div "Best [GEOGRAPHIC_DATA]" at bounding box center [435, 148] width 201 height 39
type input "Po Box 42912"
type input "[GEOGRAPHIC_DATA]"
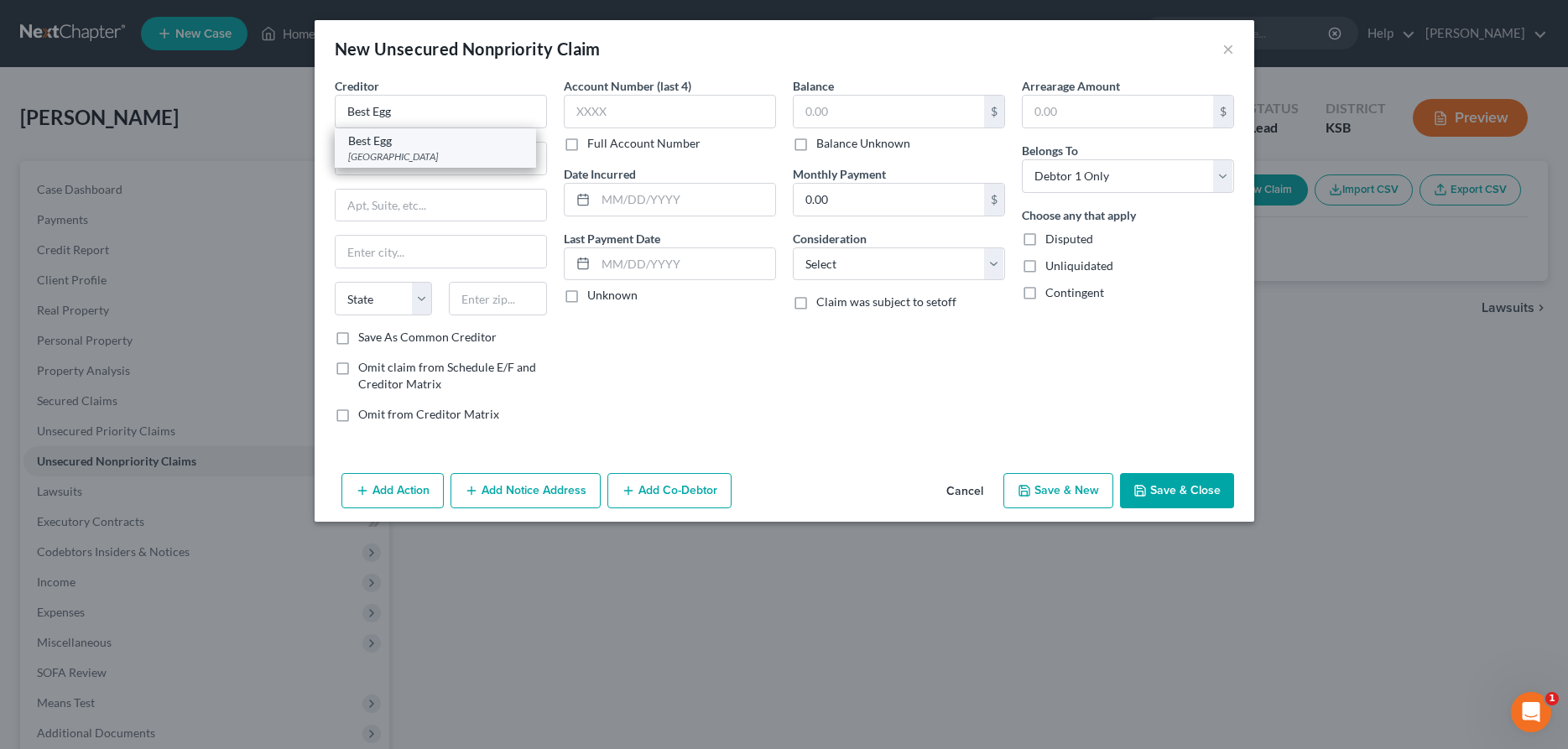
select select "39"
type input "19101"
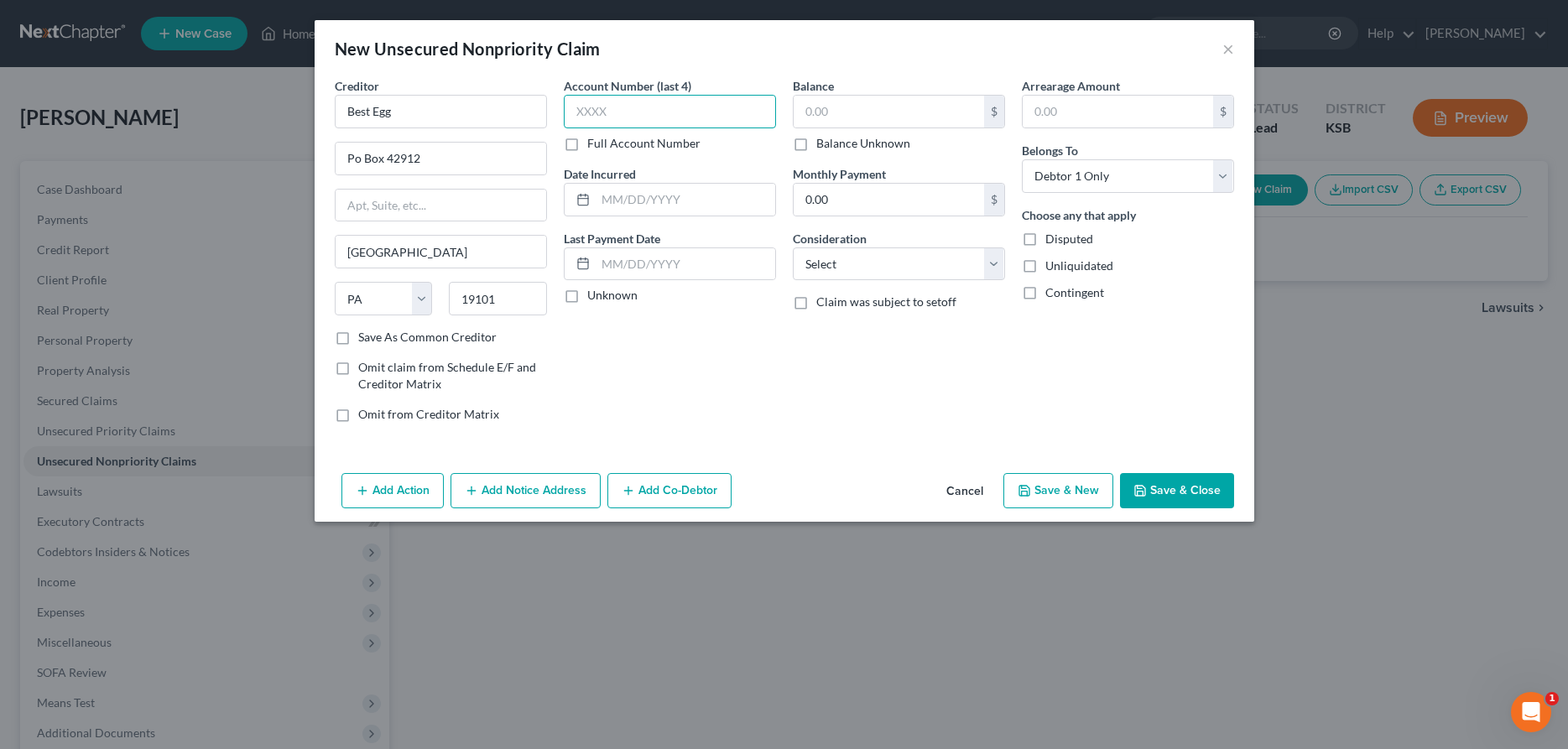
click at [731, 117] on input "text" at bounding box center [670, 111] width 212 height 34
type input "0851"
click at [951, 120] on input "text" at bounding box center [888, 111] width 191 height 32
type input "27,953.98"
click at [793, 247] on select "Select Cable / Satellite Services Collection Agency Credit Card Debt Debt Couns…" at bounding box center [899, 264] width 212 height 34
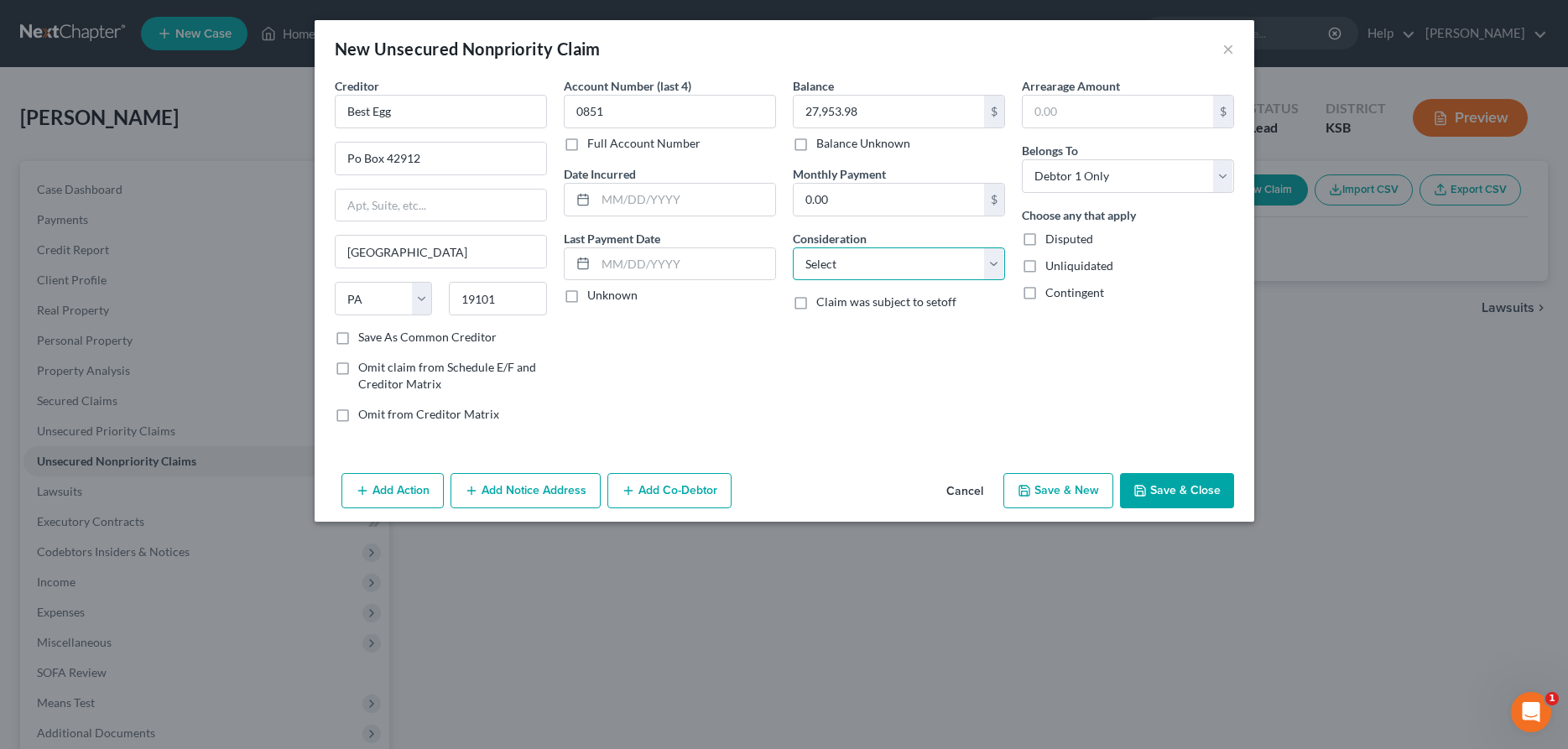
click at [793, 247] on select "Select Cable / Satellite Services Collection Agency Credit Card Debt Debt Couns…" at bounding box center [899, 264] width 212 height 34
select select "10"
click option "Monies Loaned / Advanced" at bounding box center [0, 0] width 0 height 0
click at [1164, 489] on button "Save & Close" at bounding box center [1176, 491] width 114 height 36
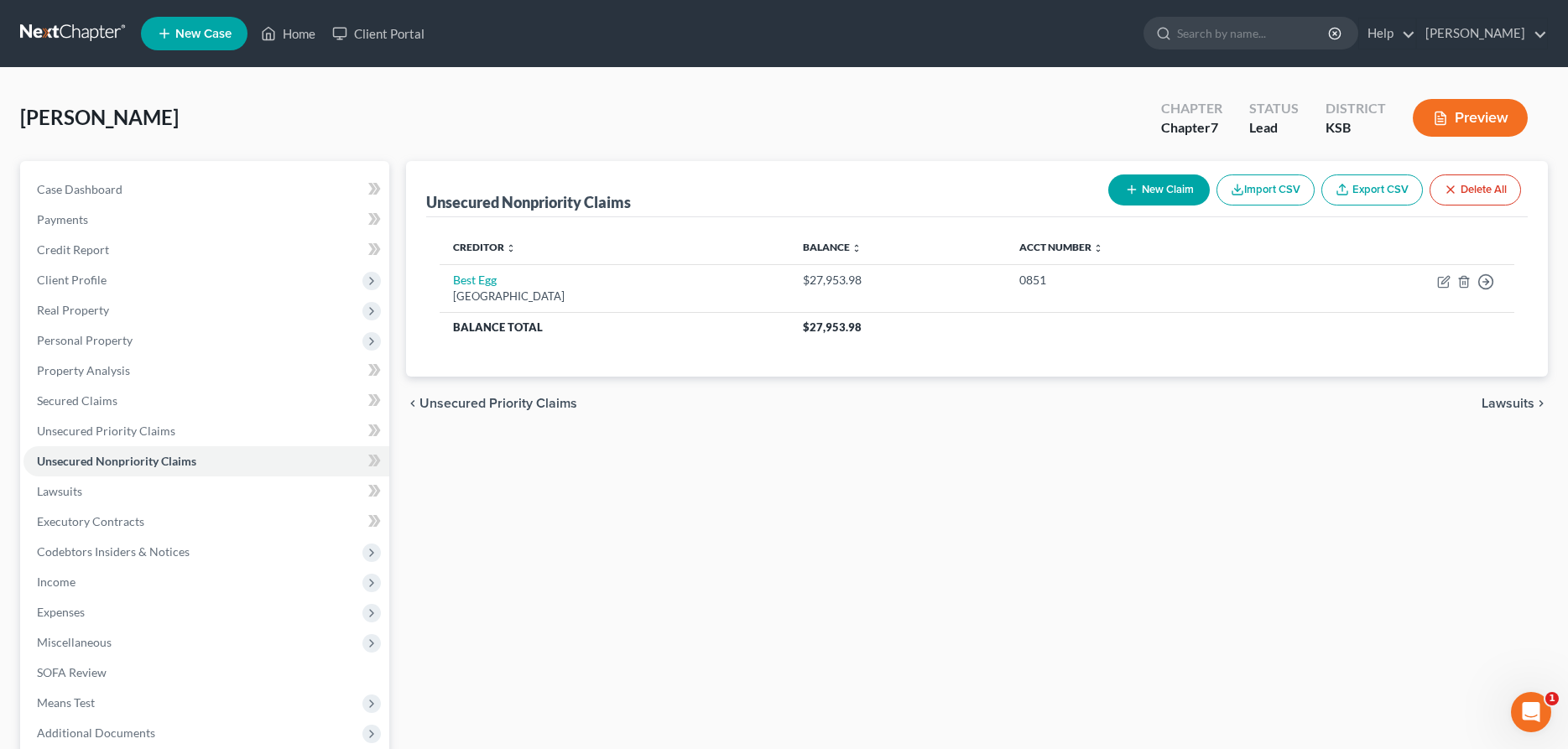
click at [1157, 184] on button "New Claim" at bounding box center [1159, 191] width 102 height 31
select select "0"
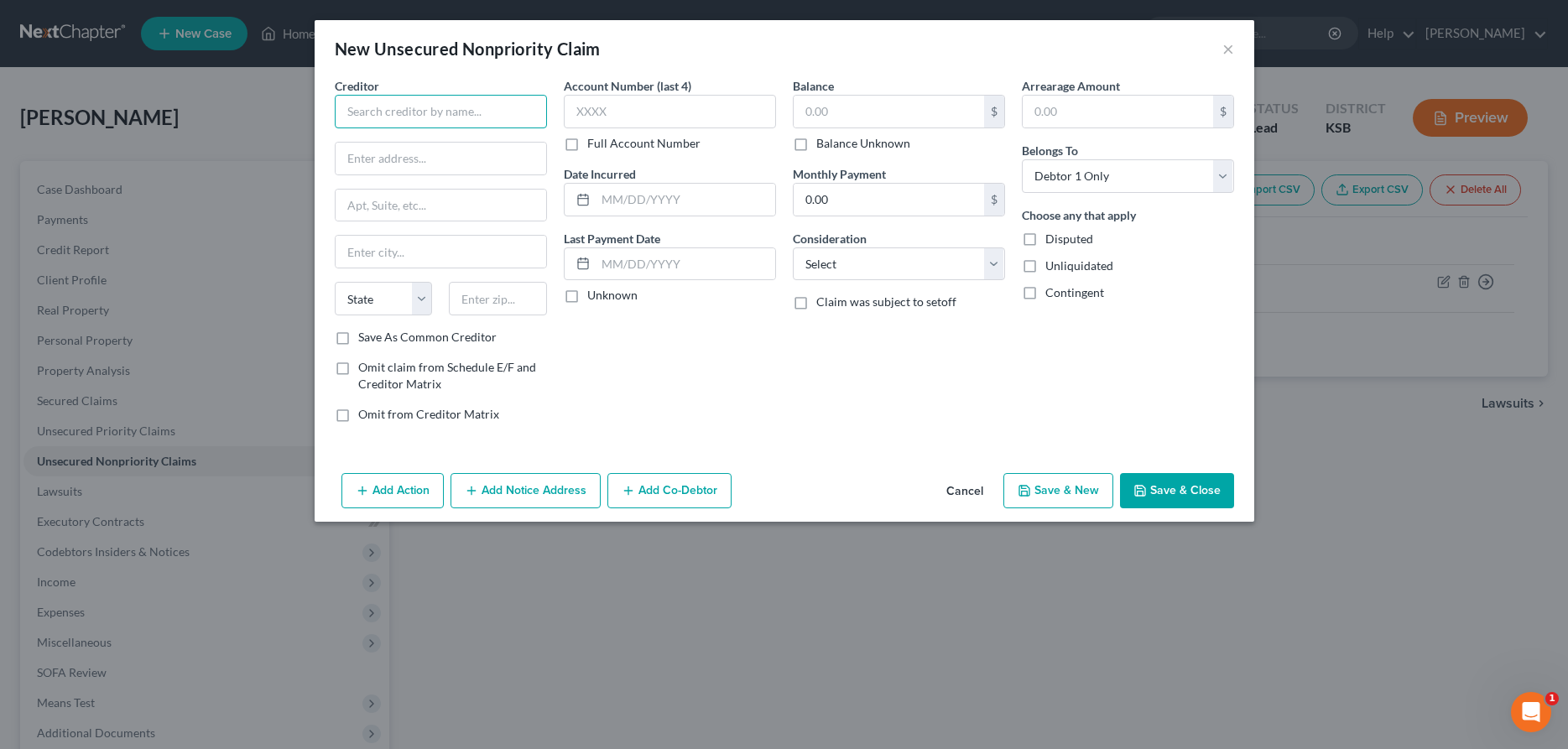
click at [524, 113] on input "text" at bounding box center [441, 111] width 212 height 34
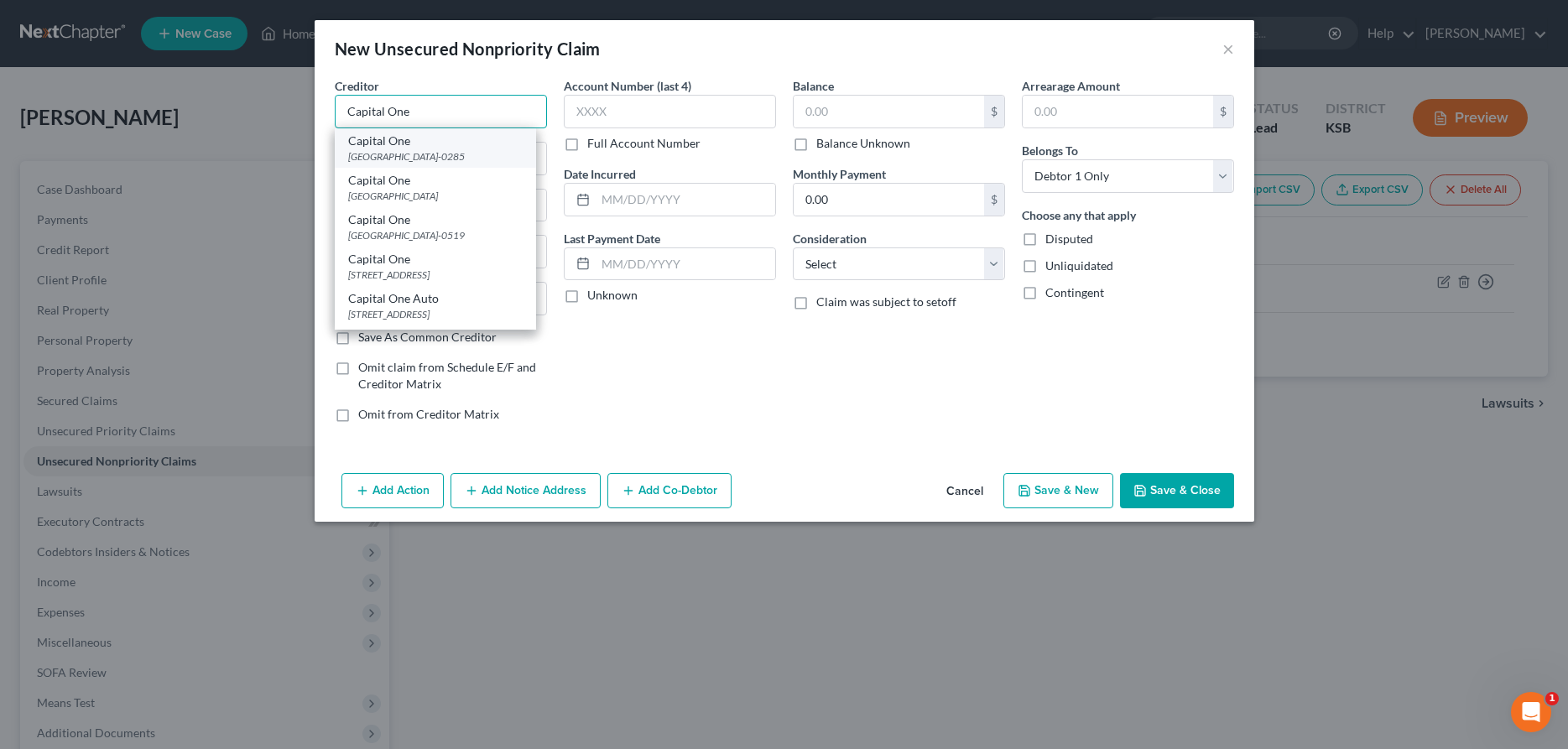
type input "Capital One"
click at [467, 154] on div "[GEOGRAPHIC_DATA]-0285" at bounding box center [435, 157] width 175 height 14
type input "Po Box 30285"
type input "[GEOGRAPHIC_DATA]"
select select "46"
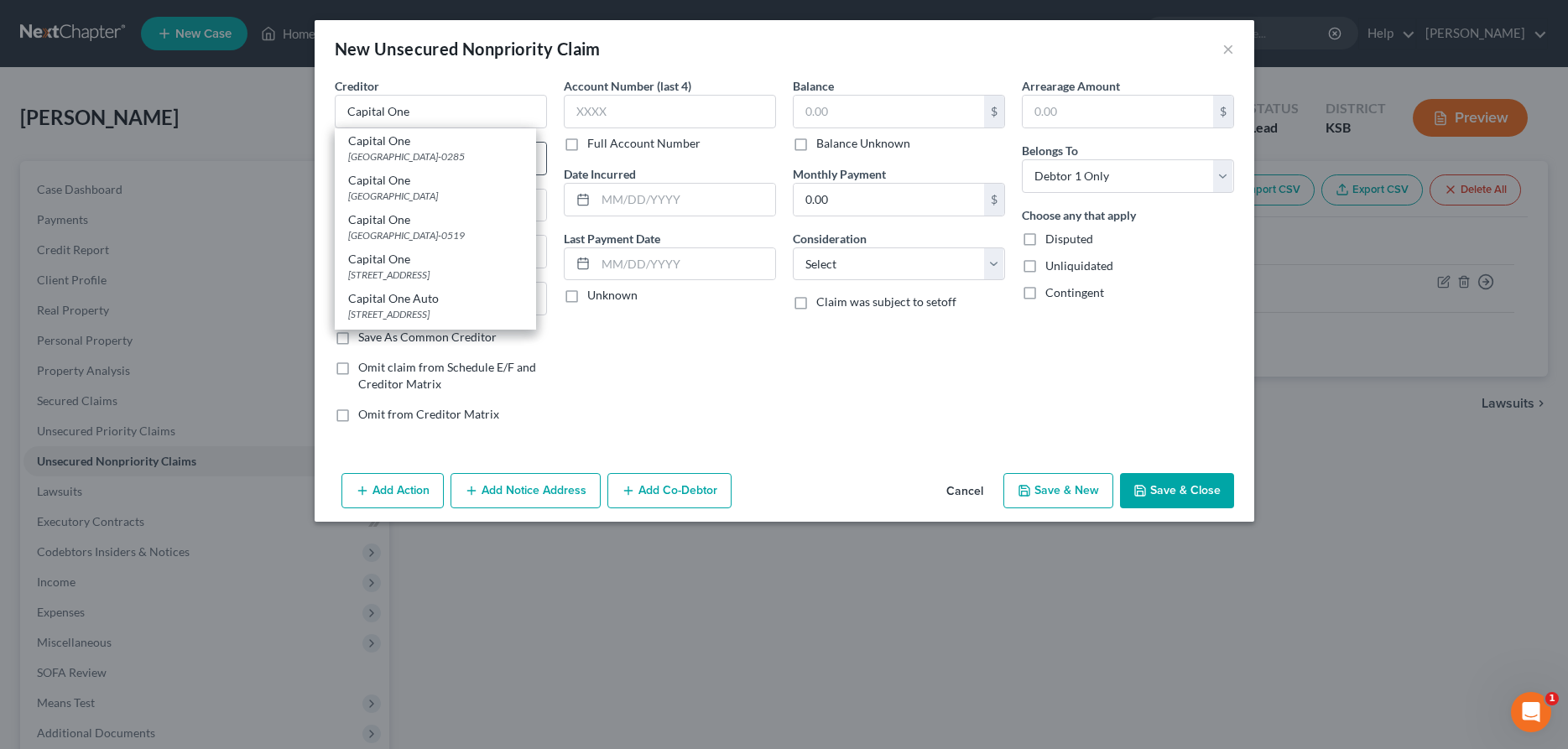
type input "84130-0285"
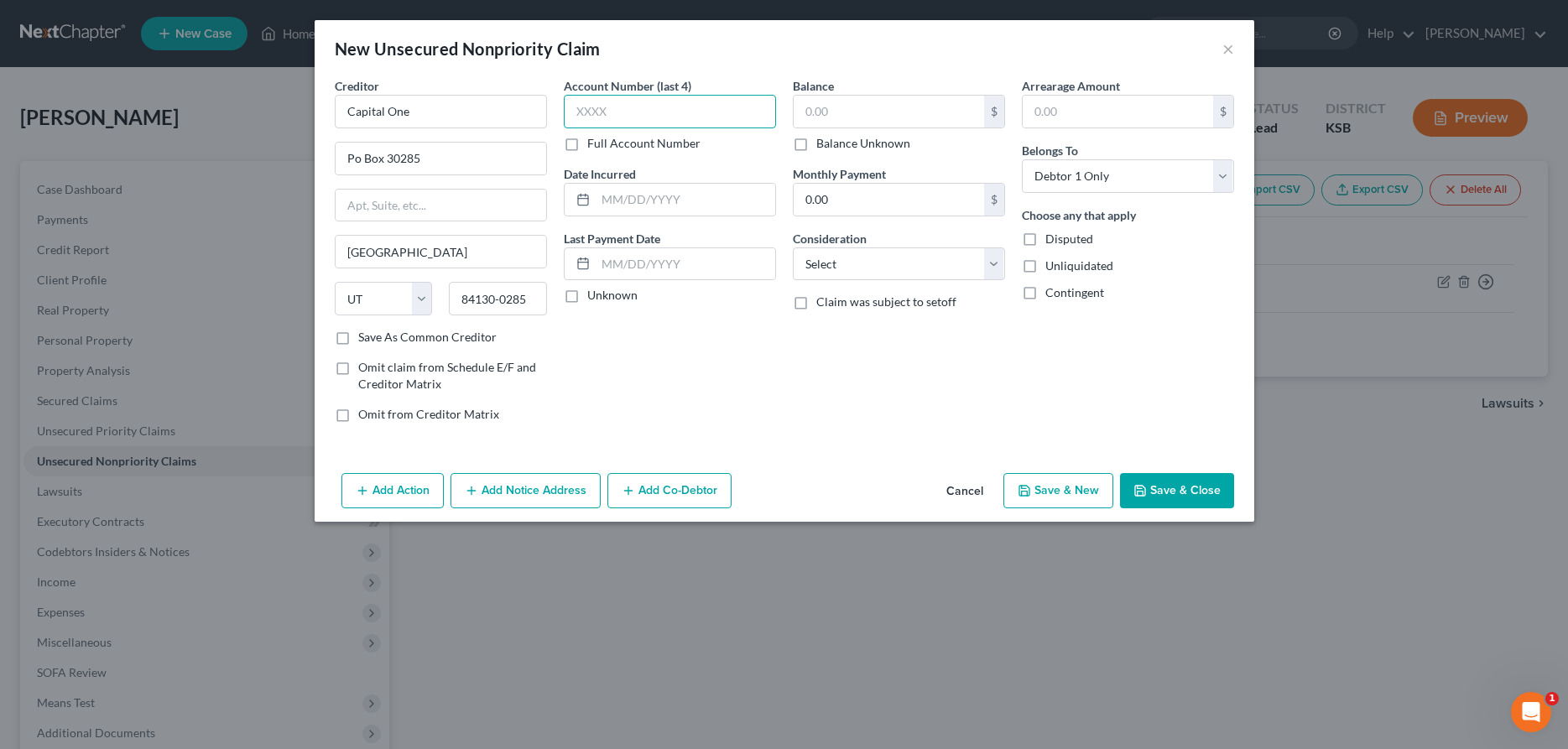
click at [638, 110] on input "text" at bounding box center [670, 111] width 212 height 34
type input "0862"
click at [805, 111] on input "text" at bounding box center [888, 111] width 191 height 32
type input "10,755.51"
click at [793, 247] on select "Select Cable / Satellite Services Collection Agency Credit Card Debt Debt Couns…" at bounding box center [899, 264] width 212 height 34
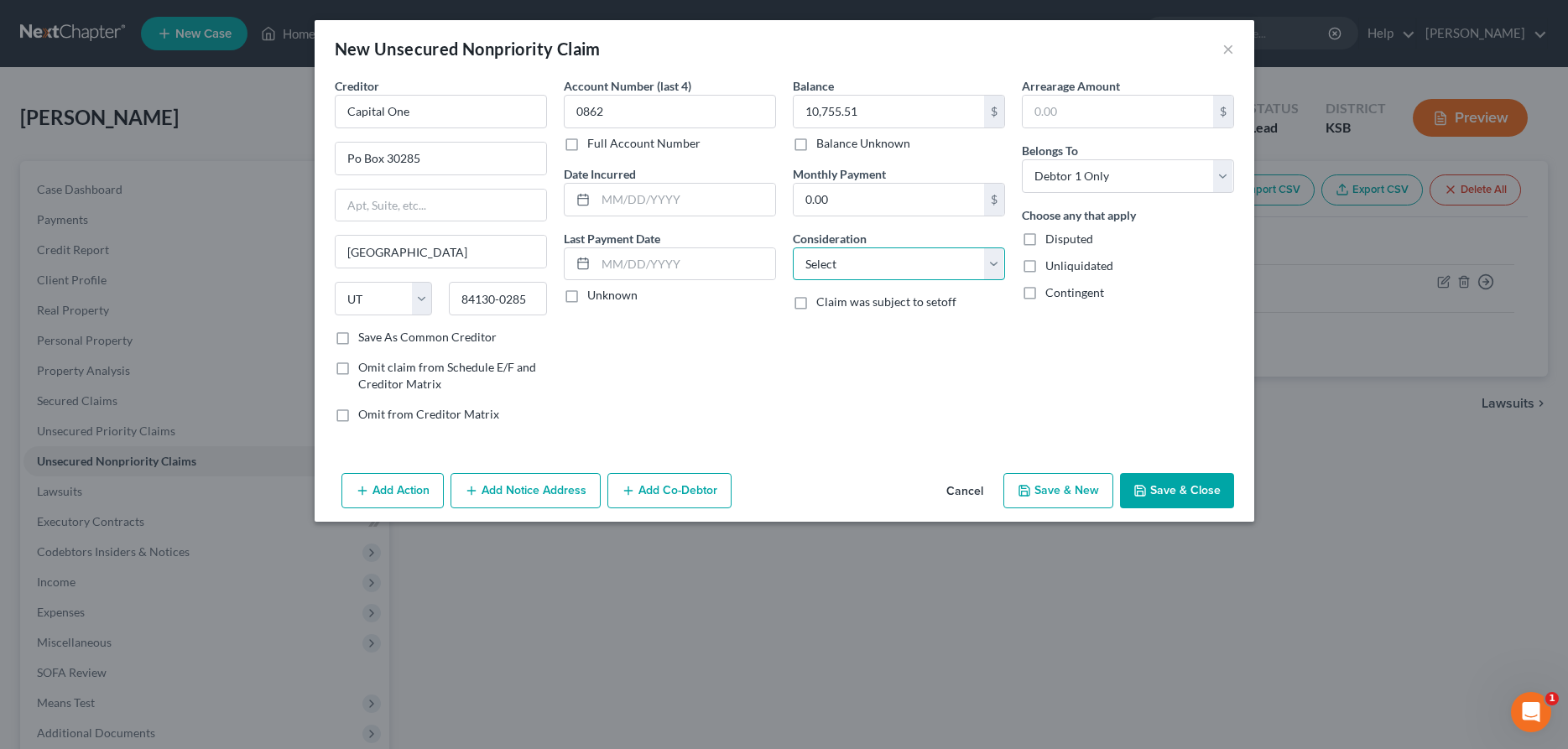
select select "2"
click at [1058, 487] on button "Save & New" at bounding box center [1058, 491] width 110 height 36
select select "0"
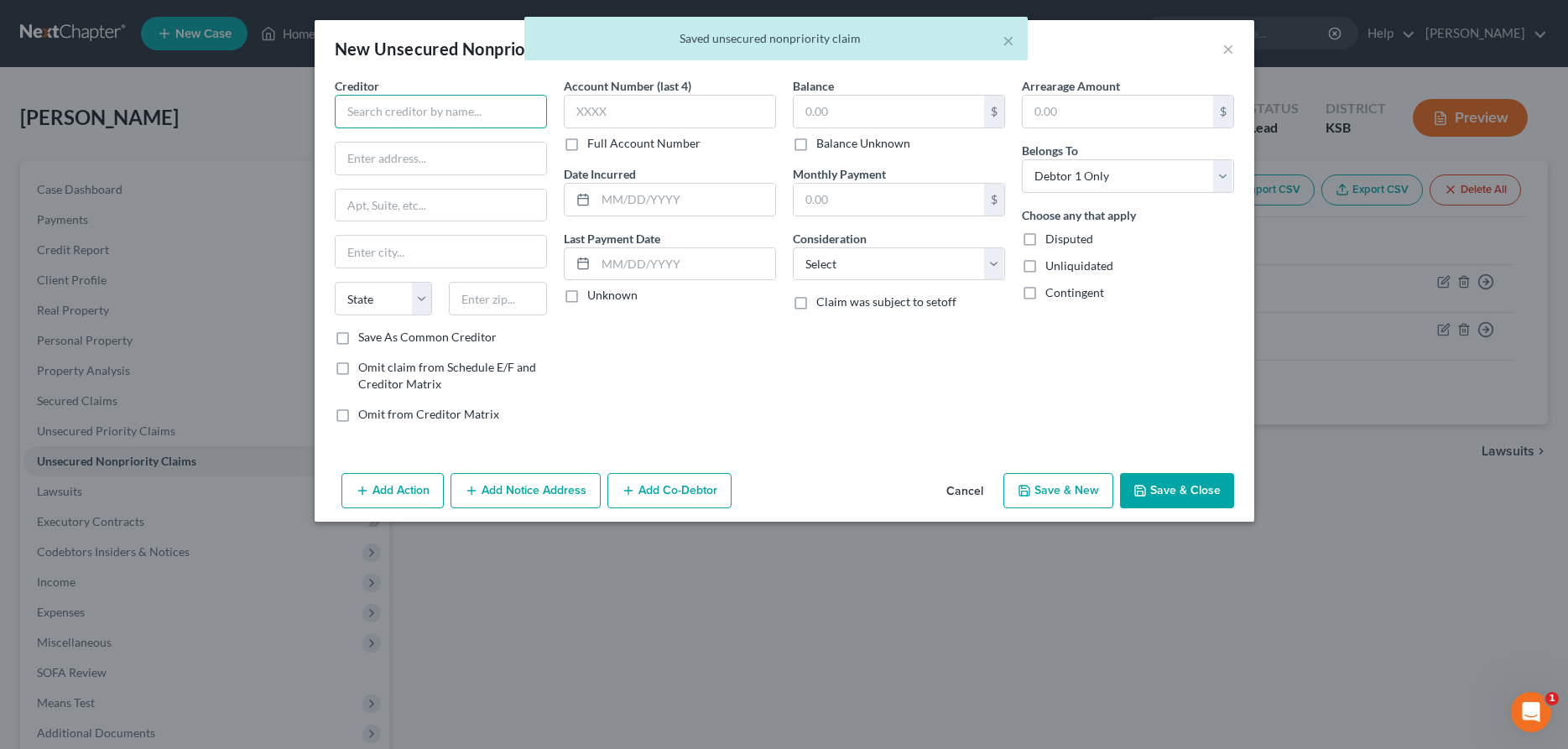
click at [491, 112] on input "text" at bounding box center [441, 111] width 212 height 34
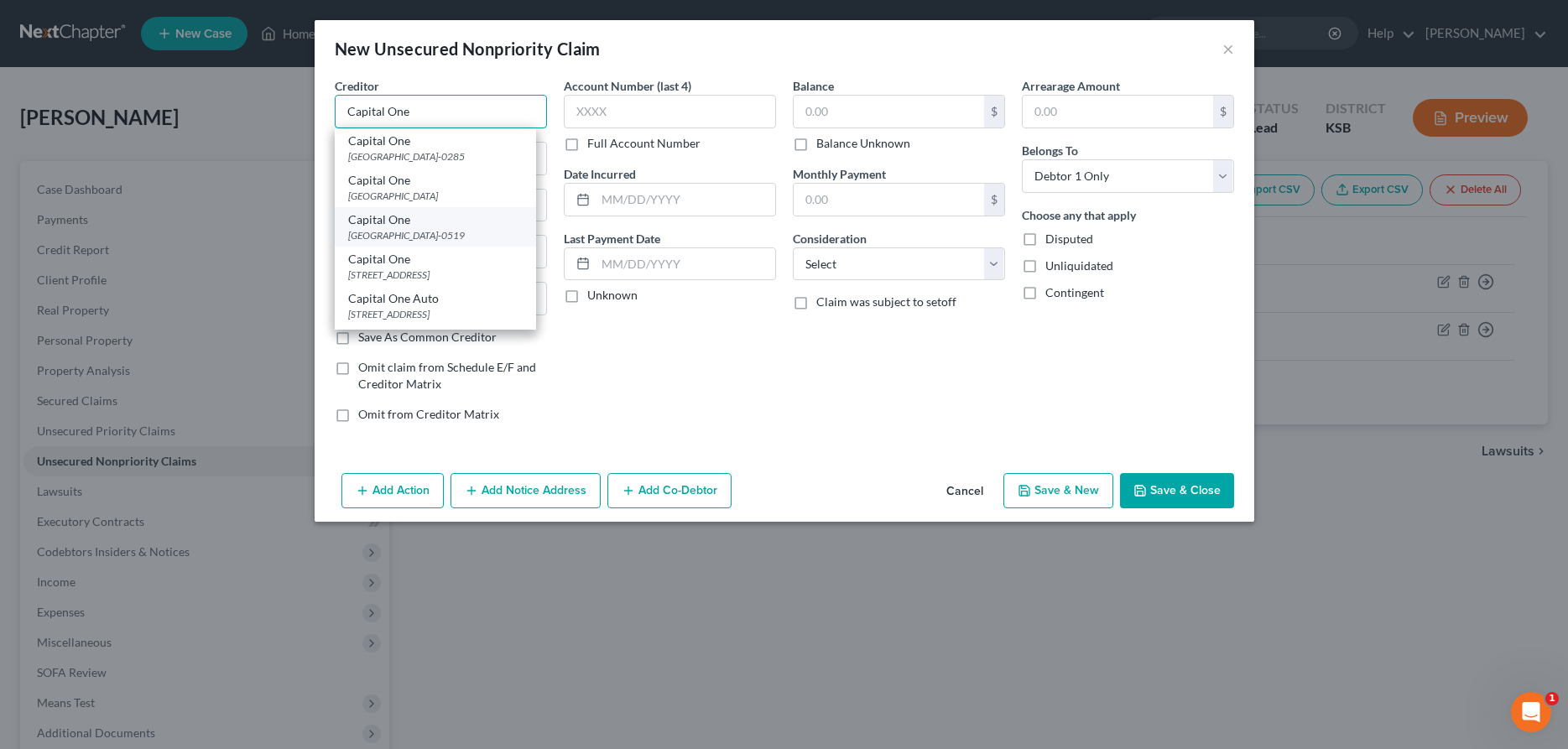
type input "Capital One"
click at [465, 229] on div "[GEOGRAPHIC_DATA]-0519" at bounding box center [435, 235] width 175 height 14
type input "Po Box 60519"
type input "City of Industry"
select select "4"
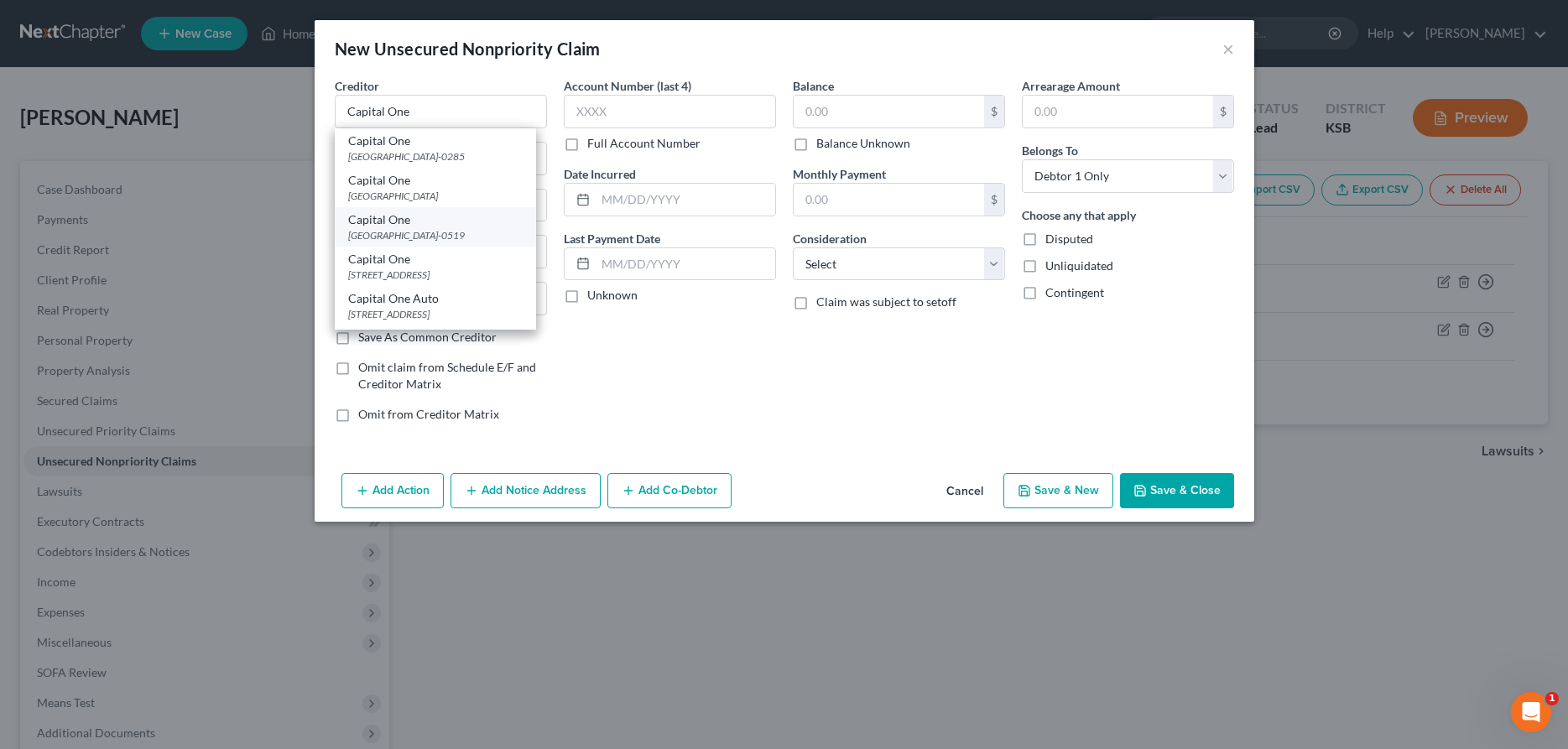
type input "91716-0519"
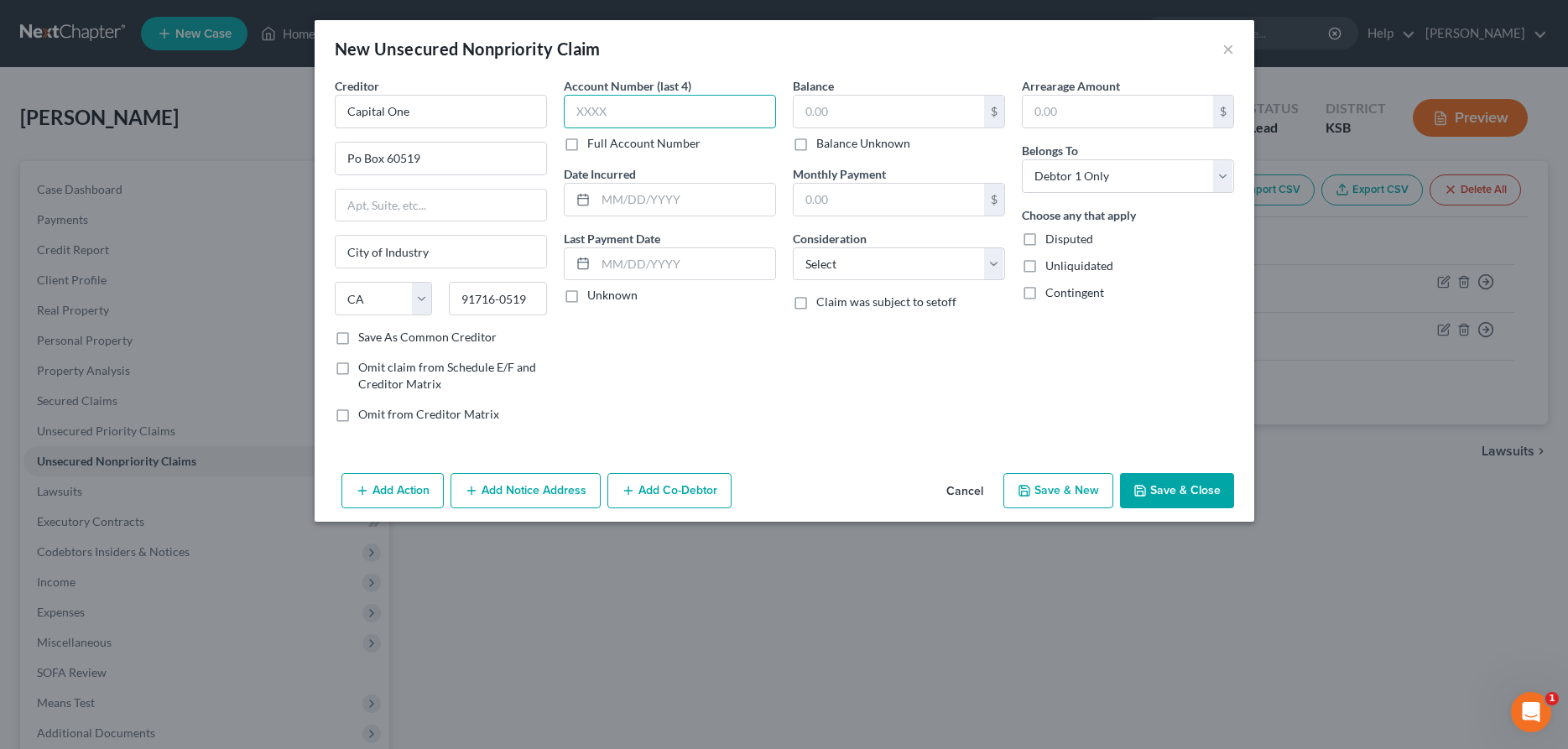
click at [720, 114] on input "text" at bounding box center [670, 111] width 212 height 34
type input "0862"
click at [862, 96] on input "text" at bounding box center [888, 111] width 191 height 32
type input "395.57"
click at [793, 247] on select "Select Cable / Satellite Services Collection Agency Credit Card Debt Debt Couns…" at bounding box center [899, 264] width 212 height 34
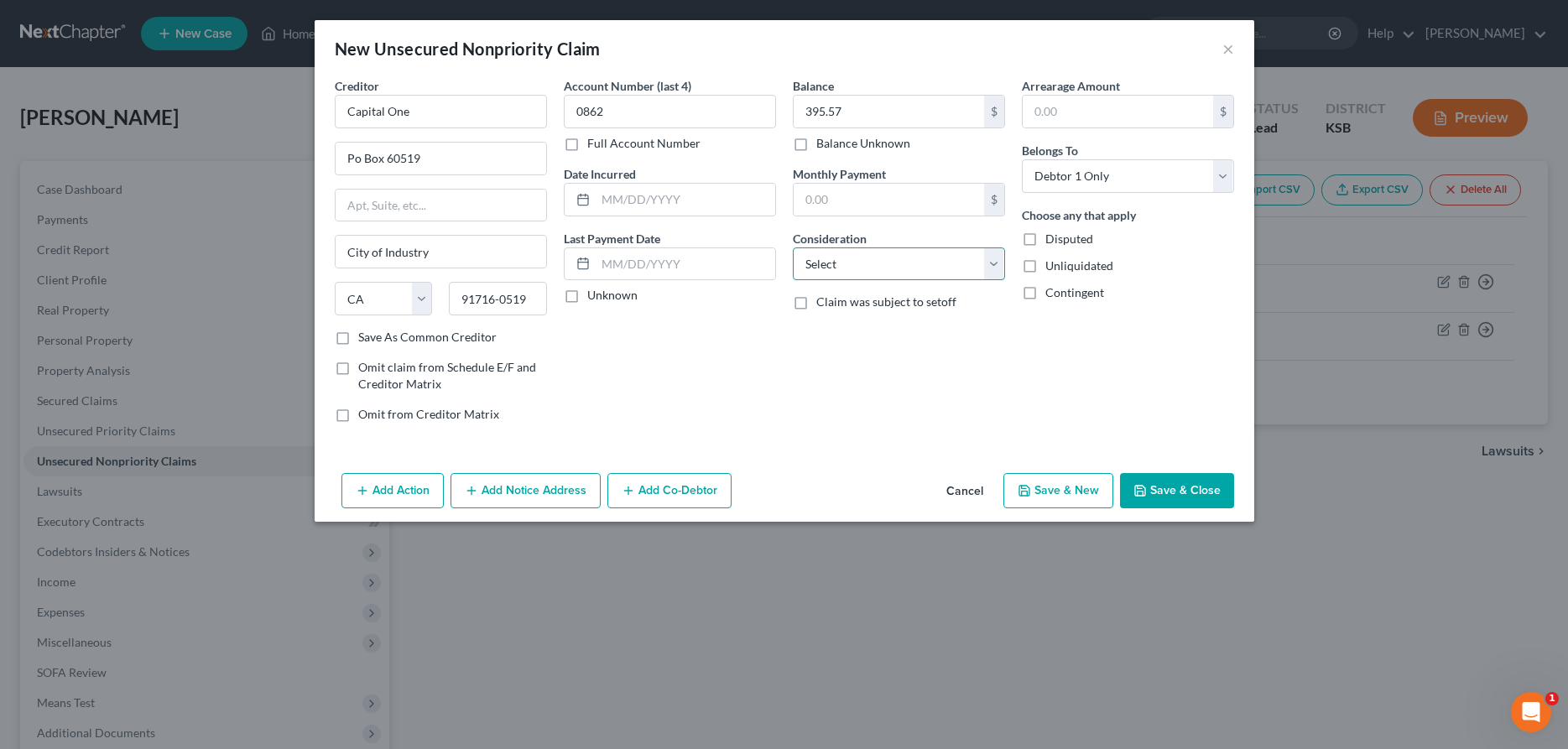
select select "2"
click at [1089, 492] on button "Save & New" at bounding box center [1058, 491] width 110 height 36
select select "0"
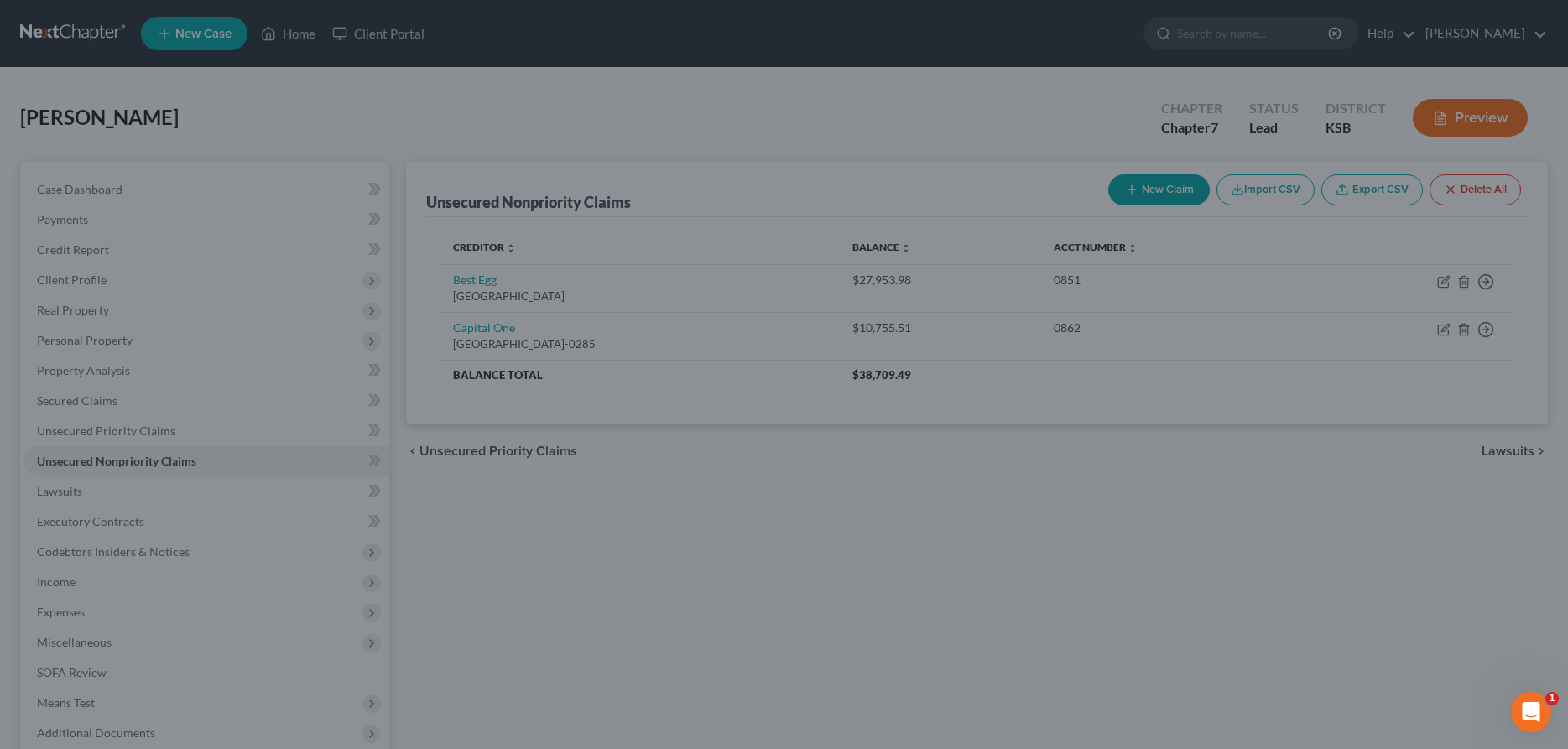
type input "0.00"
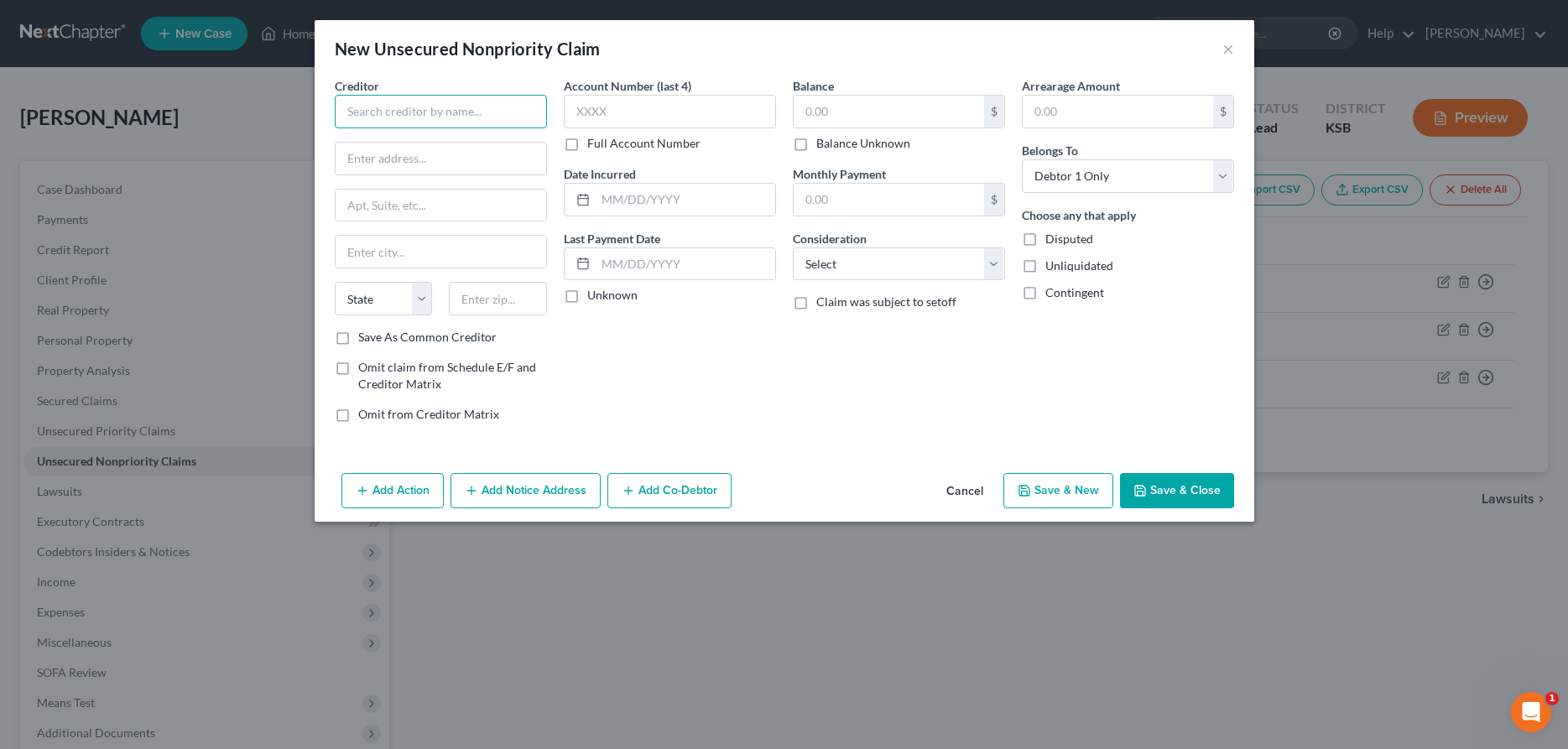
click at [499, 116] on input "text" at bounding box center [441, 111] width 212 height 34
type input "Apple"
click at [394, 156] on input "text" at bounding box center [441, 158] width 211 height 32
type input "[PERSON_NAME] [PERSON_NAME] Bank"
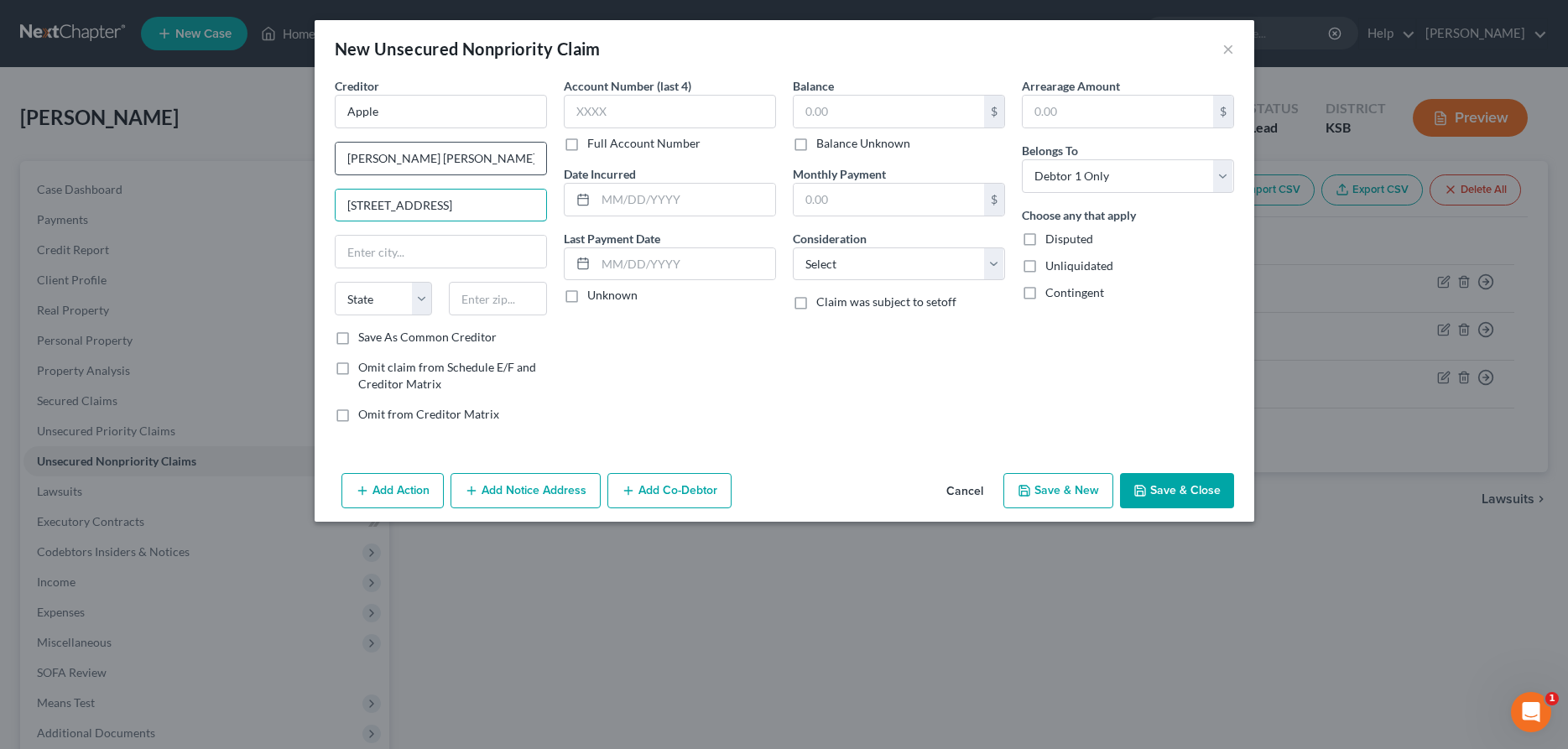
type input "[STREET_ADDRESS]"
type input "[GEOGRAPHIC_DATA]"
select select "39"
type input "19170"
click at [619, 113] on input "text" at bounding box center [670, 111] width 212 height 34
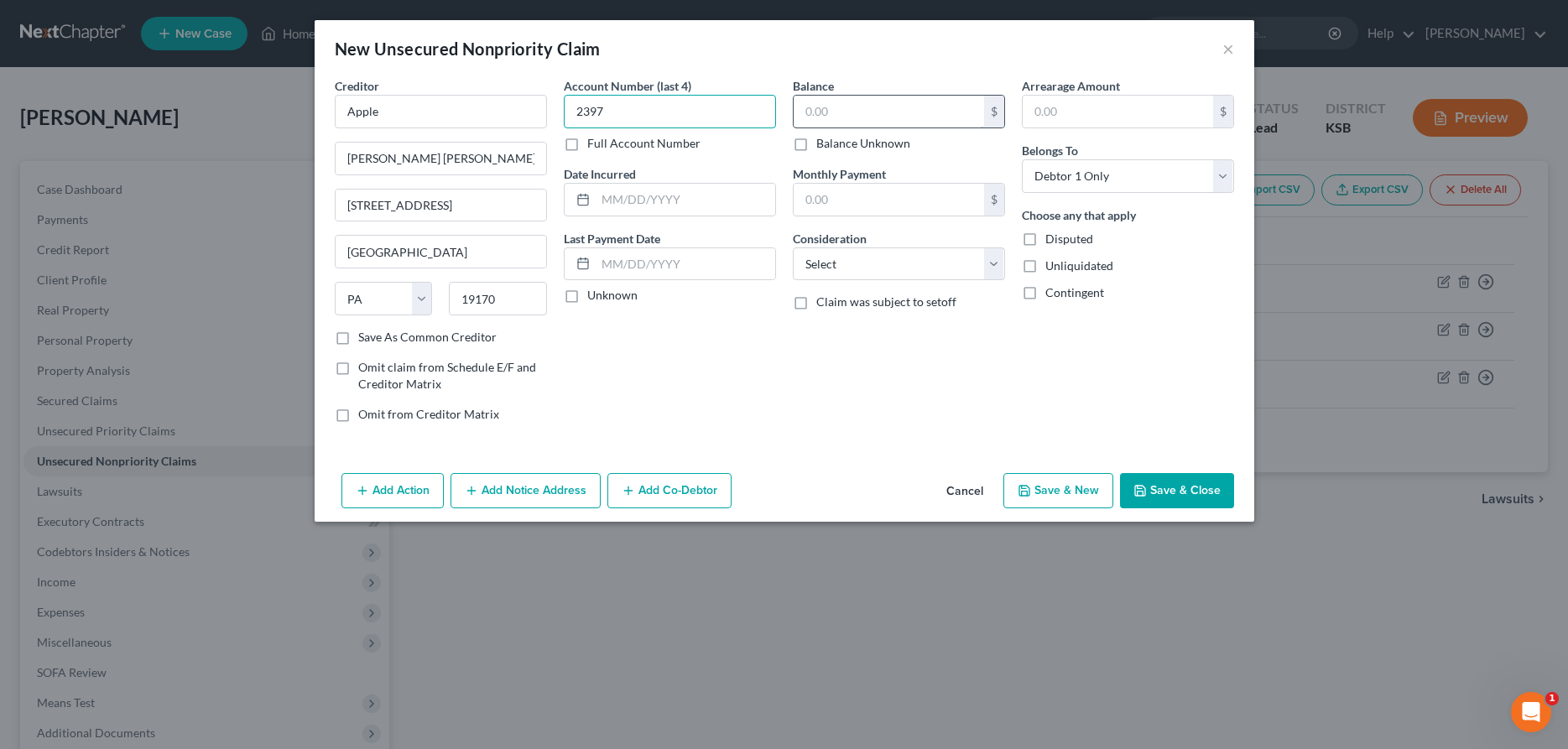
type input "2397"
click at [821, 116] on input "text" at bounding box center [888, 111] width 191 height 32
type input "2,038.58"
click at [793, 247] on select "Select Cable / Satellite Services Collection Agency Credit Card Debt Debt Couns…" at bounding box center [899, 264] width 212 height 34
select select "2"
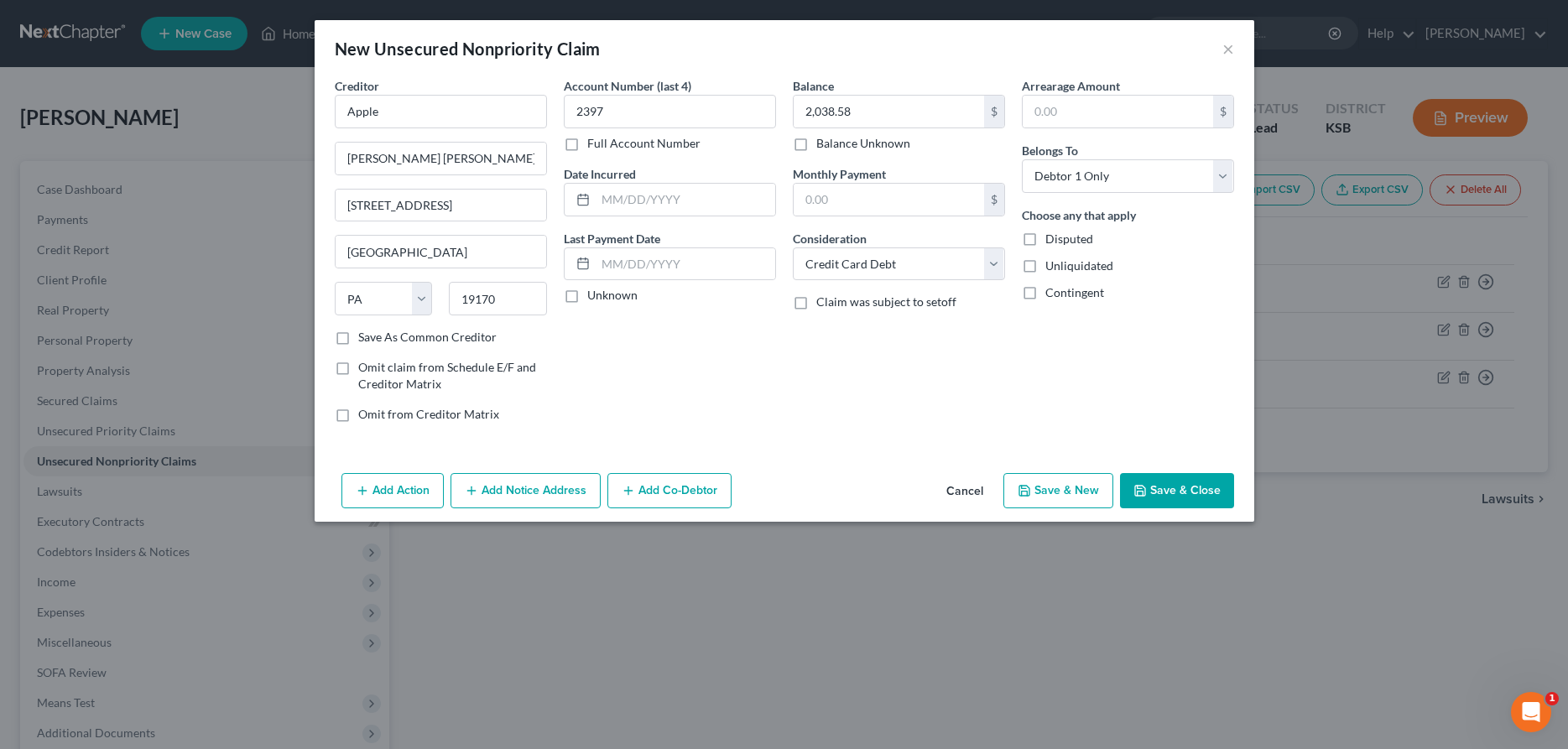
click at [1030, 491] on icon "button" at bounding box center [1024, 490] width 13 height 13
select select "0"
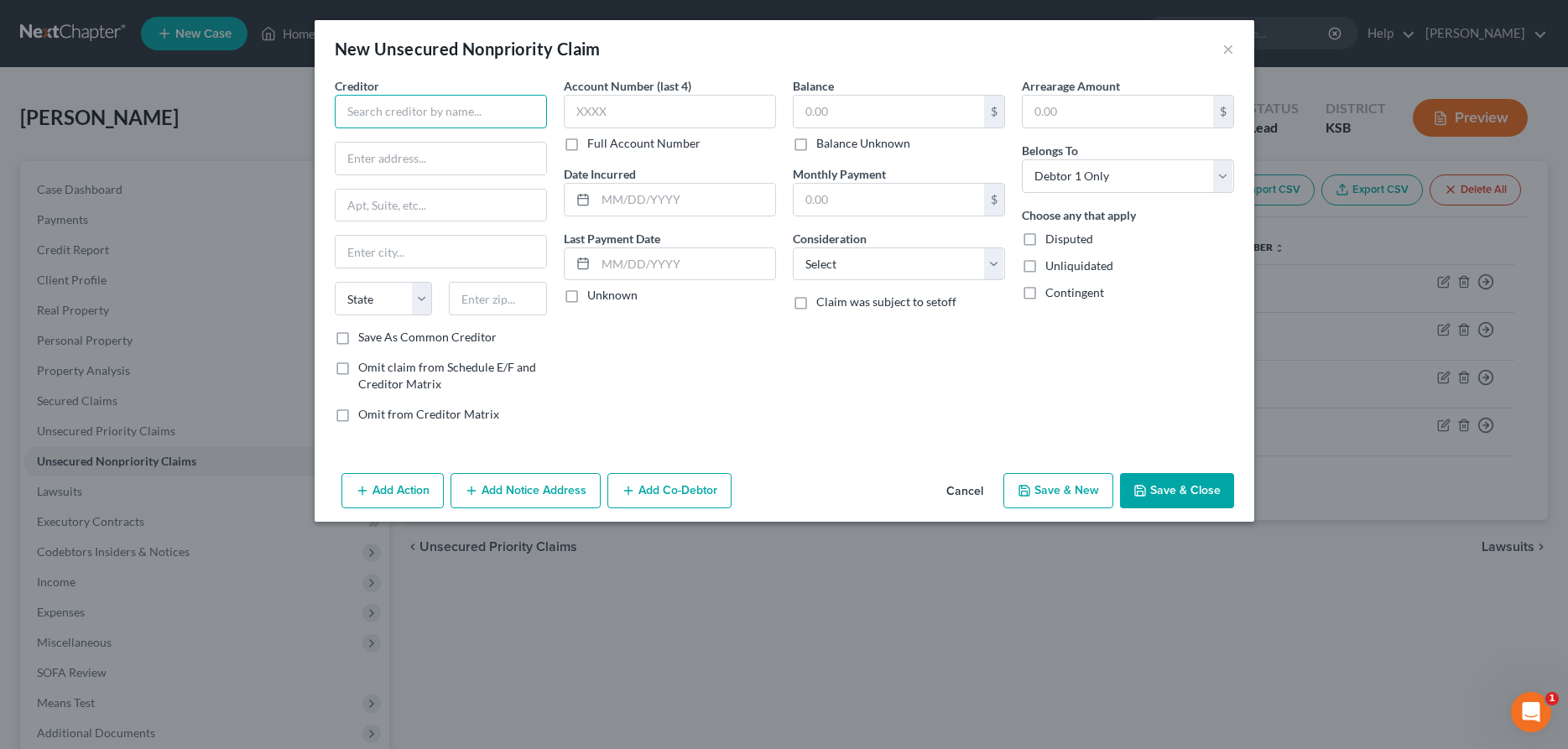
click at [482, 100] on input "text" at bounding box center [441, 111] width 212 height 34
type input "Central States Recovery"
click at [476, 148] on div "Central States Recovery" at bounding box center [435, 140] width 175 height 17
type input "[STREET_ADDRESS]"
type input "[PERSON_NAME]"
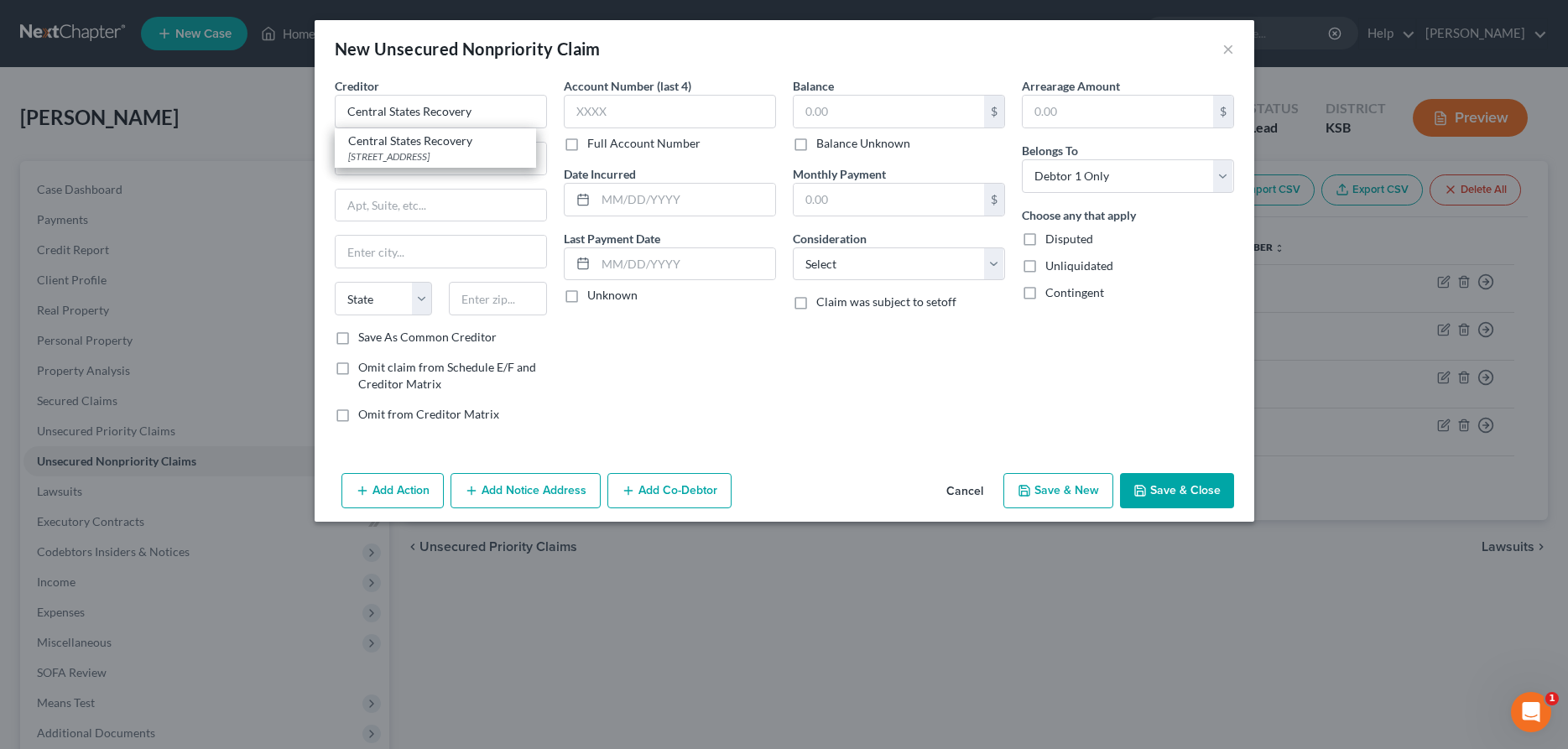
select select "17"
type input "67501"
click at [659, 118] on input "text" at bounding box center [670, 111] width 212 height 34
type input "5111"
click at [853, 102] on input "text" at bounding box center [888, 111] width 191 height 32
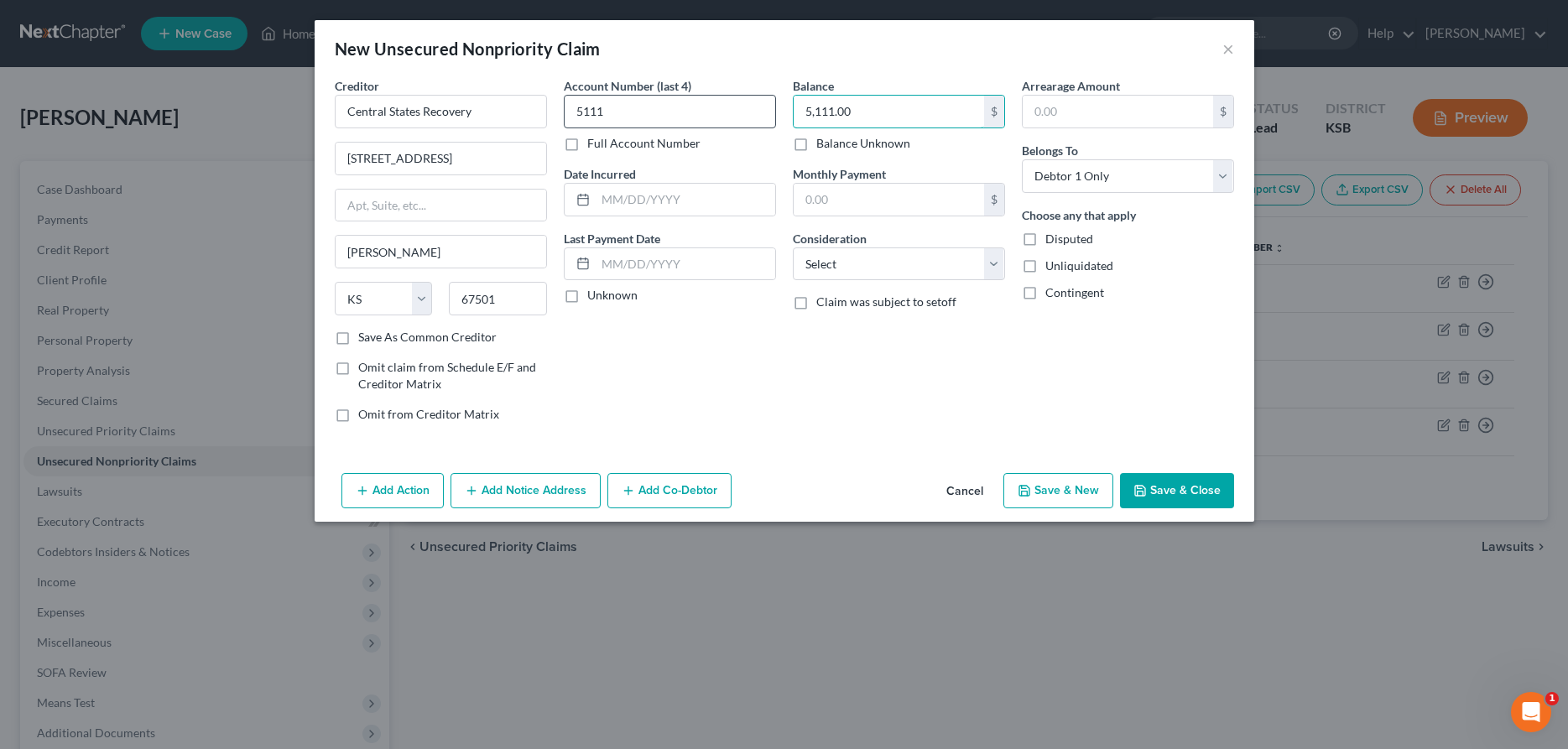
type input "5,111.00"
drag, startPoint x: 663, startPoint y: 99, endPoint x: 540, endPoint y: 121, distance: 125.0
click at [564, 121] on input "5111" at bounding box center [670, 111] width 212 height 34
click at [793, 247] on select "Select Cable / Satellite Services Collection Agency Credit Card Debt Debt Couns…" at bounding box center [899, 264] width 212 height 34
select select "1"
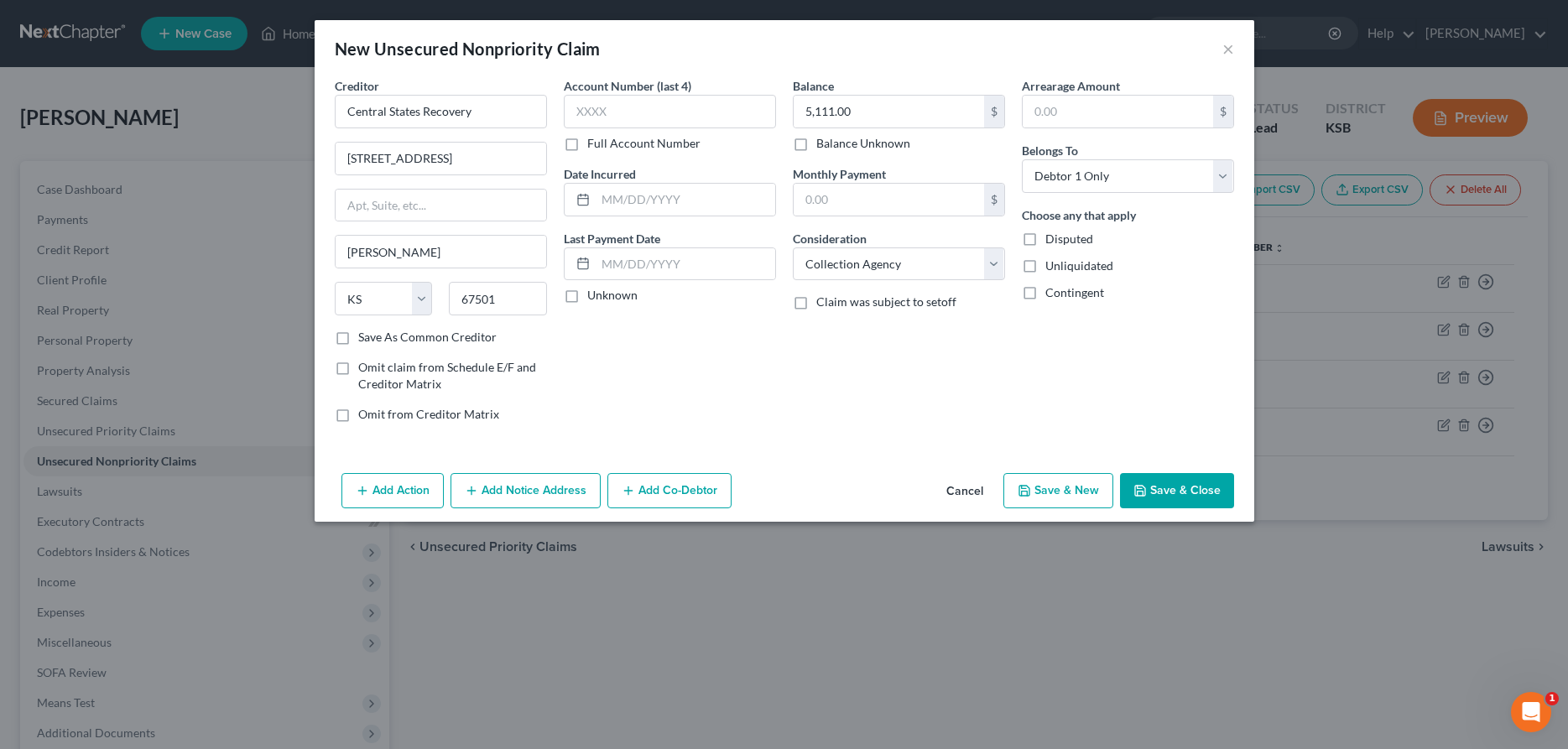
click at [551, 482] on button "Add Notice Address" at bounding box center [526, 491] width 151 height 36
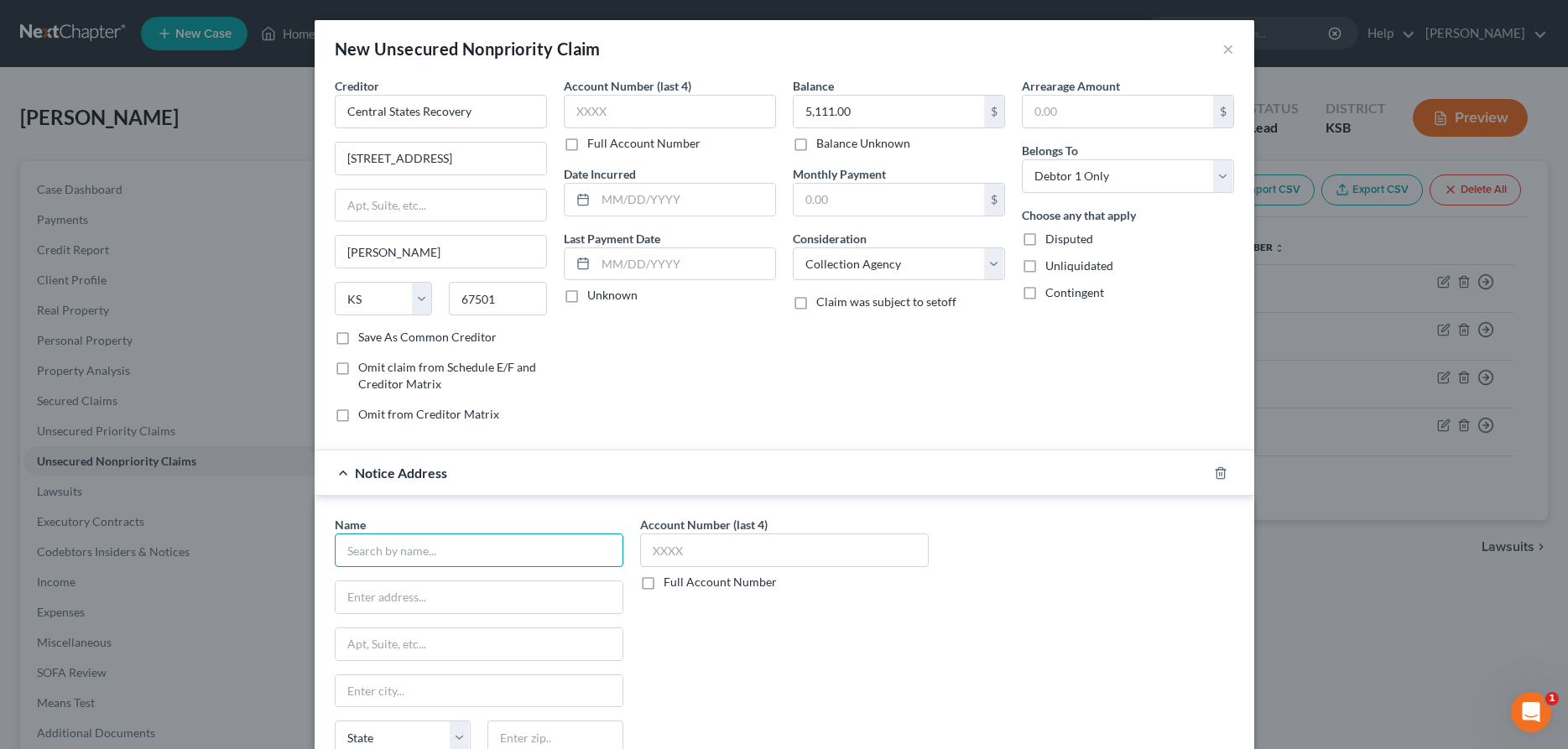
click at [482, 556] on input "text" at bounding box center [479, 550] width 289 height 34
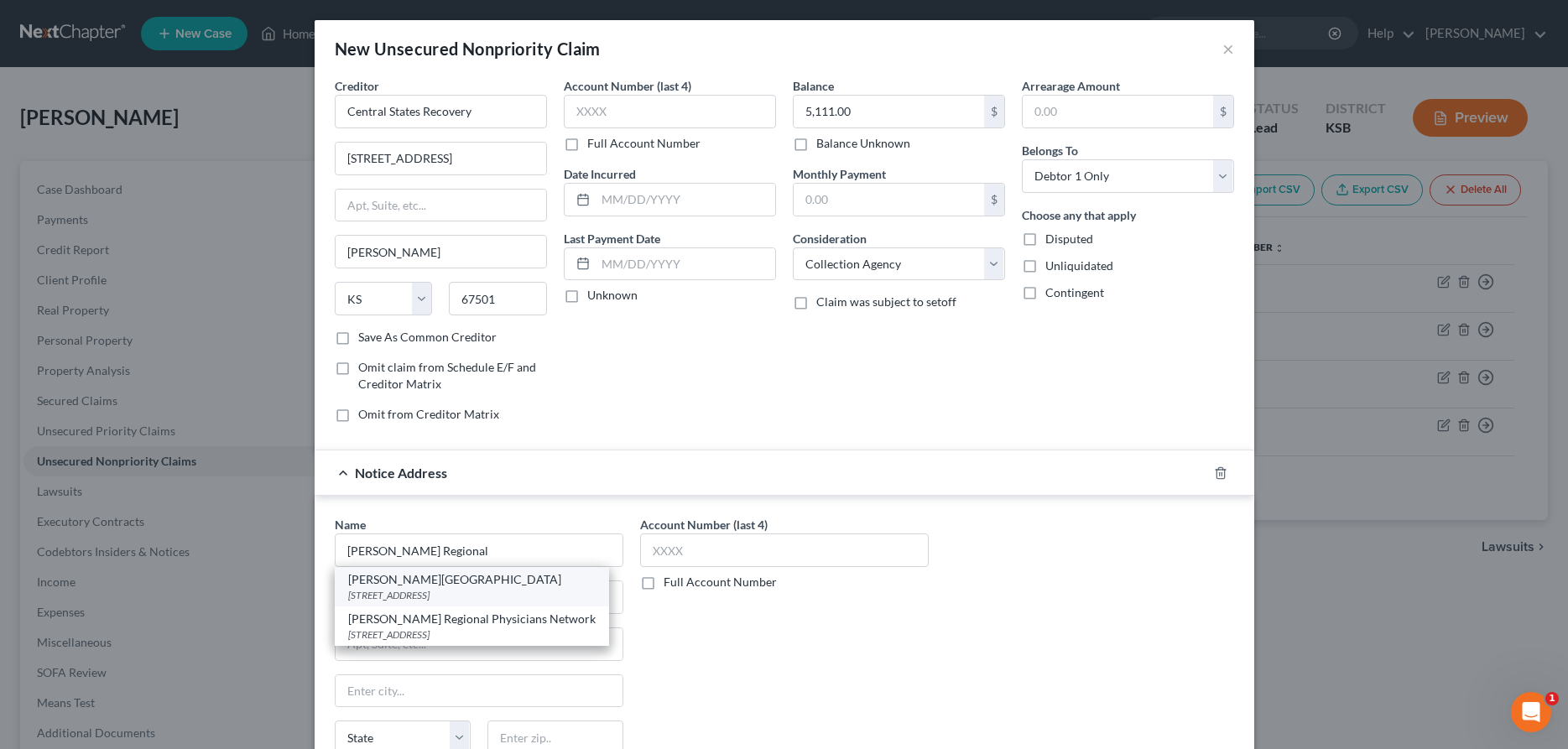
click at [467, 591] on div "[STREET_ADDRESS]" at bounding box center [472, 595] width 247 height 14
type input "[PERSON_NAME][GEOGRAPHIC_DATA]"
type input "1701 East 23rd"
type input "[PERSON_NAME]"
select select "17"
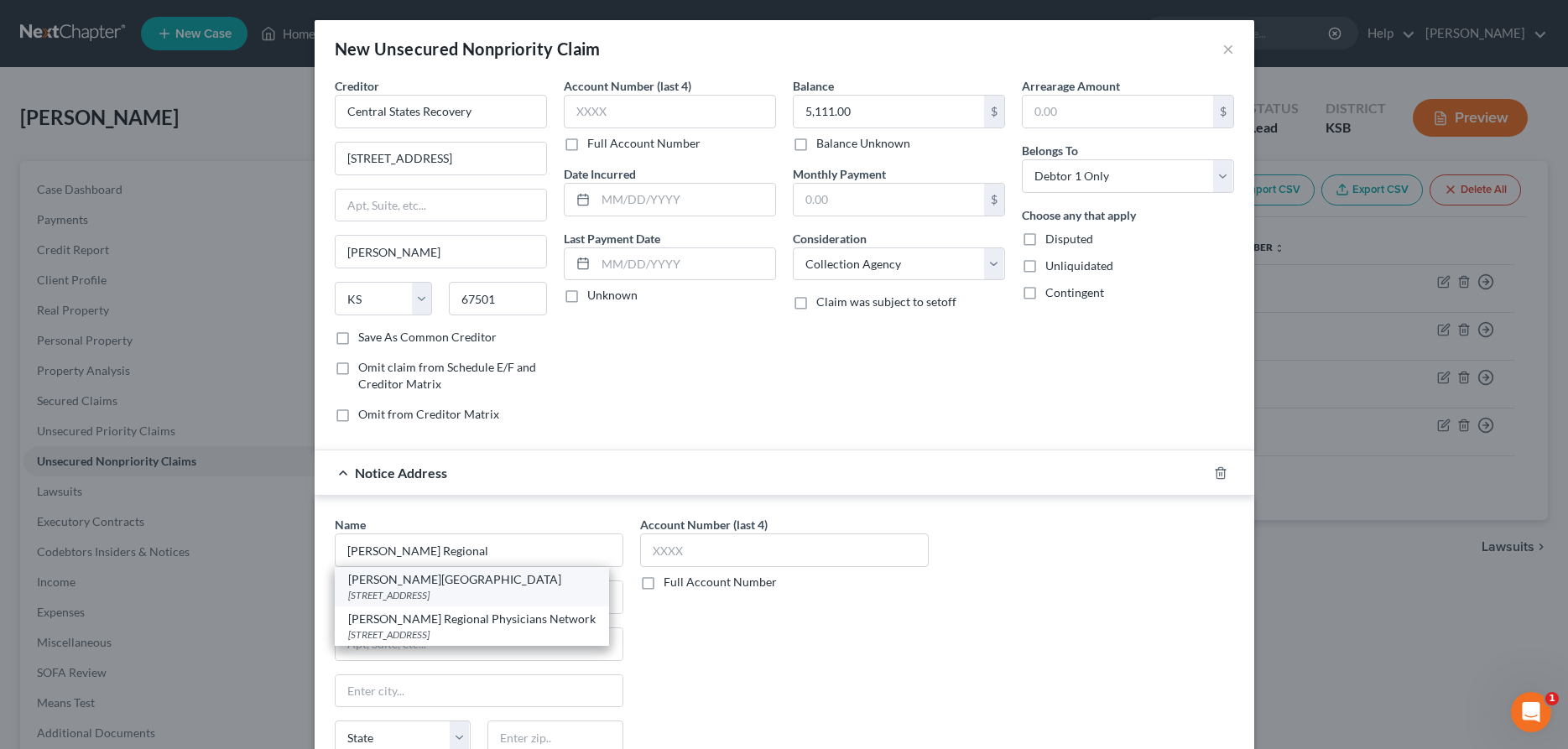
type input "67502"
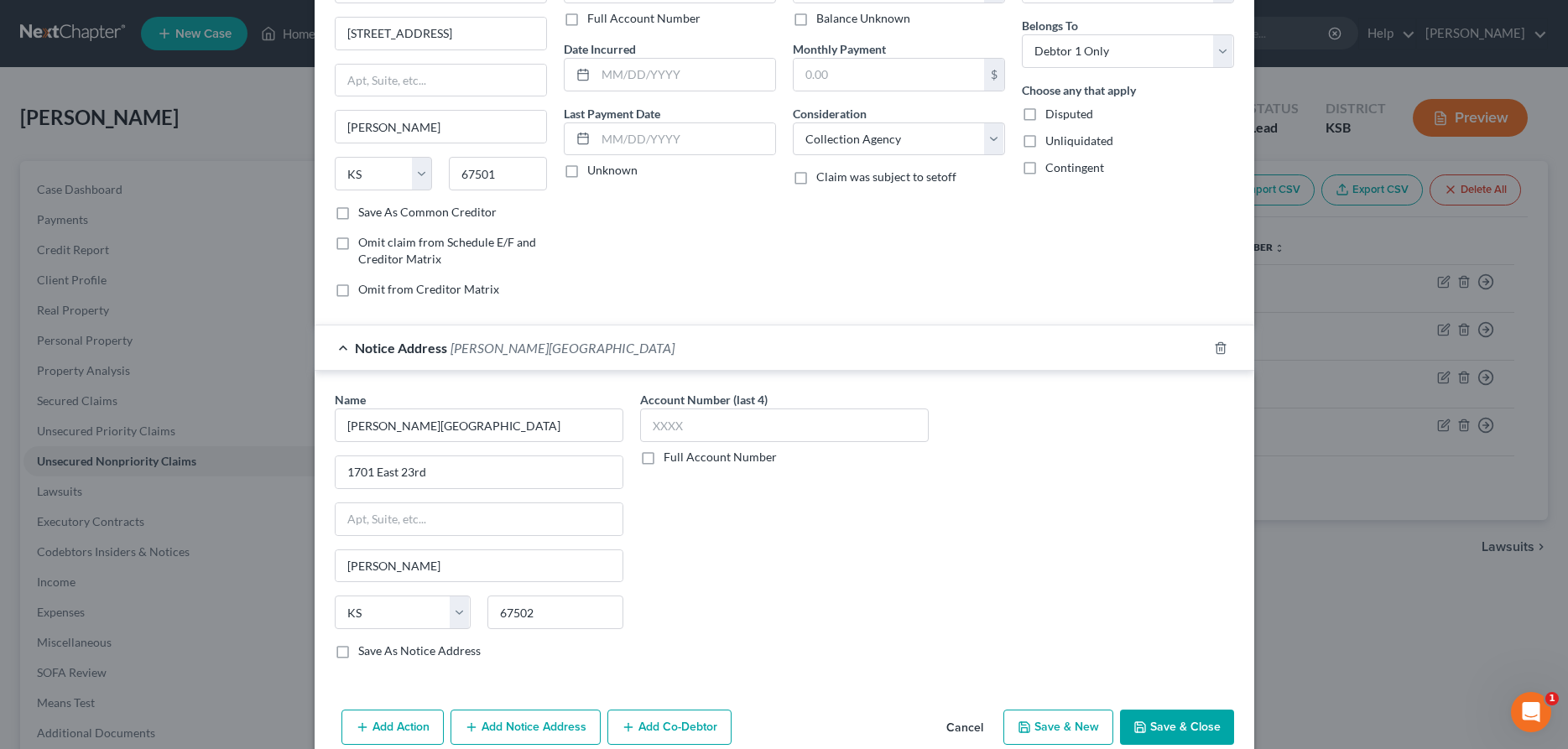
scroll to position [154, 0]
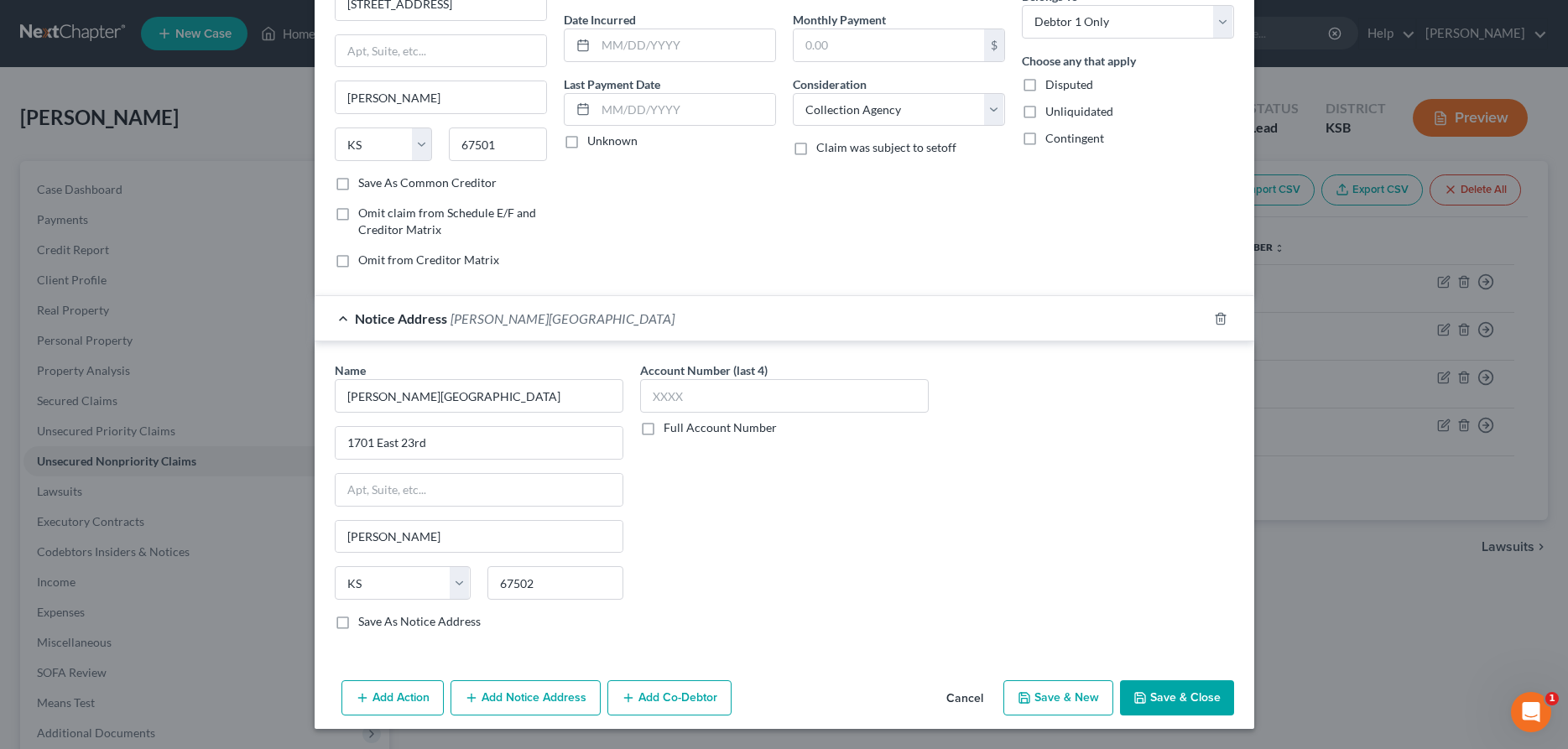
click at [1197, 692] on button "Save & Close" at bounding box center [1176, 698] width 114 height 36
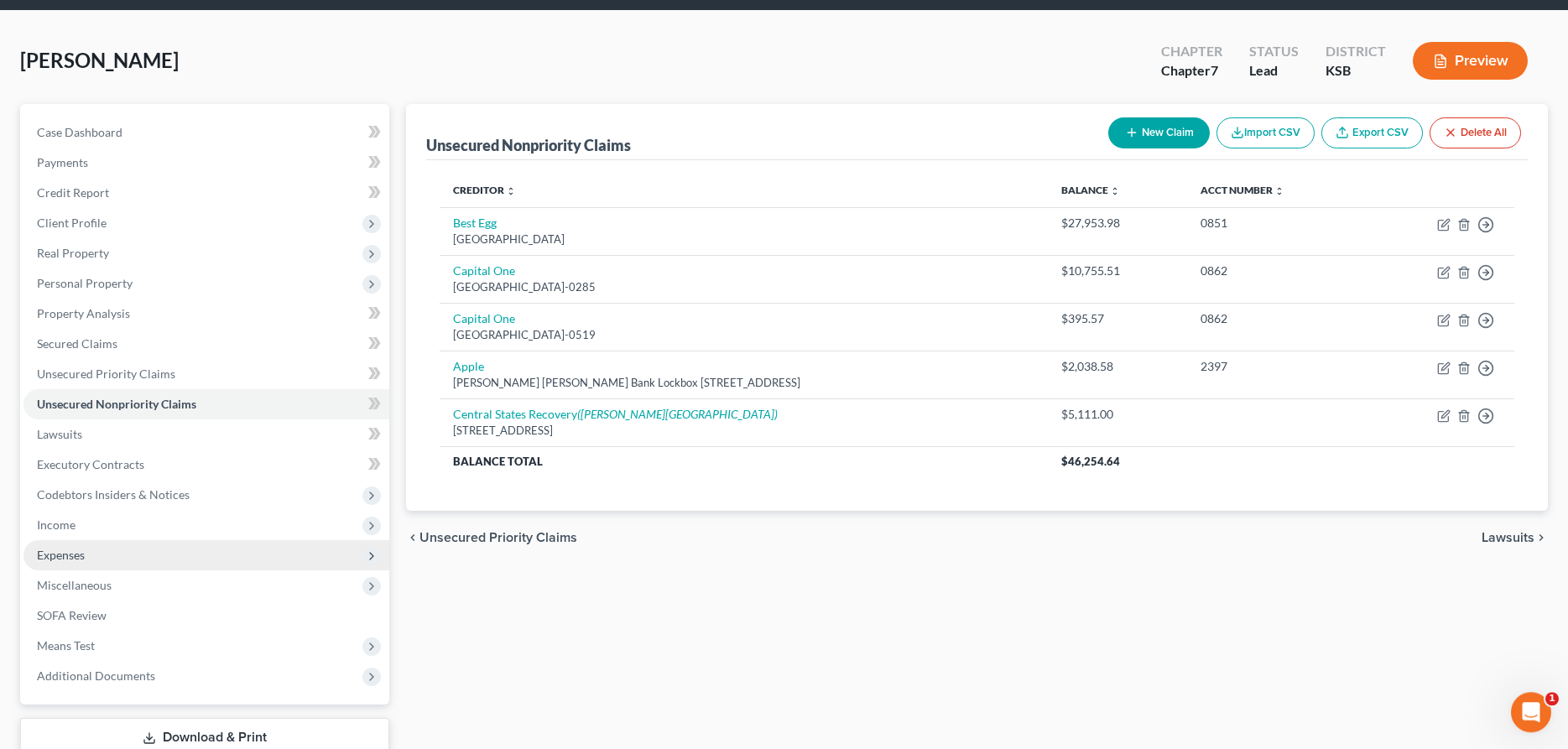
scroll to position [85, 0]
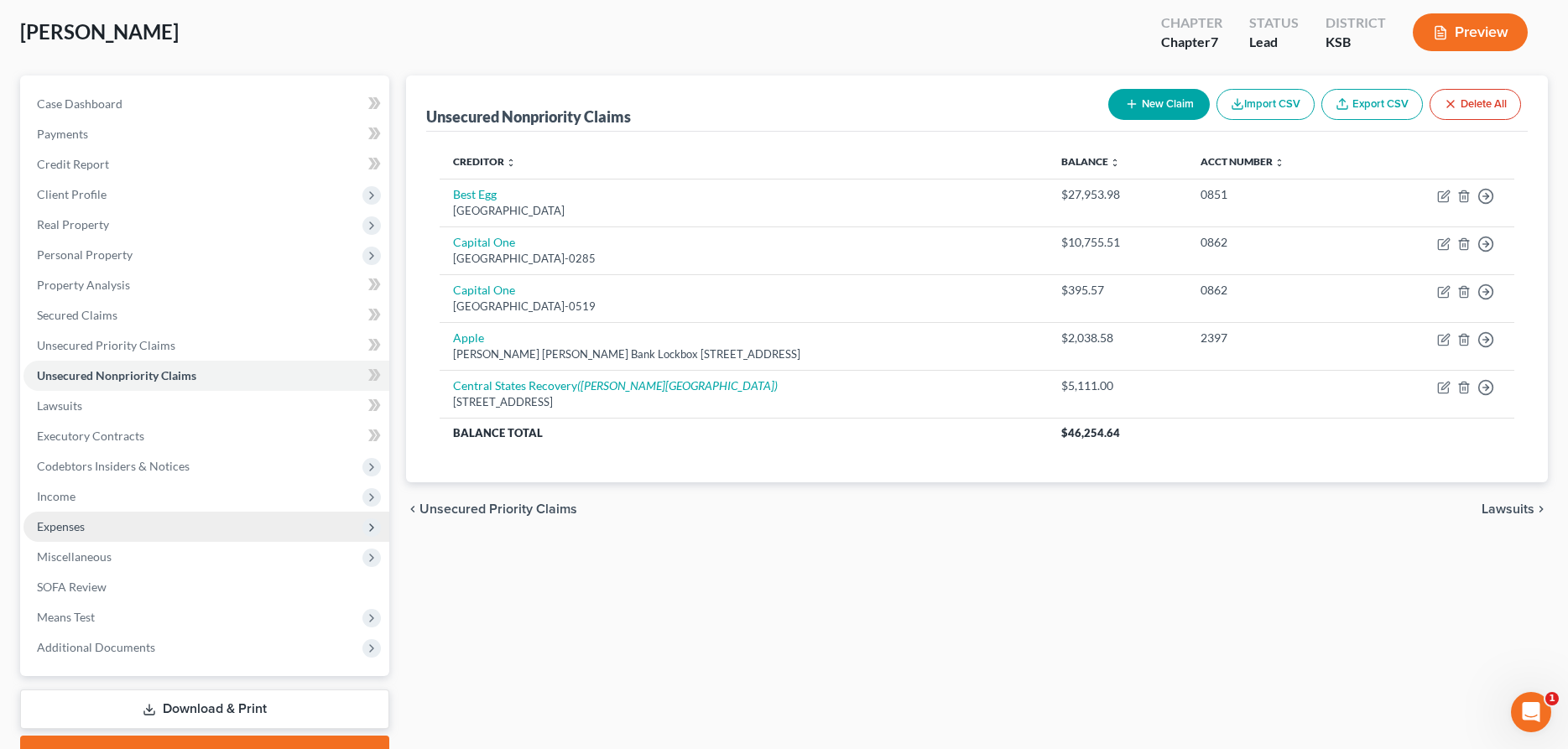
click at [109, 524] on span "Expenses" at bounding box center [206, 526] width 365 height 30
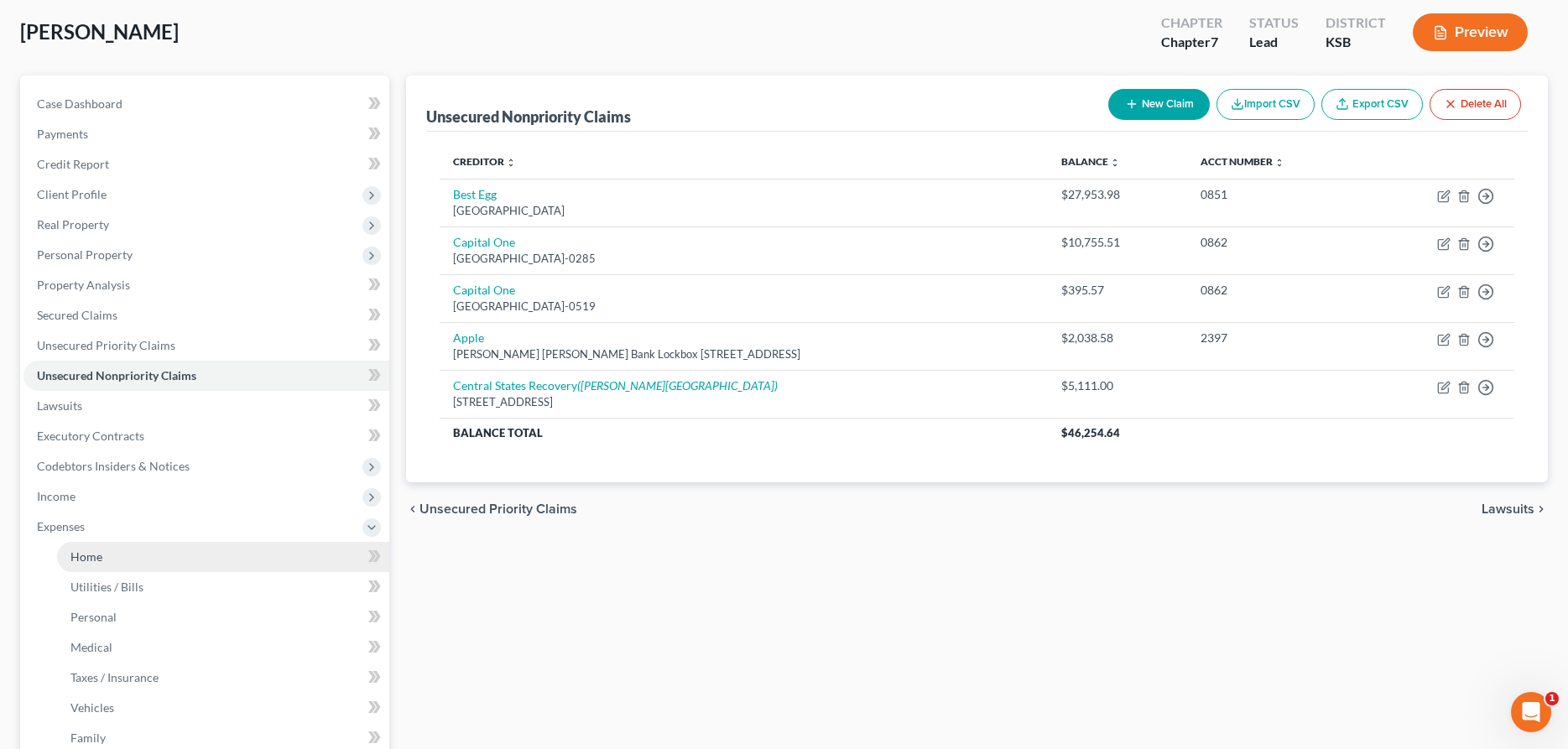
click at [102, 555] on span "Home" at bounding box center [86, 557] width 32 height 14
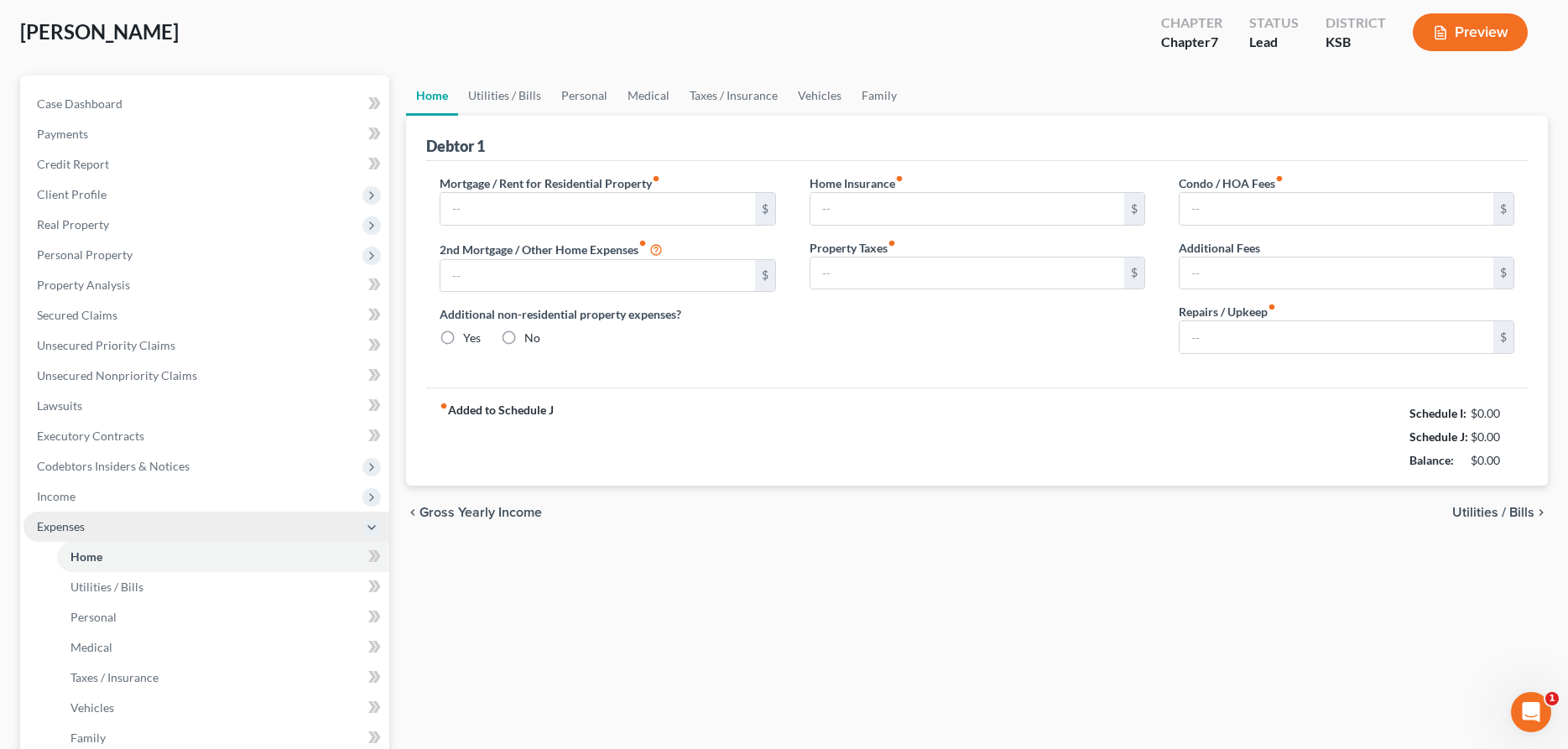
type input "0.00"
radio input "true"
type input "0.00"
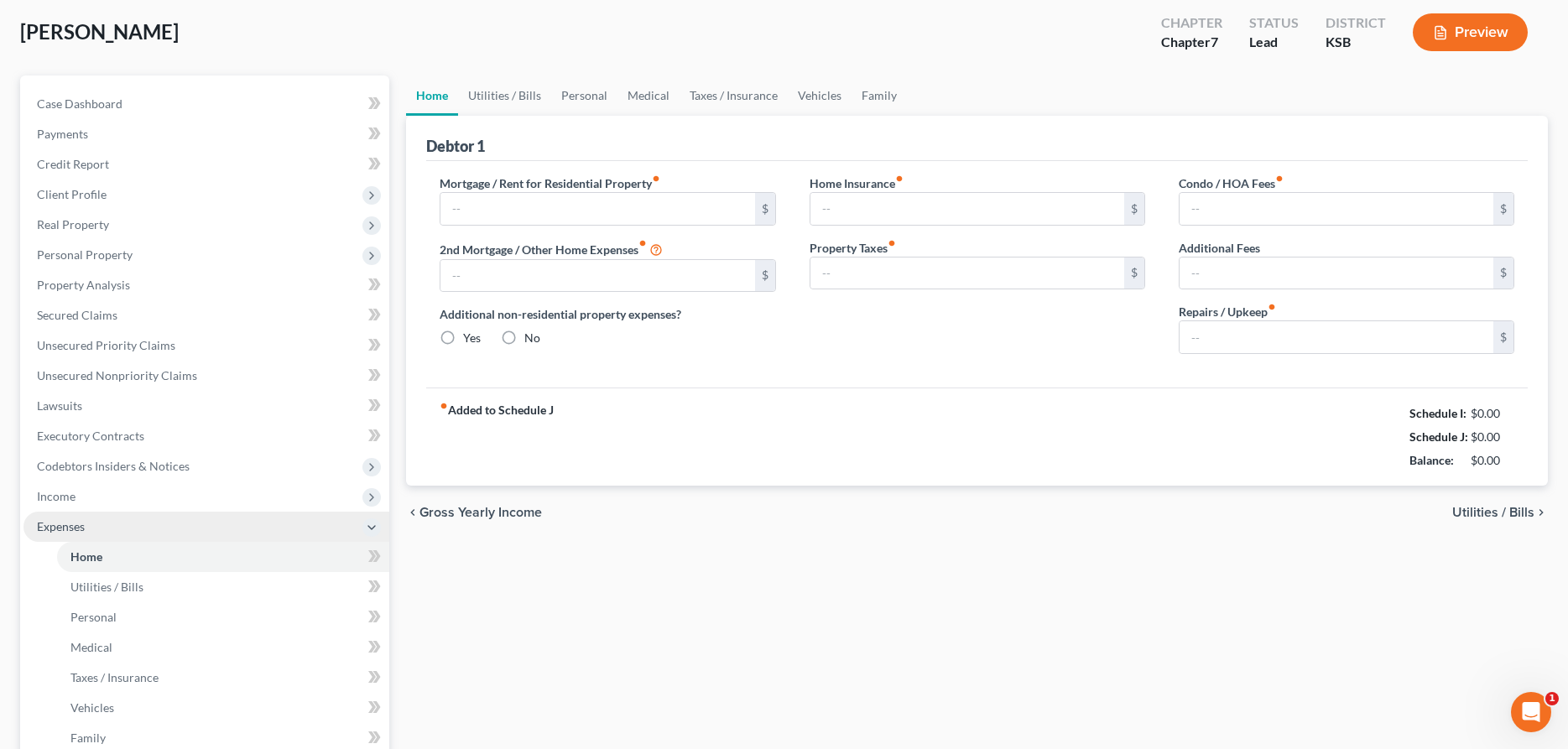
type input "0.00"
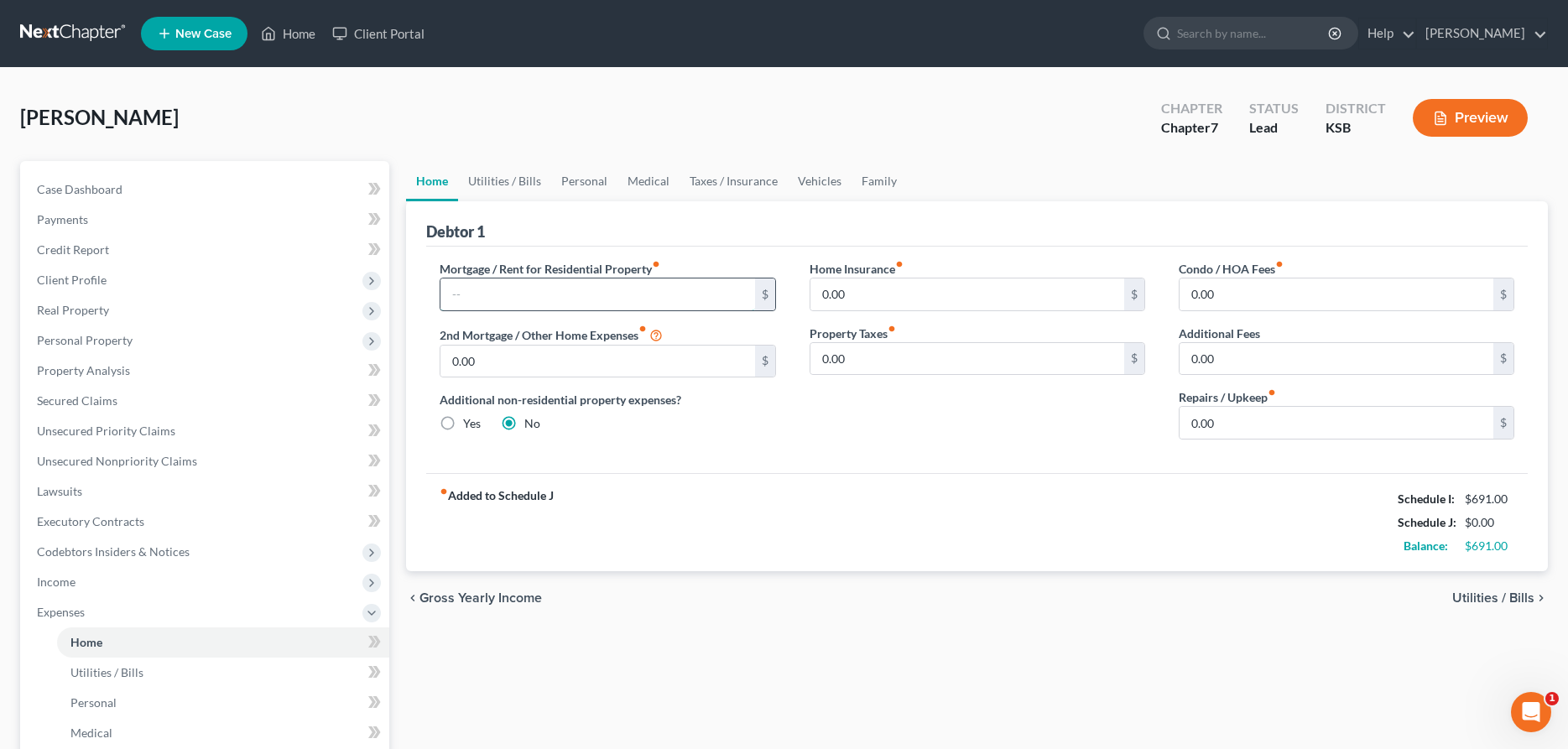
click at [522, 299] on input "text" at bounding box center [597, 294] width 314 height 32
type input "768.74"
click at [924, 283] on input "0.00" at bounding box center [968, 294] width 314 height 32
click at [1211, 429] on input "0.00" at bounding box center [1337, 423] width 314 height 32
type input "100.00"
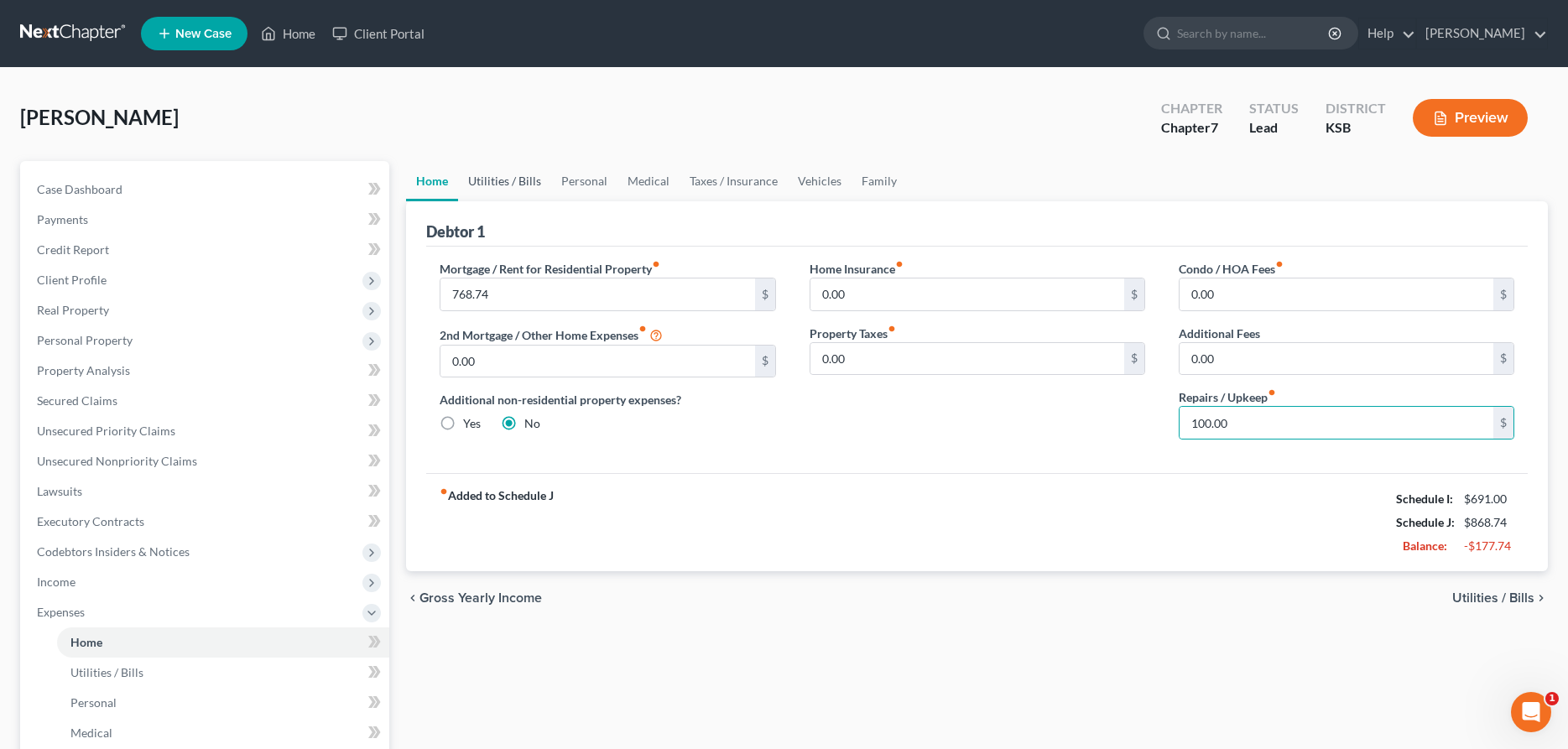
click at [533, 179] on link "Utilities / Bills" at bounding box center [505, 181] width 93 height 40
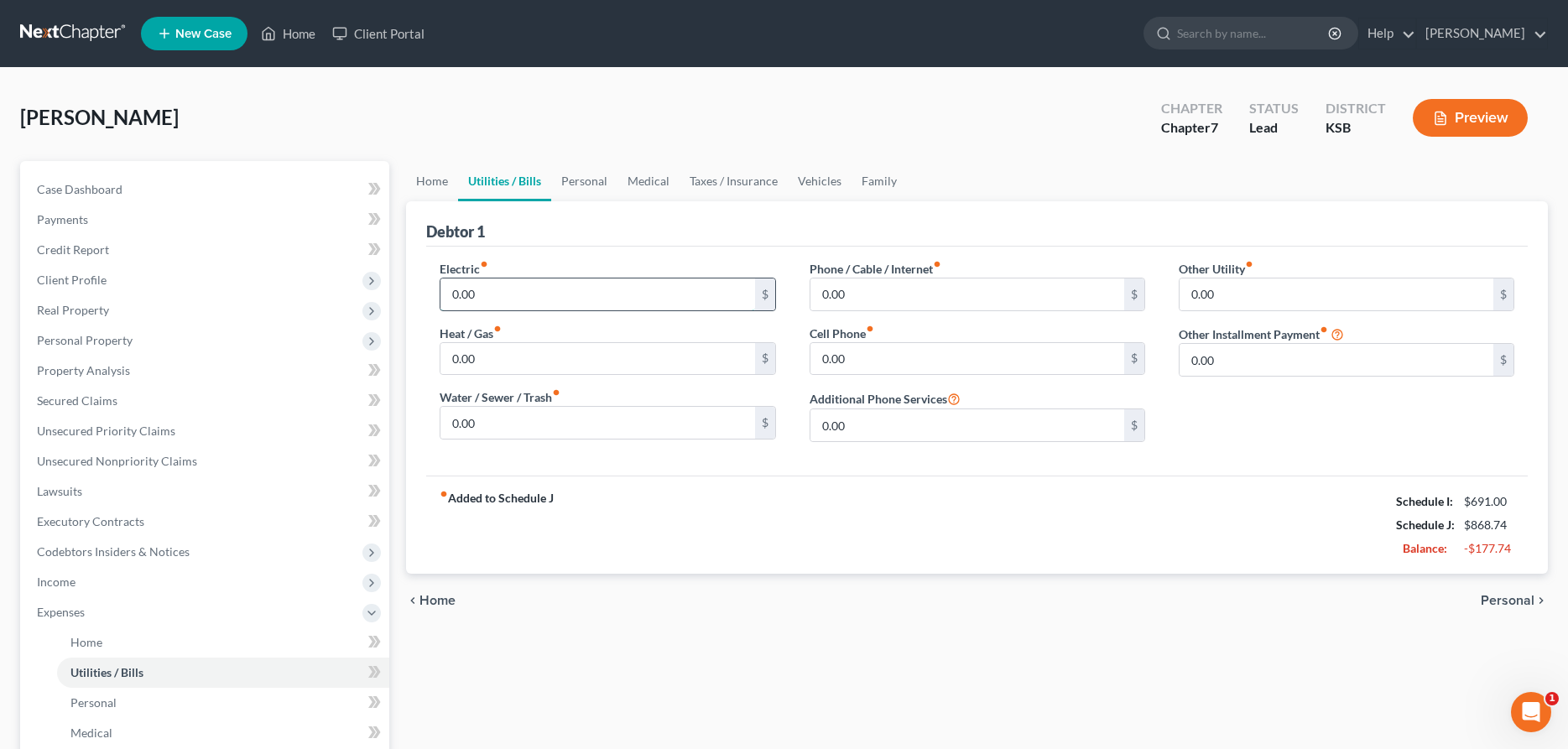
click at [539, 299] on input "0.00" at bounding box center [597, 294] width 314 height 32
type input "200.00"
click at [889, 274] on label "Phone / Cable / Internet fiber_manual_record" at bounding box center [875, 269] width 131 height 17
click at [520, 352] on input "0.00" at bounding box center [597, 358] width 314 height 32
type input "50.00"
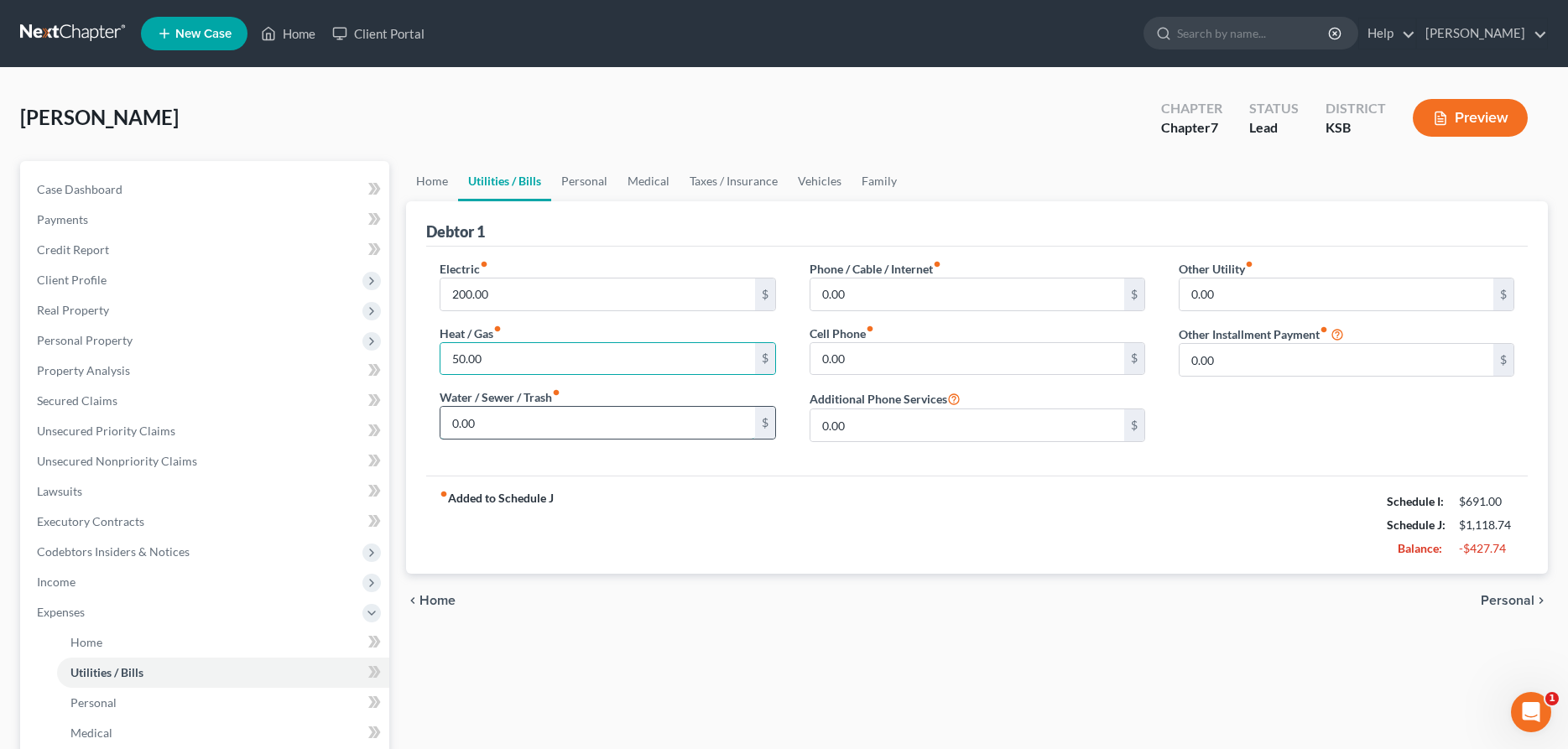
click at [569, 426] on input "0.00" at bounding box center [597, 423] width 314 height 32
type input "100.00"
click at [834, 289] on input "0.00" at bounding box center [968, 294] width 314 height 32
type input "210.00"
click at [863, 361] on input "0.00" at bounding box center [968, 358] width 314 height 32
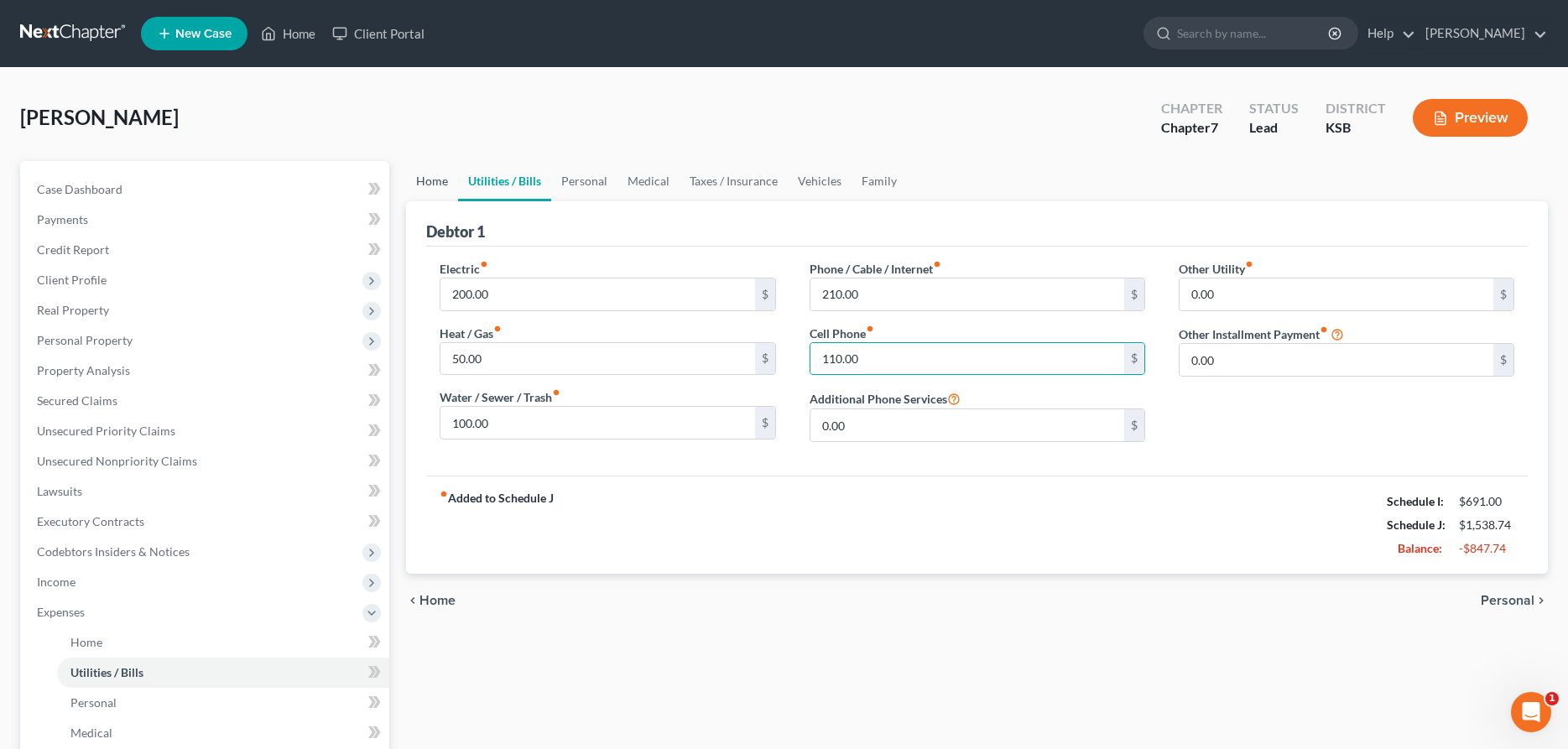
click at [441, 178] on link "Home" at bounding box center [432, 181] width 52 height 40
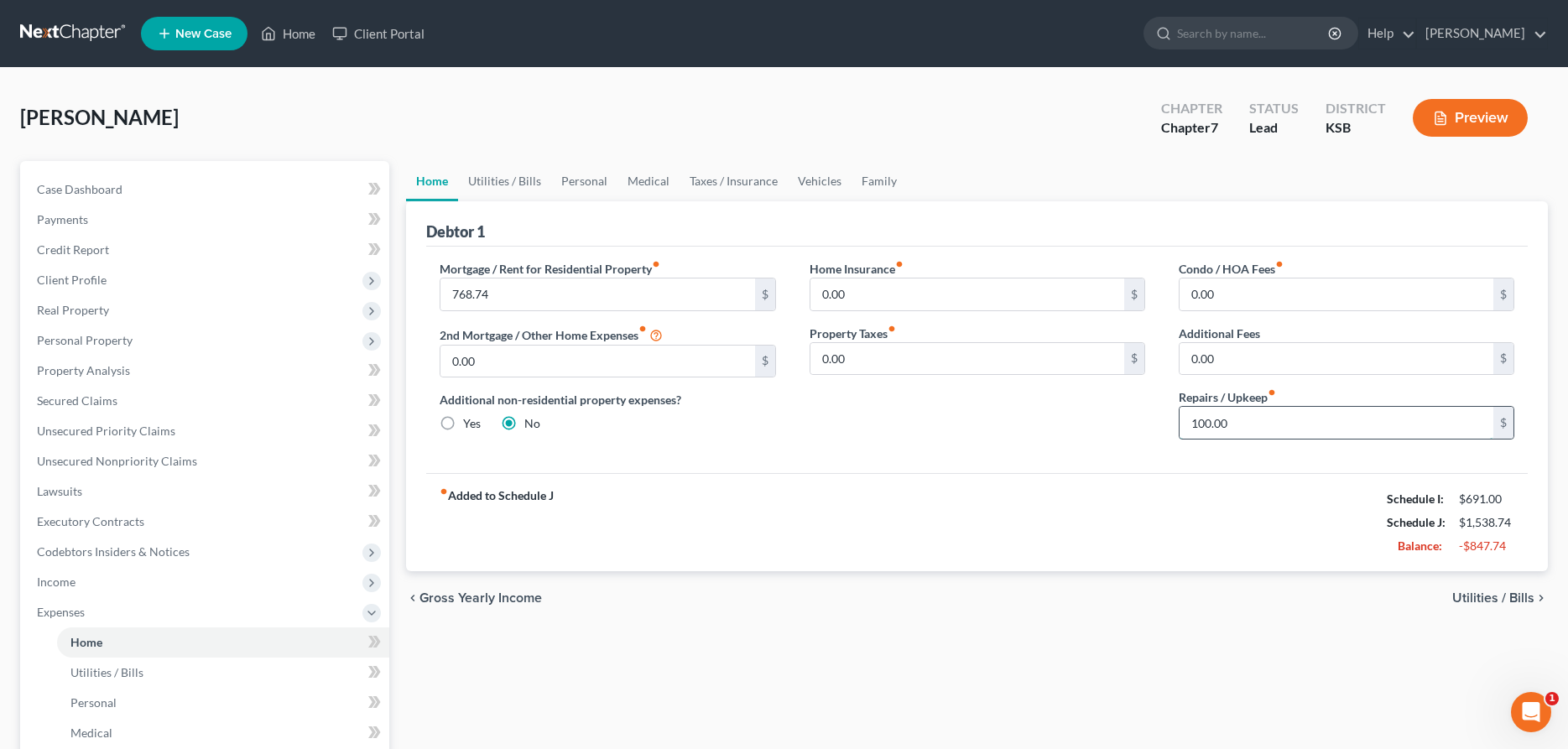
drag, startPoint x: 1235, startPoint y: 428, endPoint x: 1096, endPoint y: 435, distance: 139.2
click at [1180, 435] on input "100.00" at bounding box center [1337, 423] width 314 height 32
click at [573, 176] on link "Personal" at bounding box center [585, 181] width 66 height 40
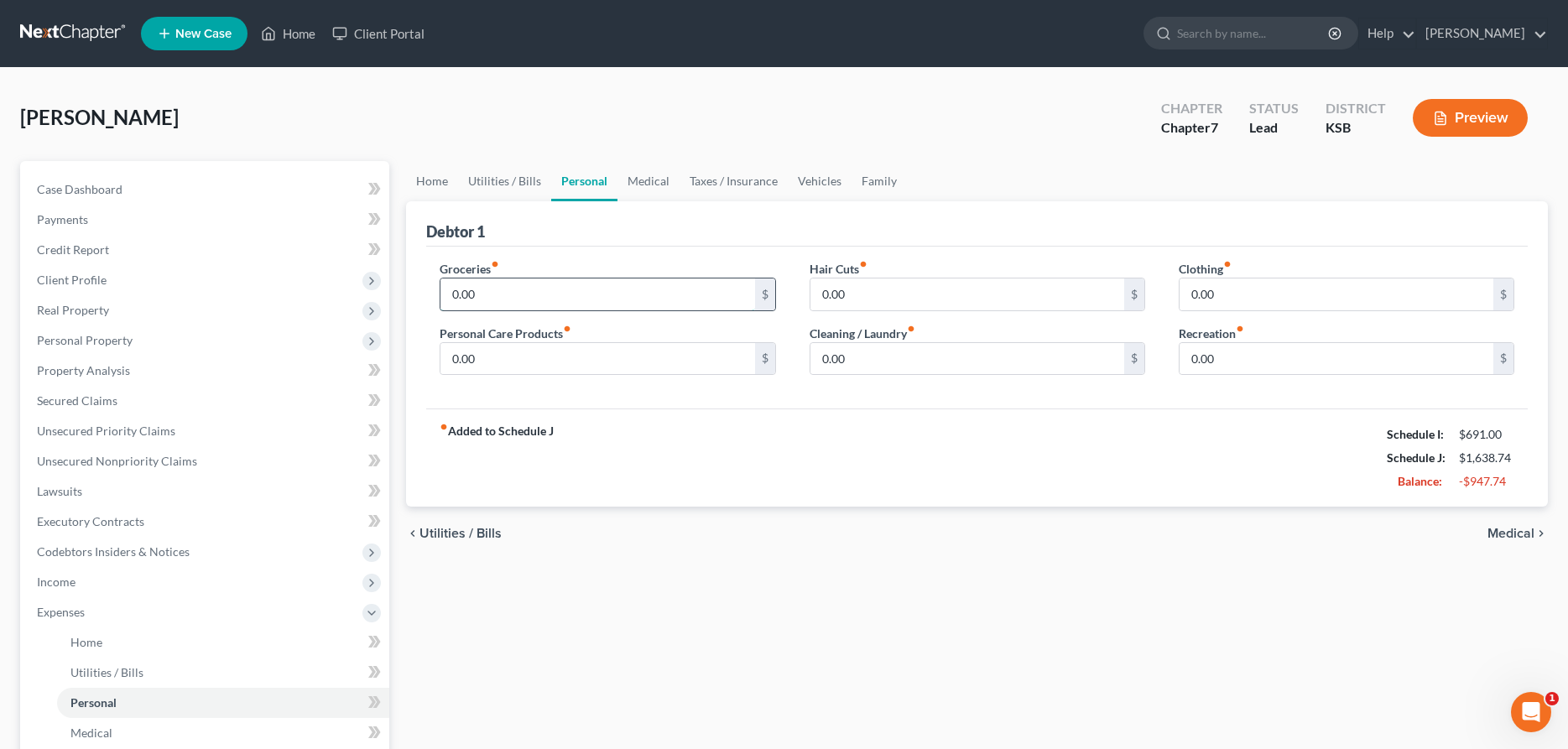
click at [497, 299] on input "0.00" at bounding box center [597, 294] width 314 height 32
click at [497, 352] on input "0.00" at bounding box center [597, 358] width 314 height 32
click at [848, 305] on input "0.00" at bounding box center [968, 294] width 314 height 32
click at [868, 360] on input "0.00" at bounding box center [968, 358] width 314 height 32
click at [1262, 294] on input "0.00" at bounding box center [1337, 294] width 314 height 32
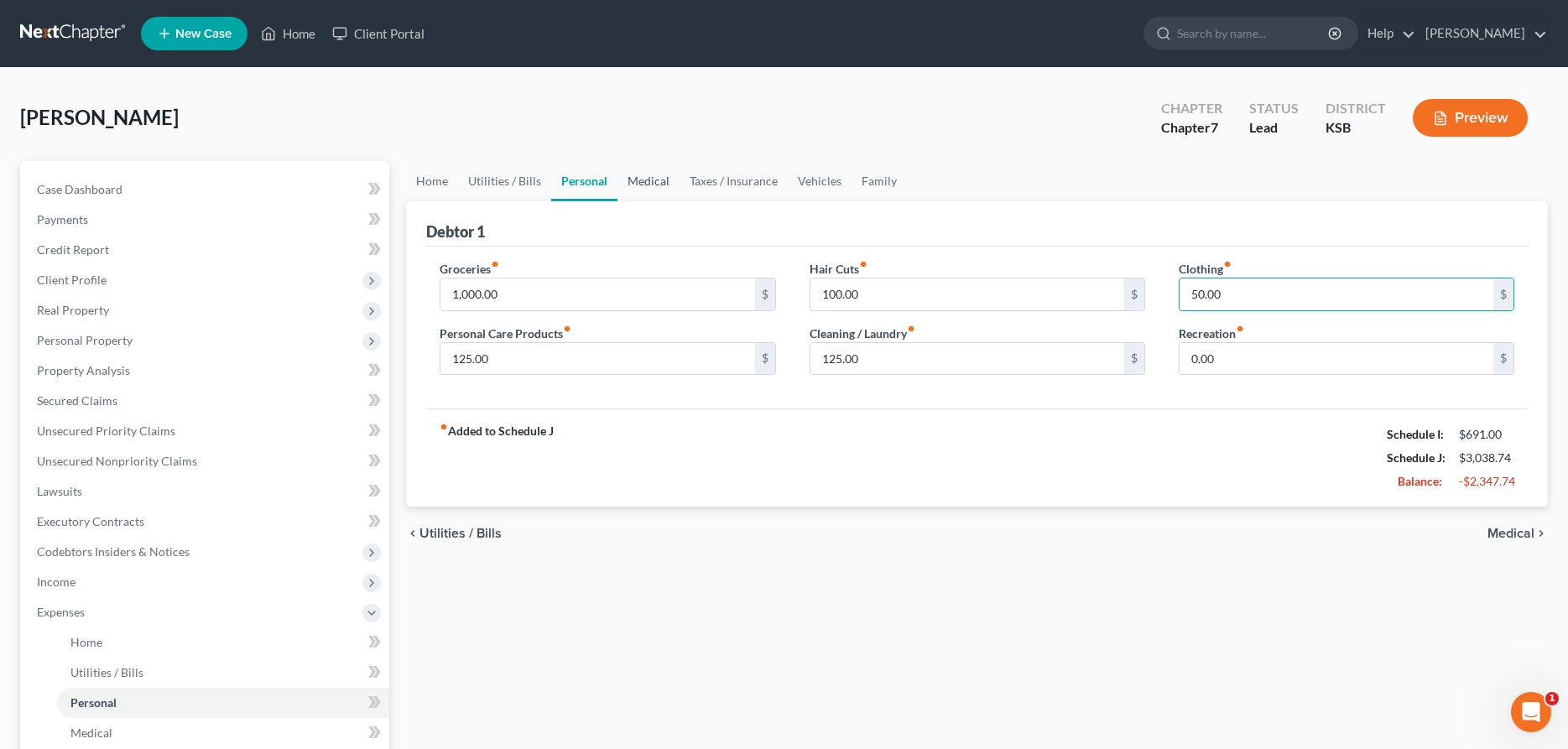
click at [664, 175] on link "Medical" at bounding box center [648, 181] width 62 height 40
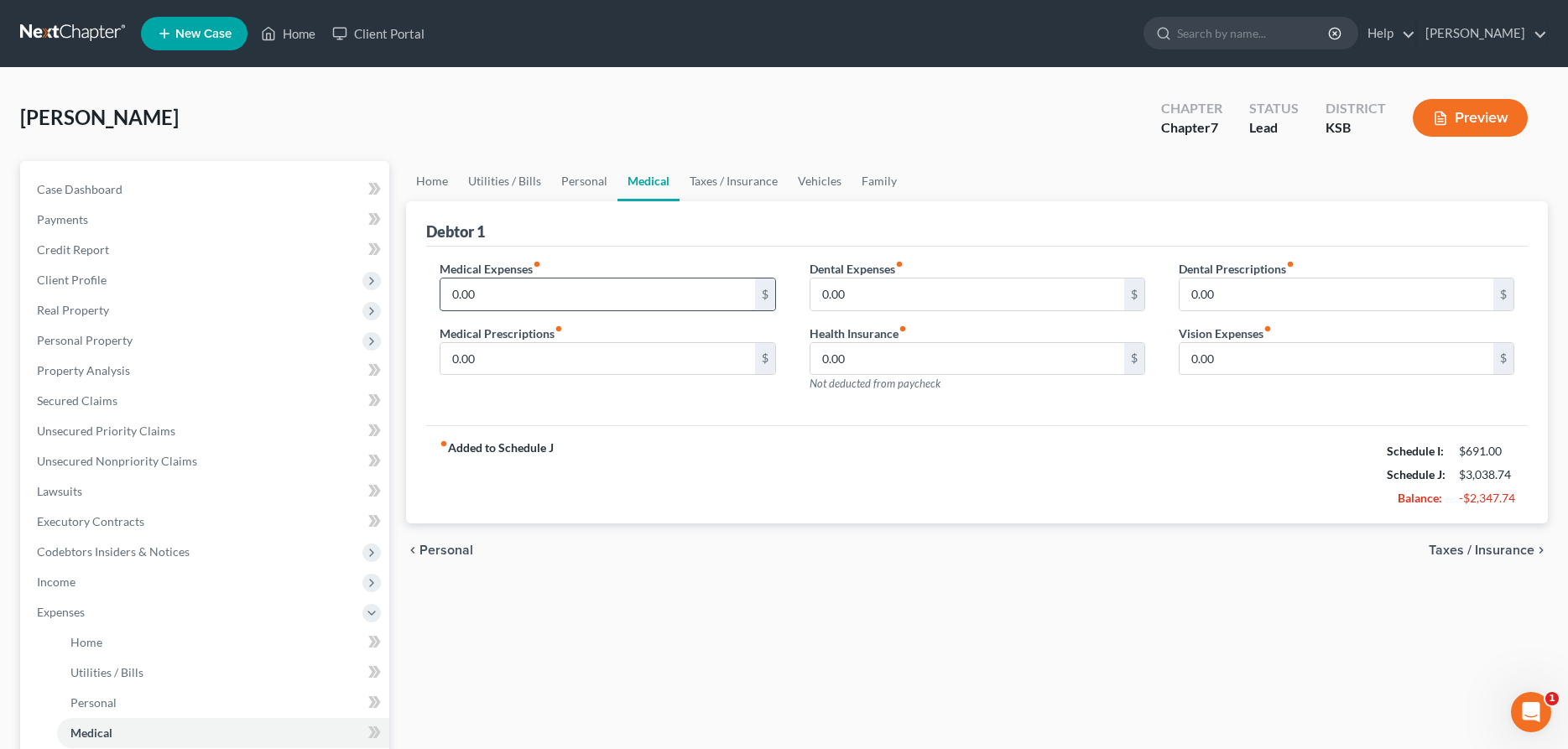
click at [602, 302] on input "0.00" at bounding box center [597, 294] width 314 height 32
click at [724, 179] on link "Taxes / Insurance" at bounding box center [734, 181] width 108 height 40
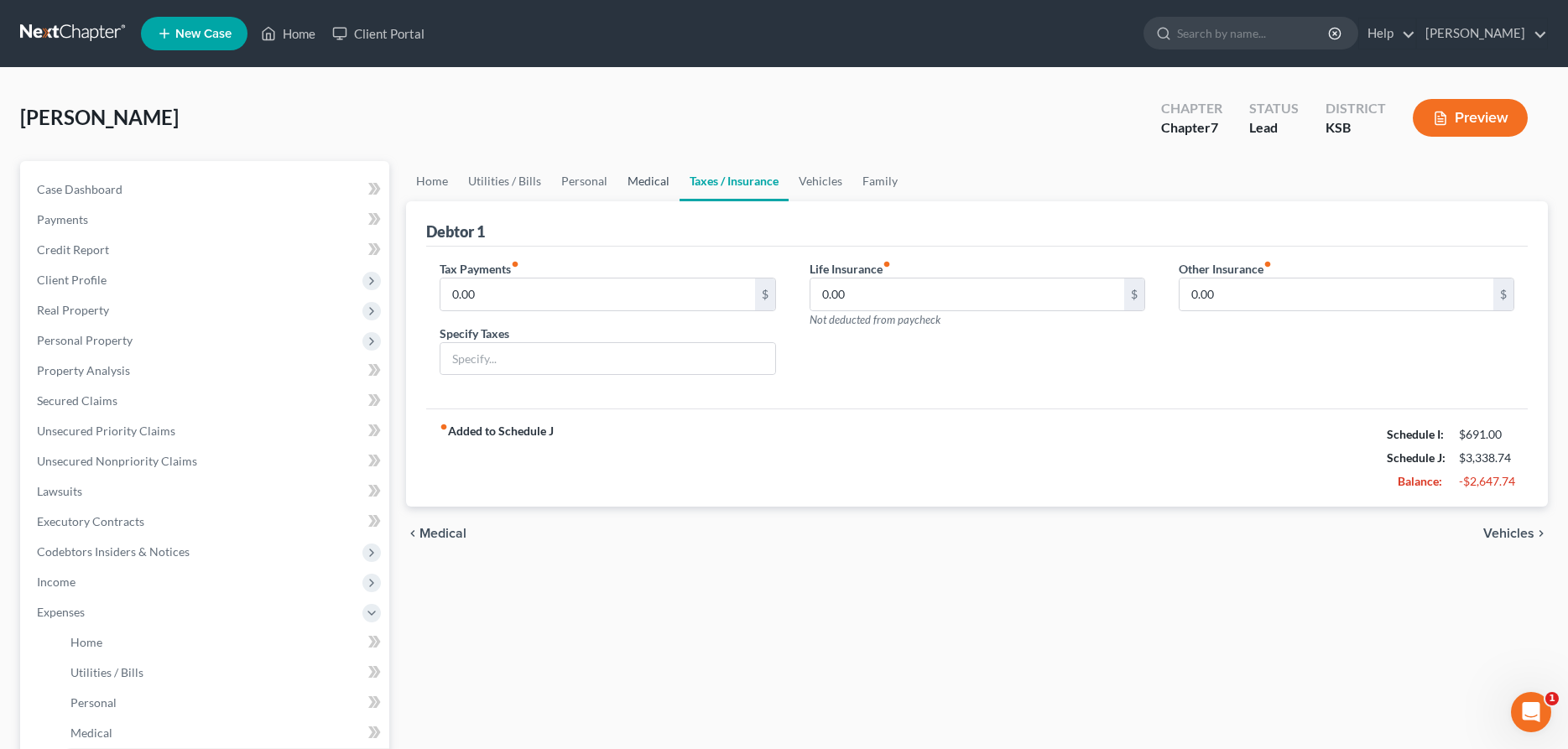
click at [642, 177] on link "Medical" at bounding box center [648, 181] width 62 height 40
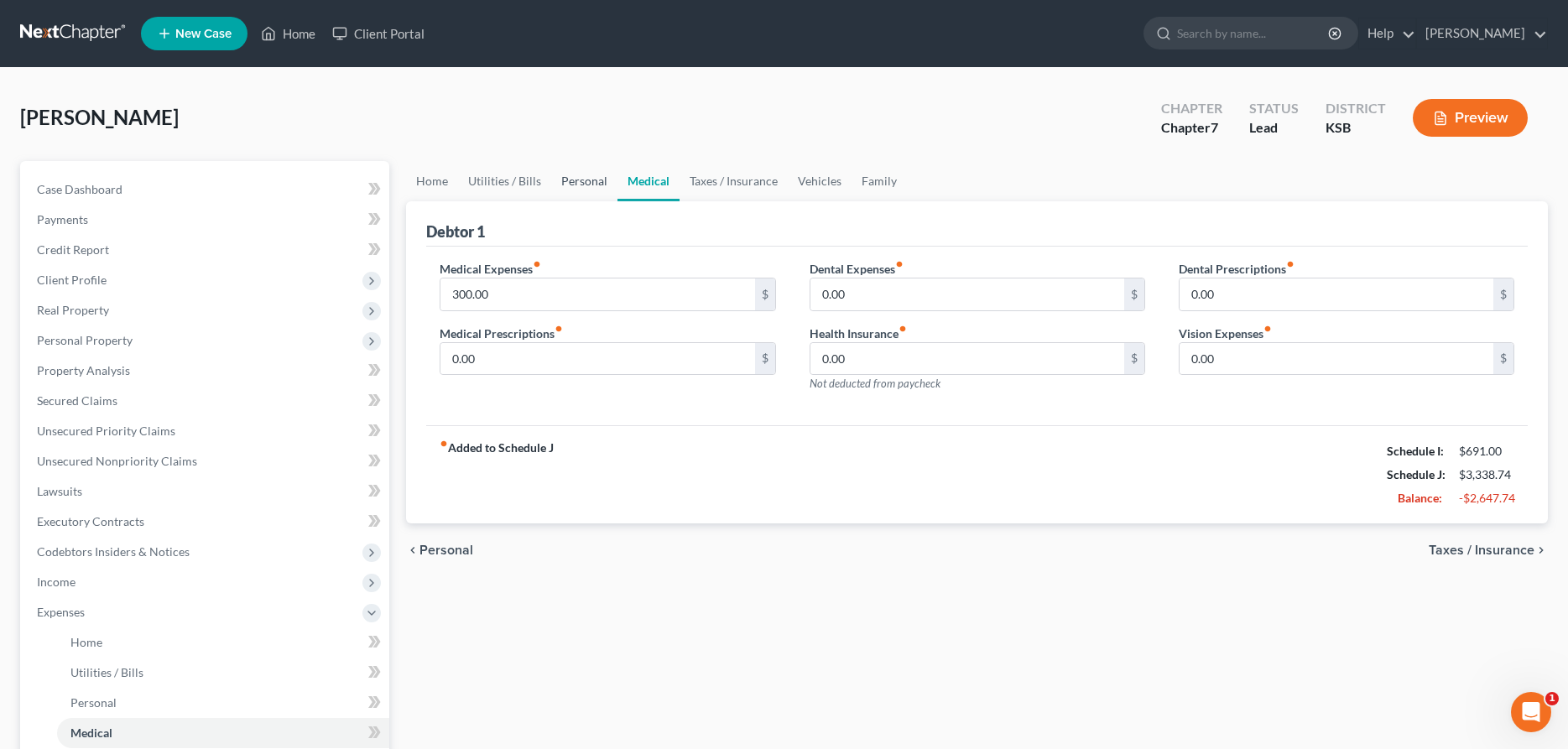
click at [578, 181] on link "Personal" at bounding box center [585, 181] width 66 height 40
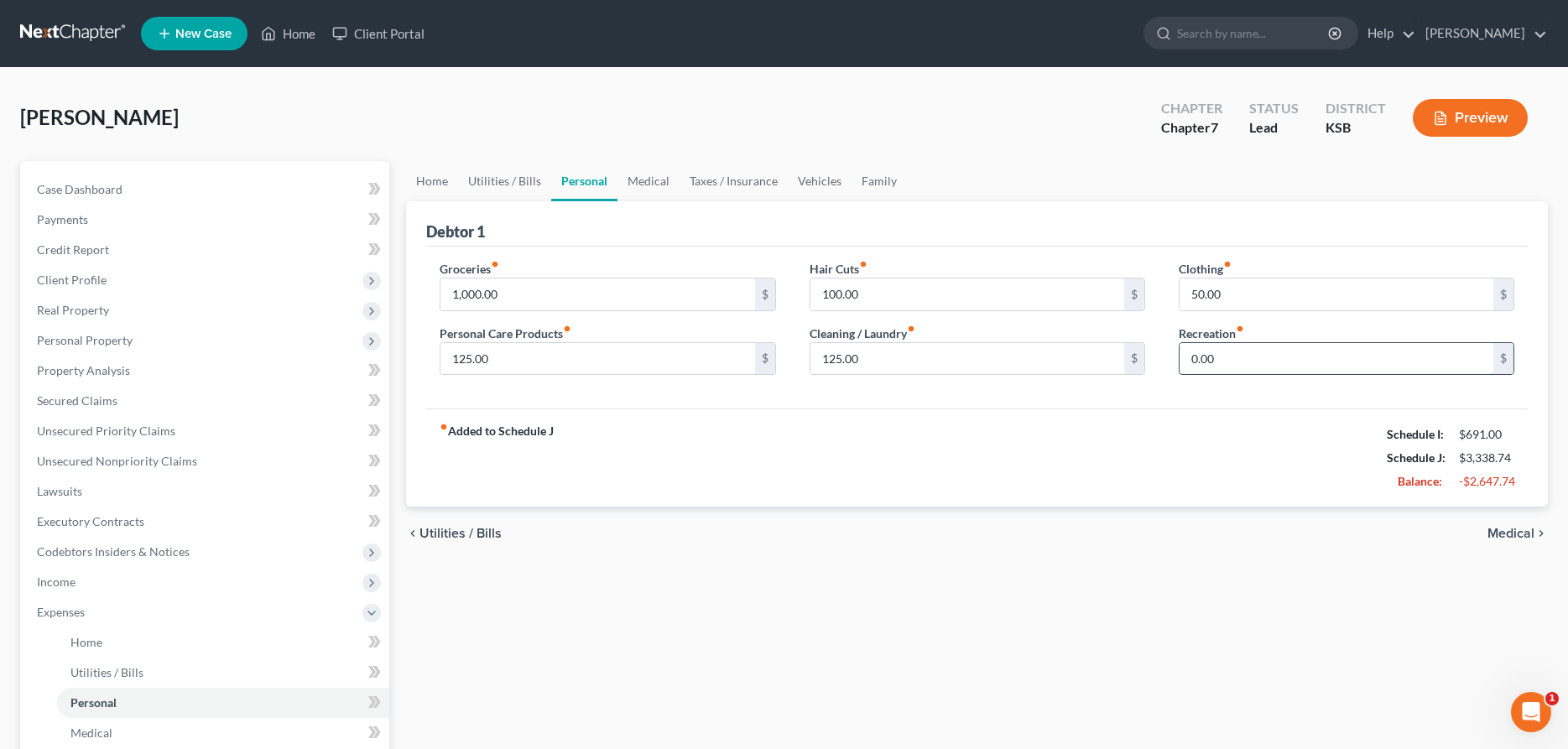
click at [1224, 363] on input "0.00" at bounding box center [1337, 358] width 314 height 32
click at [661, 184] on link "Medical" at bounding box center [648, 181] width 62 height 40
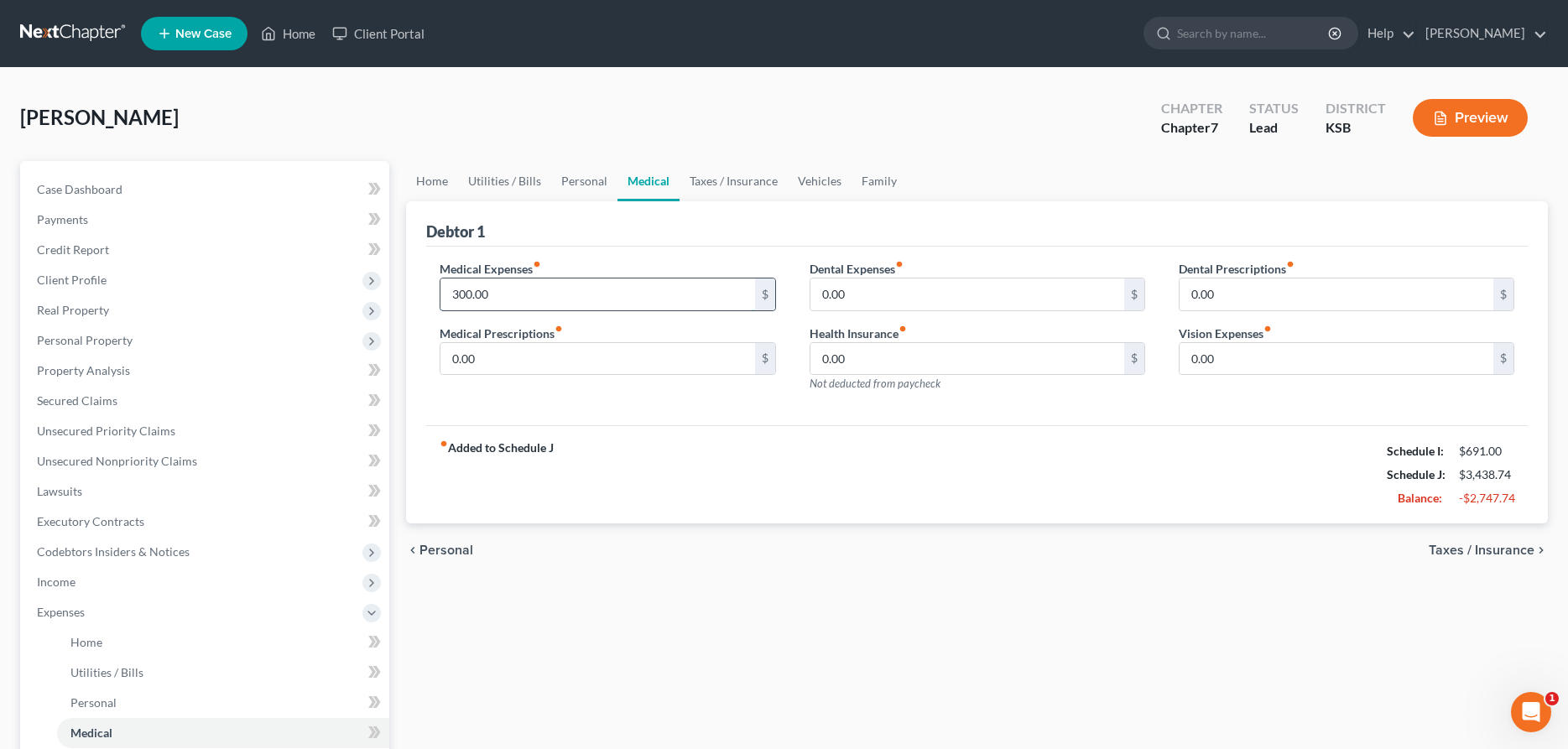
click at [629, 291] on input "300.00" at bounding box center [597, 294] width 314 height 32
drag, startPoint x: 712, startPoint y: 196, endPoint x: 714, endPoint y: 186, distance: 10.2
click at [713, 194] on link "Taxes / Insurance" at bounding box center [734, 181] width 108 height 40
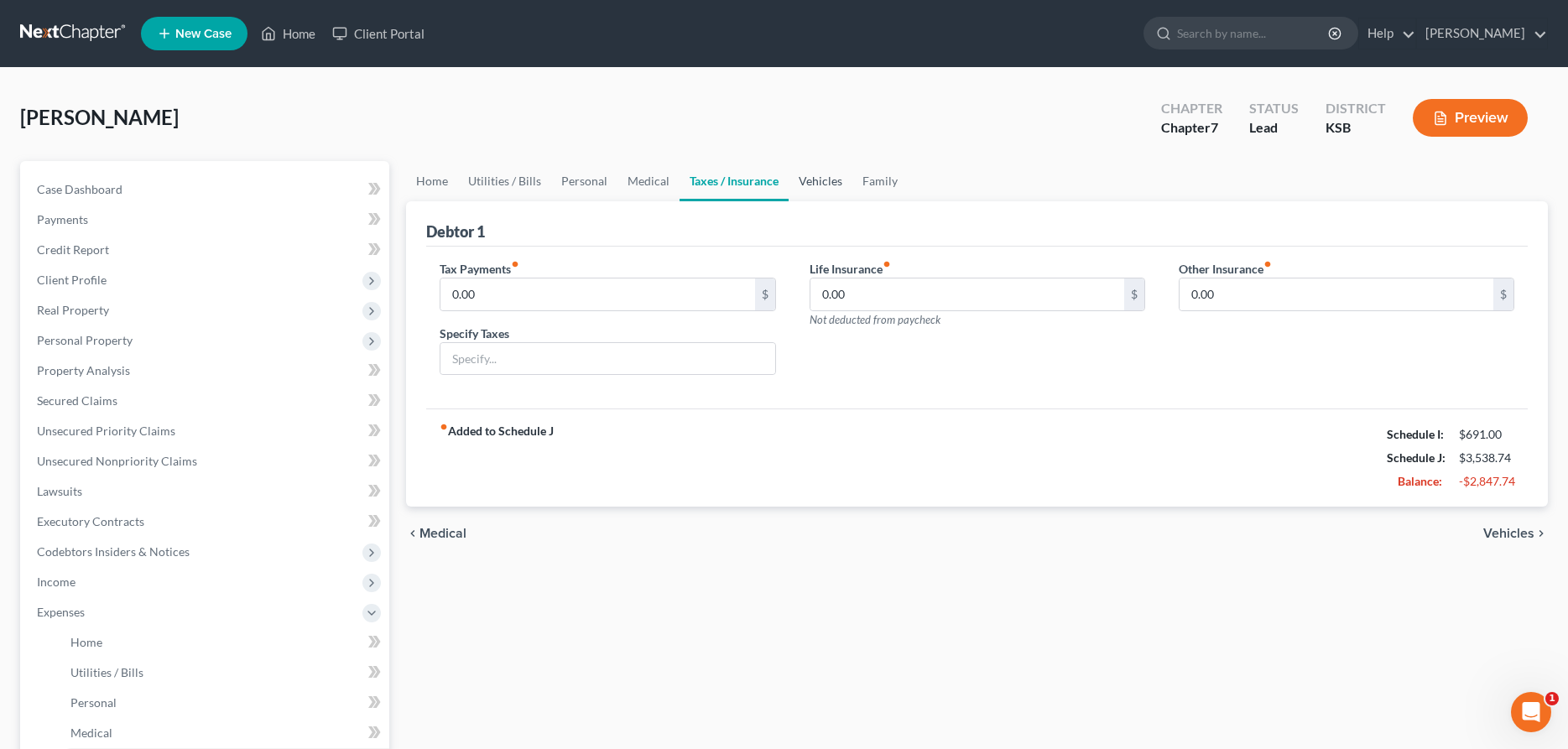
click at [822, 177] on link "Vehicles" at bounding box center [820, 181] width 64 height 40
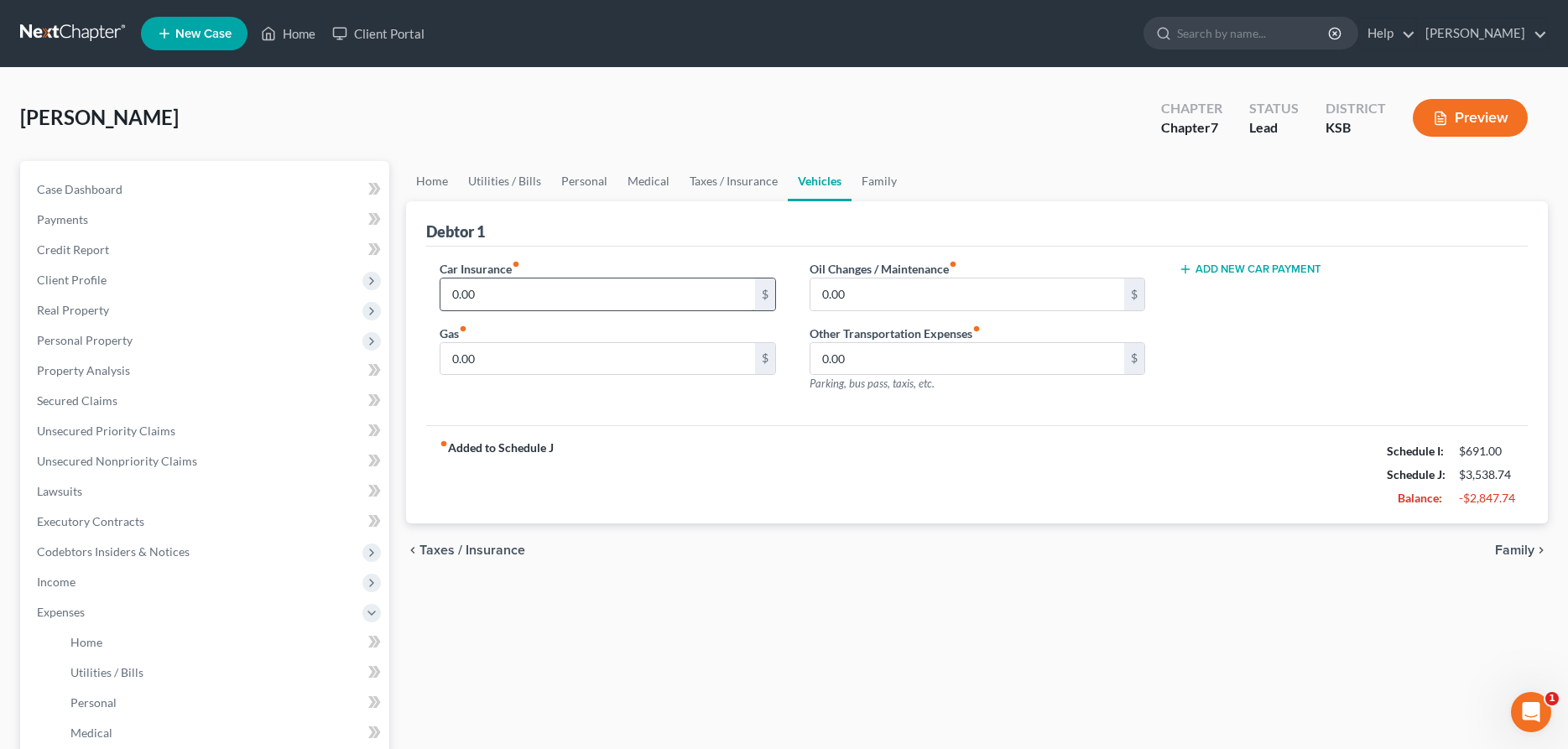
click at [584, 294] on input "0.00" at bounding box center [597, 294] width 314 height 32
click at [814, 302] on input "0.00" at bounding box center [968, 294] width 314 height 32
click at [723, 362] on input "0.00" at bounding box center [597, 358] width 314 height 32
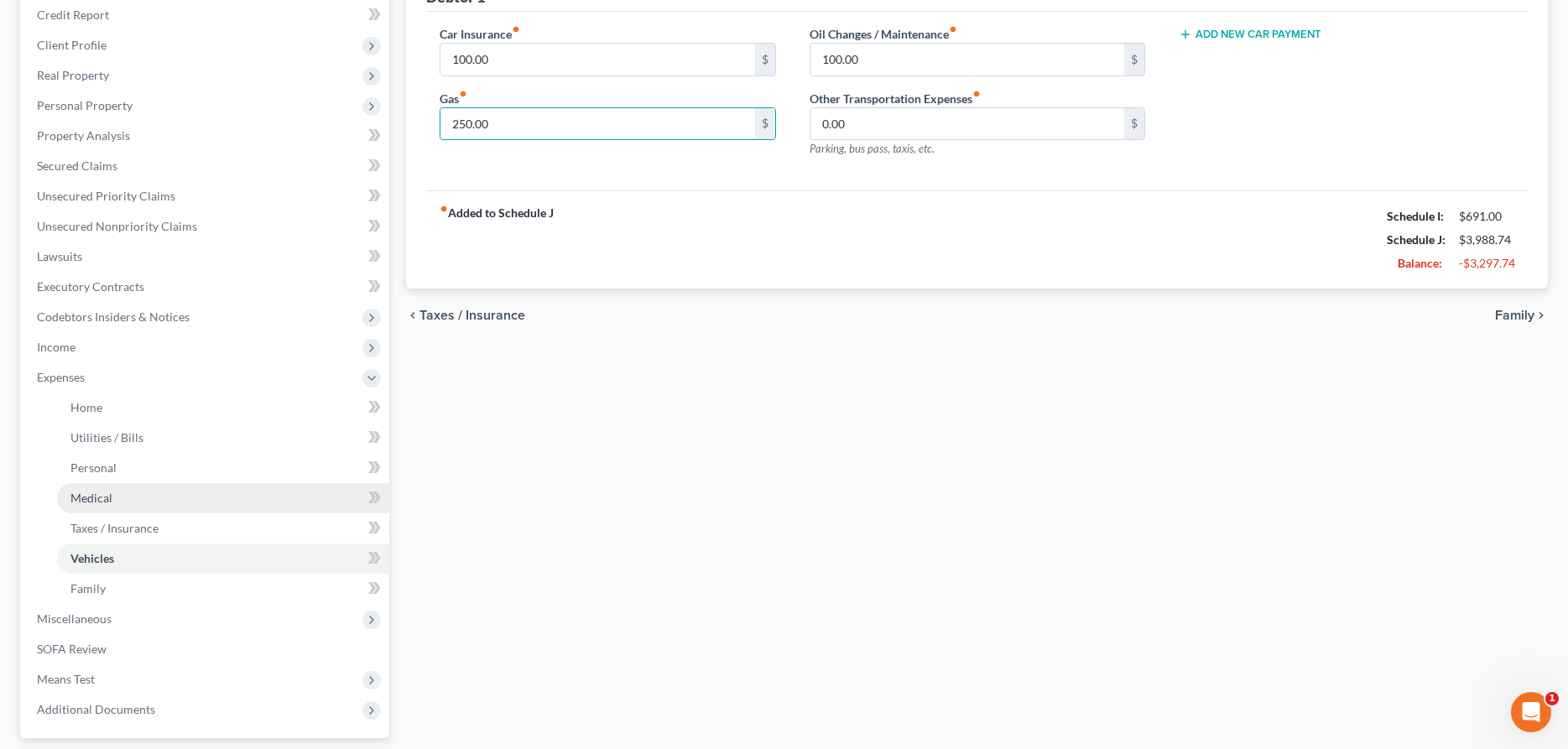
scroll to position [342, 0]
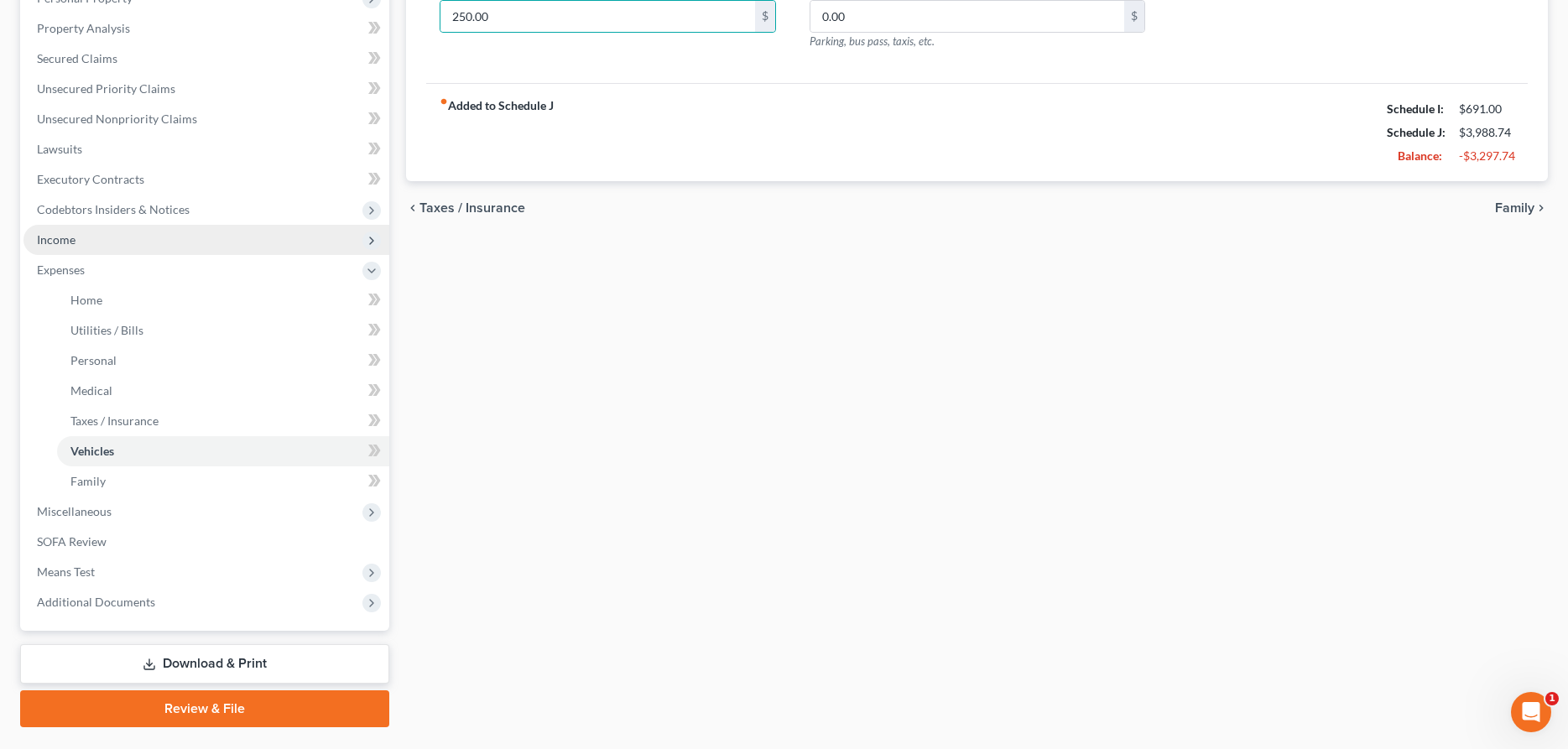
click at [63, 244] on span "Income" at bounding box center [56, 239] width 38 height 14
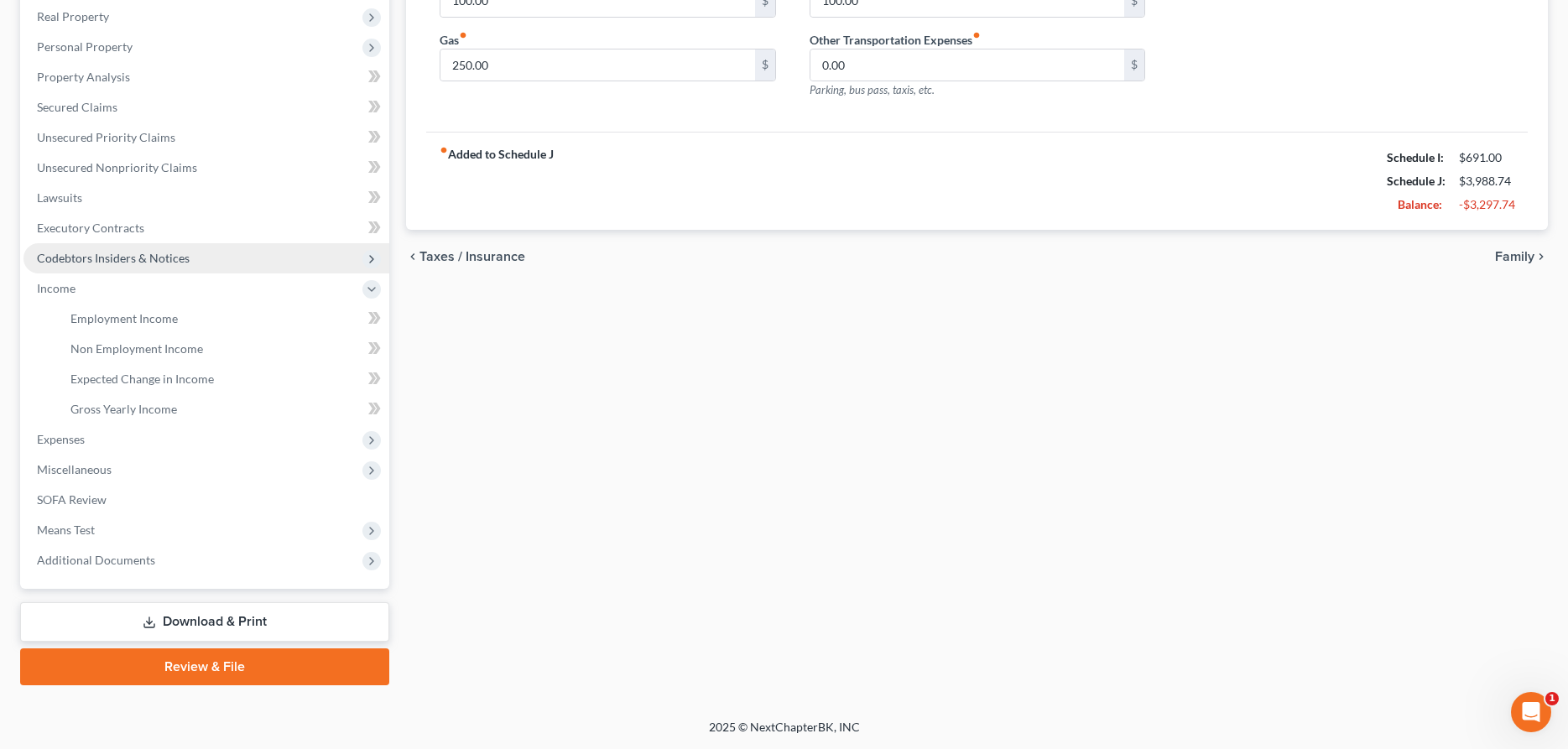
scroll to position [292, 0]
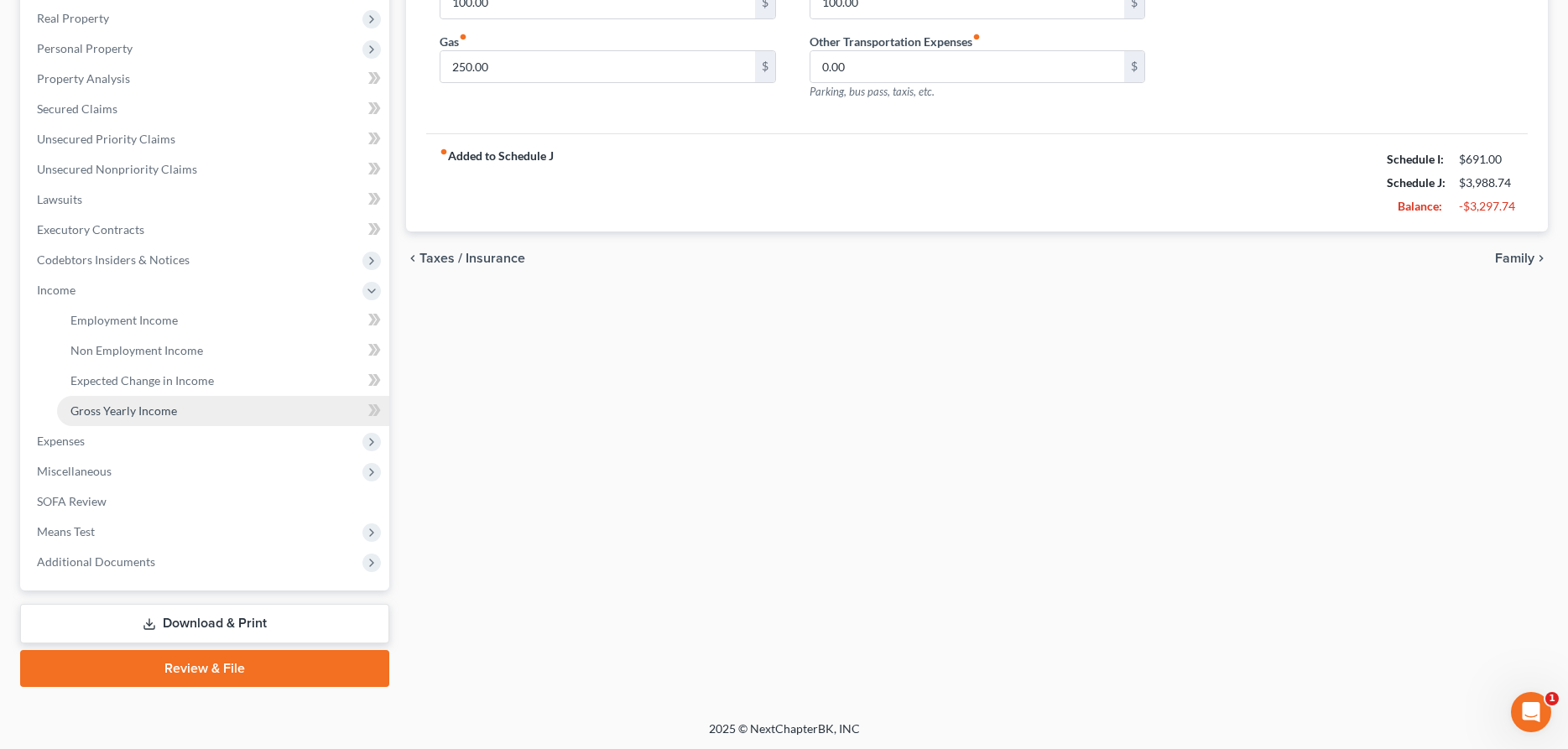
click at [113, 406] on span "Gross Yearly Income" at bounding box center [124, 411] width 106 height 14
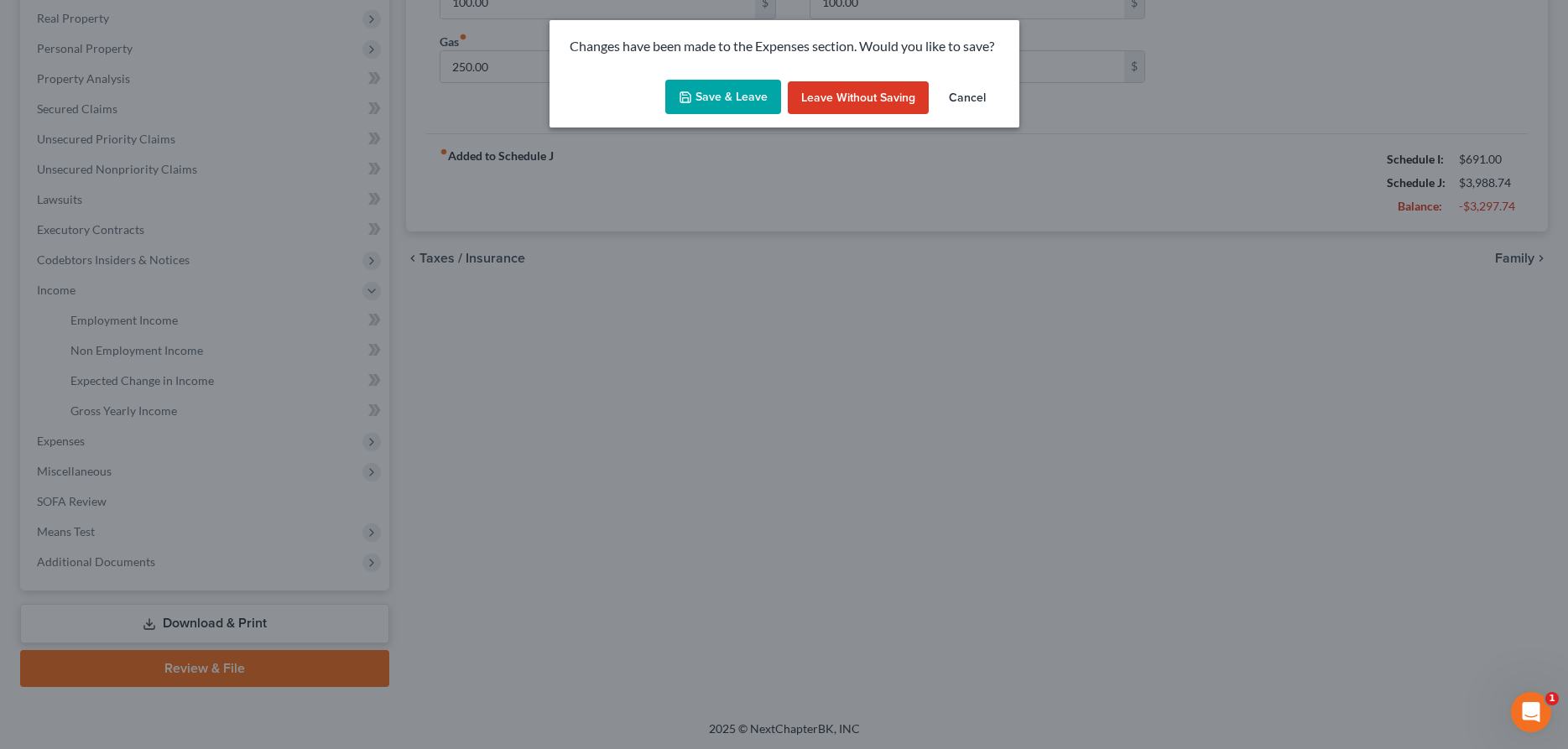
click at [694, 99] on button "Save & Leave" at bounding box center [723, 97] width 116 height 36
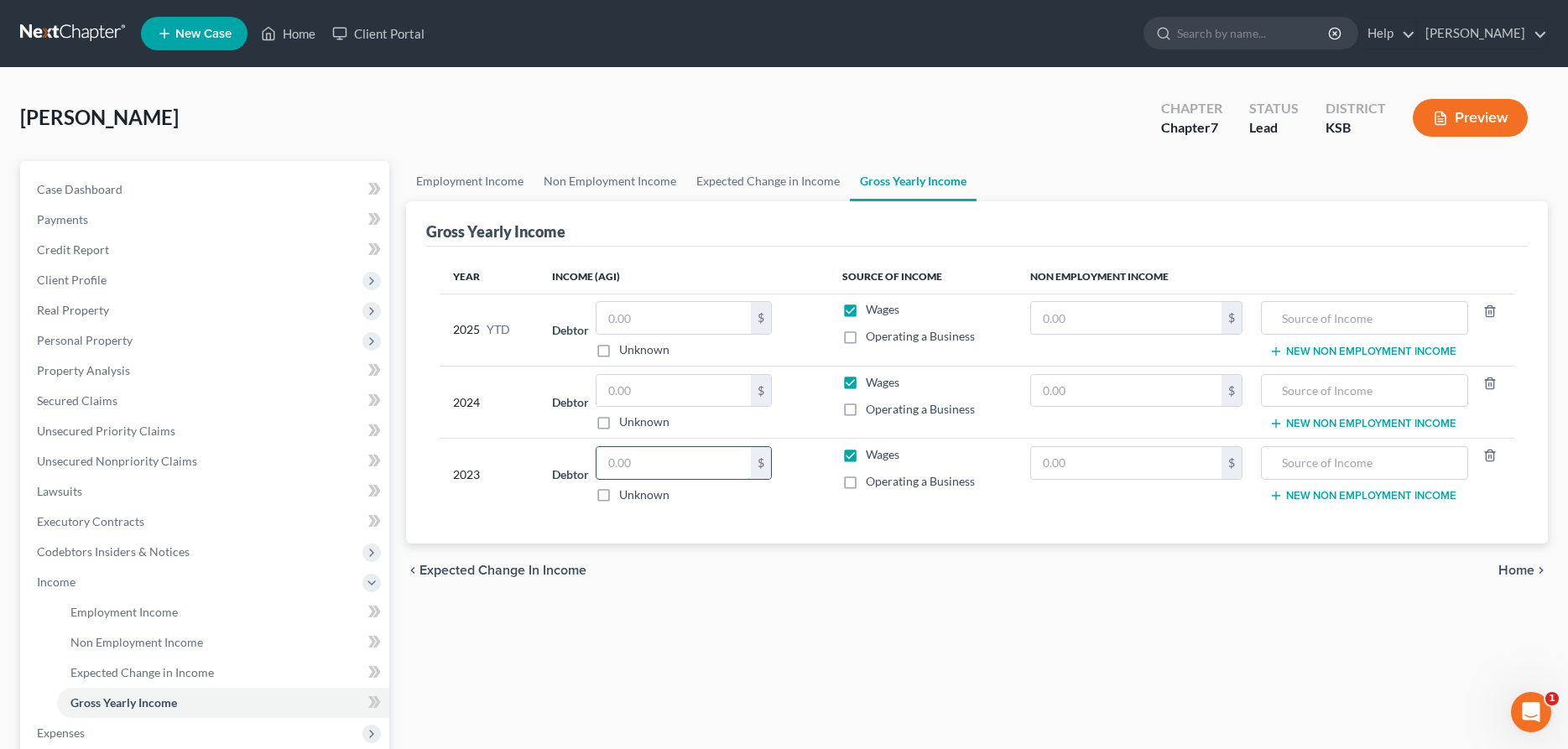
click at [658, 465] on input "text" at bounding box center [673, 463] width 154 height 32
click at [653, 395] on input "text" at bounding box center [673, 391] width 154 height 32
click at [673, 325] on input "text" at bounding box center [673, 318] width 154 height 32
click at [668, 395] on input "67,143.85" at bounding box center [673, 391] width 154 height 32
drag, startPoint x: 668, startPoint y: 395, endPoint x: 563, endPoint y: 397, distance: 105.0
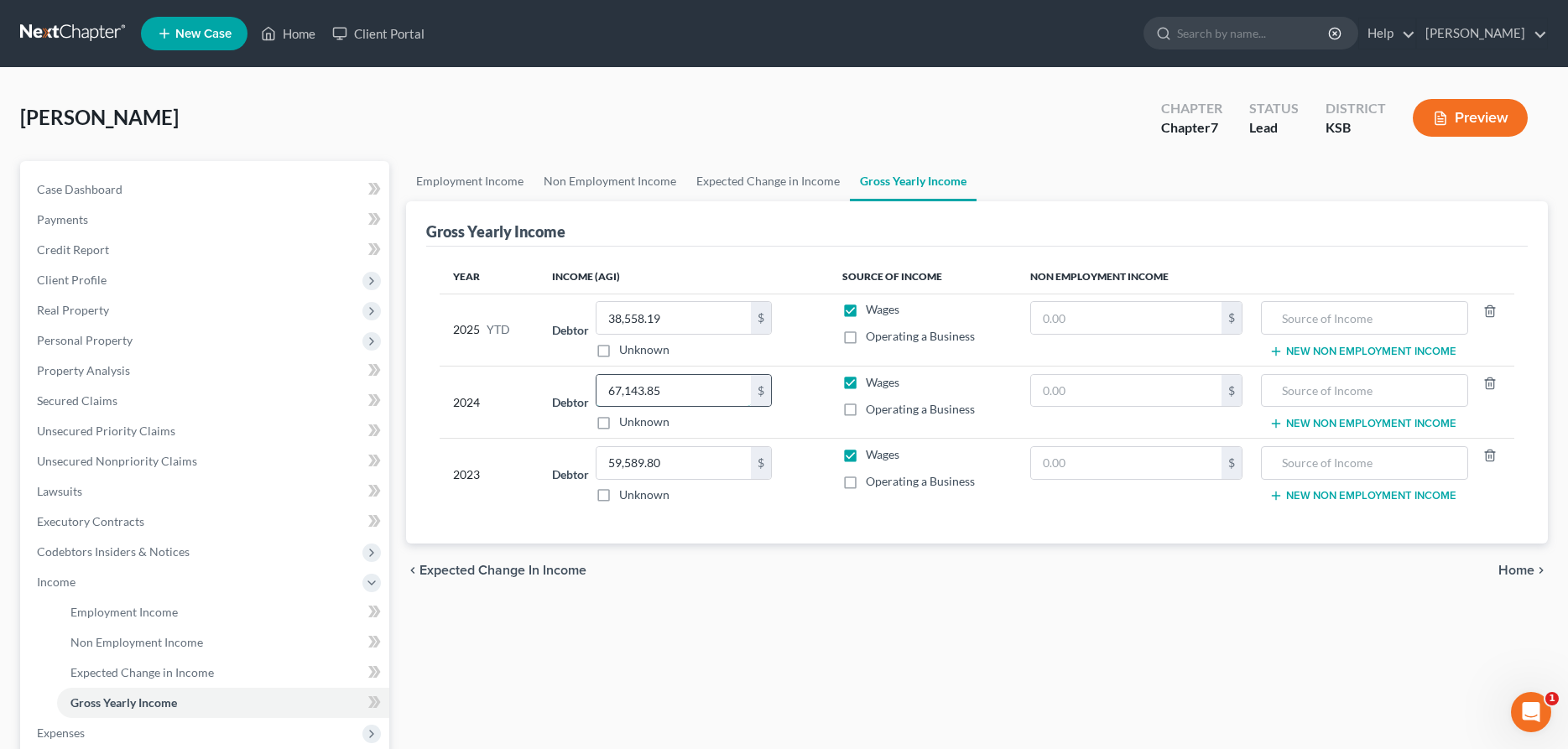
click at [597, 397] on input "67,143.85" at bounding box center [673, 391] width 154 height 32
drag, startPoint x: 677, startPoint y: 456, endPoint x: 716, endPoint y: 478, distance: 44.8
click at [716, 478] on input "59,589.80" at bounding box center [673, 463] width 154 height 32
click at [433, 186] on link "Employment Income" at bounding box center [470, 181] width 128 height 40
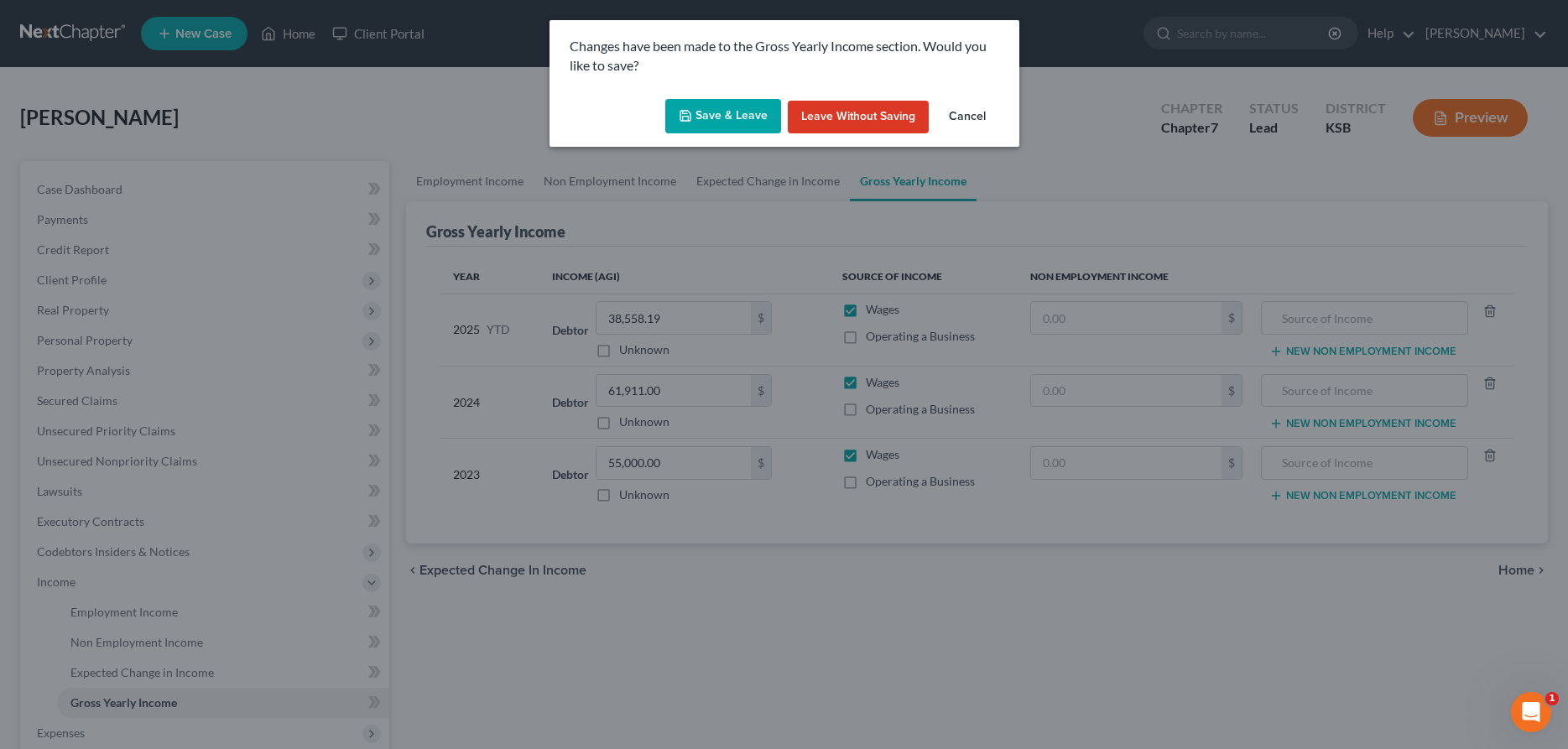
click at [714, 120] on button "Save & Leave" at bounding box center [723, 117] width 116 height 36
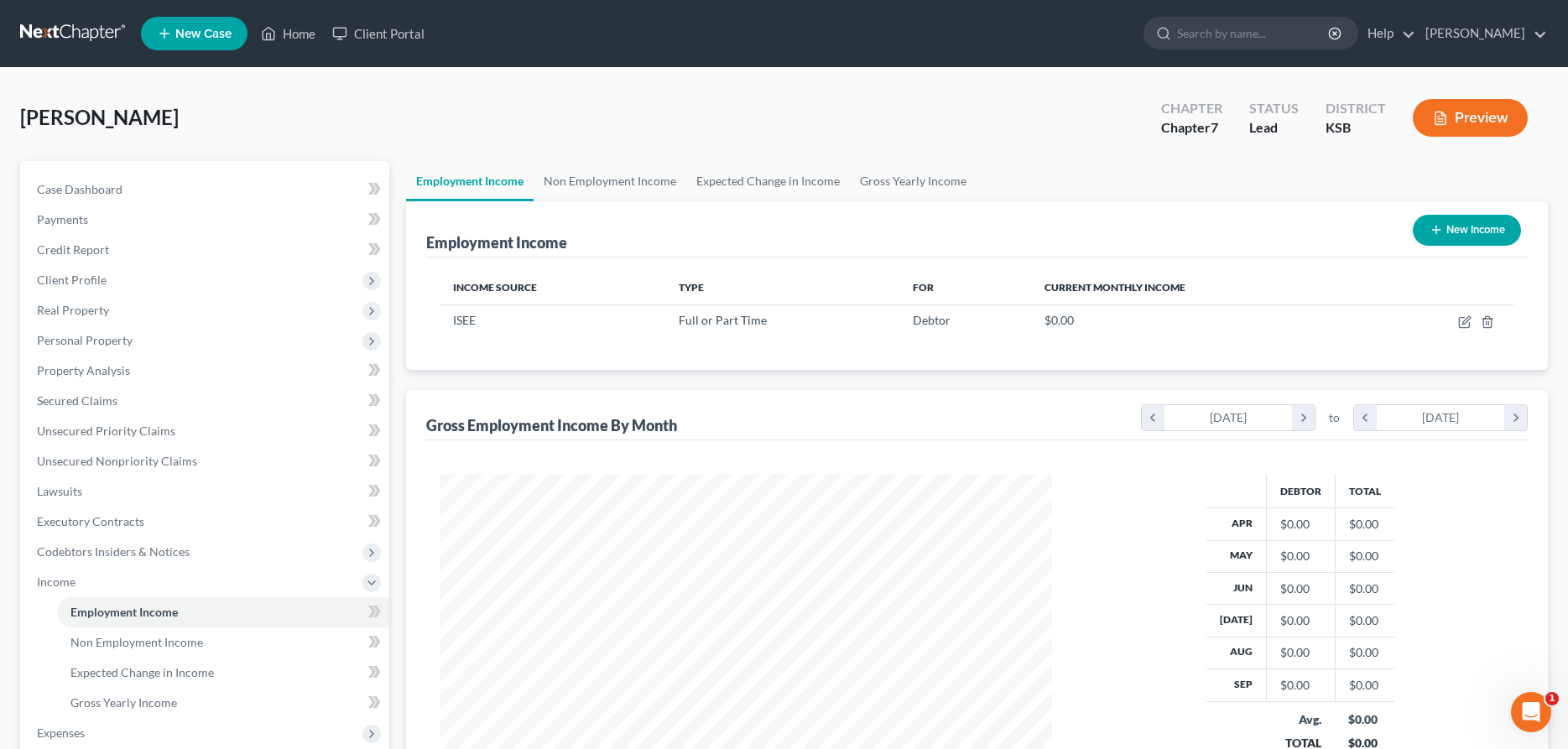
scroll to position [306, 647]
click at [1451, 224] on button "New Income" at bounding box center [1467, 231] width 108 height 31
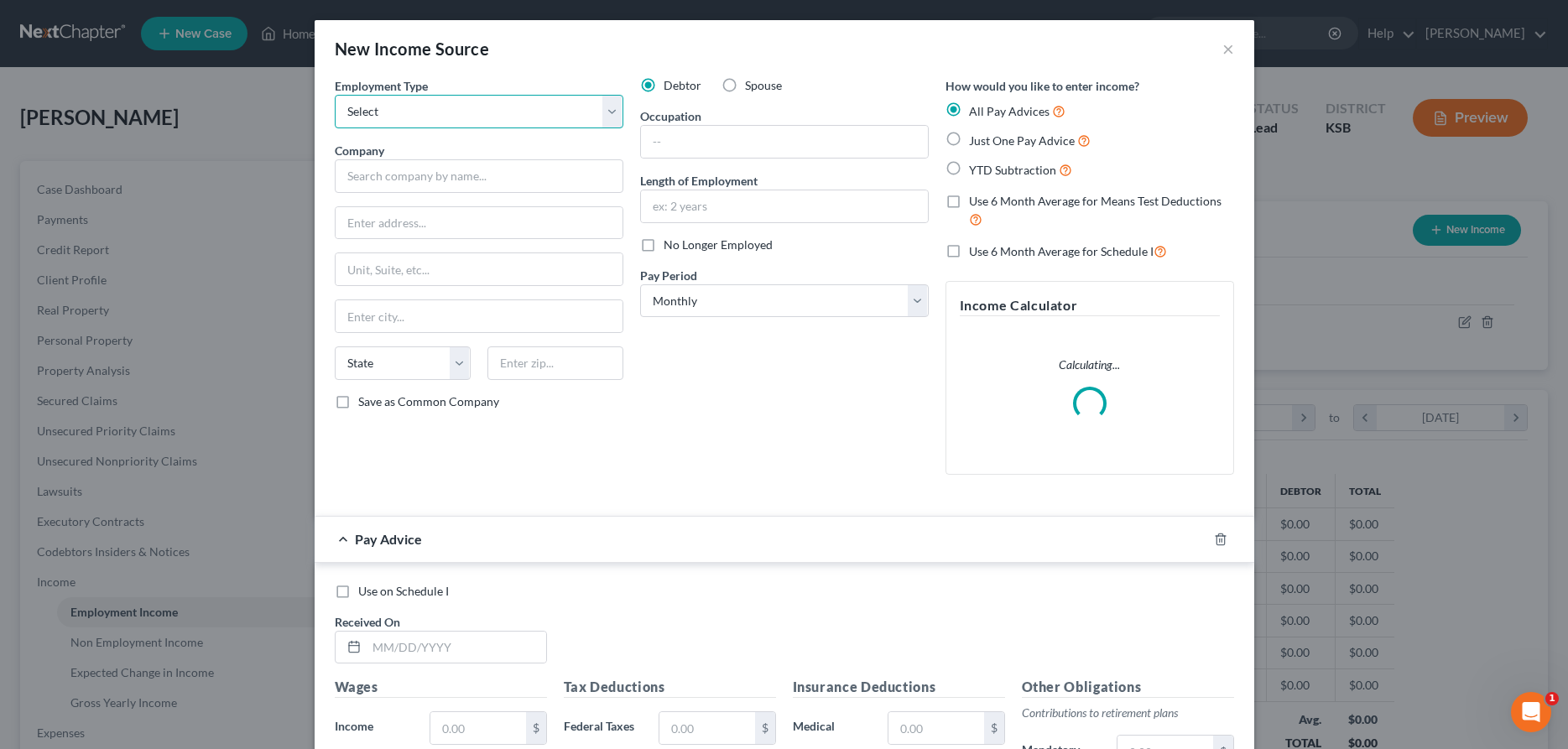
click at [335, 95] on select "Select Full or [DEMOGRAPHIC_DATA] Employment Self Employment" at bounding box center [479, 111] width 289 height 34
click option "Full or [DEMOGRAPHIC_DATA] Employment" at bounding box center [0, 0] width 0 height 0
click at [445, 197] on div "Employment Type * Select Full or [DEMOGRAPHIC_DATA] Employment Self Employment …" at bounding box center [479, 283] width 305 height 411
click at [455, 186] on input "text" at bounding box center [479, 176] width 289 height 34
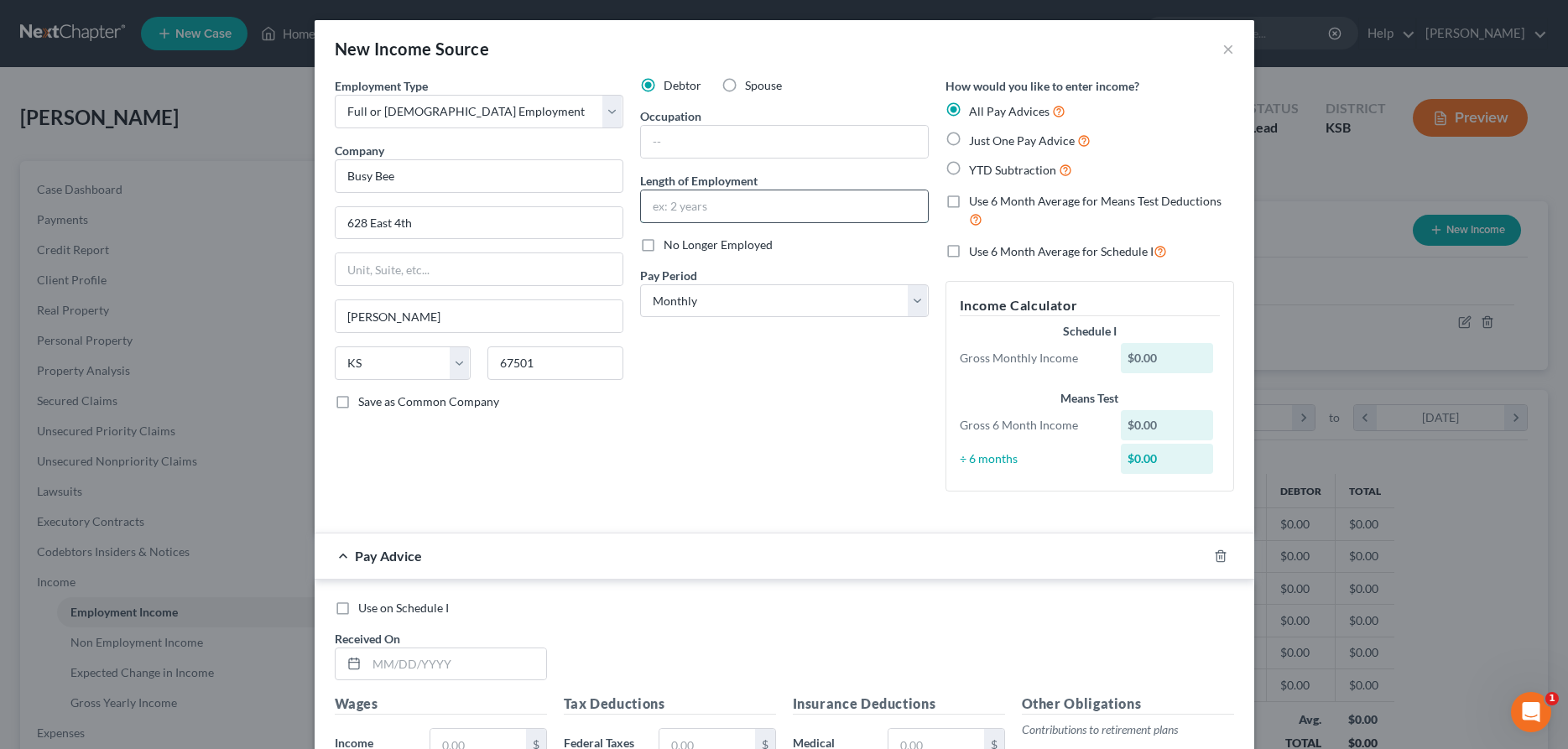
click at [652, 201] on input "text" at bounding box center [785, 206] width 287 height 32
click at [664, 249] on label "No Longer Employed" at bounding box center [718, 244] width 109 height 17
click at [670, 247] on input "No Longer Employed" at bounding box center [675, 242] width 11 height 11
click at [684, 148] on input "text" at bounding box center [785, 142] width 287 height 32
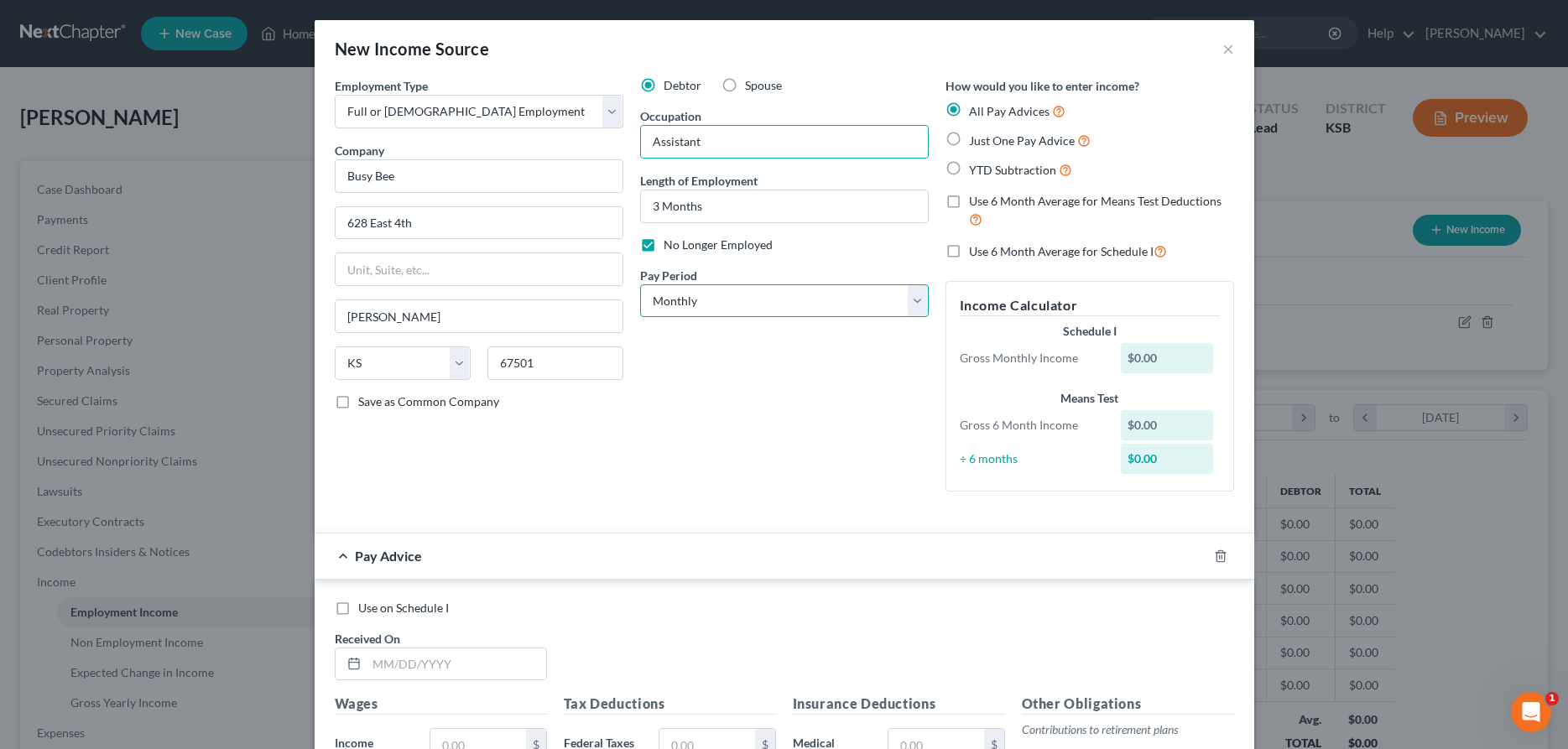
click at [640, 284] on select "Select Monthly Twice Monthly Every Other Week Weekly" at bounding box center [785, 301] width 289 height 34
click option "Twice Monthly" at bounding box center [0, 0] width 0 height 0
click at [720, 352] on div "Debtor Spouse Occupation Assistant Length of Employment 3 Months No Longer Empl…" at bounding box center [784, 291] width 305 height 428
click at [421, 669] on input "text" at bounding box center [456, 664] width 179 height 32
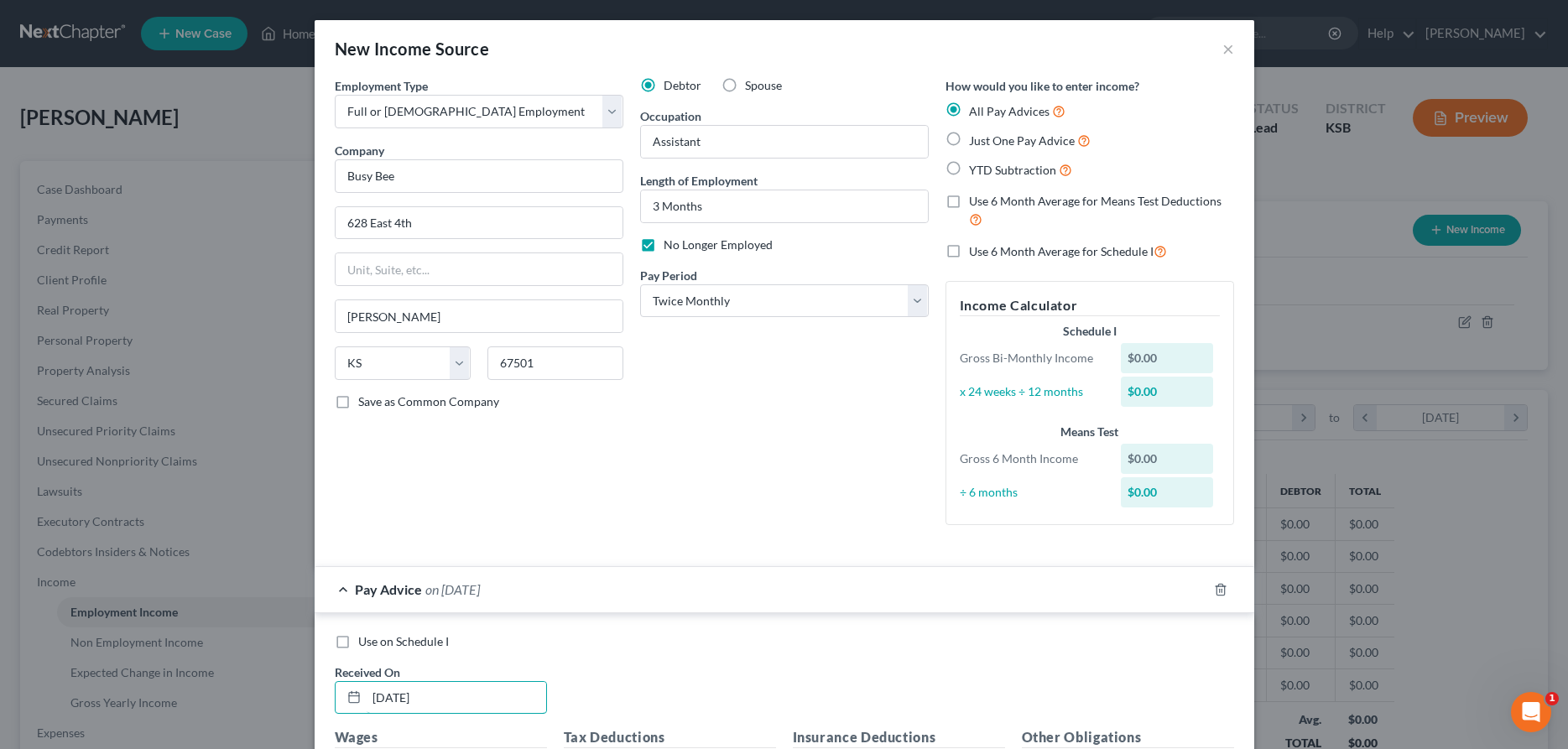
scroll to position [171, 0]
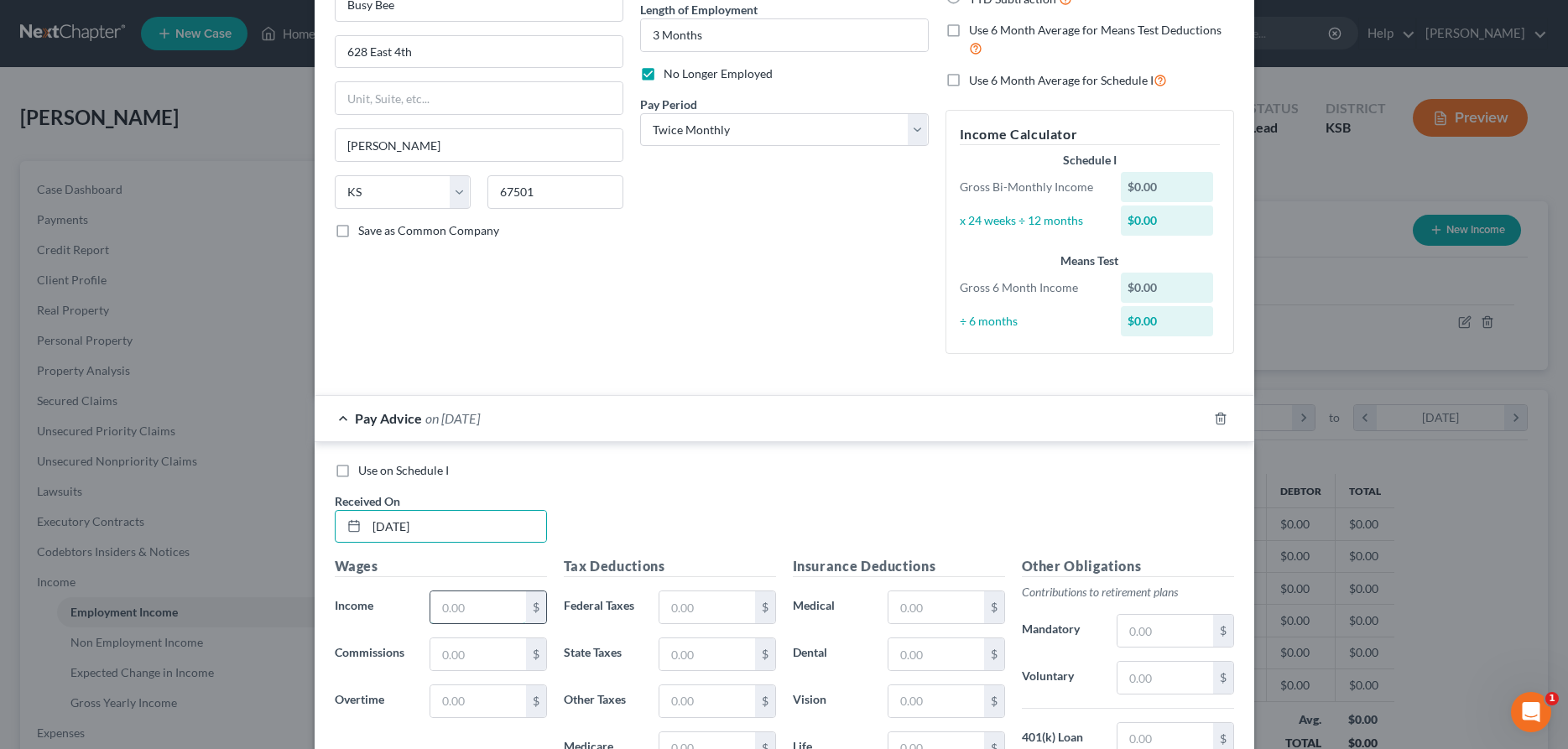
click at [455, 609] on input "text" at bounding box center [478, 607] width 95 height 32
click at [1203, 417] on rect "button" at bounding box center [1203, 420] width 8 height 8
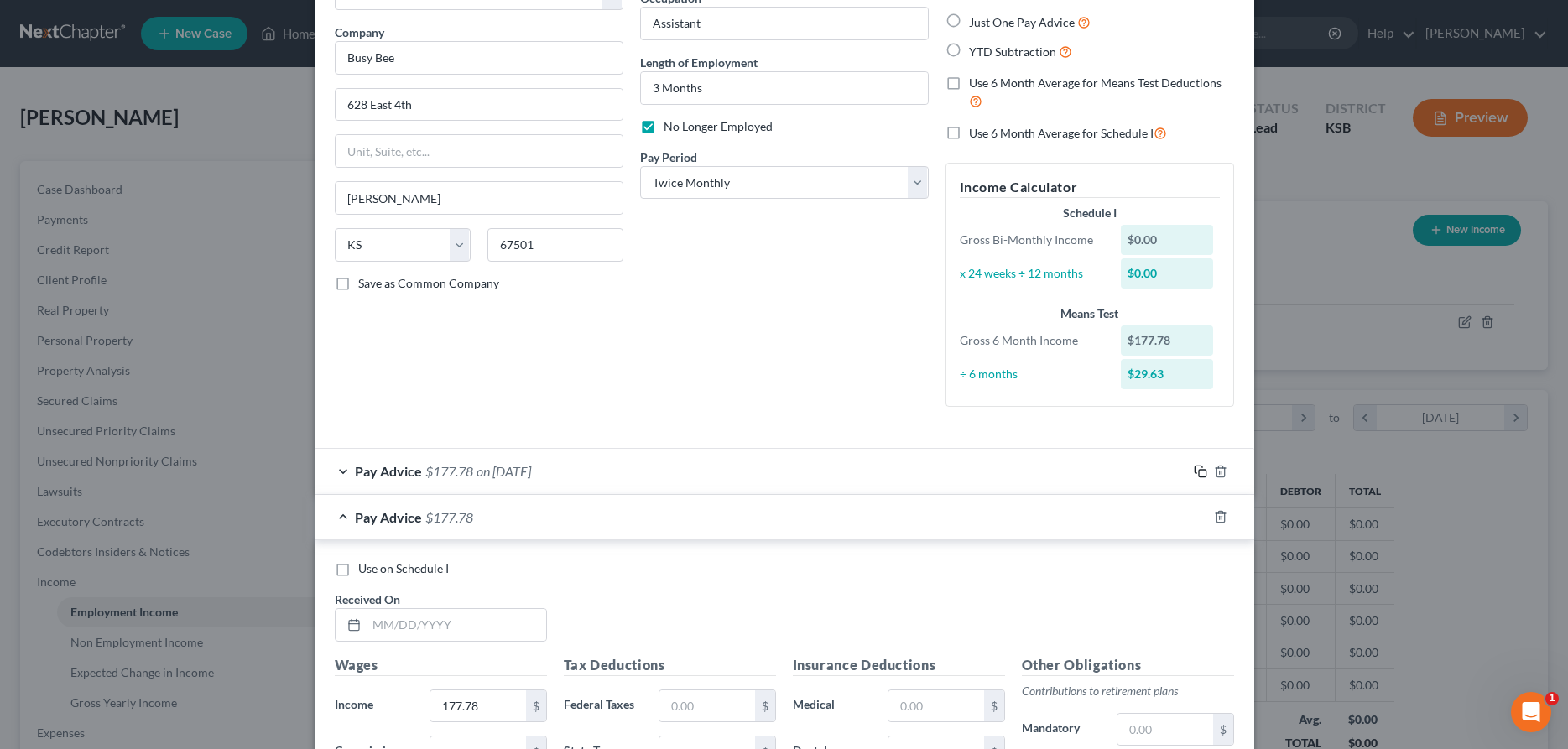
scroll to position [194, 0]
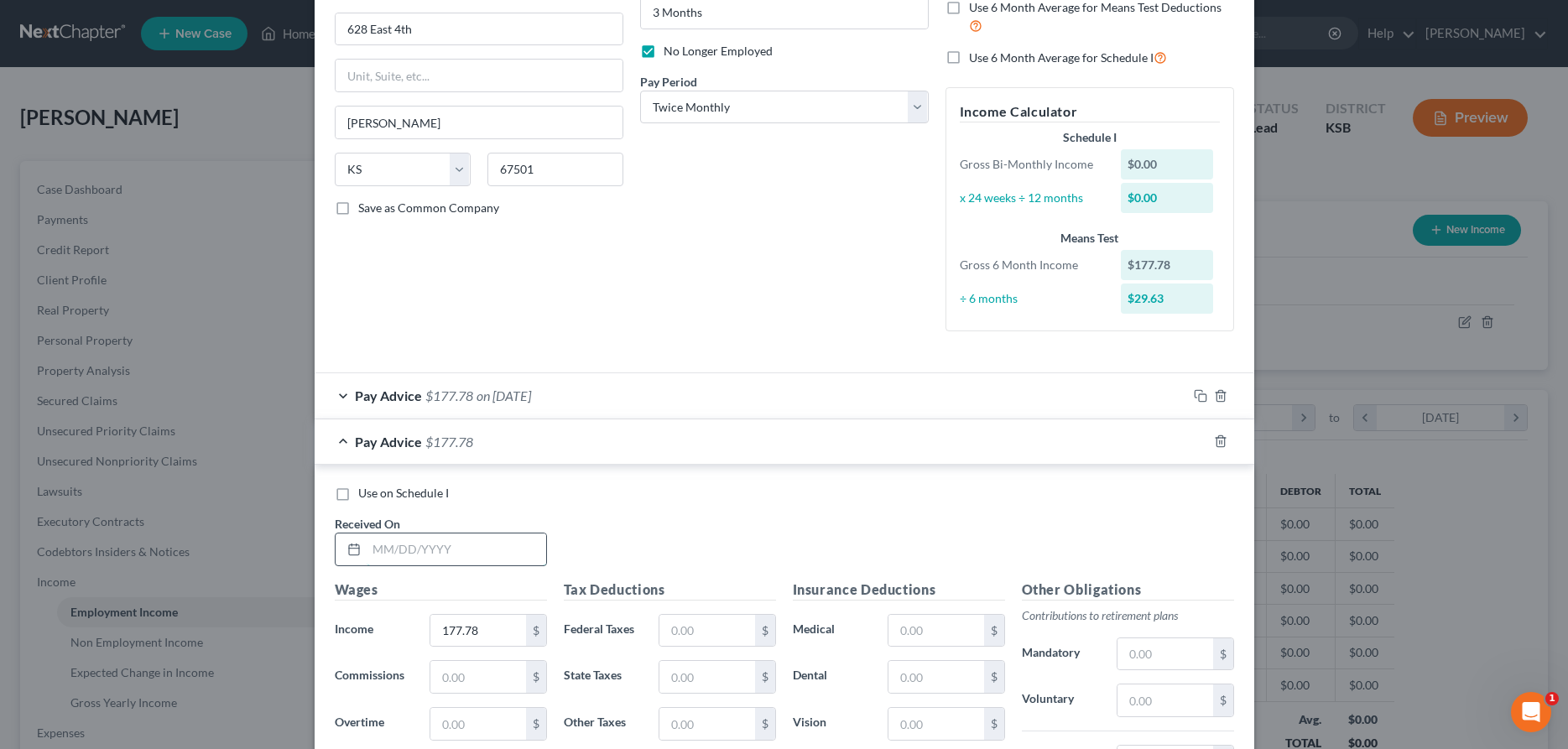
click at [469, 543] on input "text" at bounding box center [456, 549] width 179 height 32
drag, startPoint x: 484, startPoint y: 631, endPoint x: 536, endPoint y: 644, distance: 53.6
click at [526, 644] on input "177.78" at bounding box center [478, 631] width 95 height 32
click at [1203, 437] on icon "button" at bounding box center [1198, 439] width 8 height 8
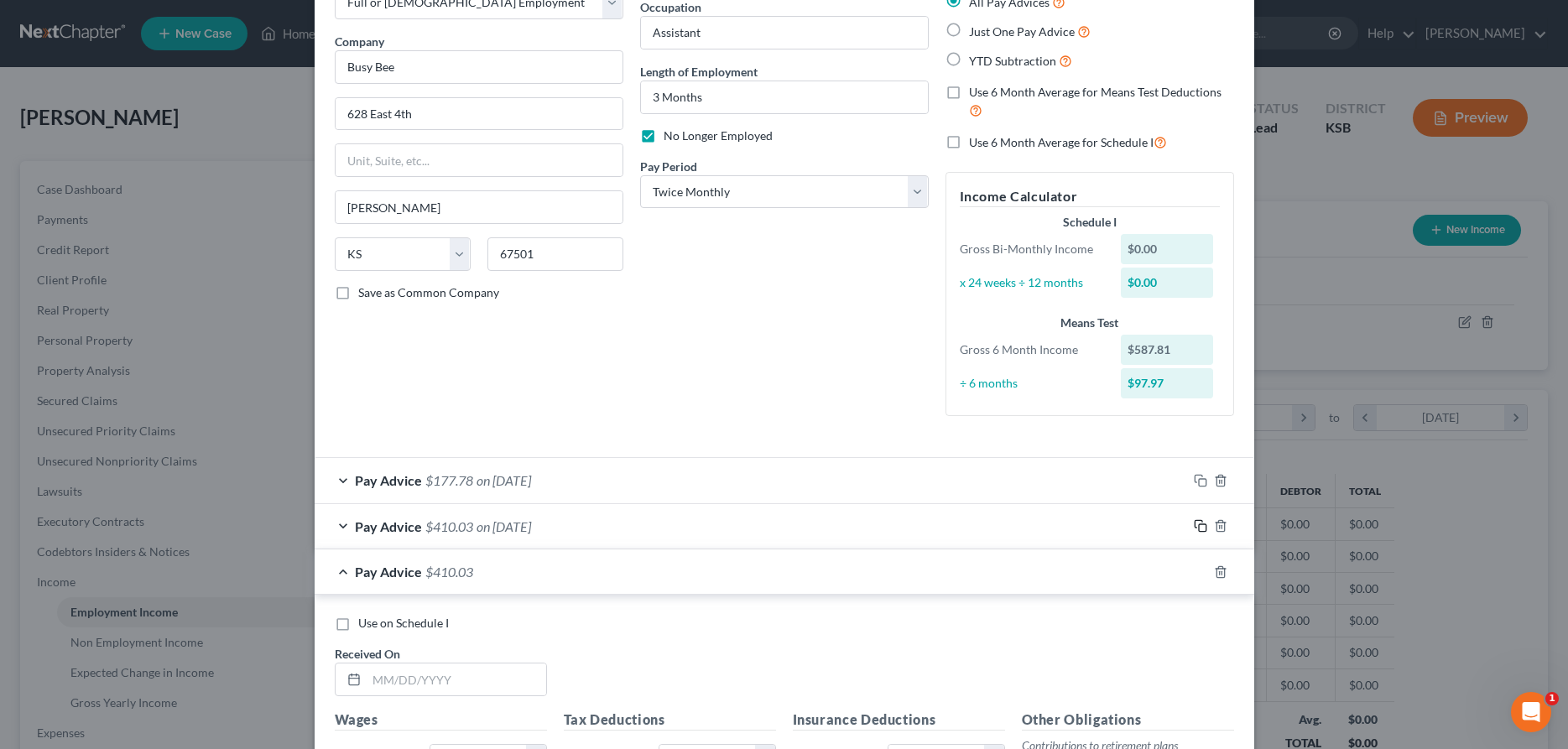
scroll to position [161, 0]
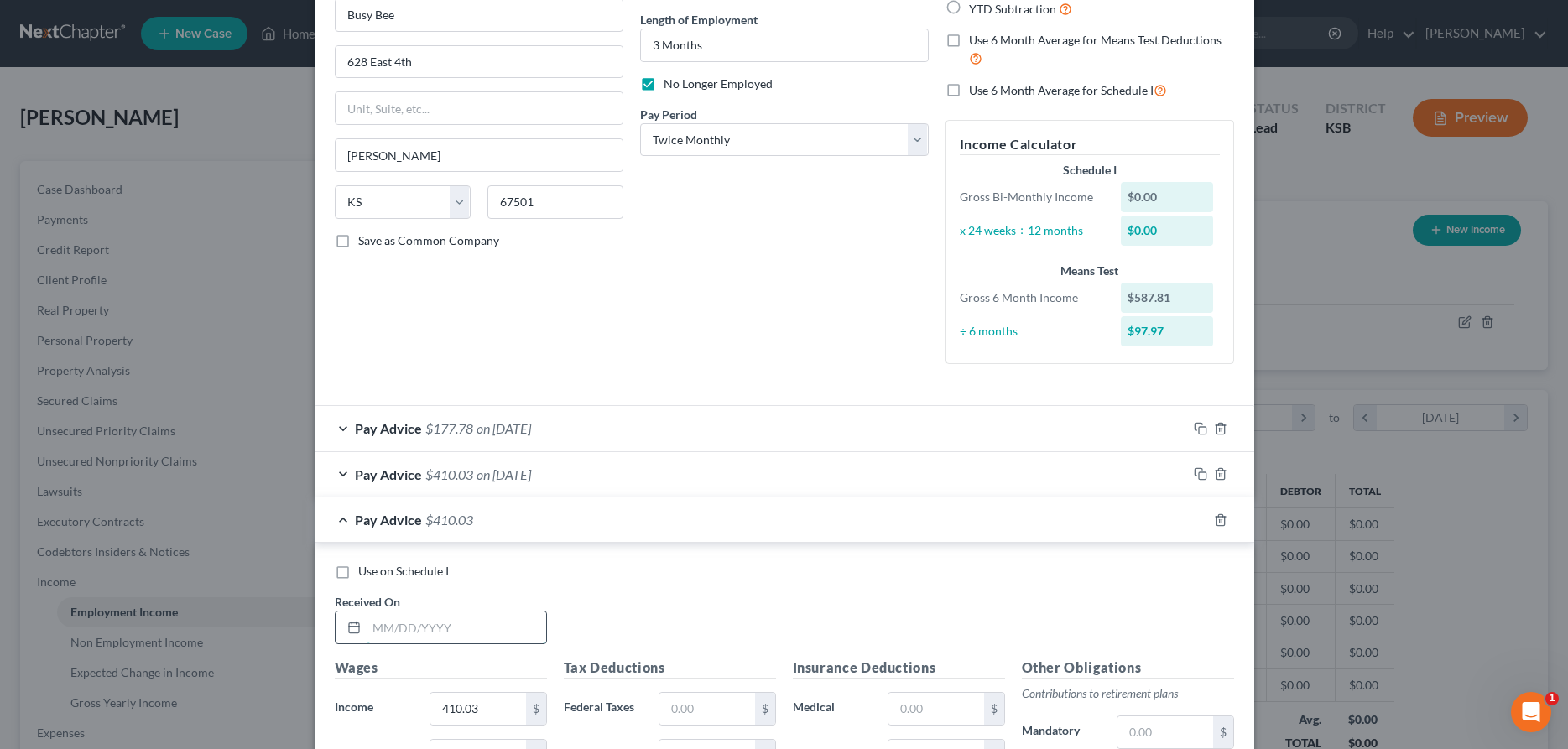
click at [466, 633] on input "text" at bounding box center [456, 627] width 179 height 32
click at [480, 699] on input "410.03" at bounding box center [478, 709] width 95 height 32
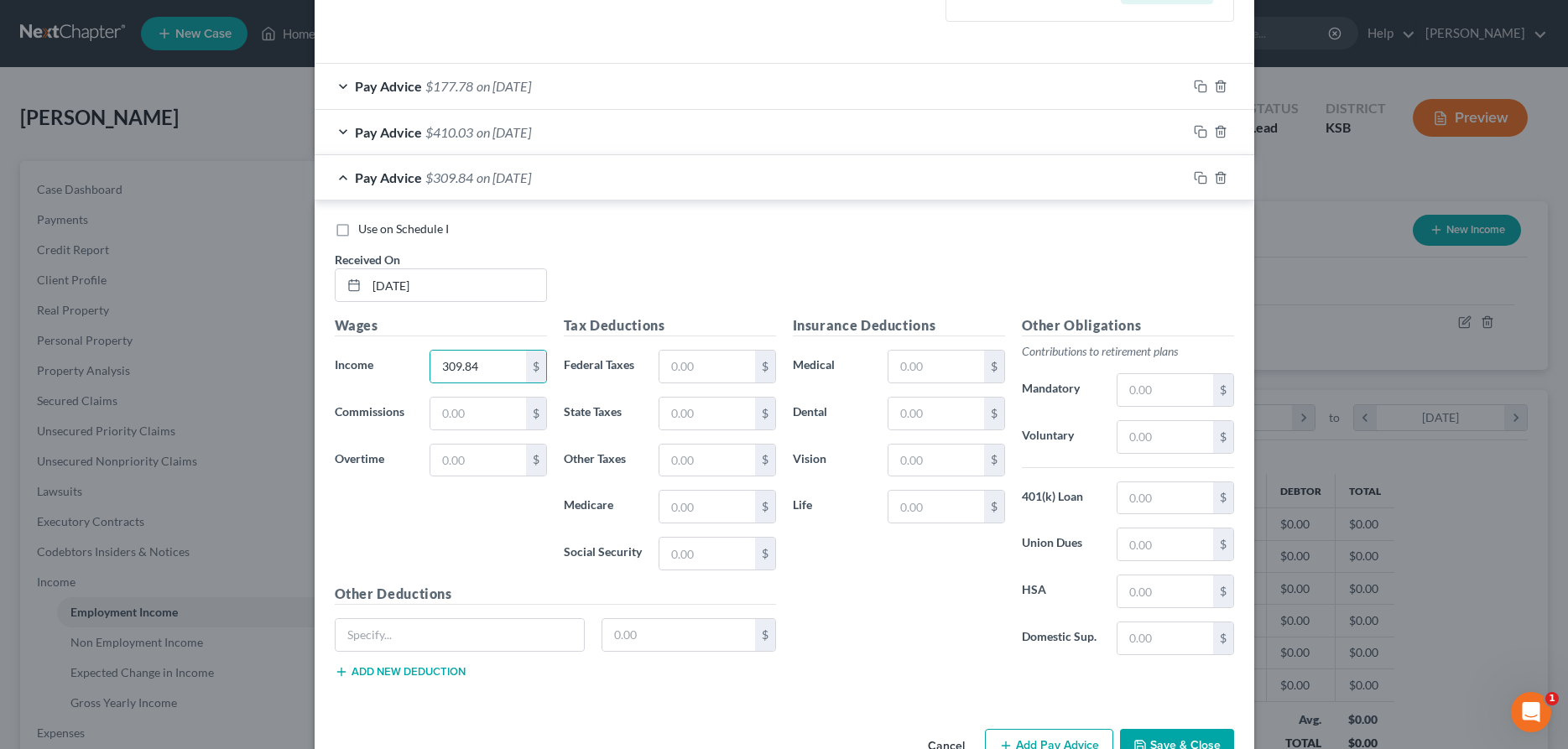
click at [1187, 738] on button "Save & Close" at bounding box center [1176, 746] width 114 height 36
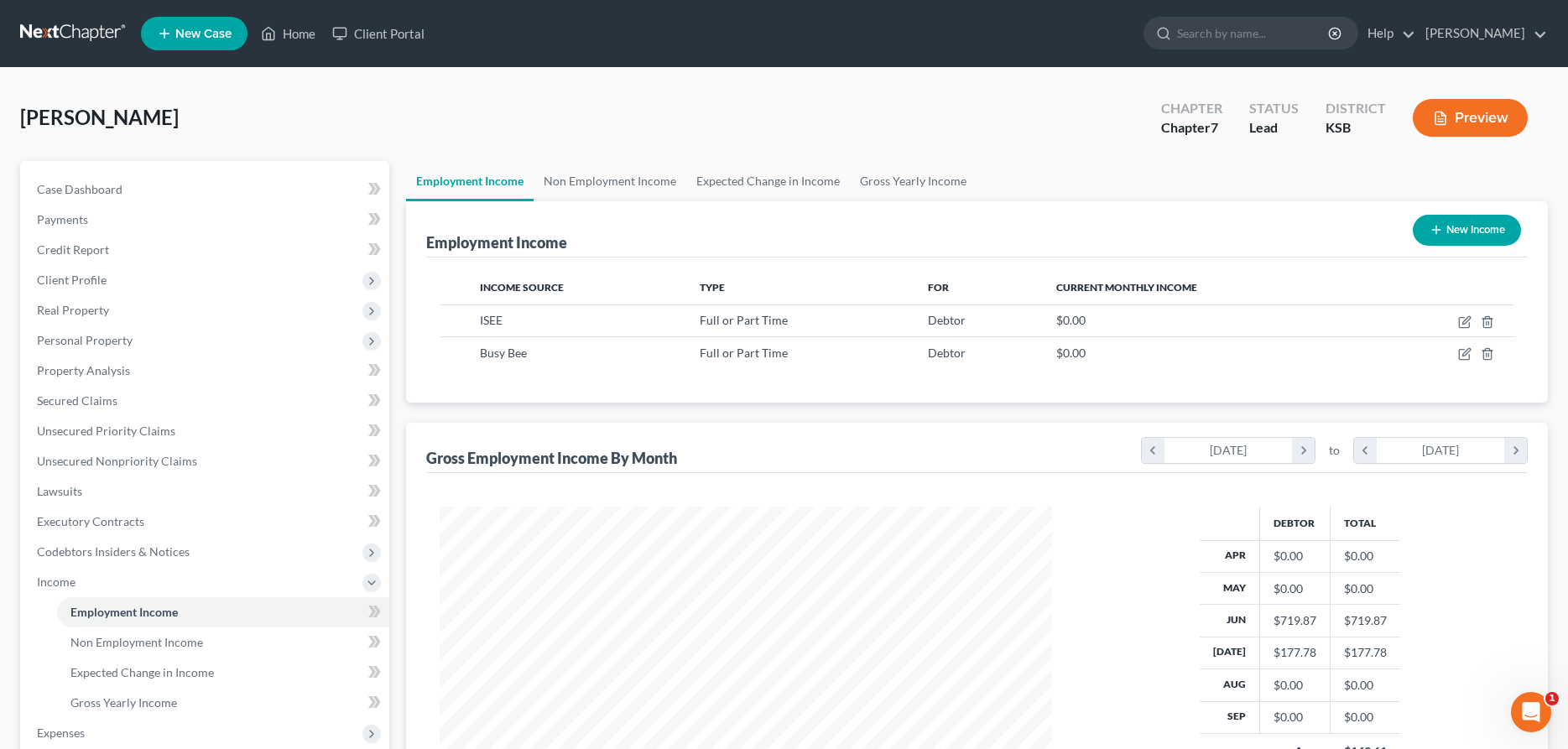
click at [1476, 224] on button "New Income" at bounding box center [1467, 231] width 108 height 31
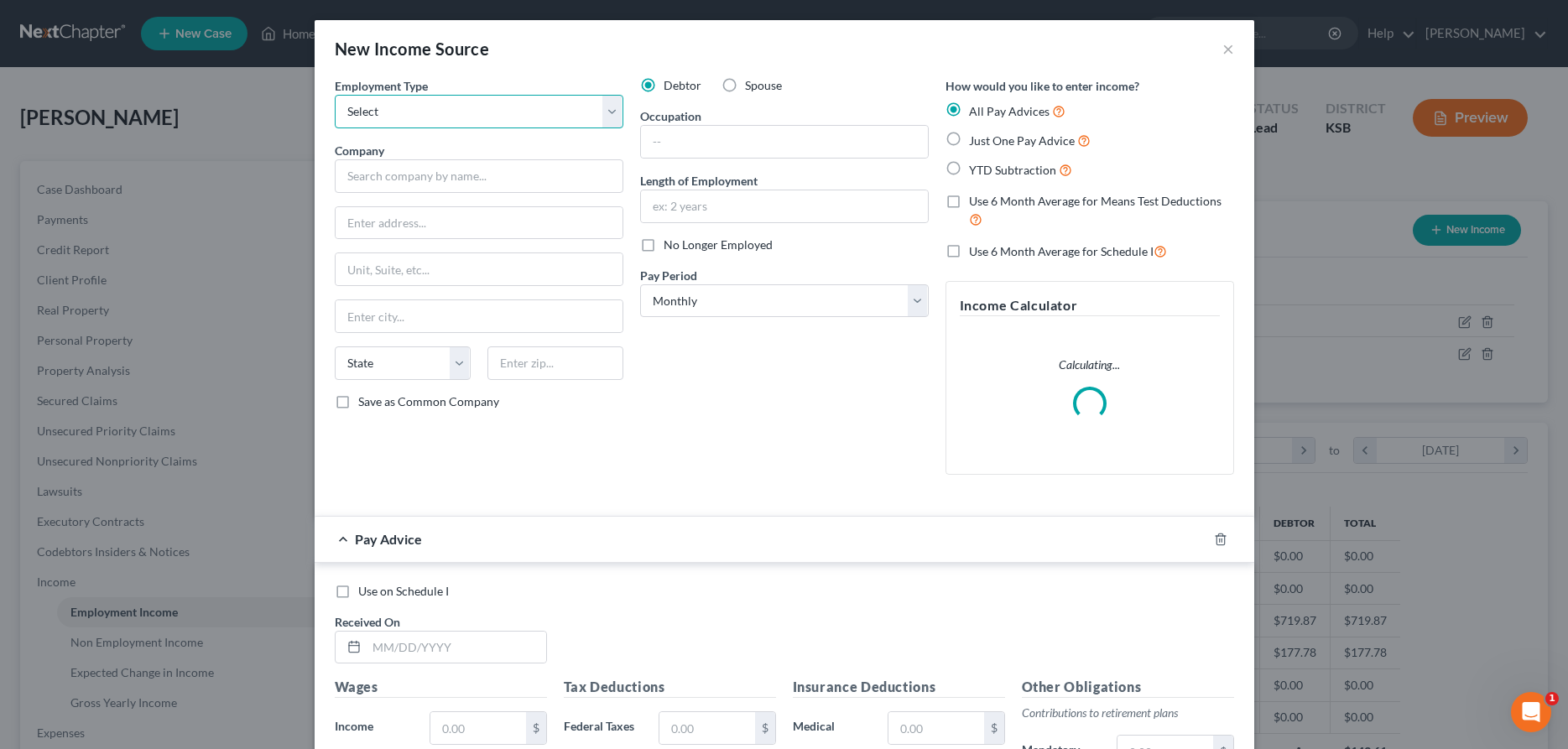
click at [335, 95] on select "Select Full or [DEMOGRAPHIC_DATA] Employment Self Employment" at bounding box center [479, 111] width 289 height 34
click option "Full or [DEMOGRAPHIC_DATA] Employment" at bounding box center [0, 0] width 0 height 0
click at [482, 176] on input "text" at bounding box center [479, 176] width 289 height 34
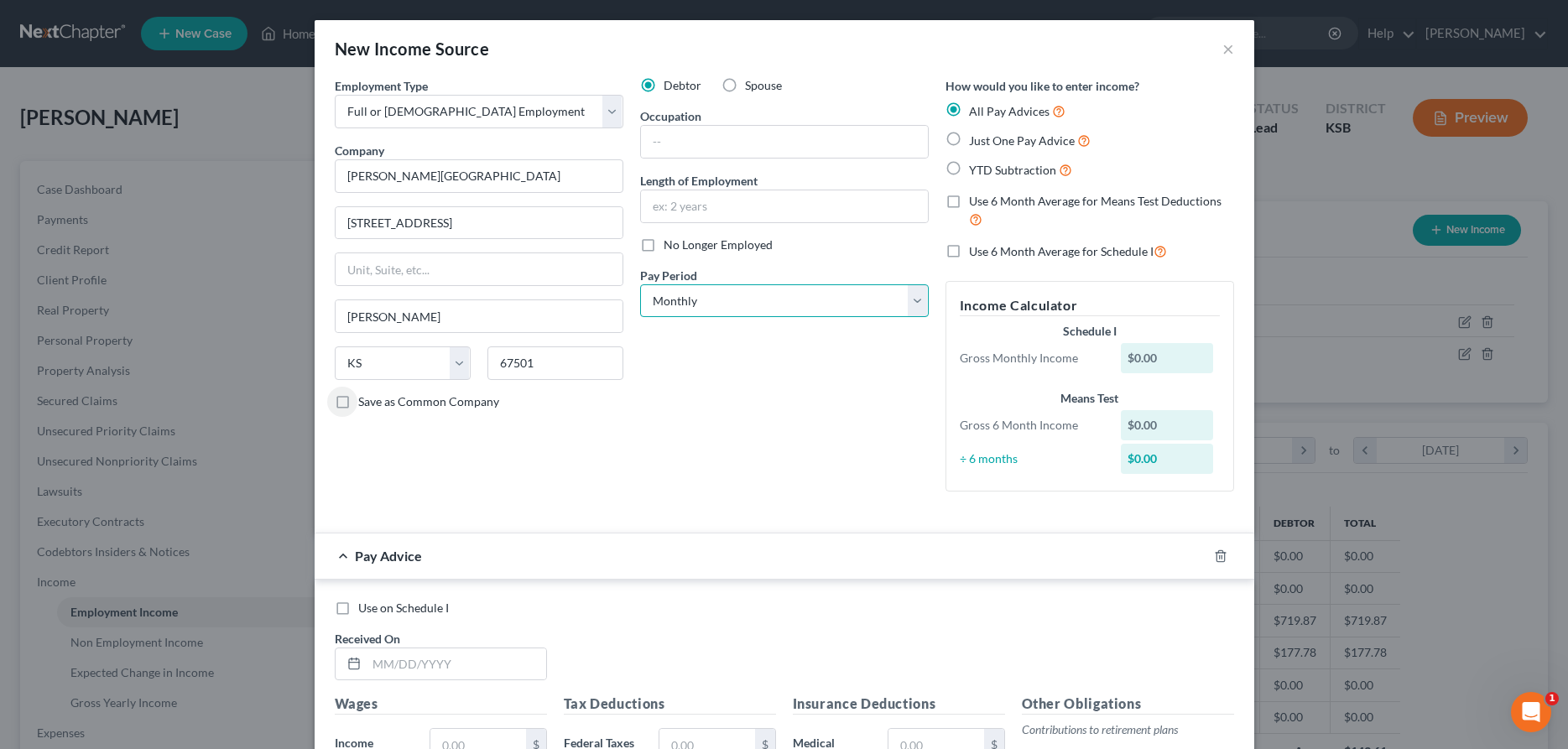
click at [640, 284] on select "Select Monthly Twice Monthly Every Other Week Weekly" at bounding box center [785, 301] width 289 height 34
click option "Weekly" at bounding box center [0, 0] width 0 height 0
click at [707, 149] on input "text" at bounding box center [785, 142] width 287 height 32
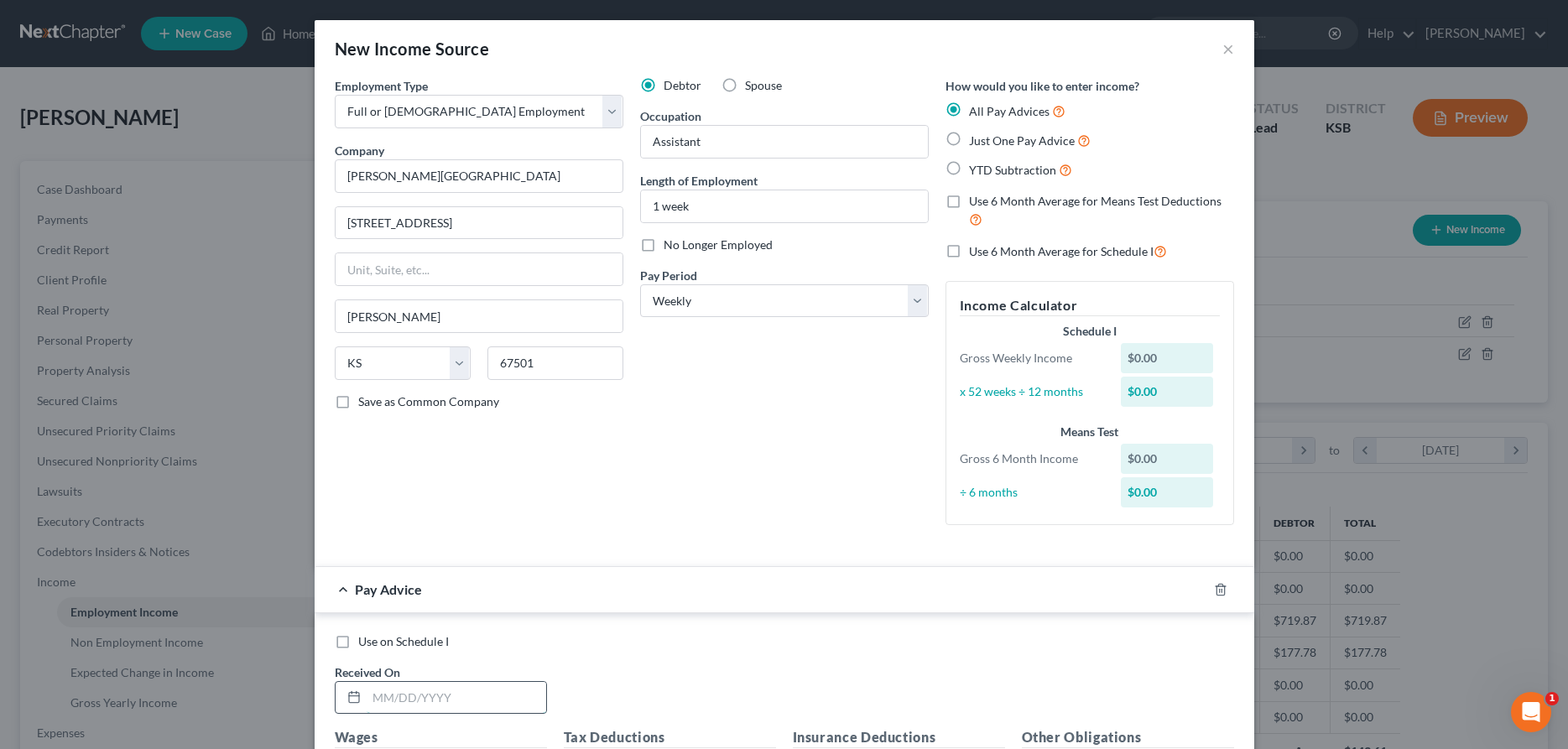
click at [453, 698] on input "text" at bounding box center [456, 698] width 179 height 32
click at [418, 698] on input "text" at bounding box center [456, 698] width 179 height 32
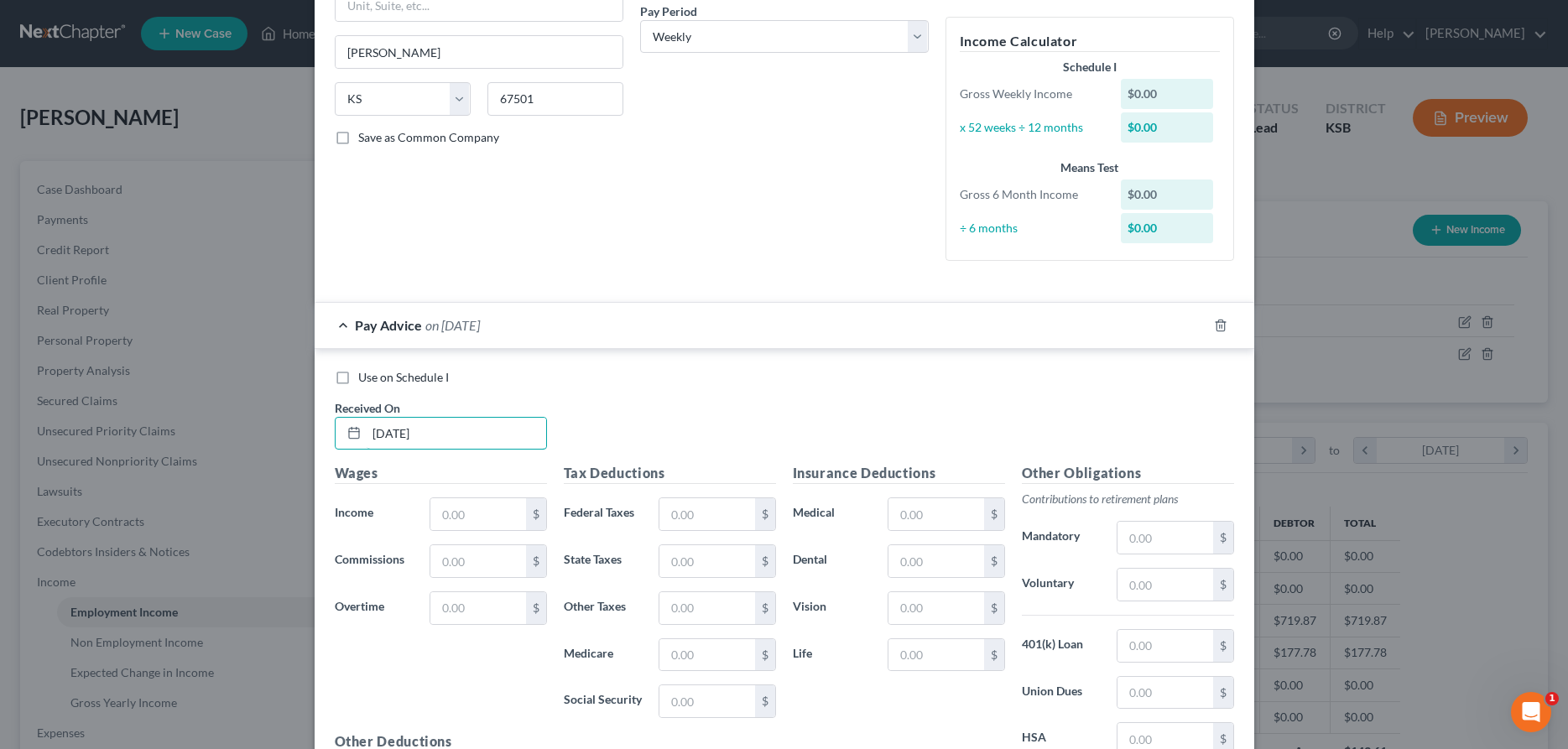
scroll to position [342, 0]
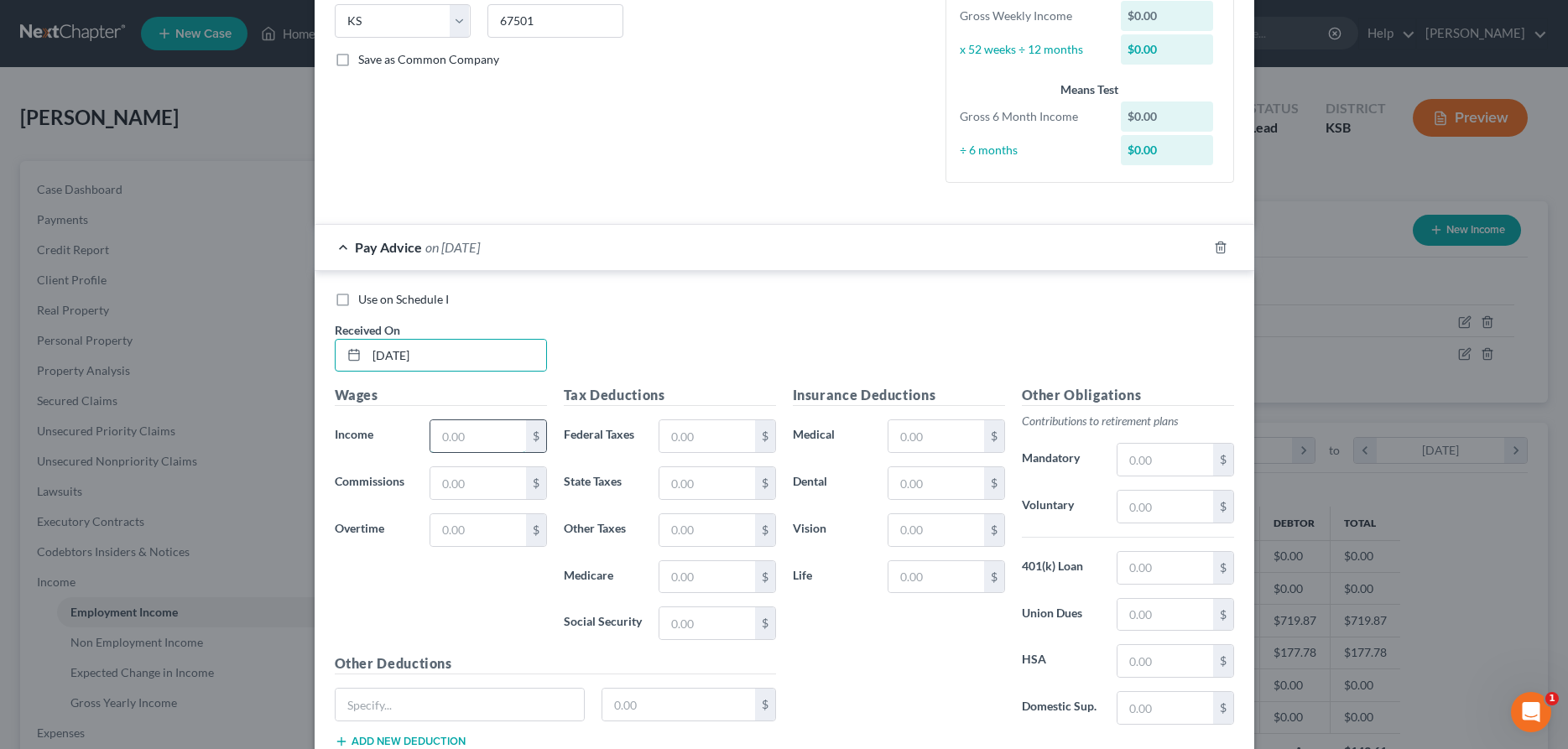
click at [479, 432] on input "text" at bounding box center [478, 436] width 95 height 32
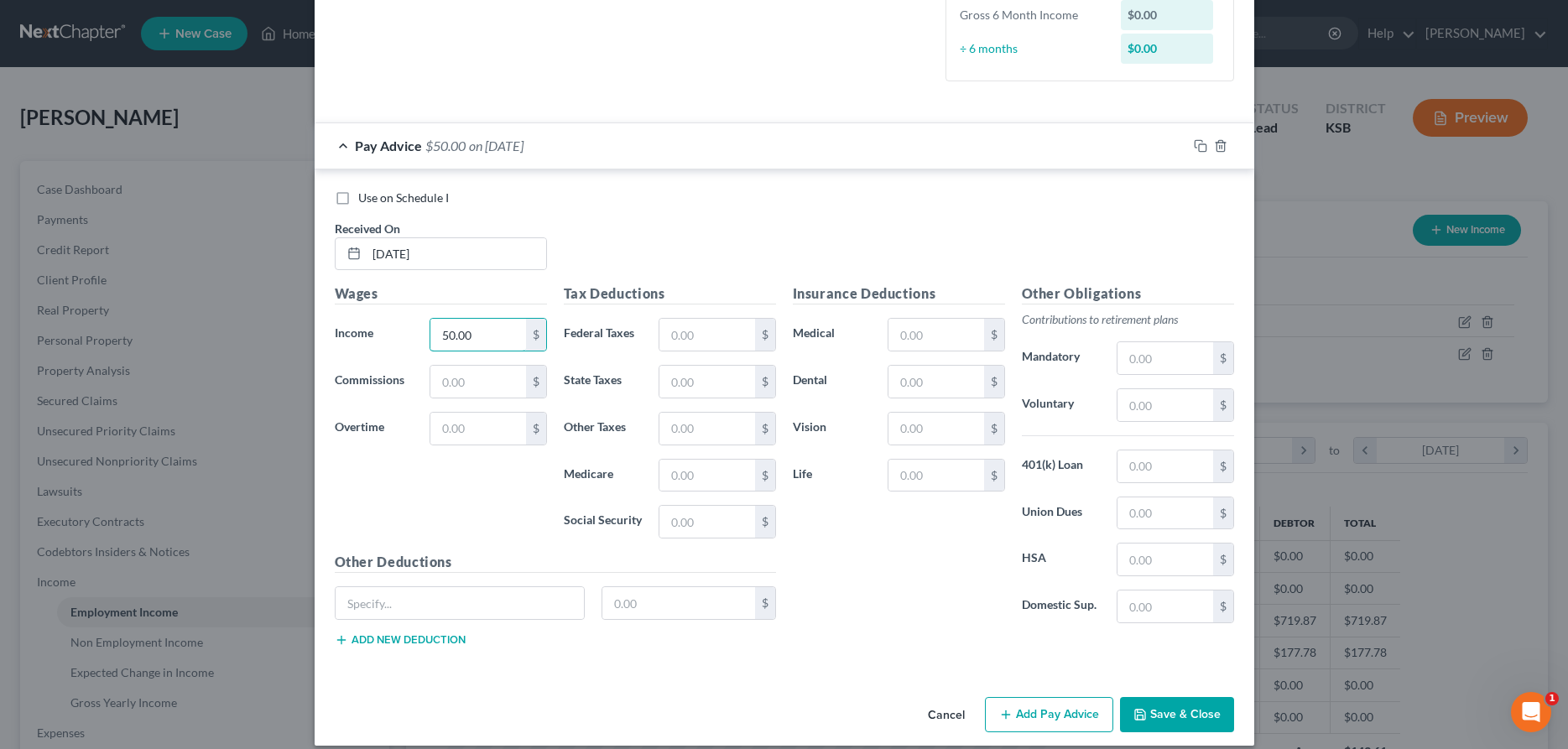
scroll to position [460, 0]
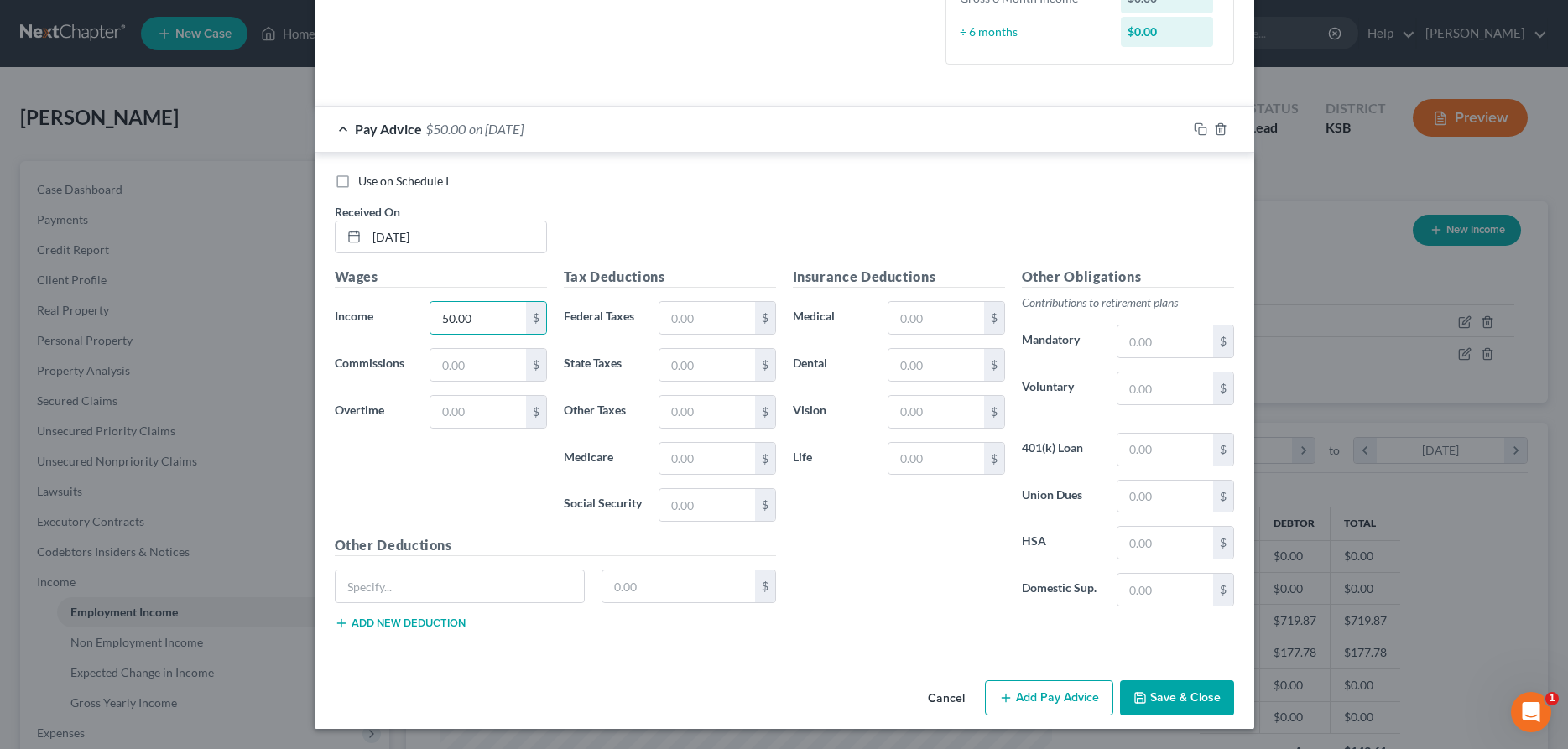
click at [1156, 698] on button "Save & Close" at bounding box center [1176, 698] width 114 height 36
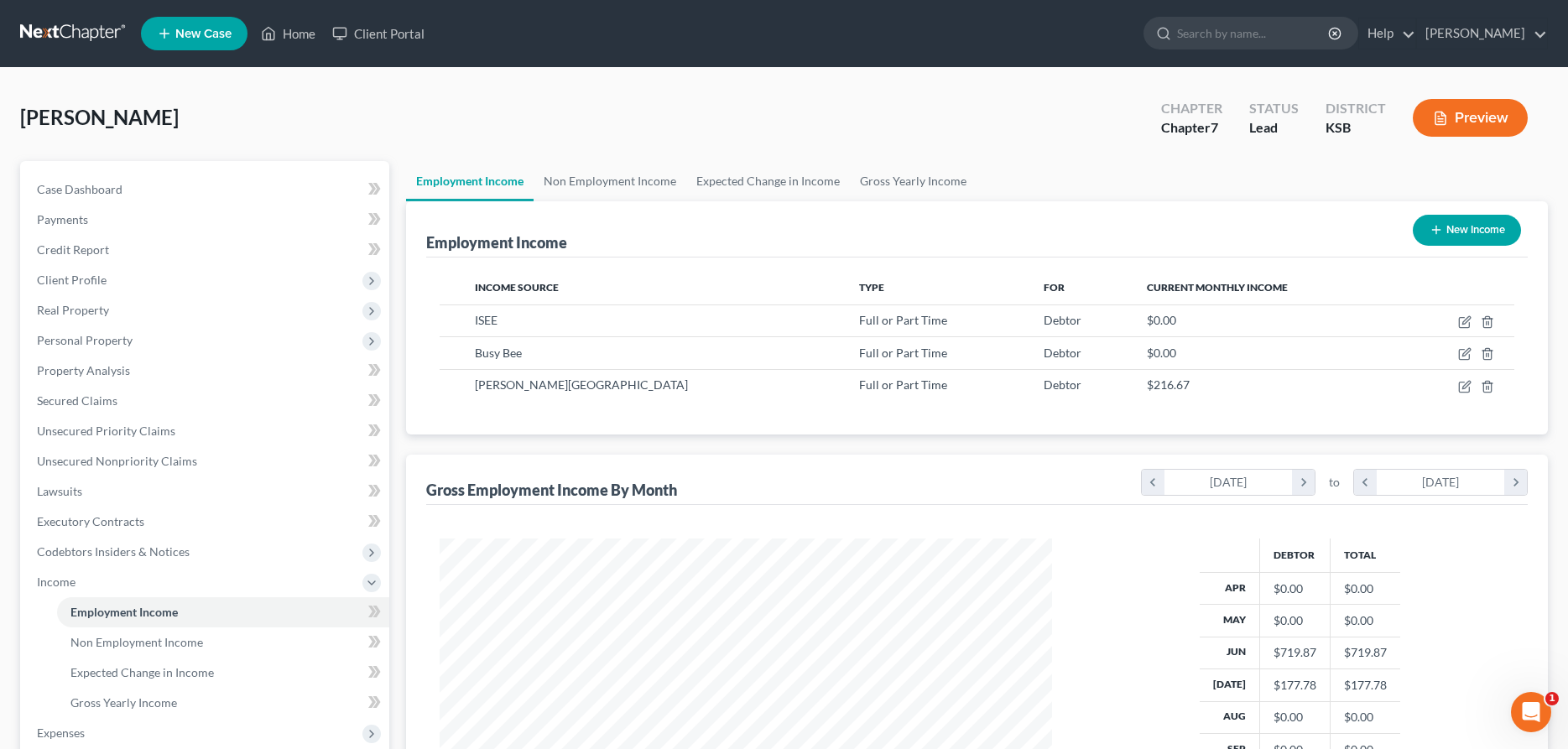
click at [1457, 227] on button "New Income" at bounding box center [1467, 231] width 108 height 31
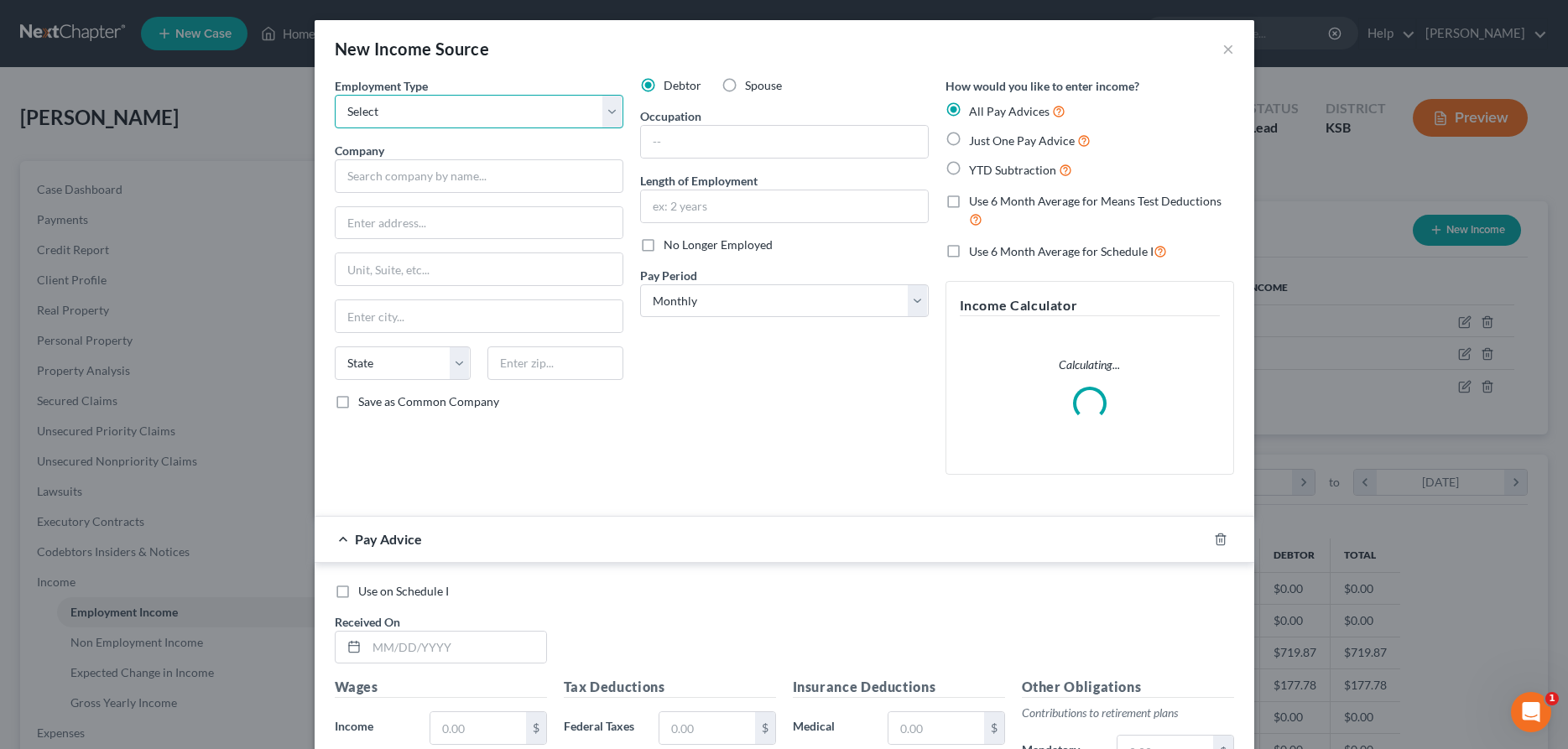
click at [335, 95] on select "Select Full or [DEMOGRAPHIC_DATA] Employment Self Employment" at bounding box center [479, 111] width 289 height 34
click option "Full or [DEMOGRAPHIC_DATA] Employment" at bounding box center [0, 0] width 0 height 0
click at [527, 173] on input "text" at bounding box center [479, 176] width 289 height 34
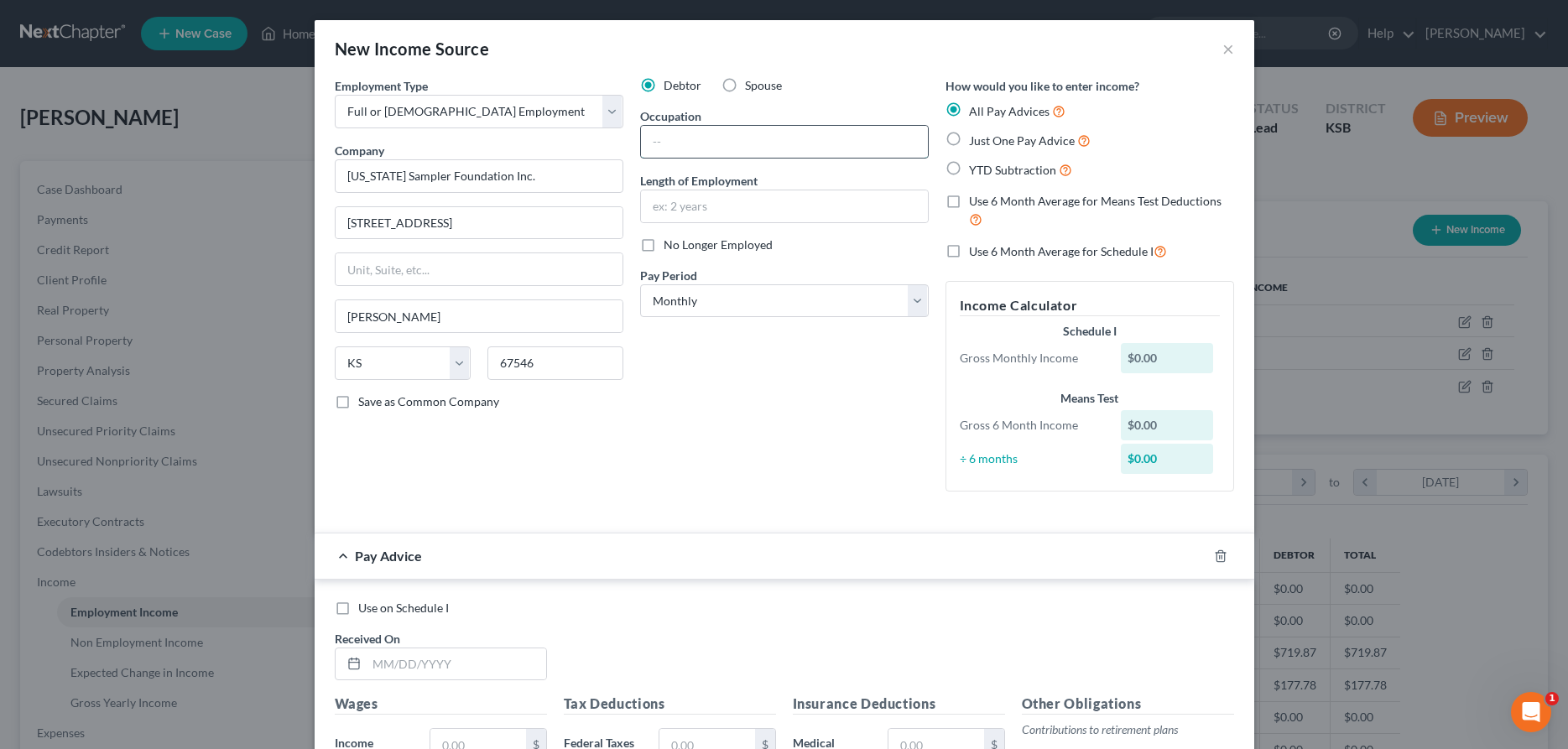
click at [744, 156] on input "text" at bounding box center [785, 142] width 287 height 32
click at [640, 284] on select "Select Monthly Twice Monthly Every Other Week Weekly" at bounding box center [785, 301] width 289 height 34
click option "Twice Monthly" at bounding box center [0, 0] width 0 height 0
click at [463, 669] on input "text" at bounding box center [456, 664] width 179 height 32
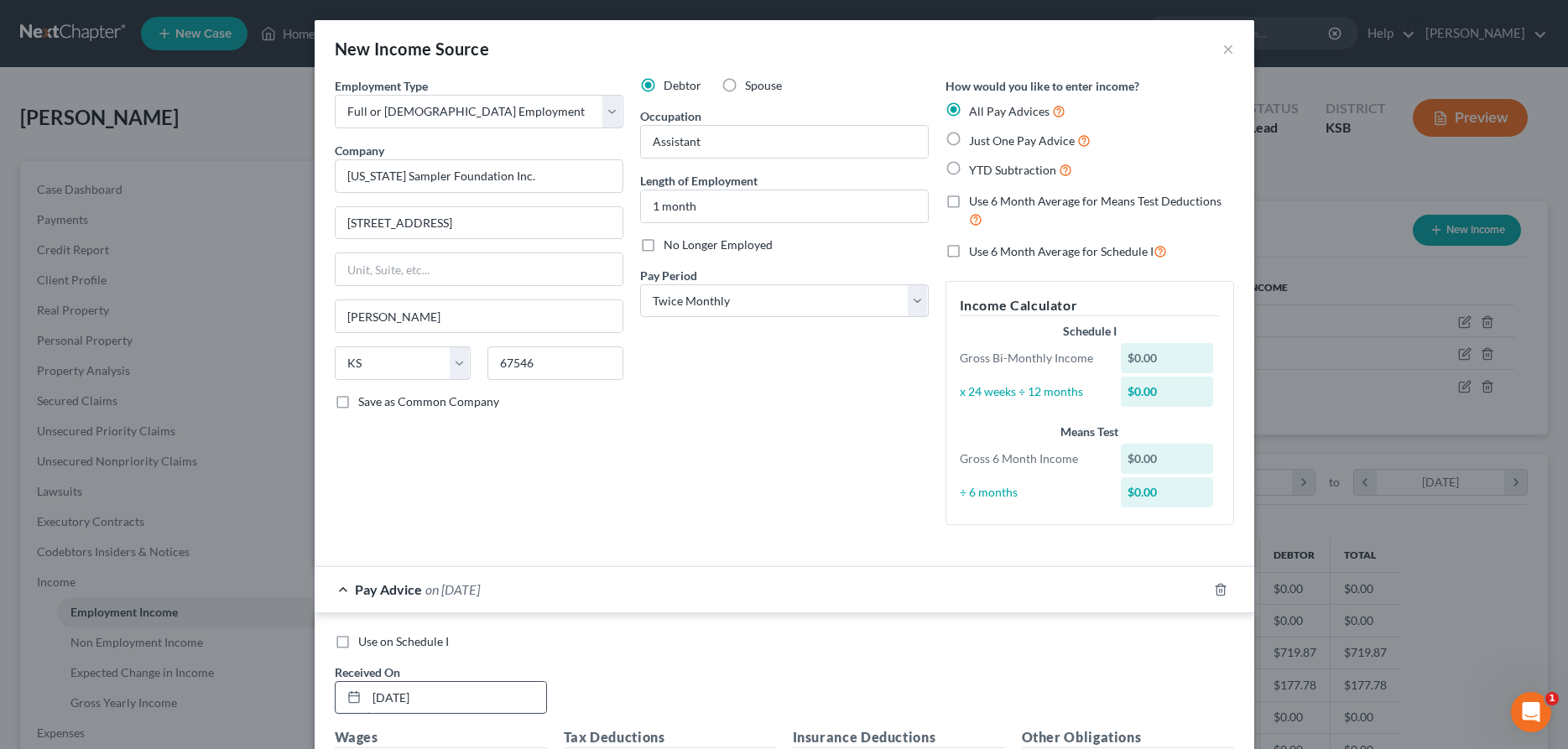
scroll to position [405, 0]
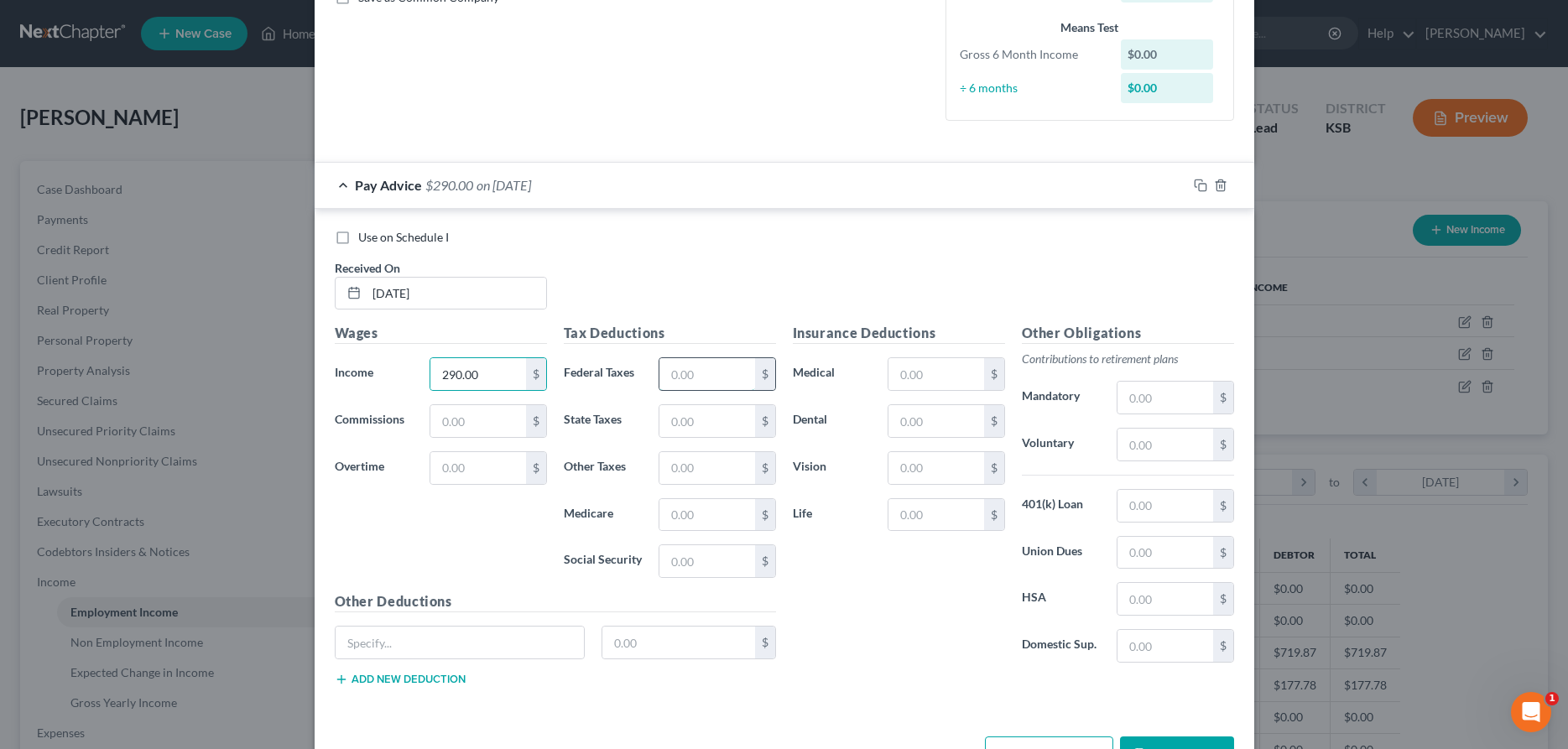
click at [687, 374] on input "text" at bounding box center [707, 374] width 95 height 32
click at [1197, 181] on icon "button" at bounding box center [1200, 184] width 13 height 13
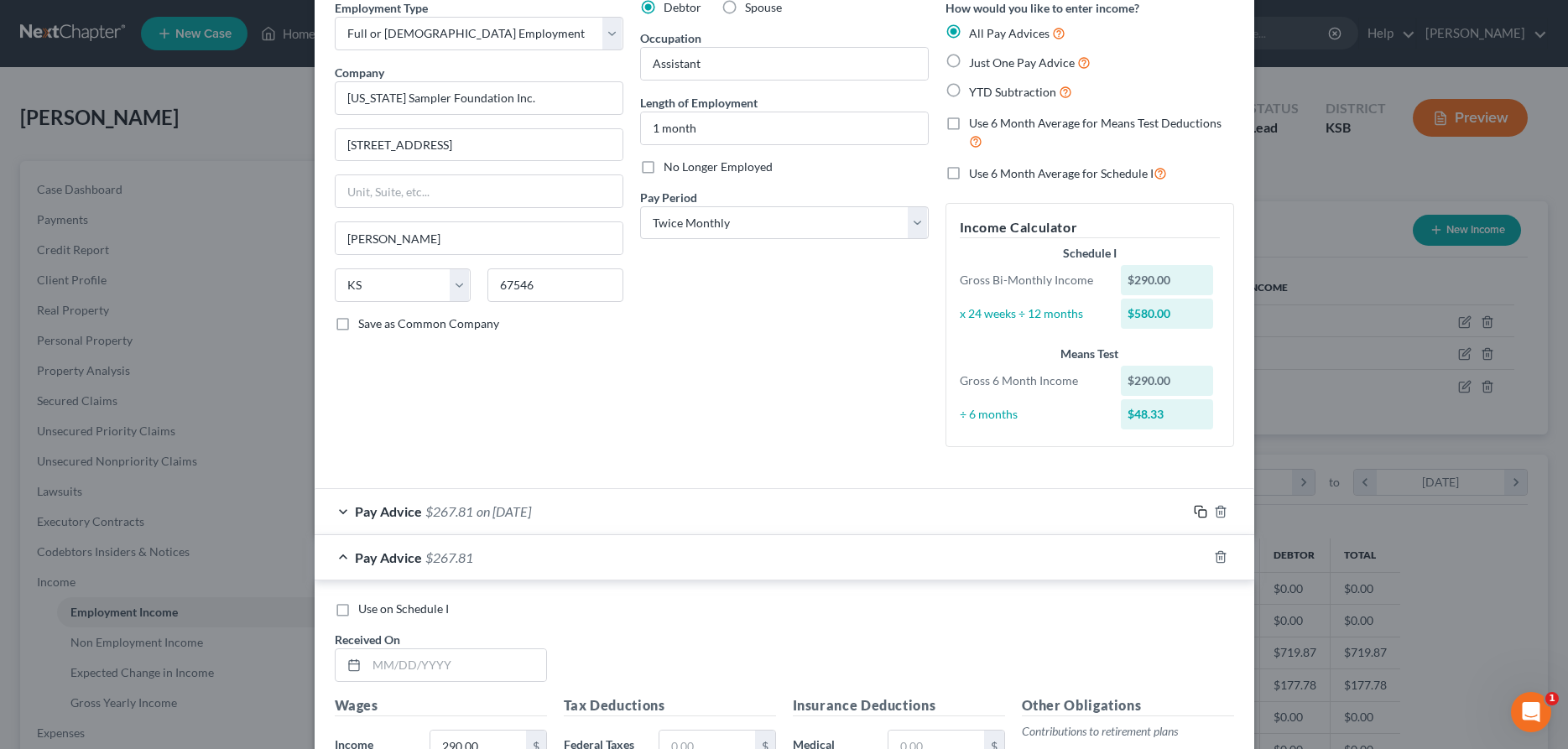
scroll to position [103, 0]
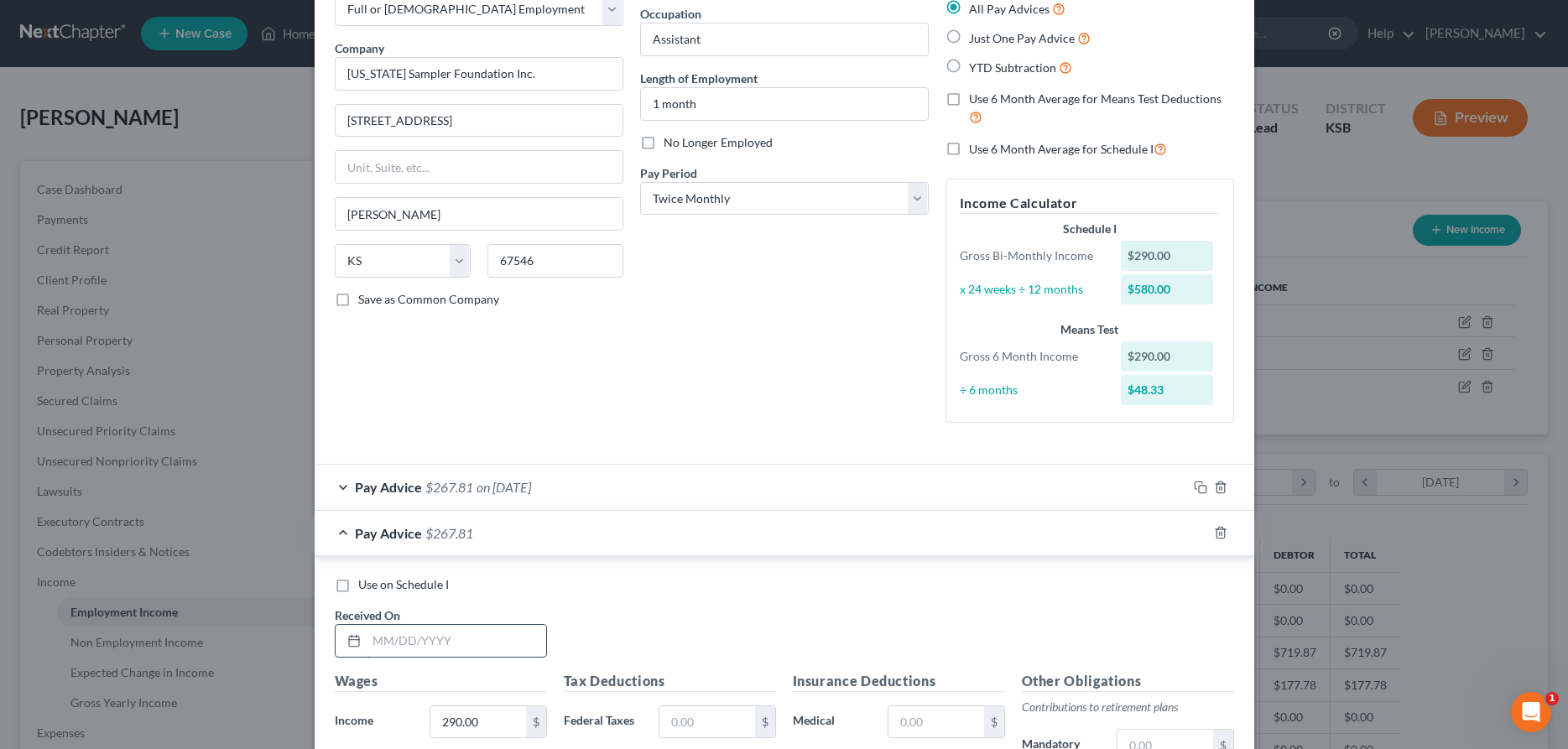
click at [446, 642] on input "text" at bounding box center [456, 640] width 179 height 32
click at [666, 730] on input "text" at bounding box center [707, 722] width 95 height 32
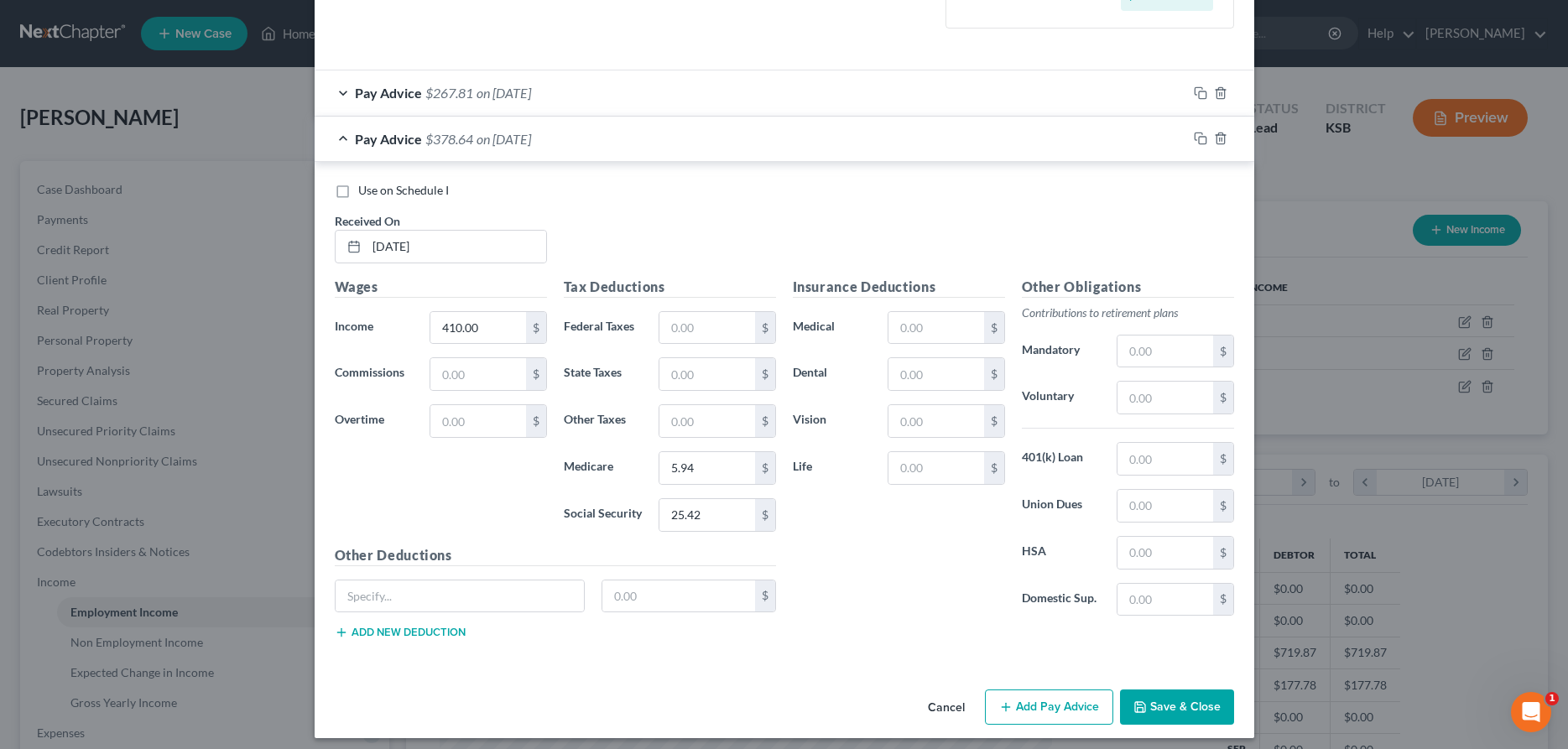
click at [1204, 696] on button "Save & Close" at bounding box center [1176, 707] width 114 height 36
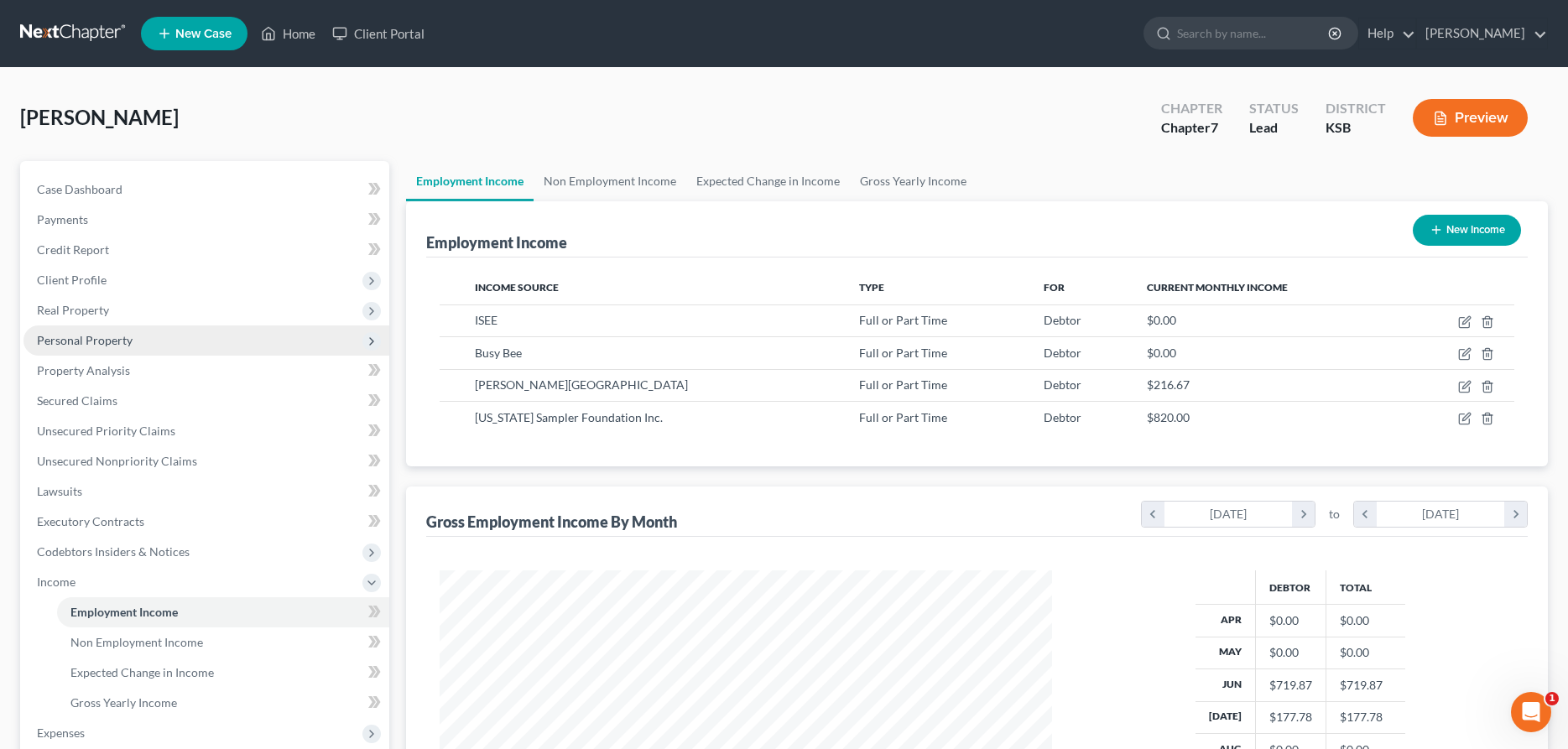
click at [93, 343] on span "Personal Property" at bounding box center [84, 340] width 96 height 14
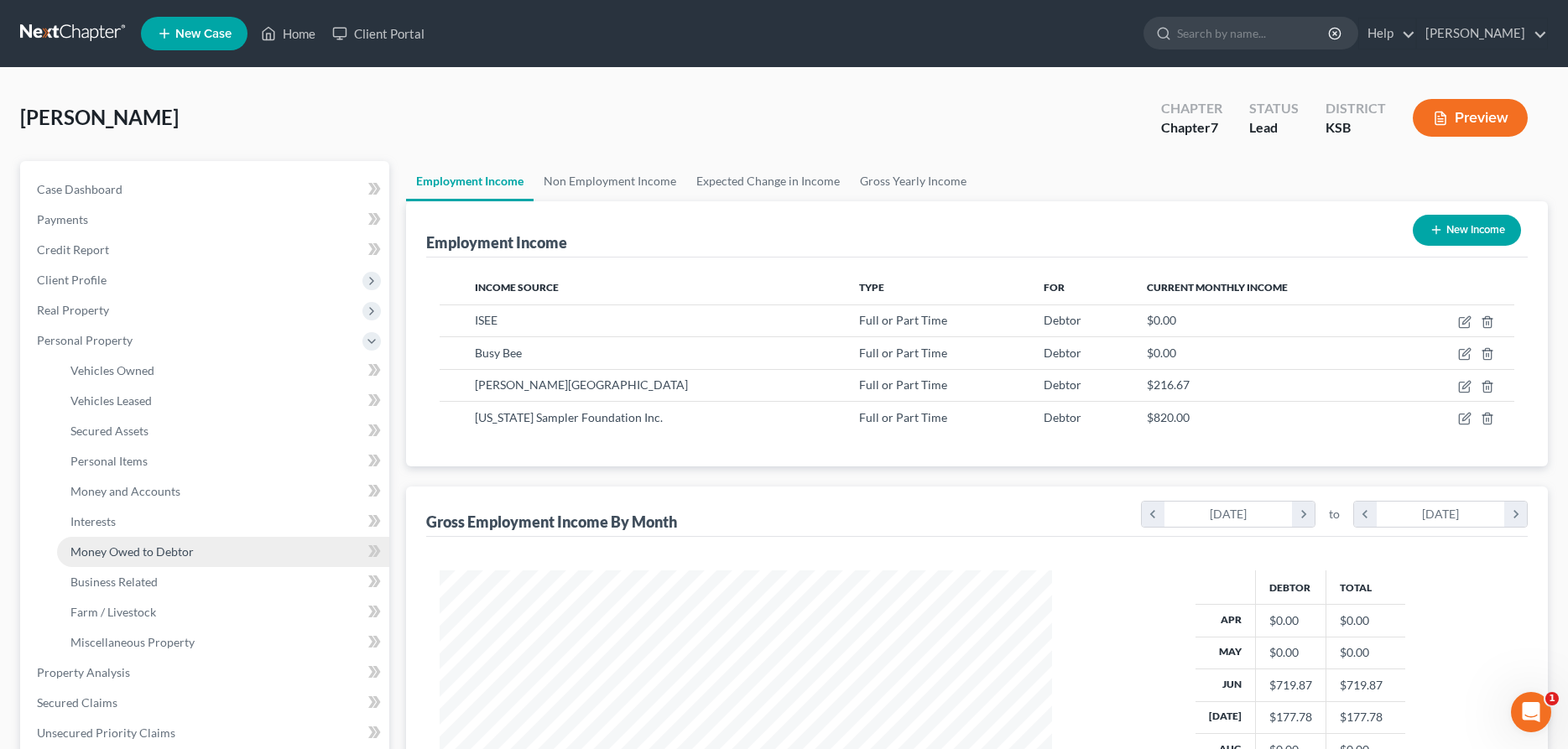
click at [124, 552] on span "Money Owed to Debtor" at bounding box center [132, 552] width 124 height 14
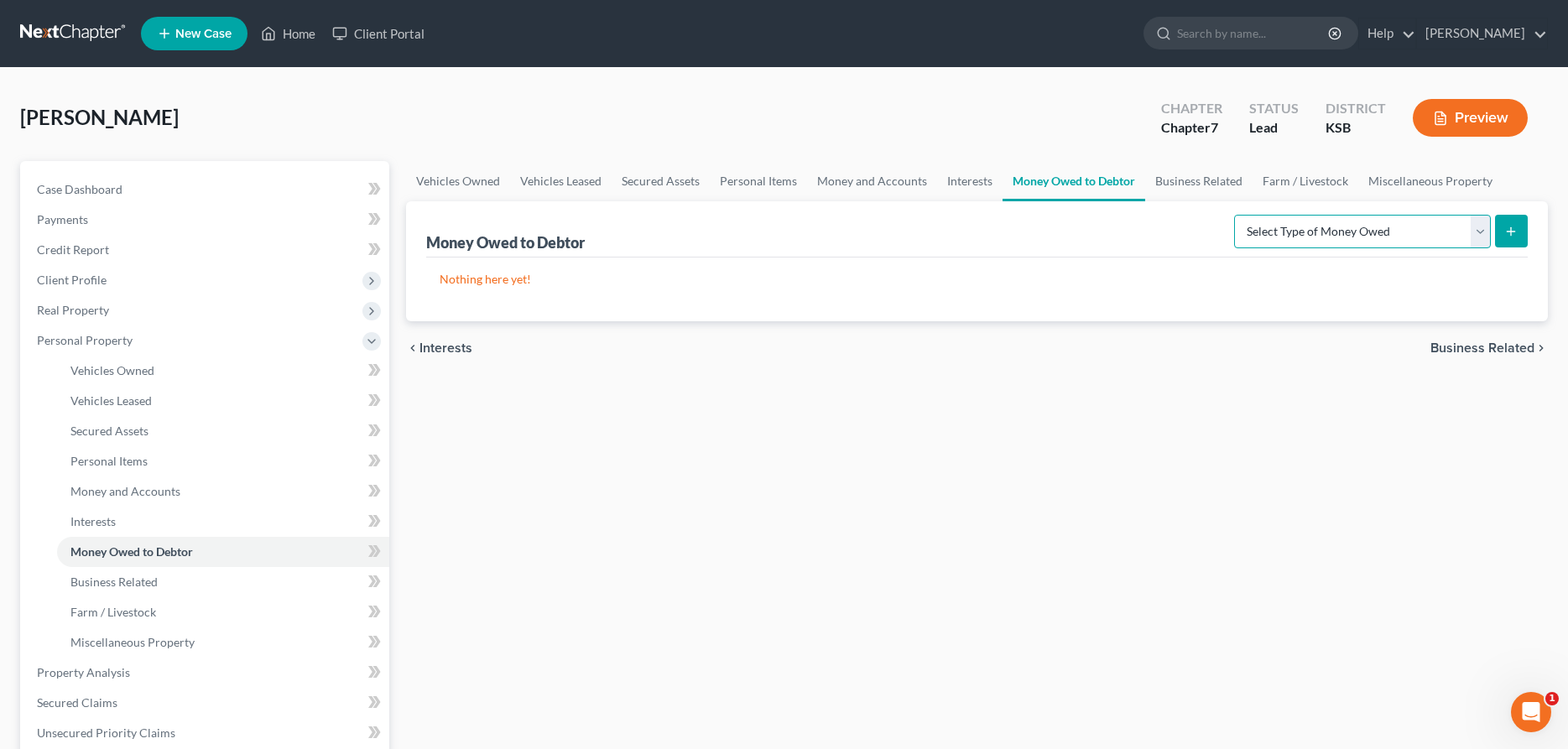
click at [1234, 215] on select "Select Type of Money Owed Accounts Receivable Alimony Child Support Claims Agai…" at bounding box center [1362, 231] width 257 height 34
click option "Child Support" at bounding box center [0, 0] width 0 height 0
click at [1506, 227] on icon "submit" at bounding box center [1511, 231] width 13 height 13
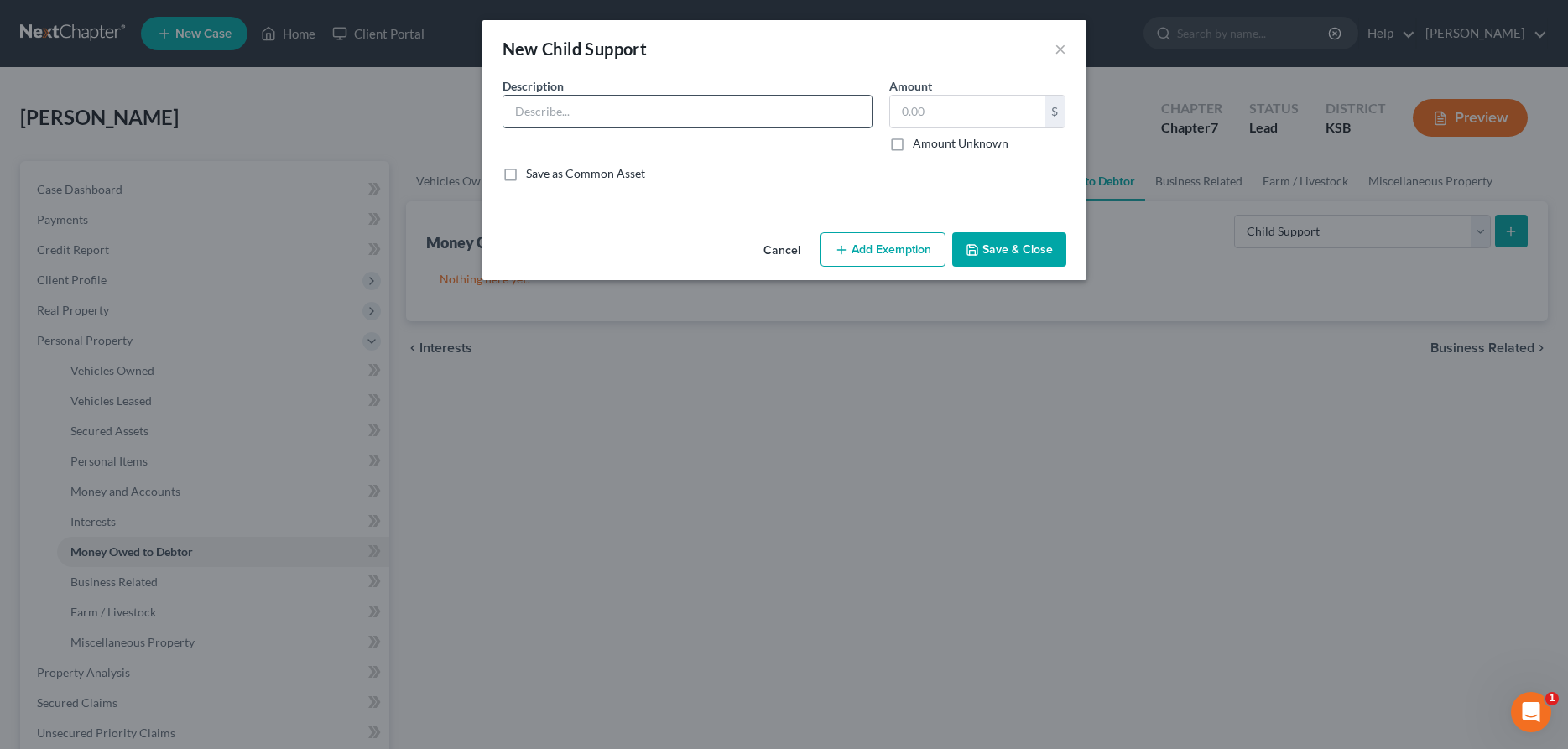
click at [563, 117] on input "text" at bounding box center [687, 111] width 368 height 32
click at [861, 255] on button "Add Exemption" at bounding box center [883, 250] width 125 height 36
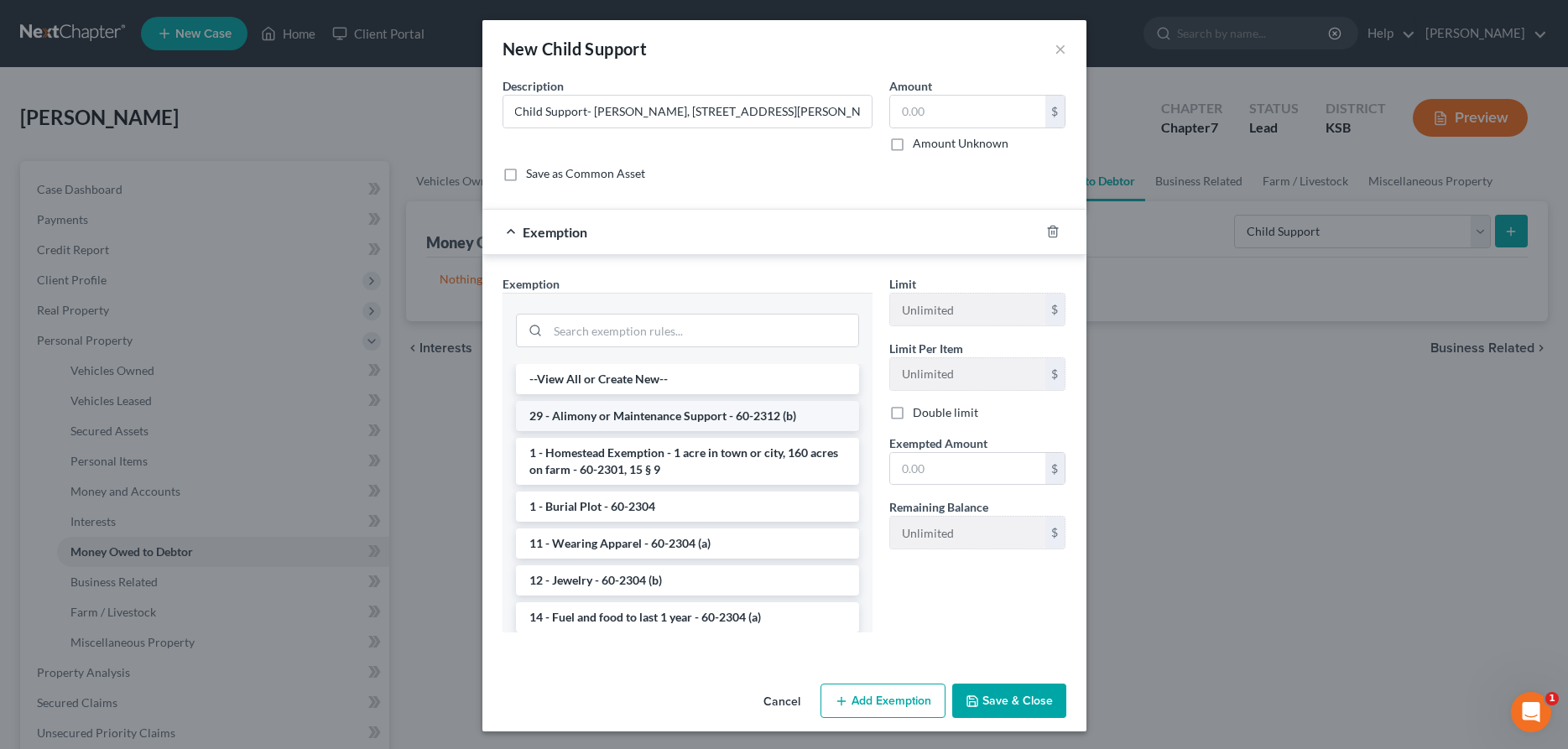
click at [814, 415] on li "29 - Alimony or Maintenance Support - 60-2312 (b)" at bounding box center [687, 416] width 343 height 30
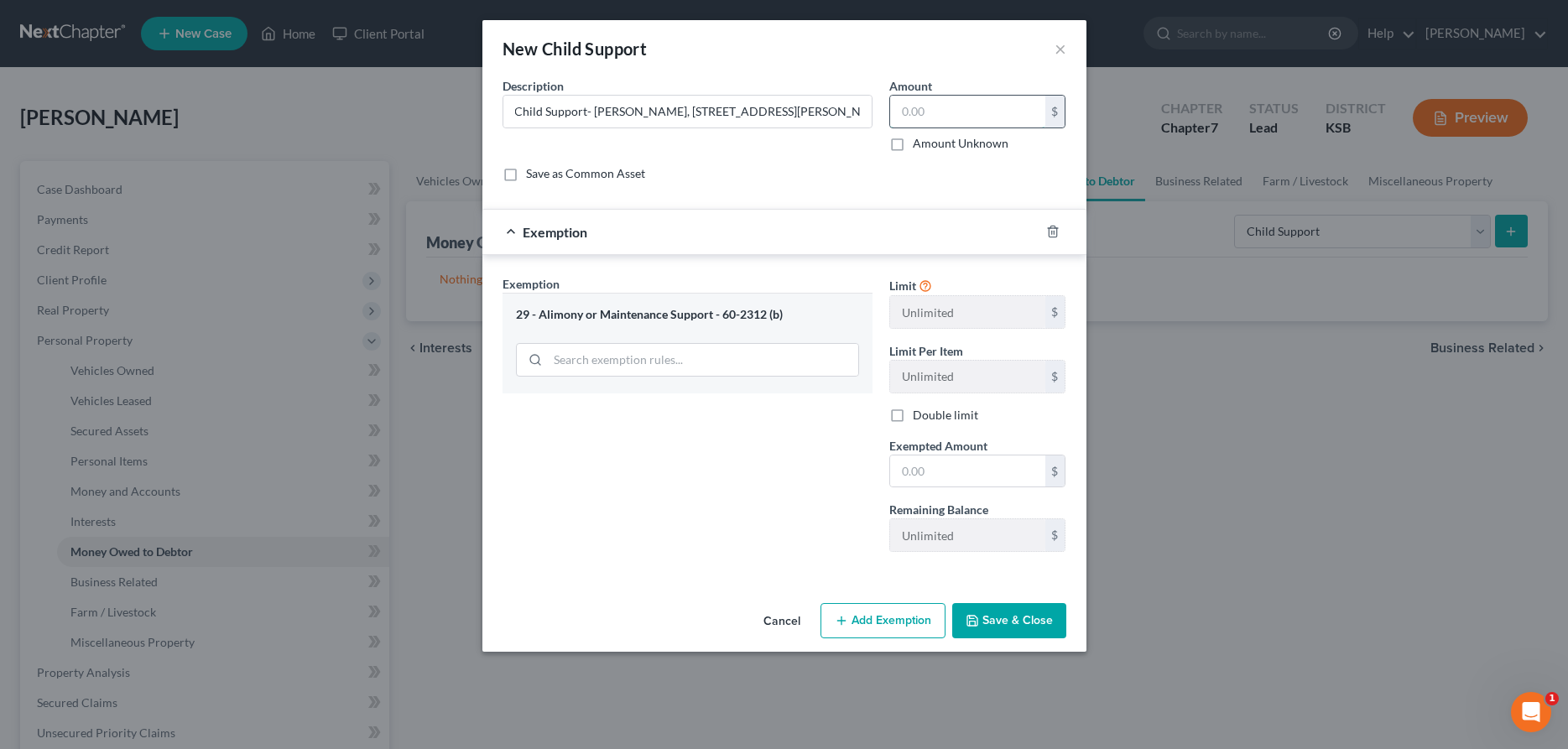
click at [931, 112] on input "text" at bounding box center [968, 111] width 155 height 32
click at [961, 486] on input "text" at bounding box center [968, 471] width 155 height 32
click at [1022, 629] on button "Save & Close" at bounding box center [1008, 620] width 114 height 36
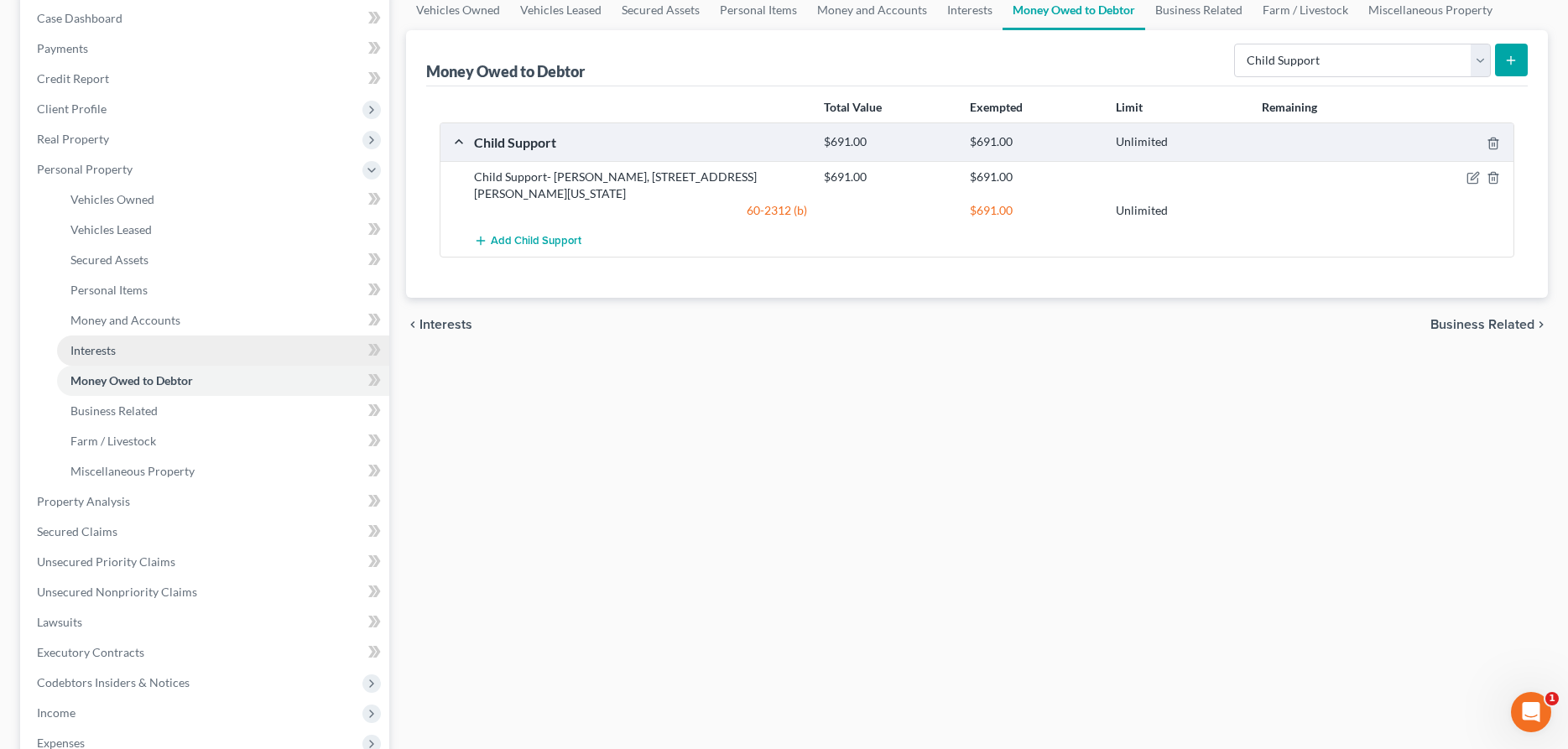
scroll to position [257, 0]
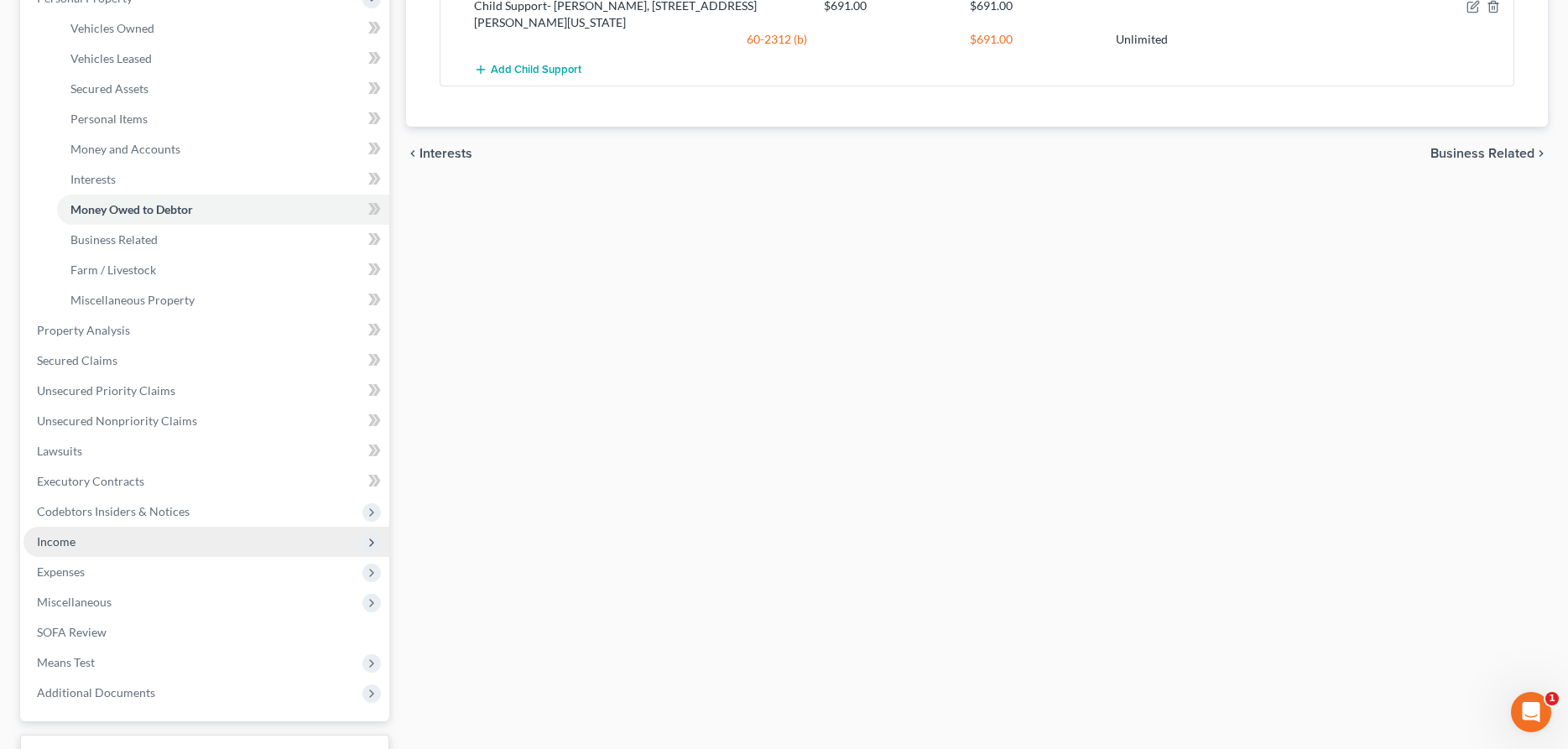
click at [80, 542] on span "Income" at bounding box center [206, 542] width 365 height 30
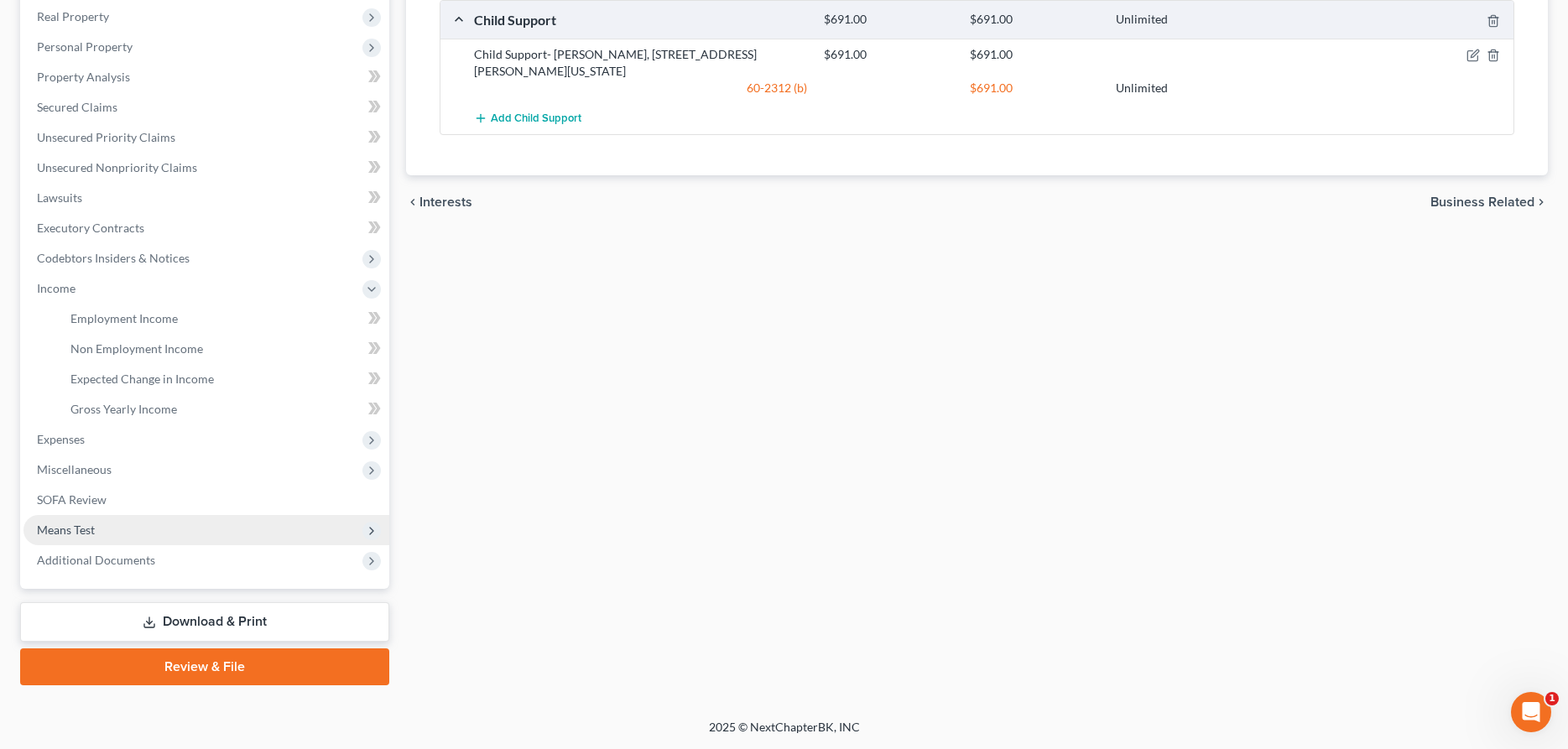
scroll to position [292, 0]
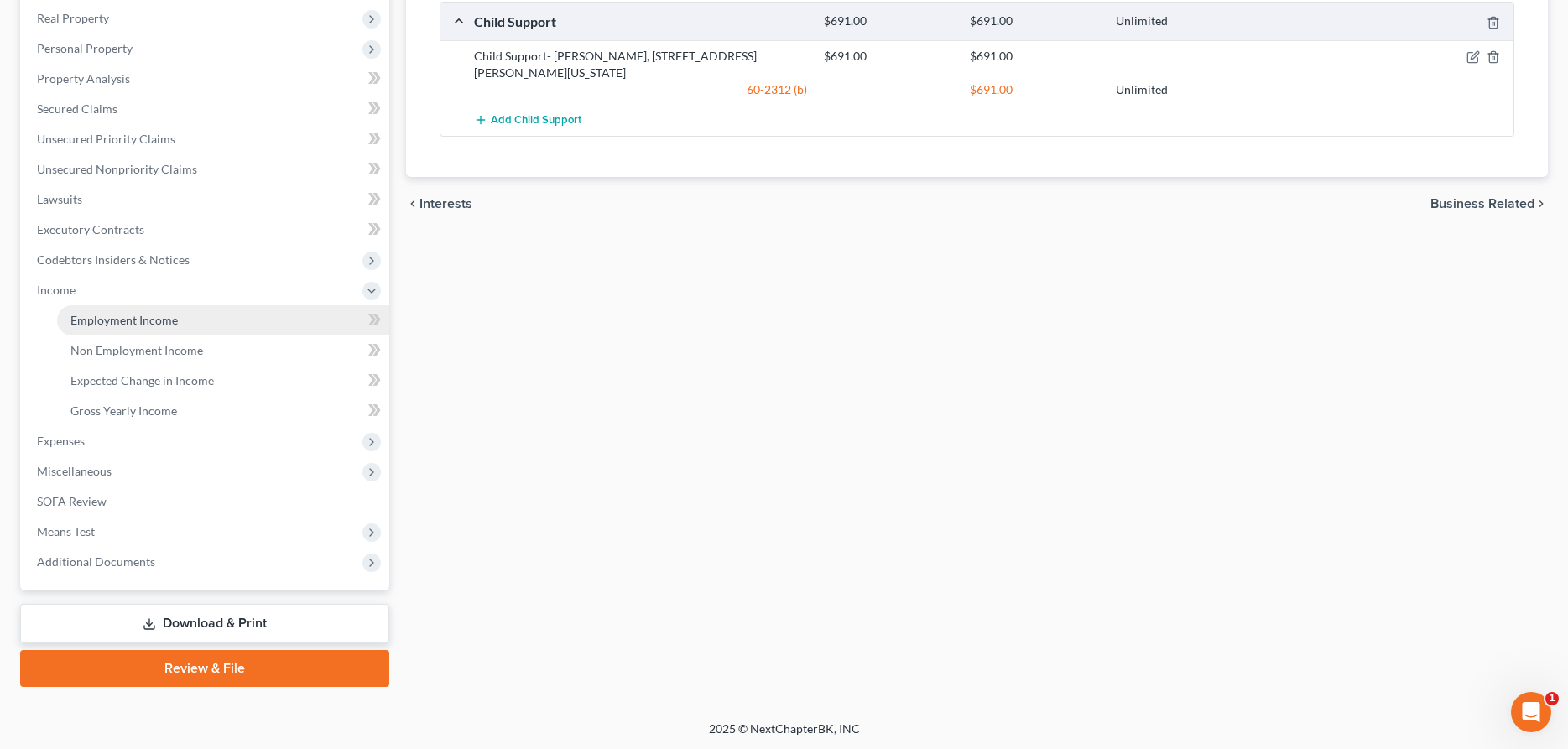
click at [103, 321] on span "Employment Income" at bounding box center [124, 320] width 107 height 14
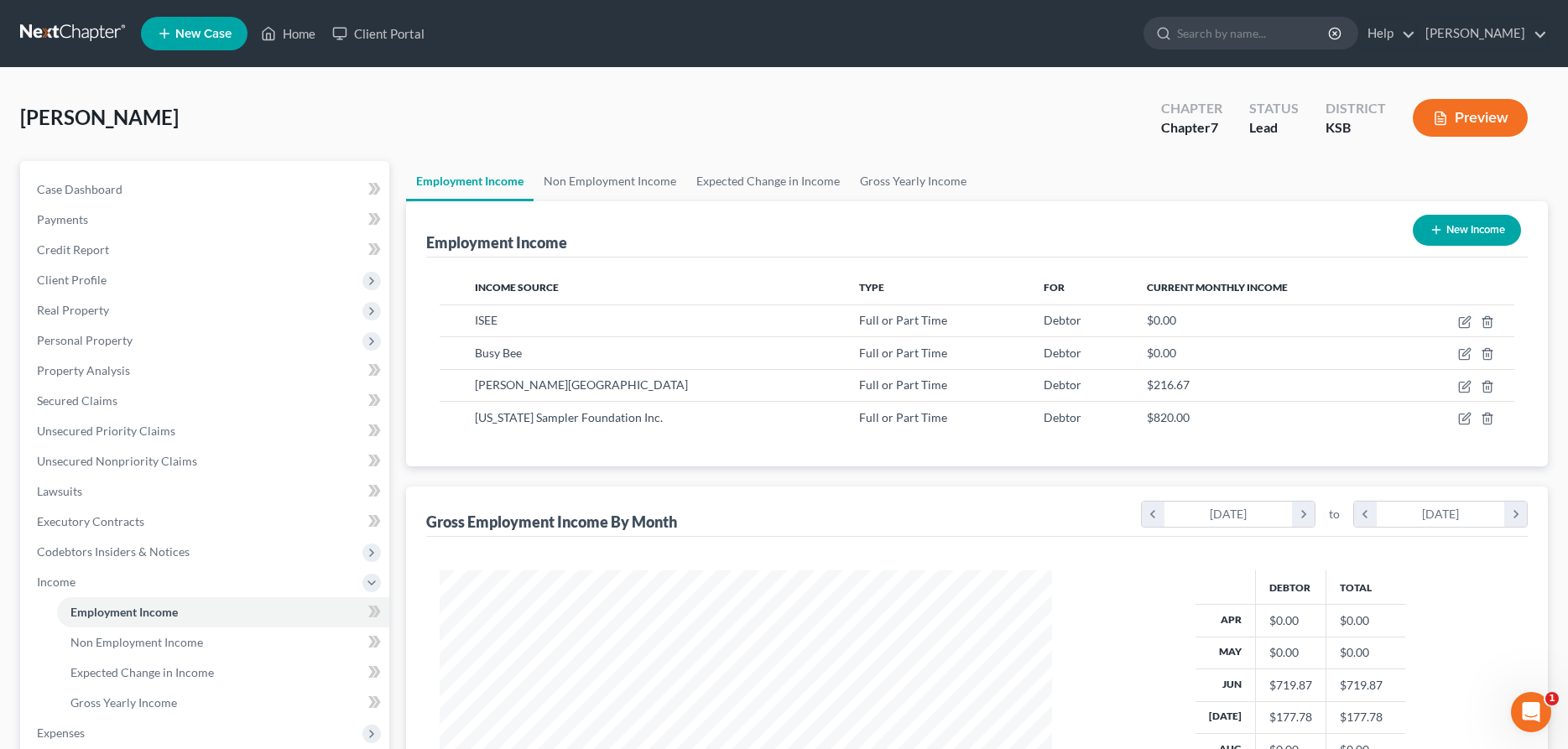
scroll to position [306, 647]
click at [490, 318] on span "ISEE" at bounding box center [486, 320] width 23 height 14
click at [1466, 322] on icon "button" at bounding box center [1464, 322] width 13 height 13
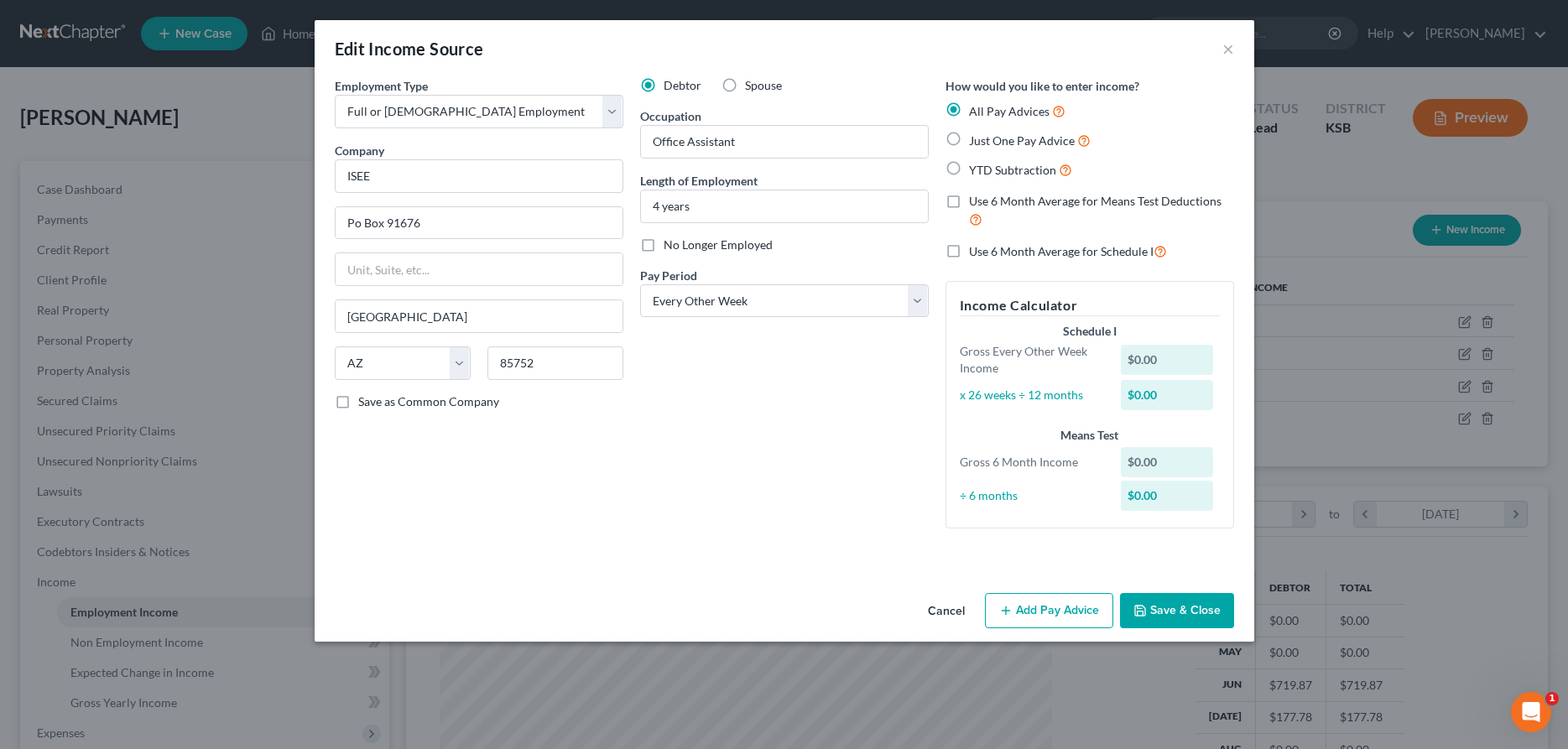
click at [969, 171] on label "YTD Subtraction" at bounding box center [1021, 170] width 104 height 19
click at [975, 171] on input "YTD Subtraction" at bounding box center [981, 165] width 11 height 11
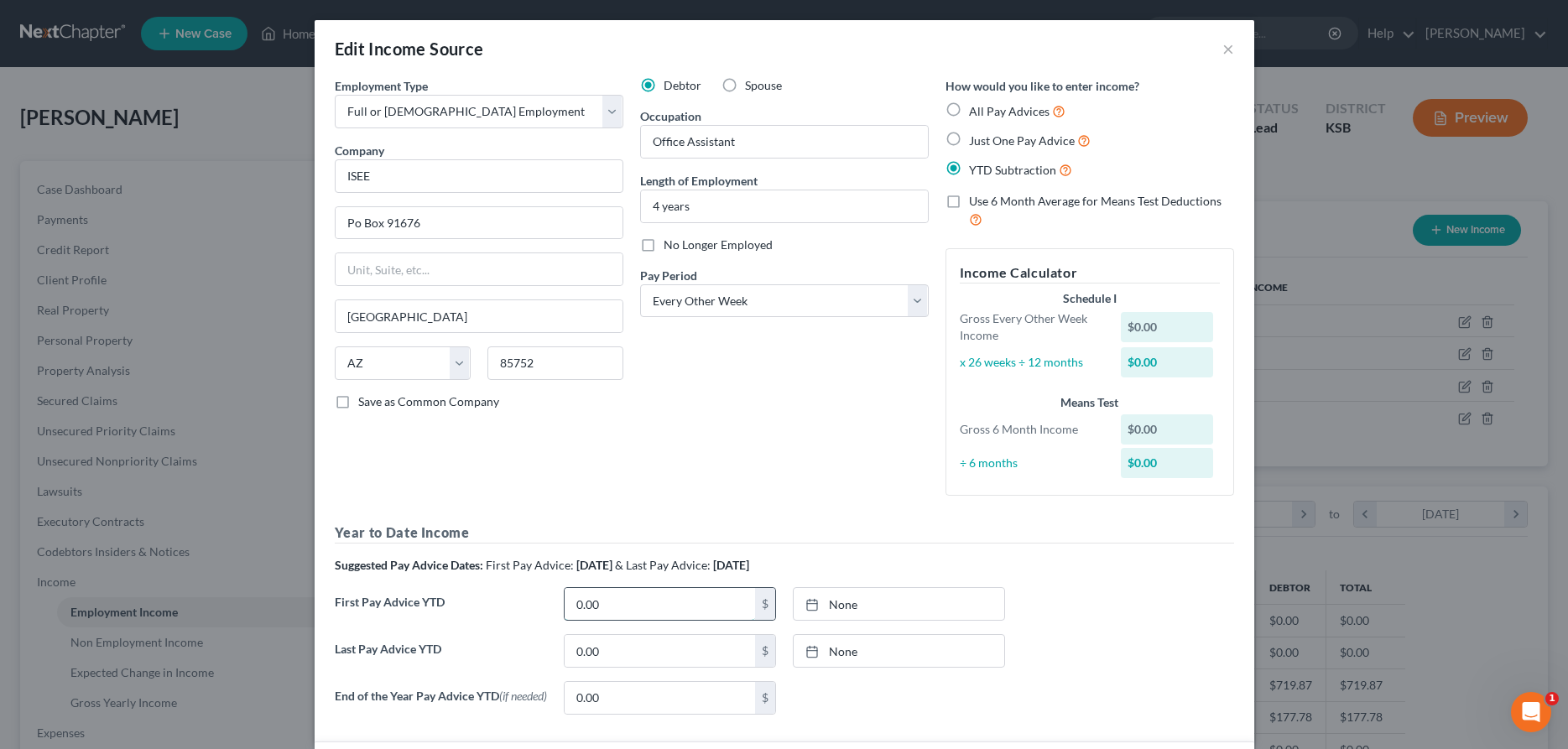
click at [631, 603] on input "0.00" at bounding box center [660, 604] width 191 height 32
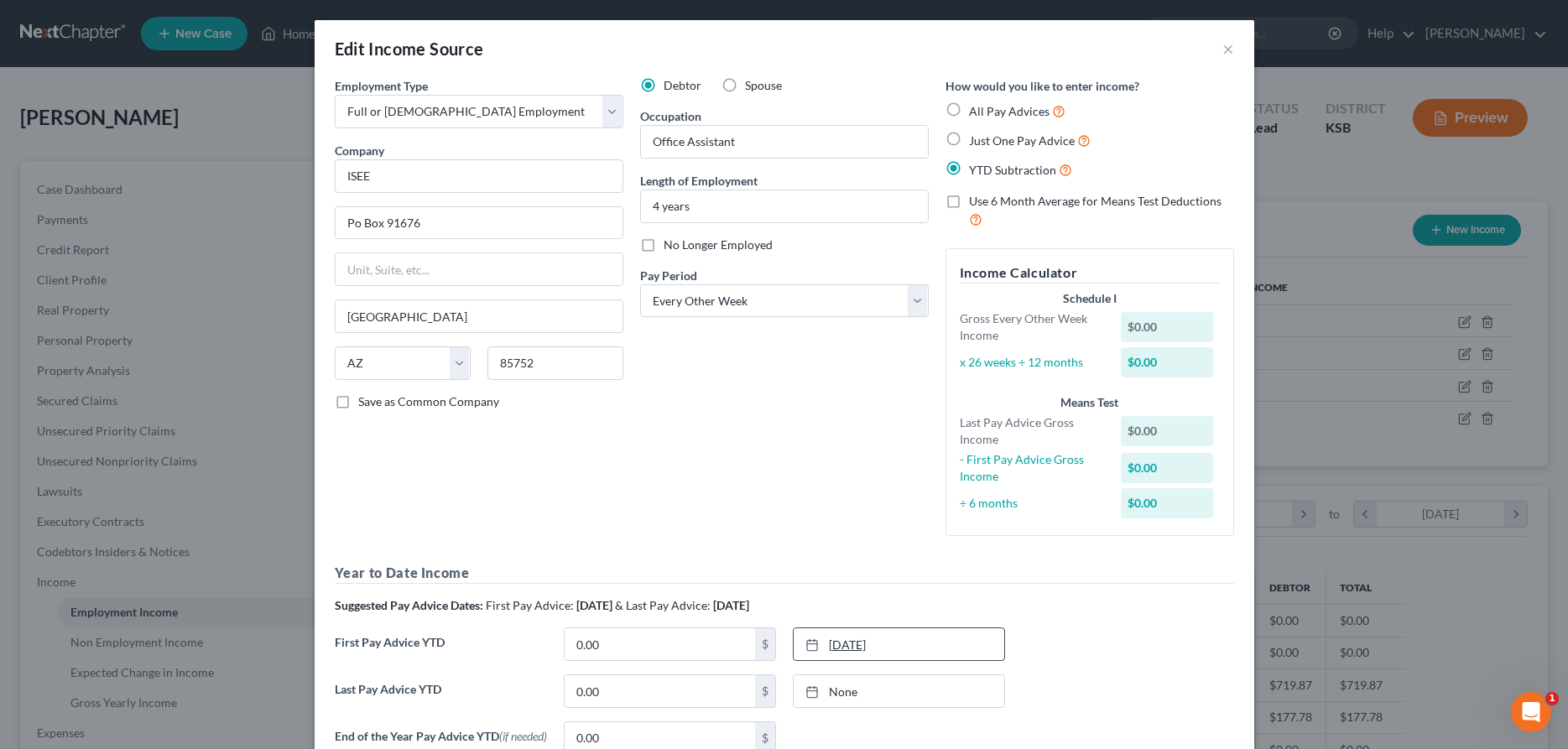
click at [852, 647] on link "[DATE]" at bounding box center [899, 644] width 211 height 32
click at [714, 694] on input "0.00" at bounding box center [660, 691] width 191 height 32
click at [843, 693] on link "None" at bounding box center [899, 691] width 211 height 32
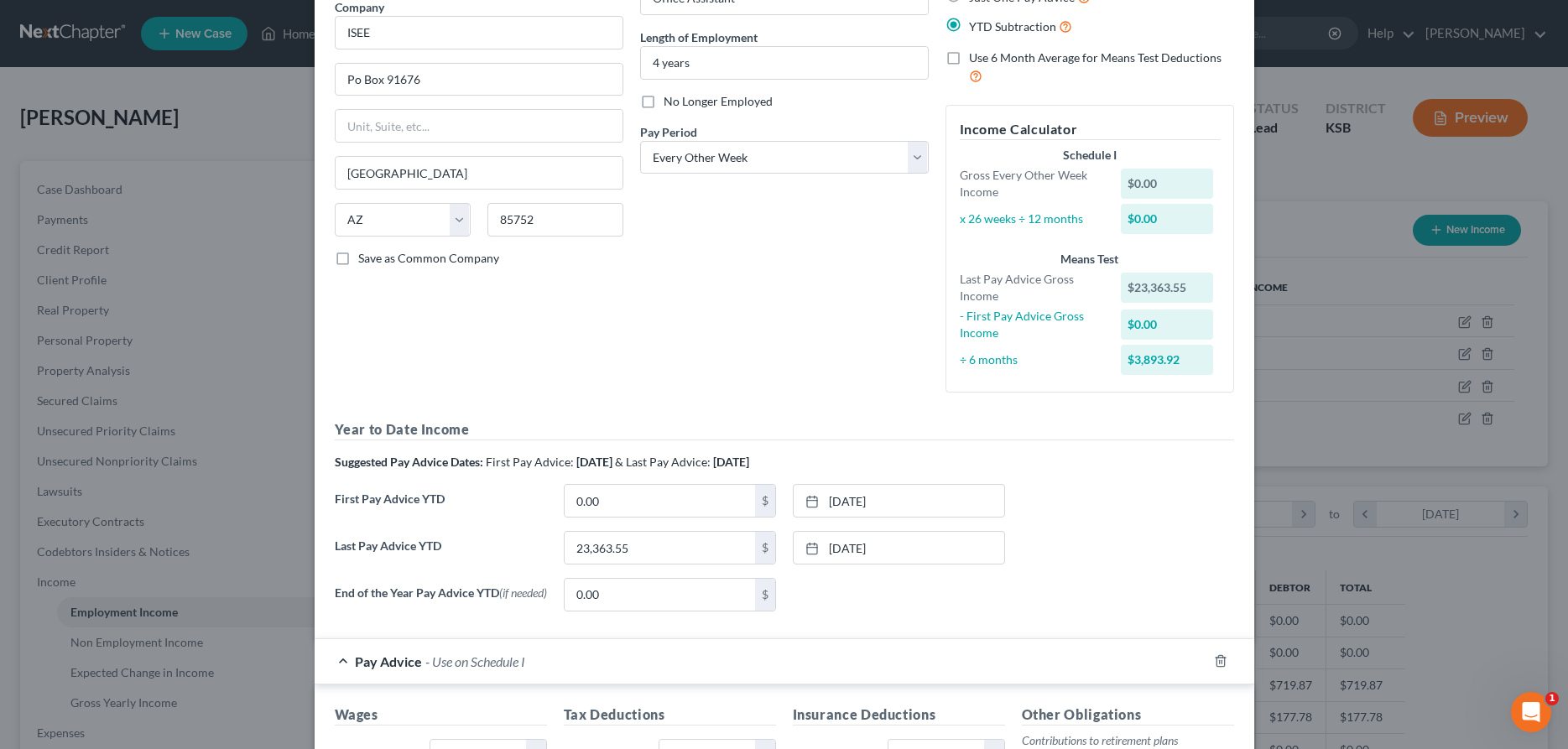
scroll to position [173, 0]
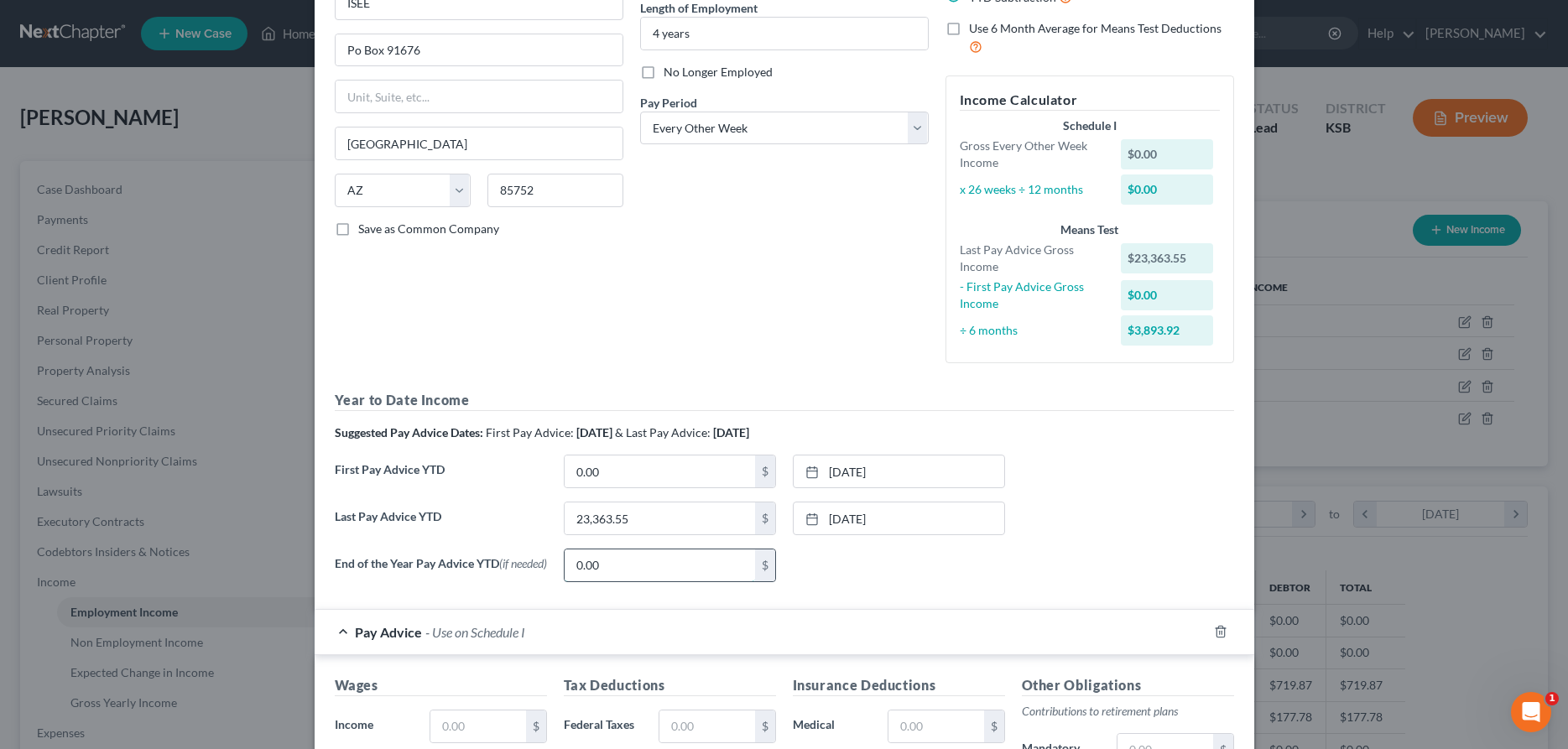
click at [721, 570] on input "0.00" at bounding box center [660, 565] width 191 height 32
click at [1220, 639] on icon "button" at bounding box center [1220, 631] width 13 height 13
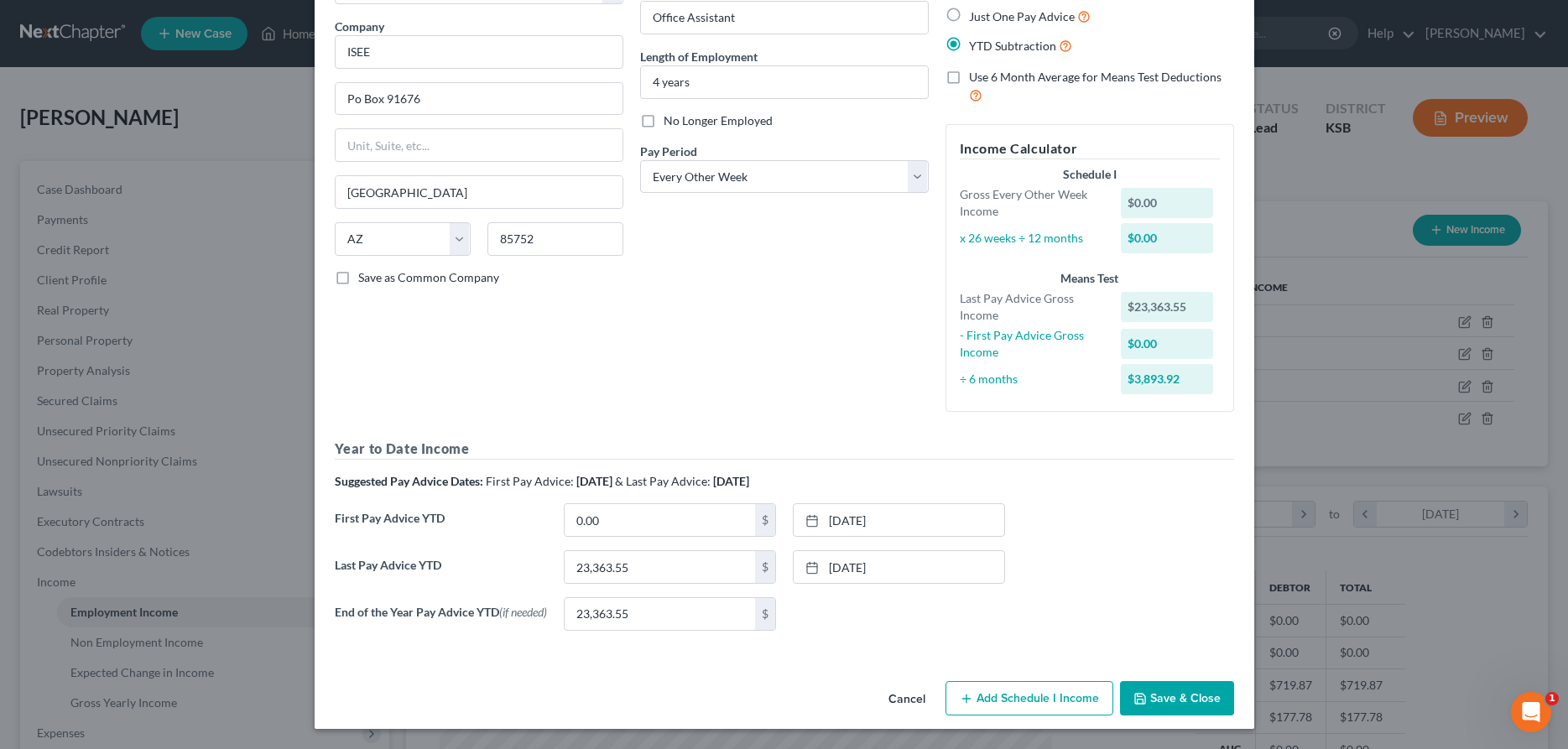
scroll to position [129, 0]
click at [1170, 699] on button "Save & Close" at bounding box center [1176, 699] width 114 height 36
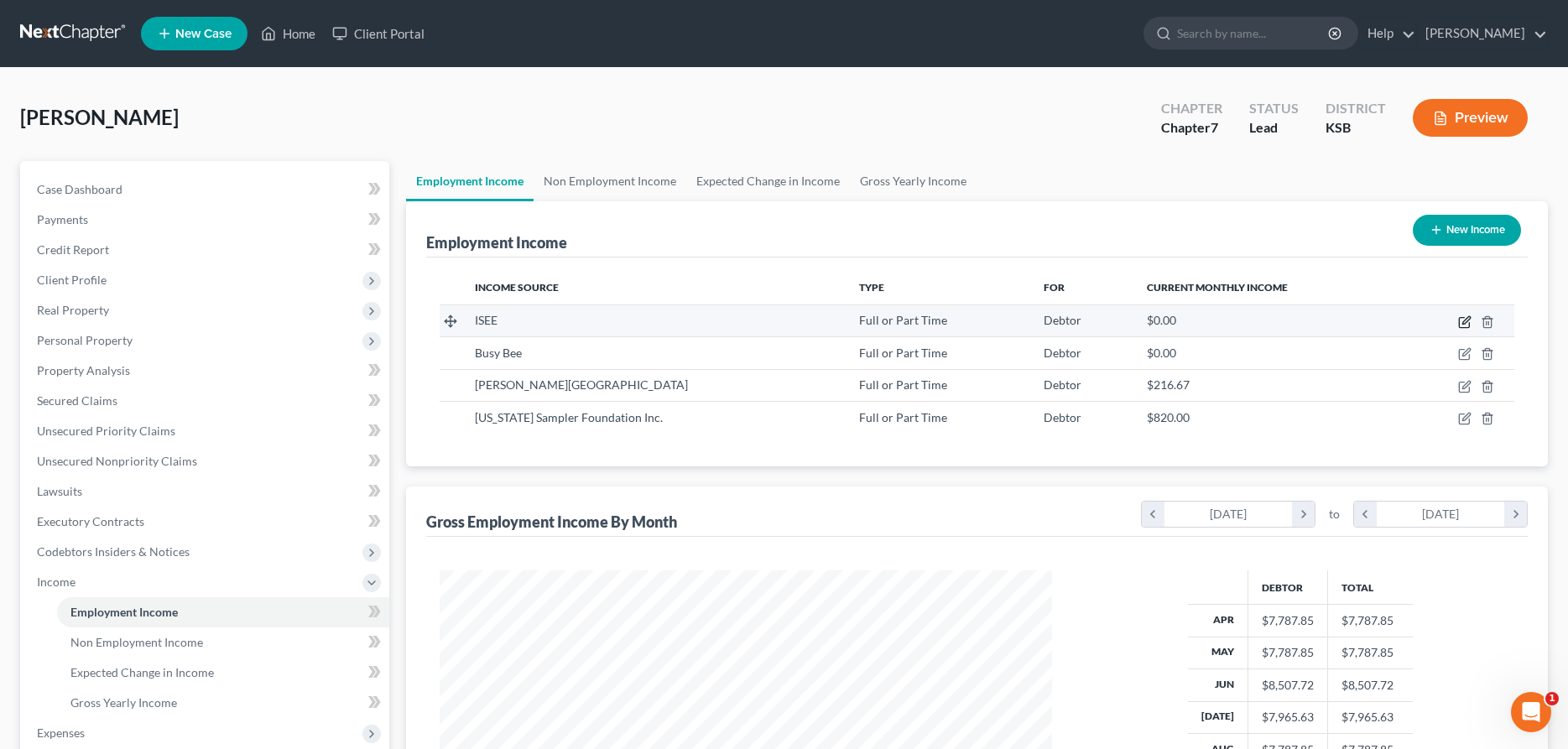
click at [1461, 324] on icon "button" at bounding box center [1464, 322] width 13 height 13
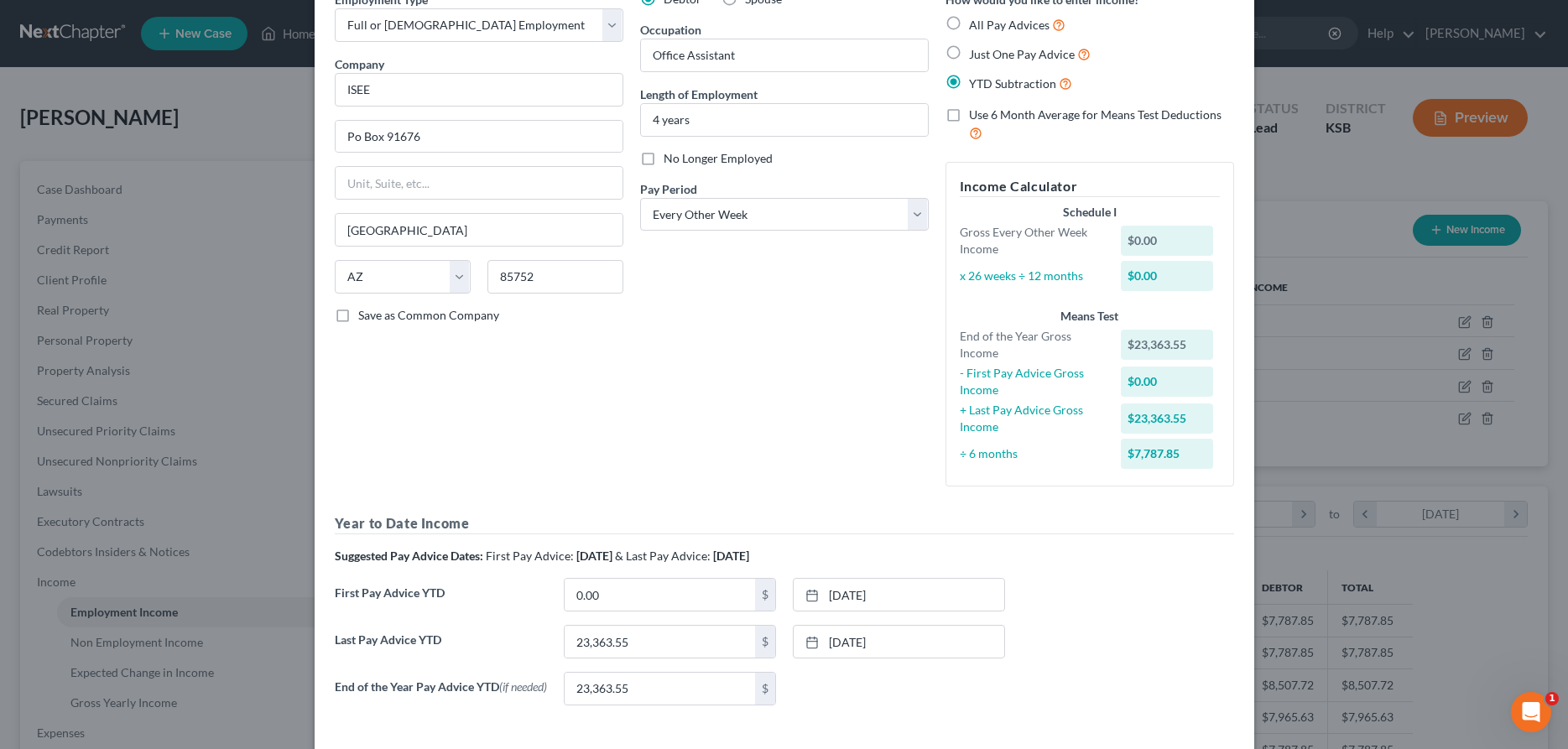
scroll to position [165, 0]
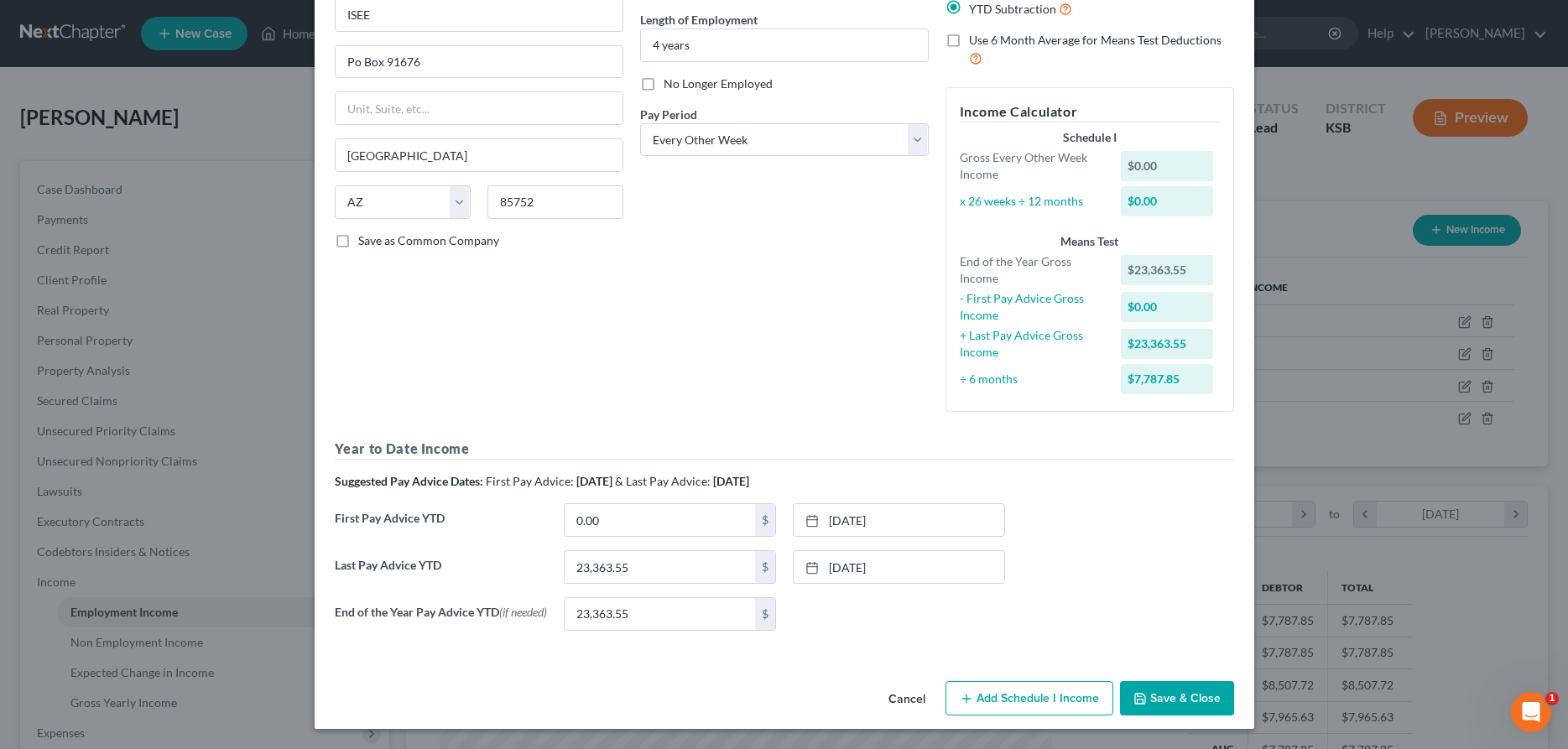
click at [1179, 693] on button "Save & Close" at bounding box center [1176, 699] width 114 height 36
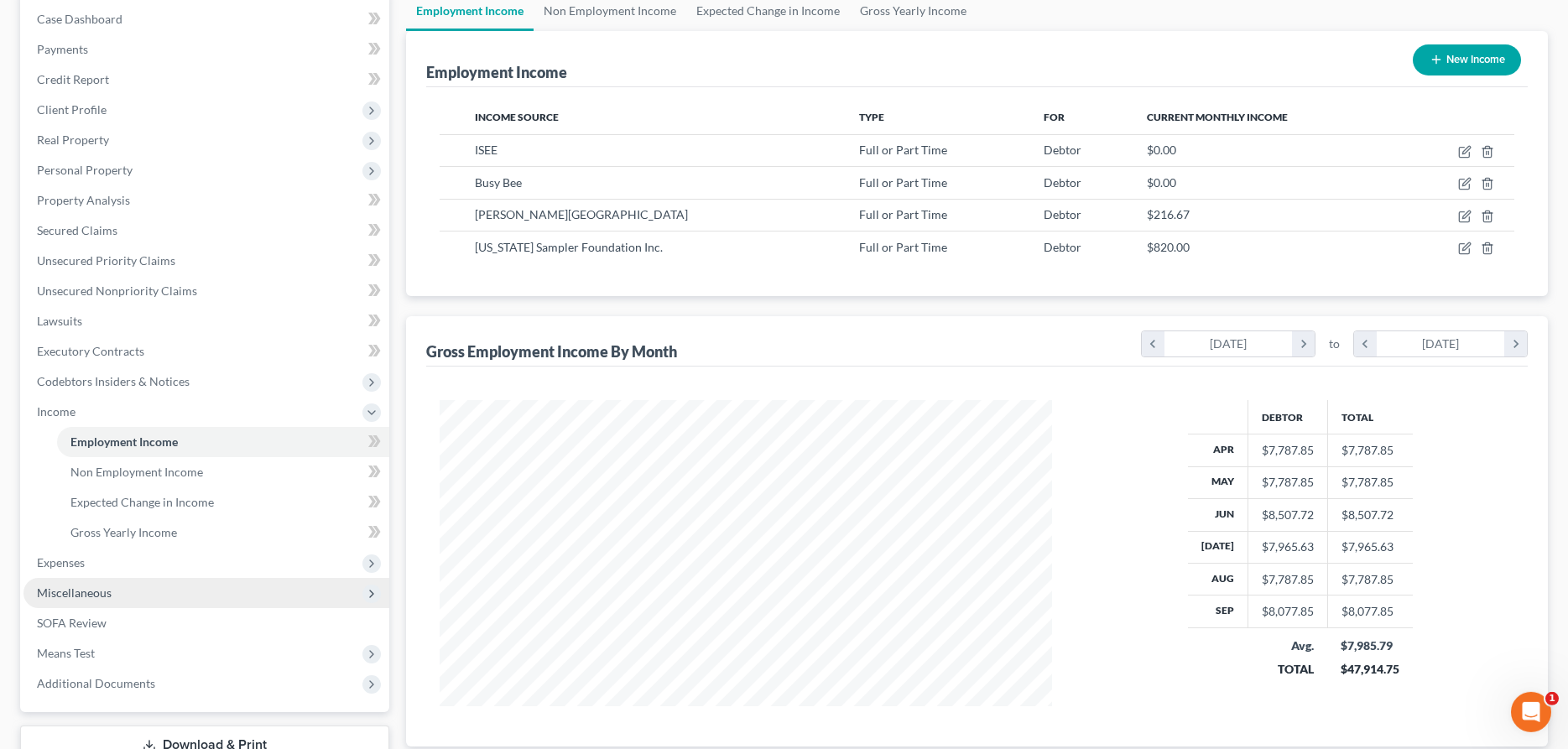
scroll to position [171, 0]
click at [65, 567] on span "Expenses" at bounding box center [60, 561] width 48 height 14
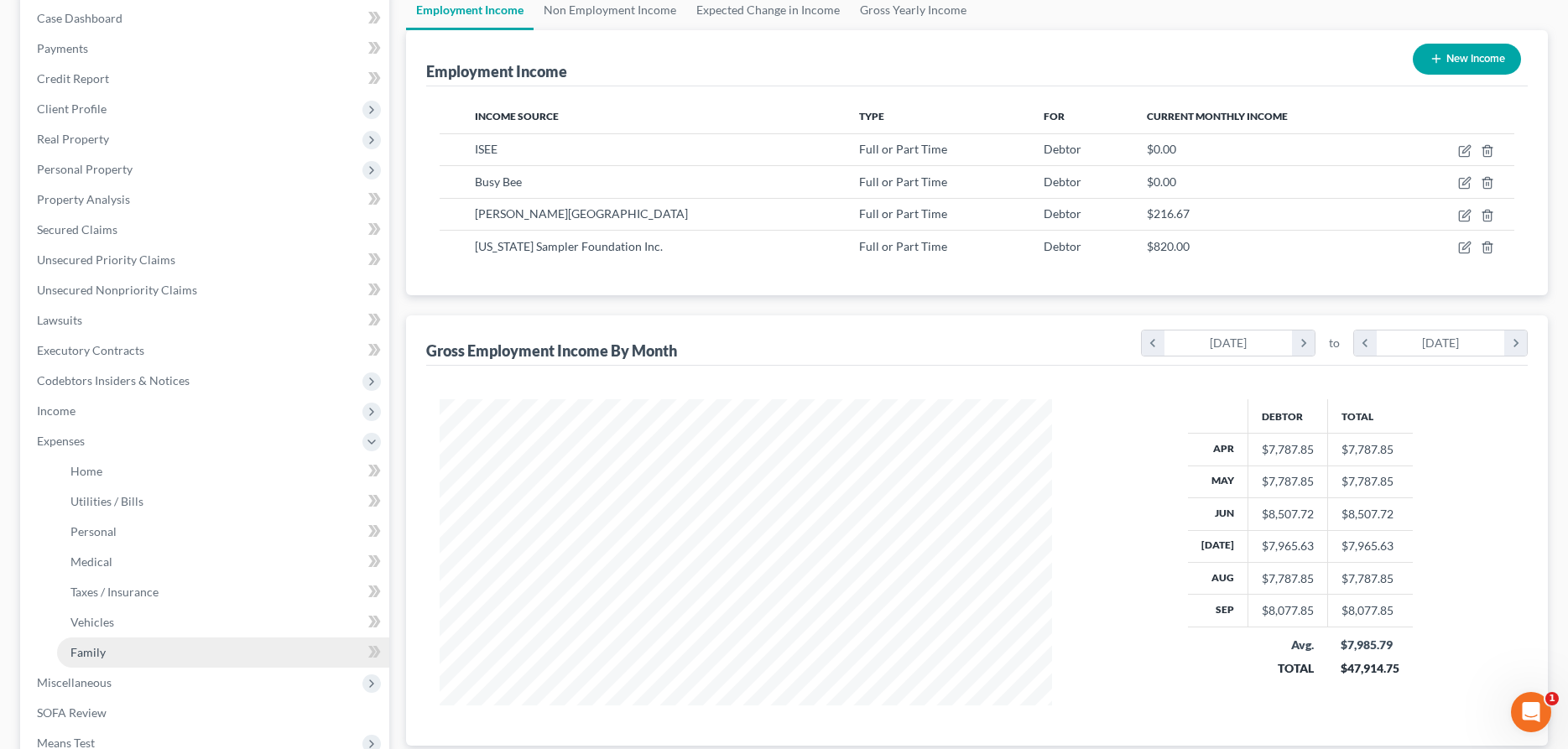
click at [92, 649] on span "Family" at bounding box center [88, 652] width 36 height 14
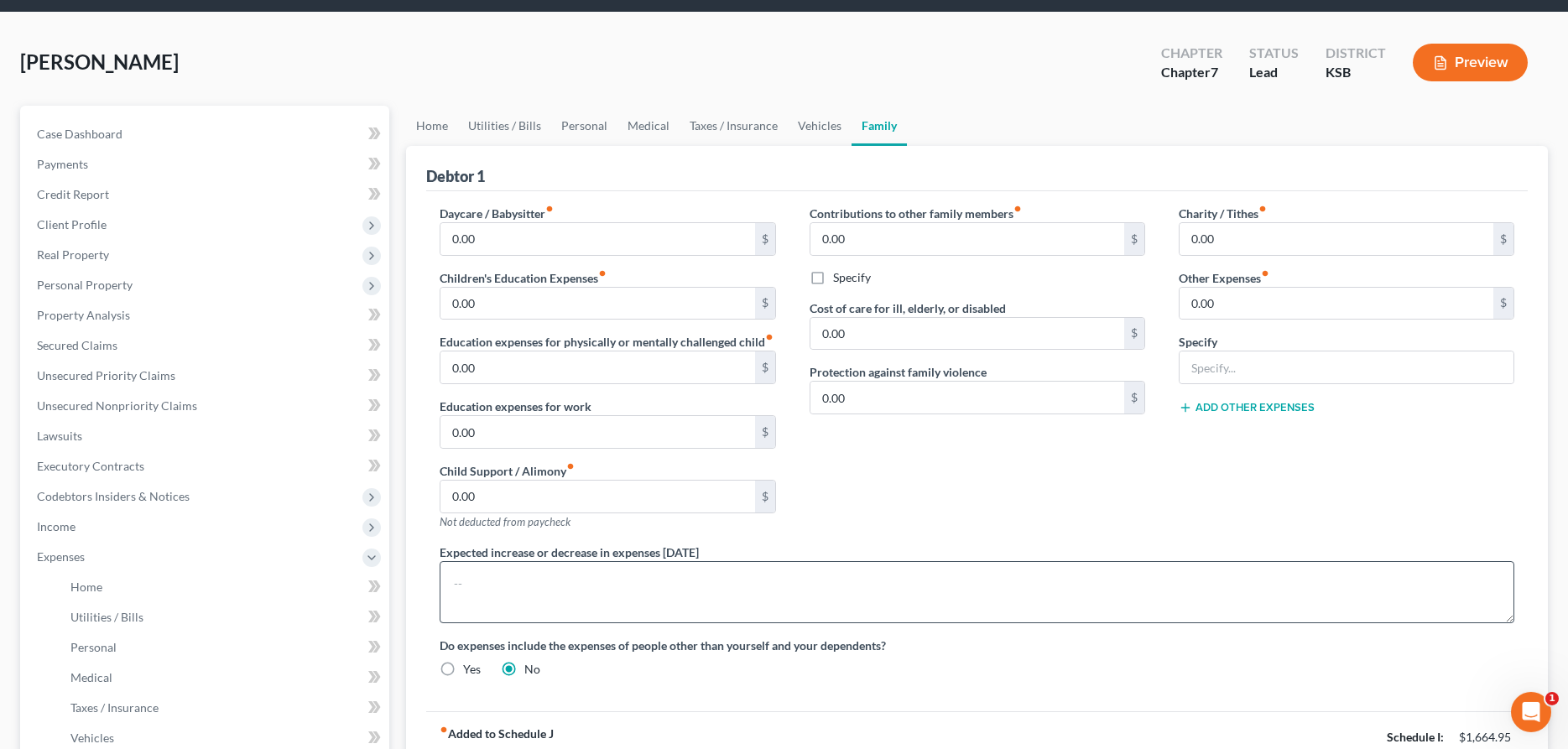
scroll to position [171, 0]
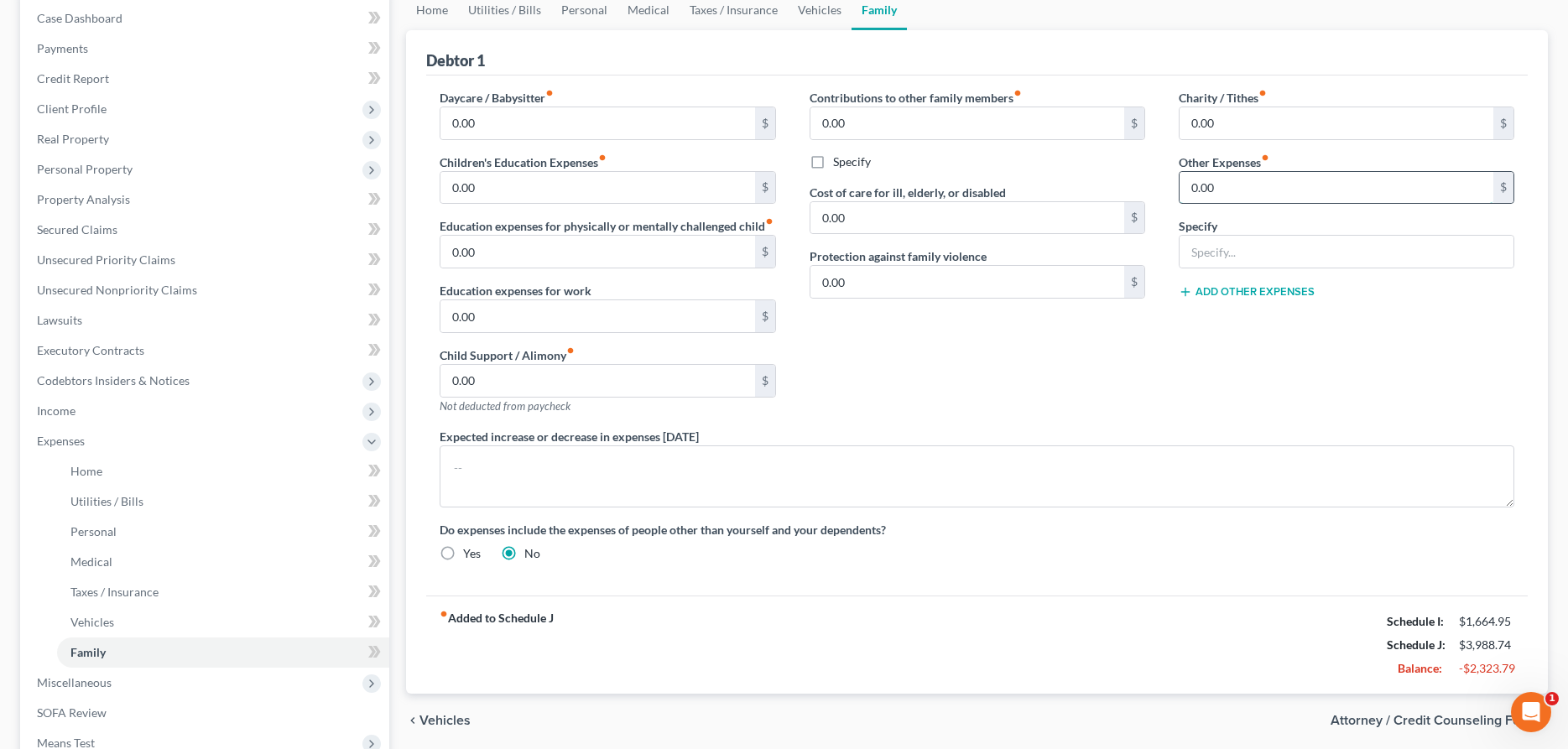
click at [1306, 190] on input "0.00" at bounding box center [1337, 188] width 314 height 32
drag, startPoint x: 1225, startPoint y: 180, endPoint x: 1168, endPoint y: 190, distance: 57.9
click at [1180, 190] on input "0.00" at bounding box center [1337, 188] width 314 height 32
click at [1196, 253] on input "text" at bounding box center [1347, 251] width 334 height 32
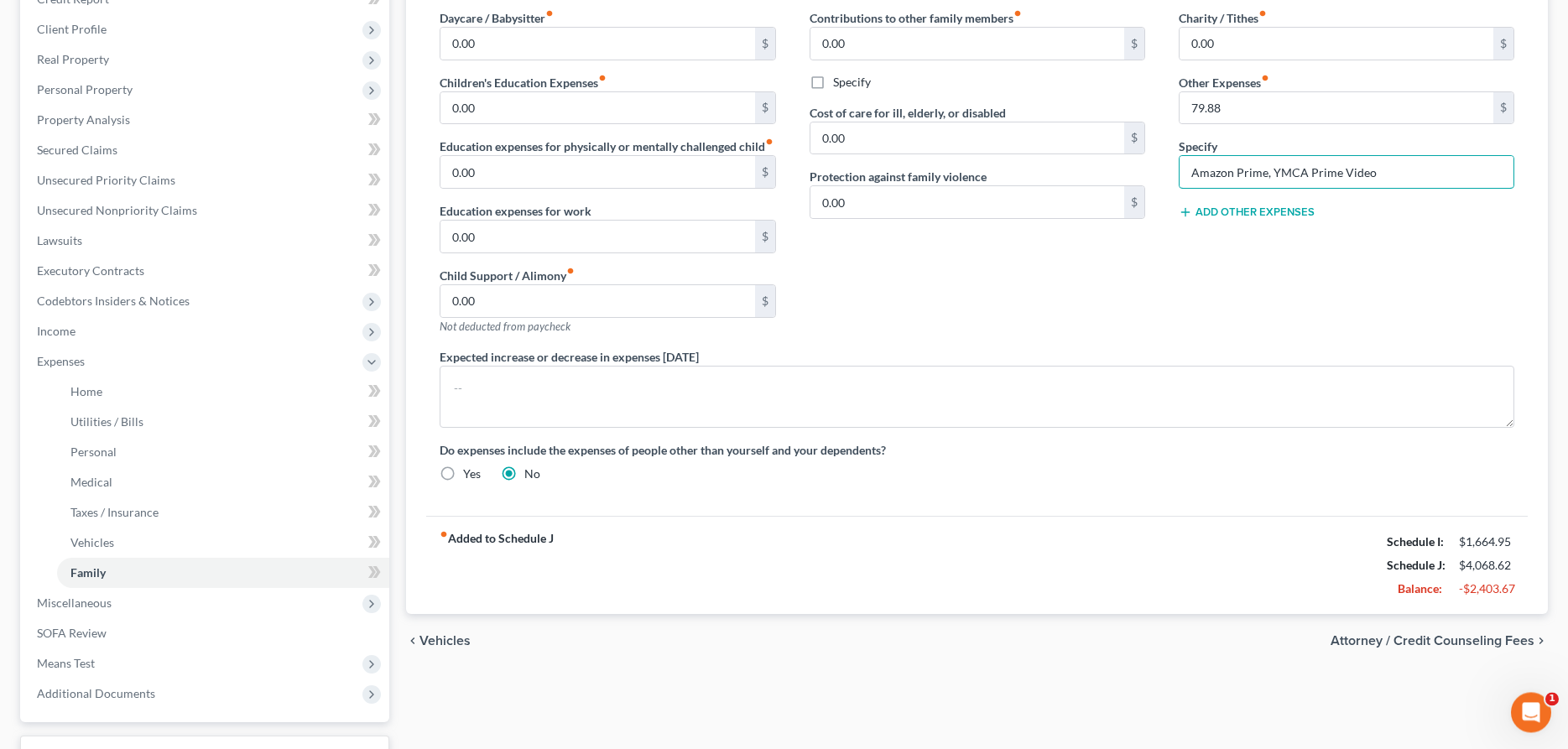
scroll to position [342, 0]
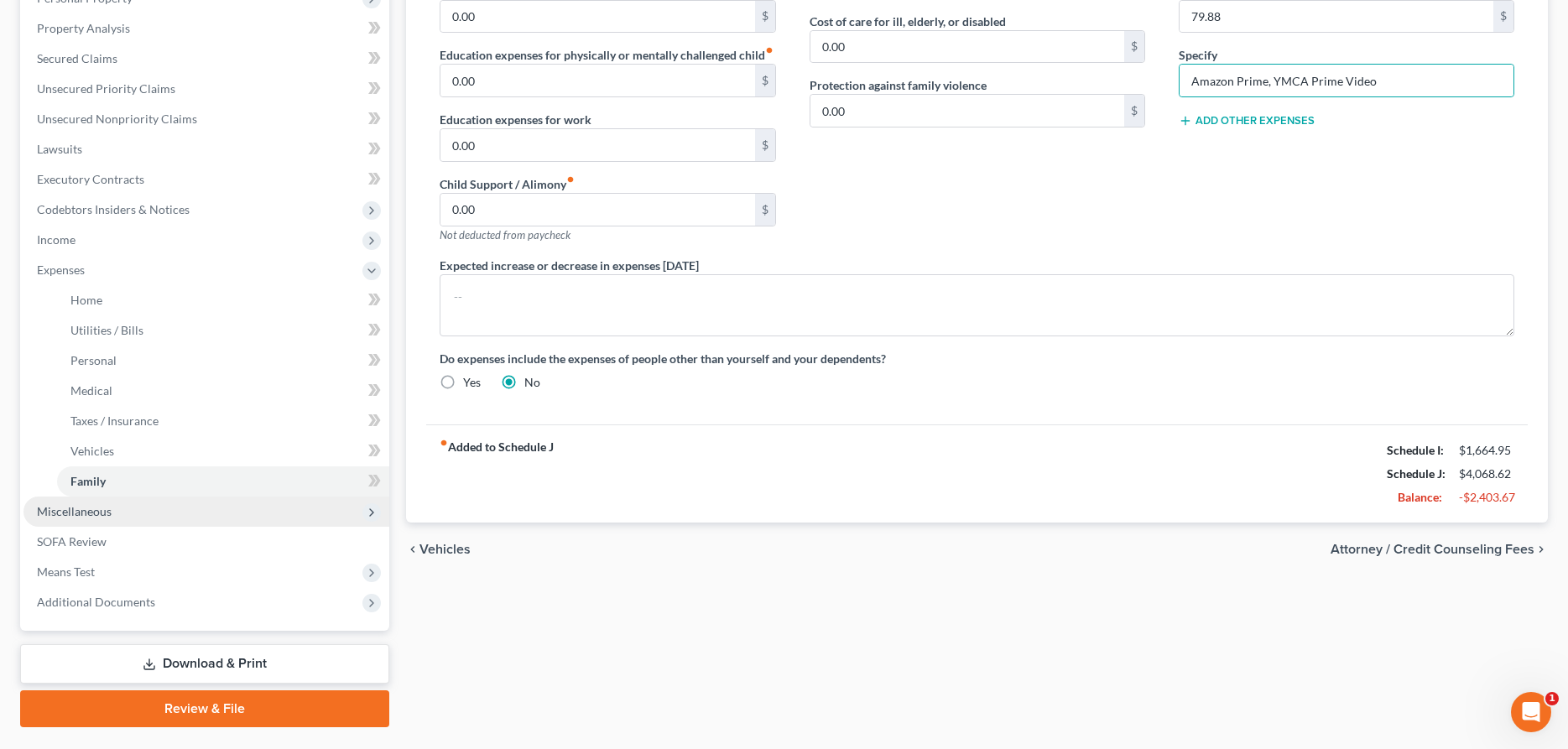
click at [77, 506] on span "Miscellaneous" at bounding box center [74, 512] width 75 height 14
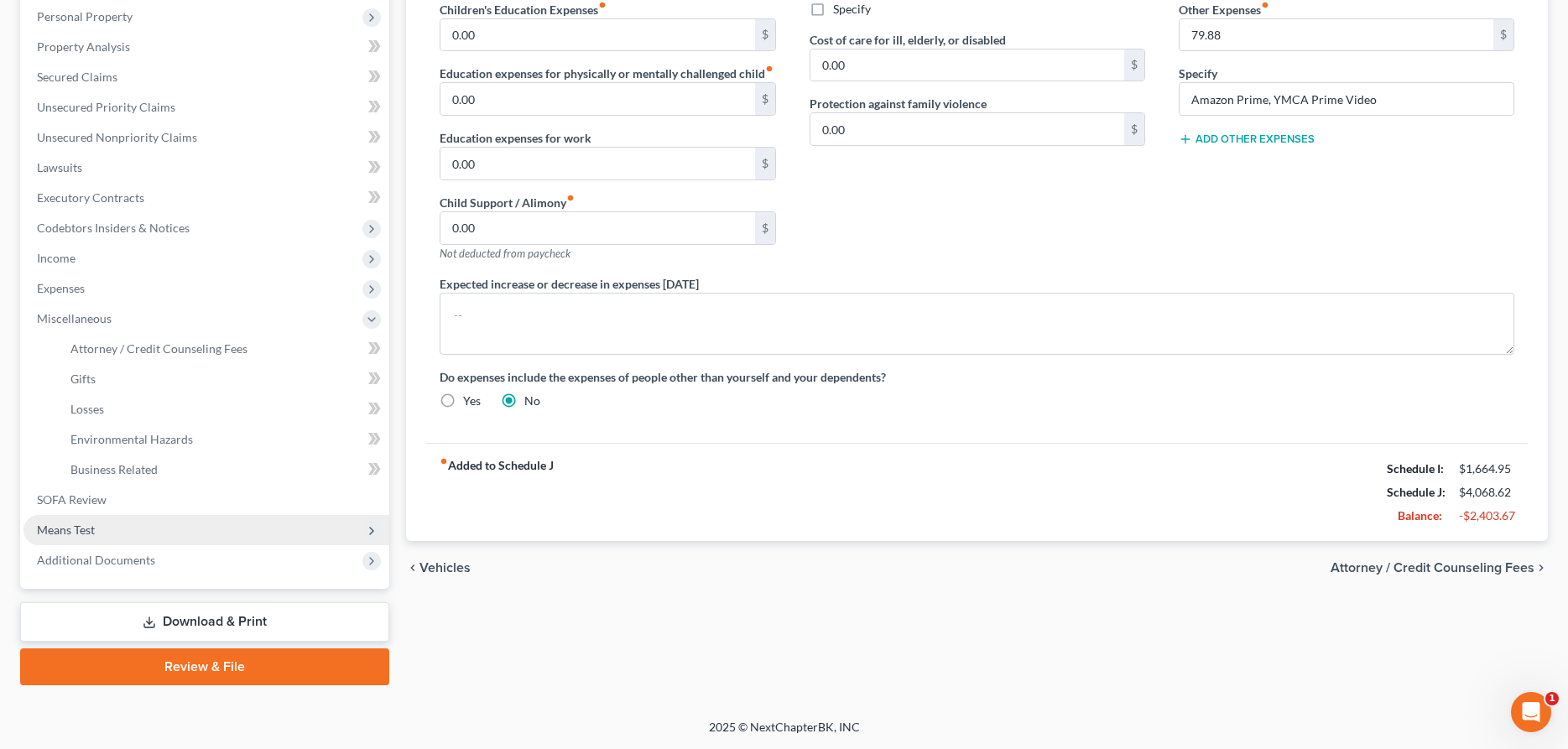
scroll to position [322, 0]
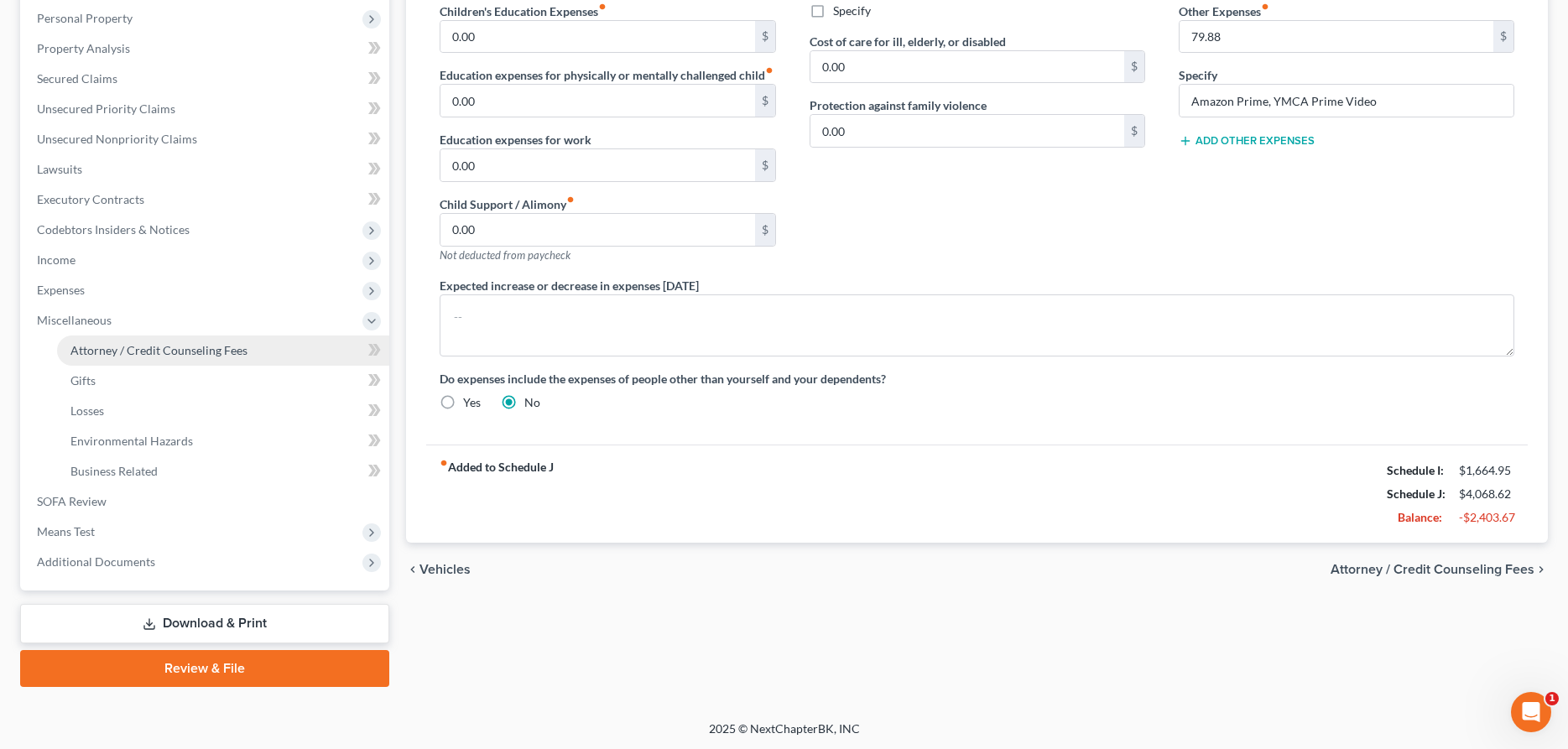
click at [135, 351] on span "Attorney / Credit Counseling Fees" at bounding box center [158, 350] width 177 height 14
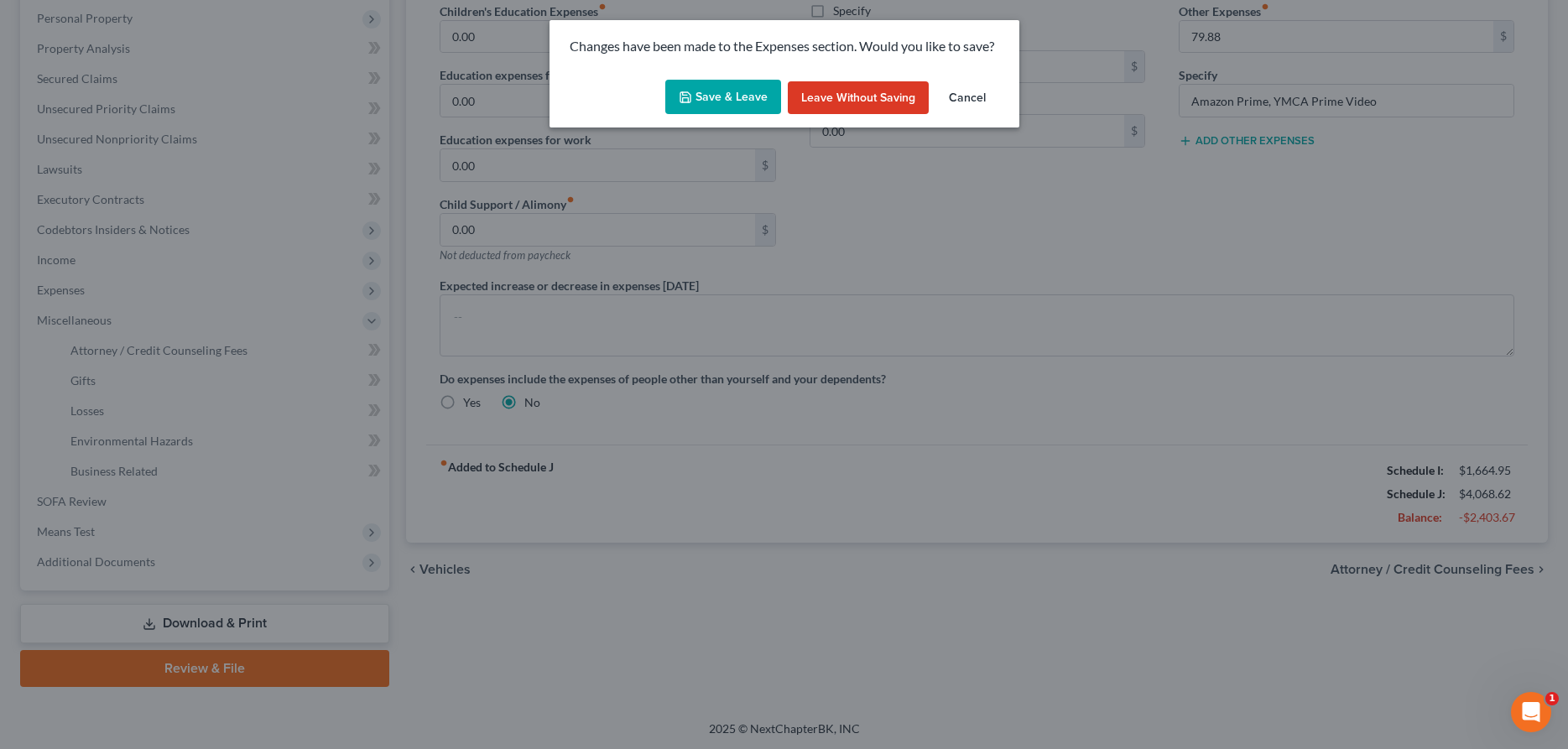
click at [729, 100] on button "Save & Leave" at bounding box center [723, 97] width 116 height 36
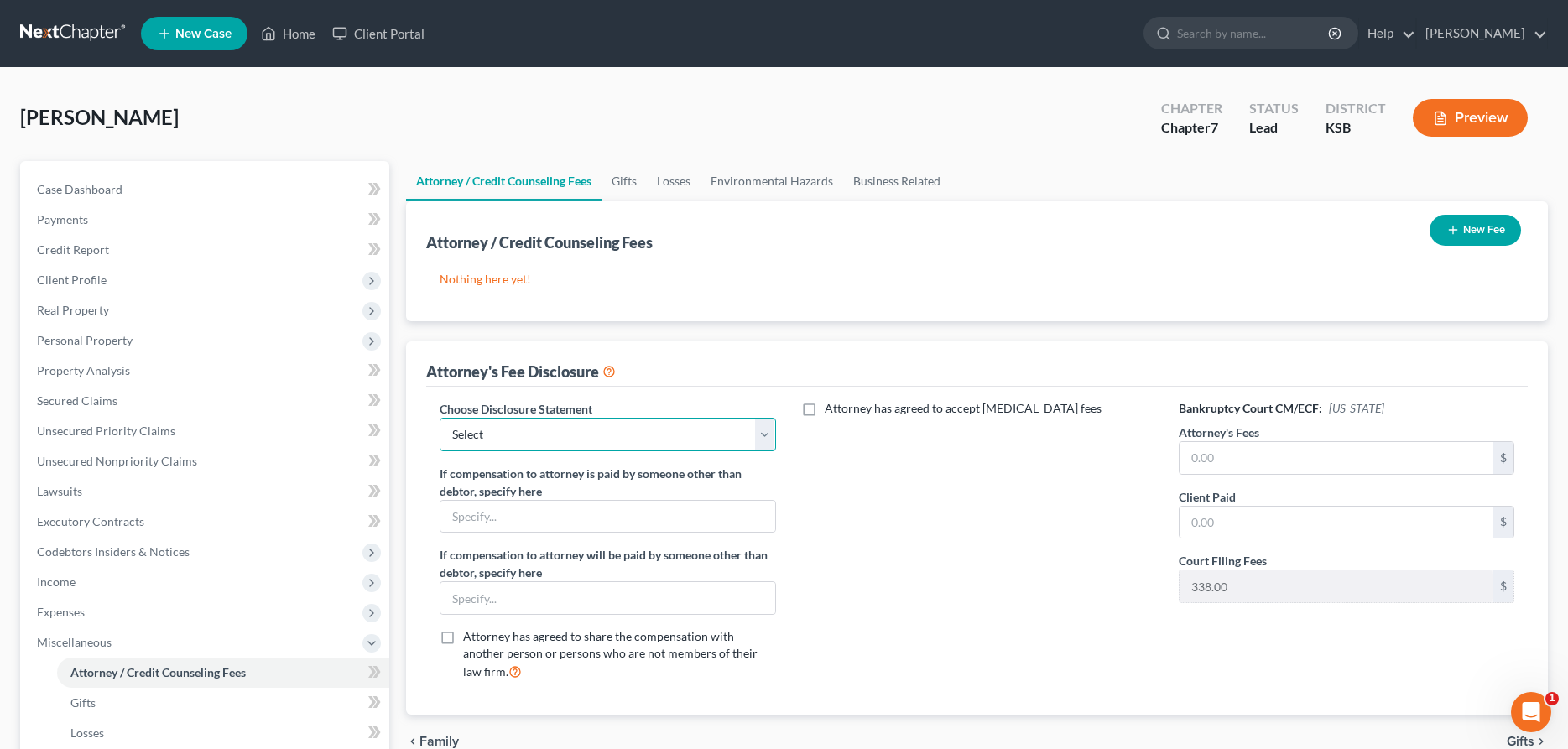
click at [439, 418] on select "Select [PERSON_NAME], Attorney" at bounding box center [607, 434] width 336 height 34
click option "[PERSON_NAME], Attorney" at bounding box center [0, 0] width 0 height 0
click at [1201, 458] on input "text" at bounding box center [1337, 458] width 314 height 32
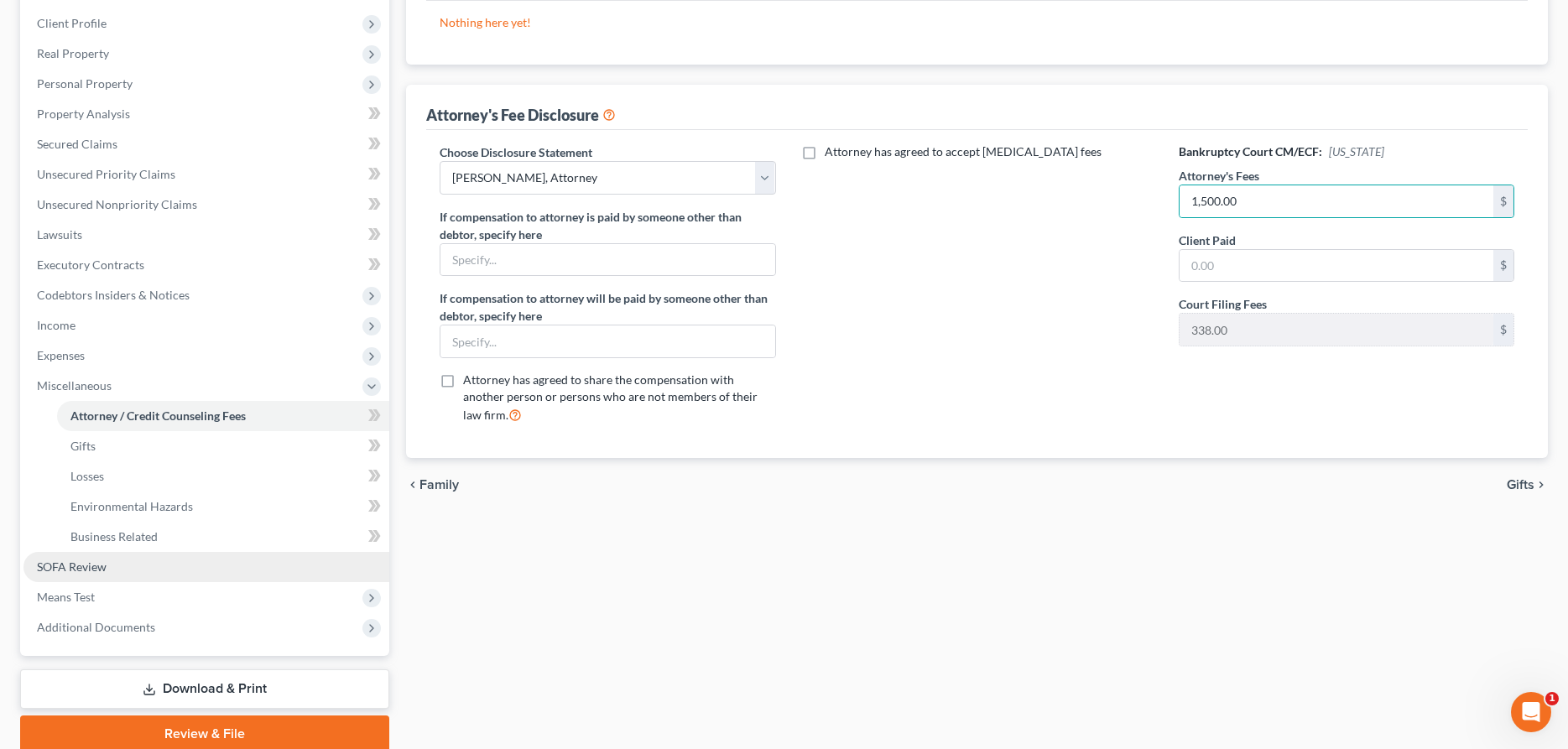
click at [78, 572] on span "SOFA Review" at bounding box center [71, 566] width 70 height 14
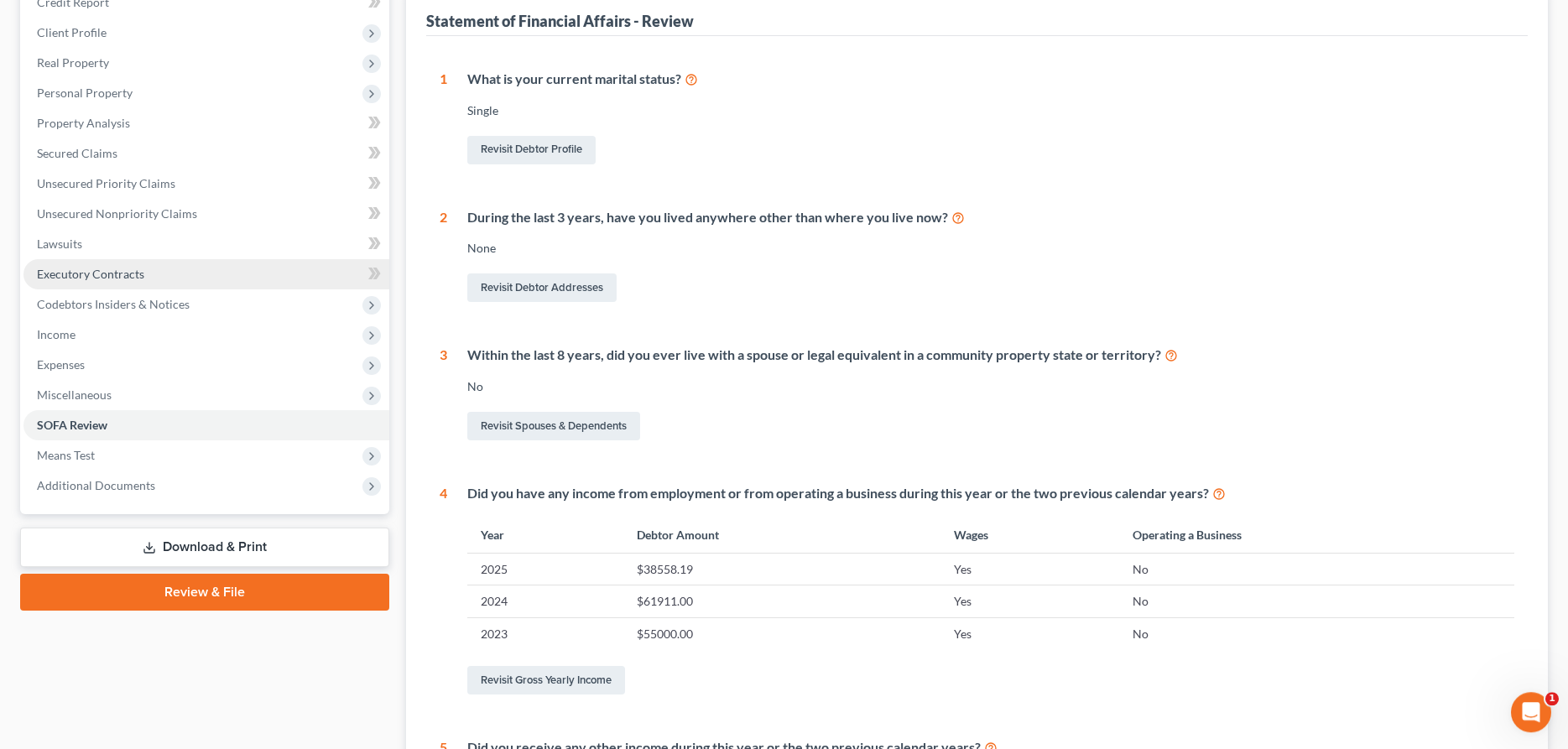
scroll to position [342, 0]
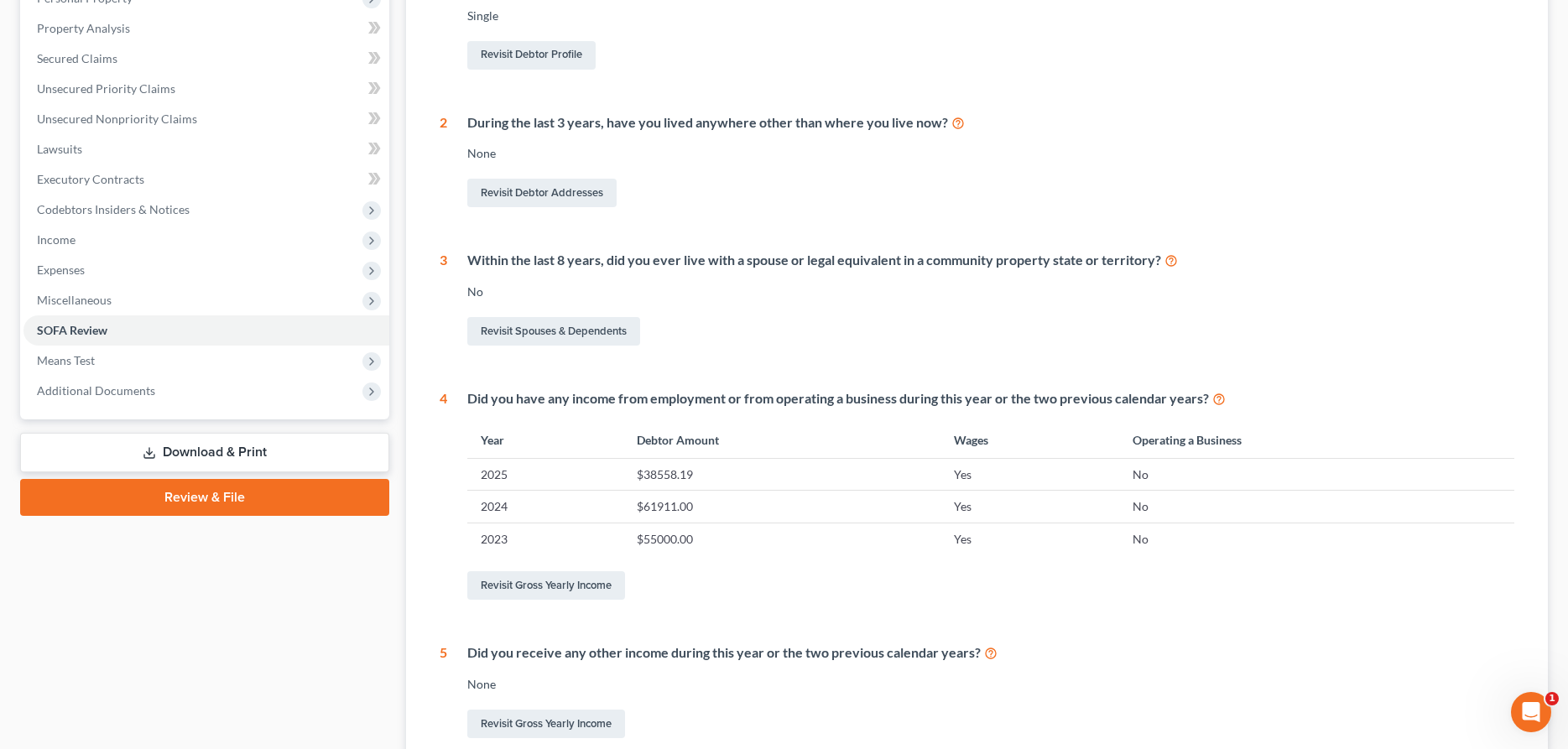
click at [309, 446] on link "Download & Print" at bounding box center [204, 452] width 369 height 39
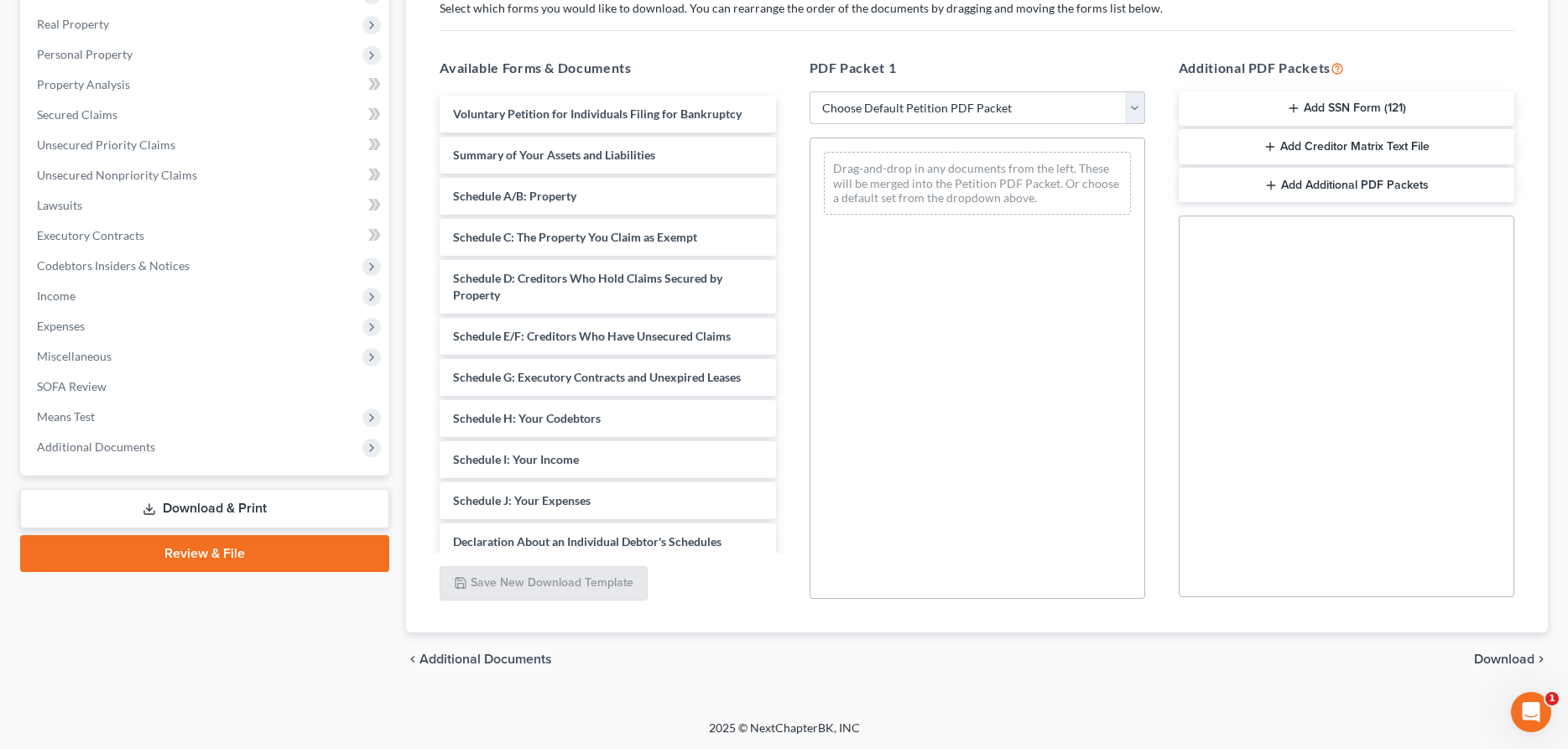
click at [810, 91] on select "Choose Default Petition PDF Packet Complete Bankruptcy Petition (all forms and …" at bounding box center [978, 108] width 336 height 34
click option "District of KS" at bounding box center [0, 0] width 0 height 0
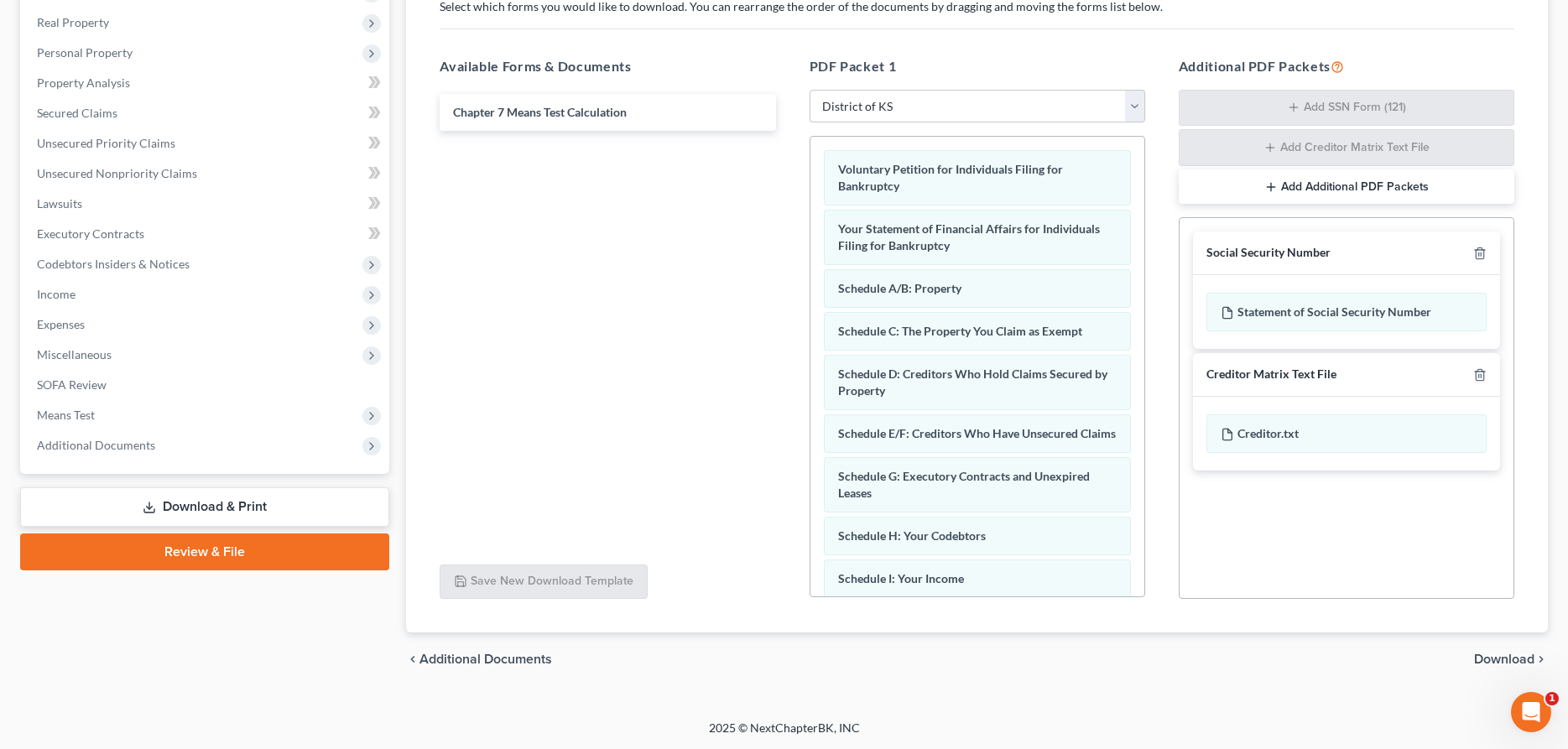
click at [1489, 654] on span "Download" at bounding box center [1504, 659] width 60 height 13
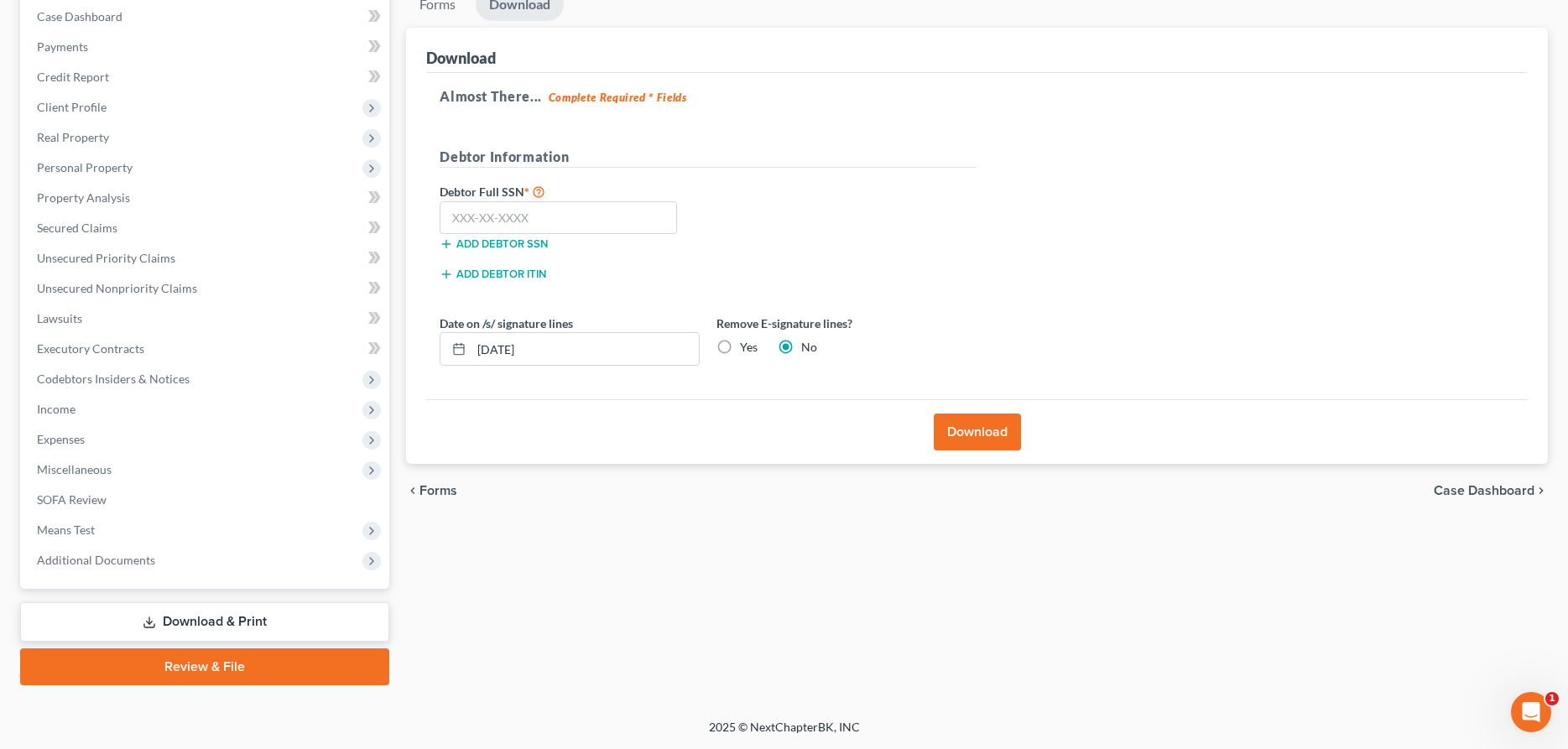
scroll to position [171, 0]
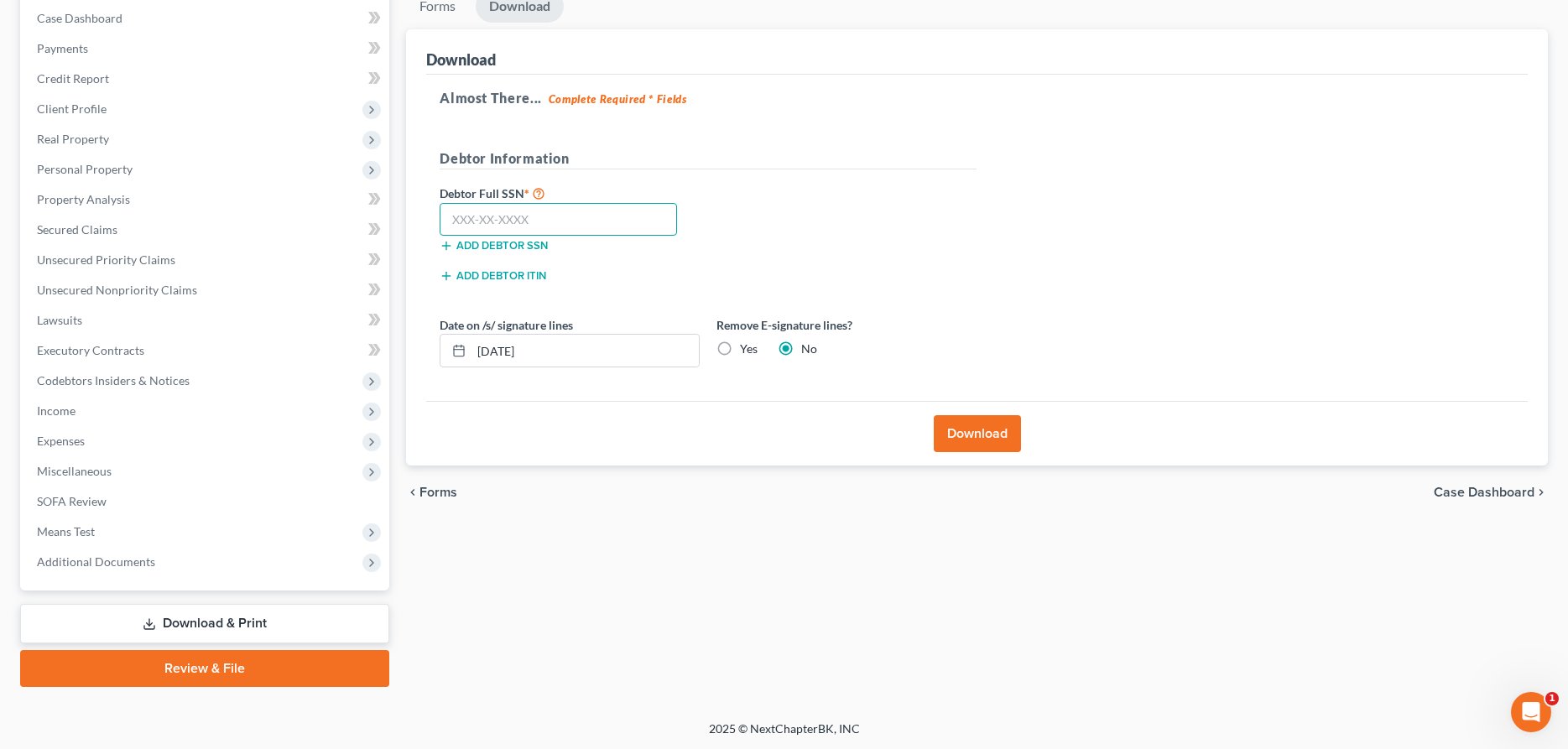
click at [623, 217] on input "text" at bounding box center [558, 219] width 238 height 34
click at [993, 444] on button "Download" at bounding box center [977, 433] width 87 height 37
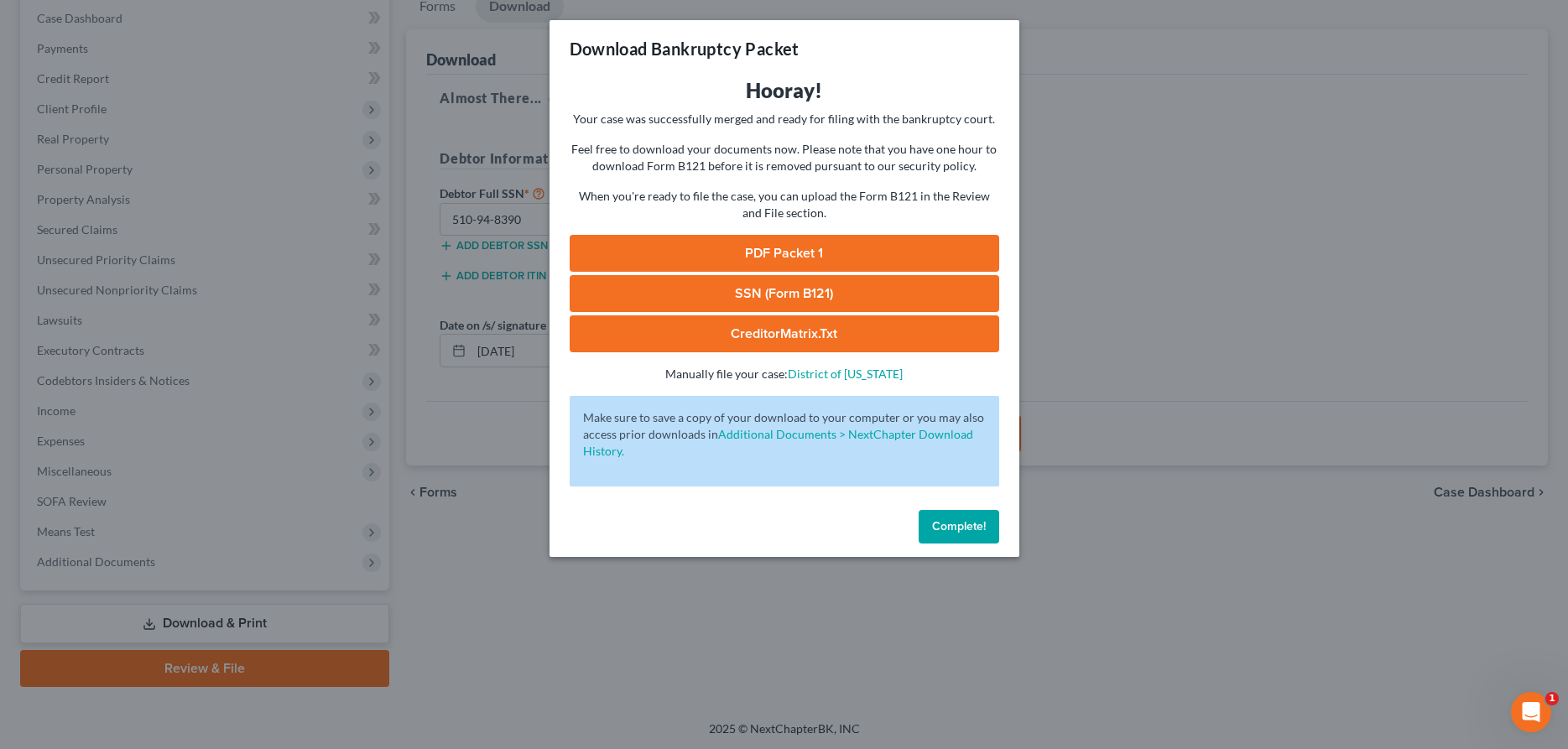
click at [739, 247] on link "PDF Packet 1" at bounding box center [785, 253] width 430 height 37
click at [933, 523] on span "Complete!" at bounding box center [959, 526] width 54 height 14
